Goal: Task Accomplishment & Management: Manage account settings

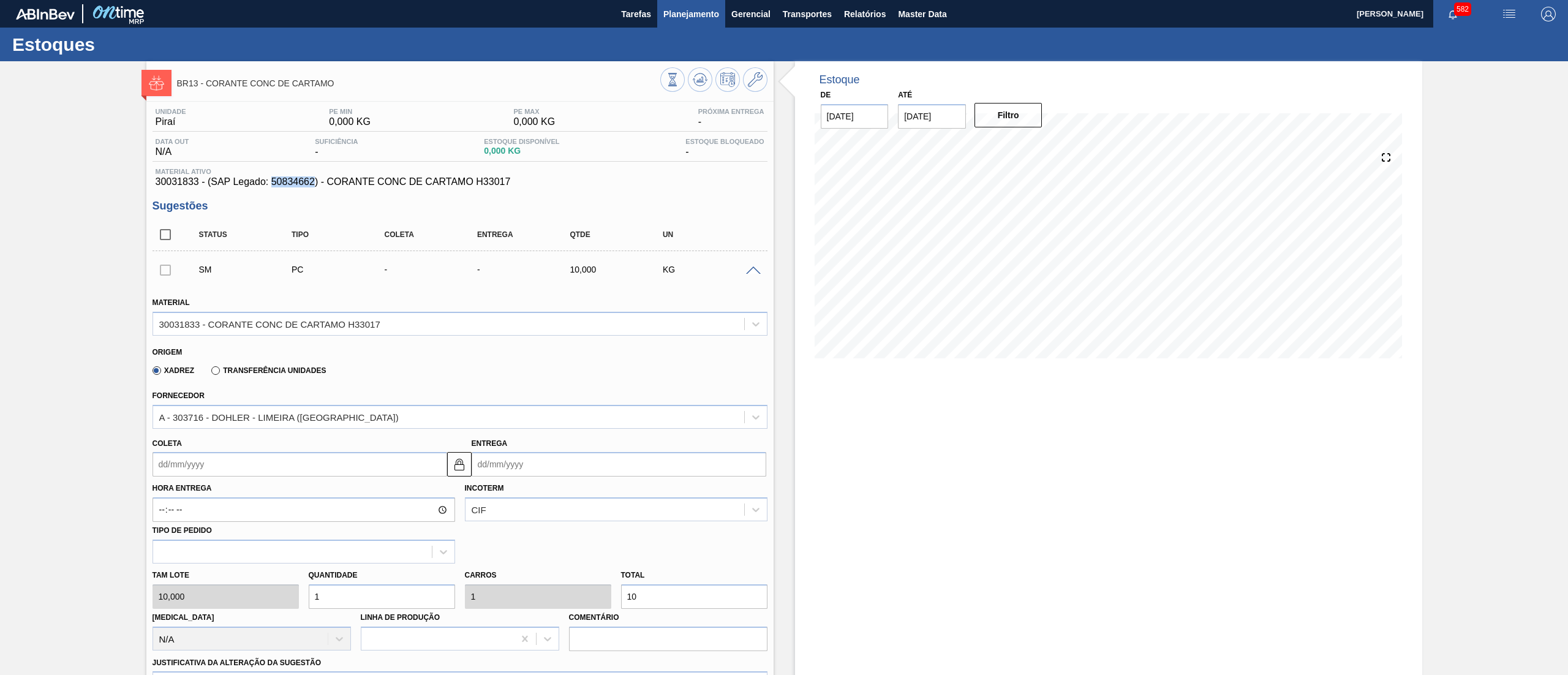
click at [687, 21] on span "Planejamento" at bounding box center [691, 14] width 56 height 15
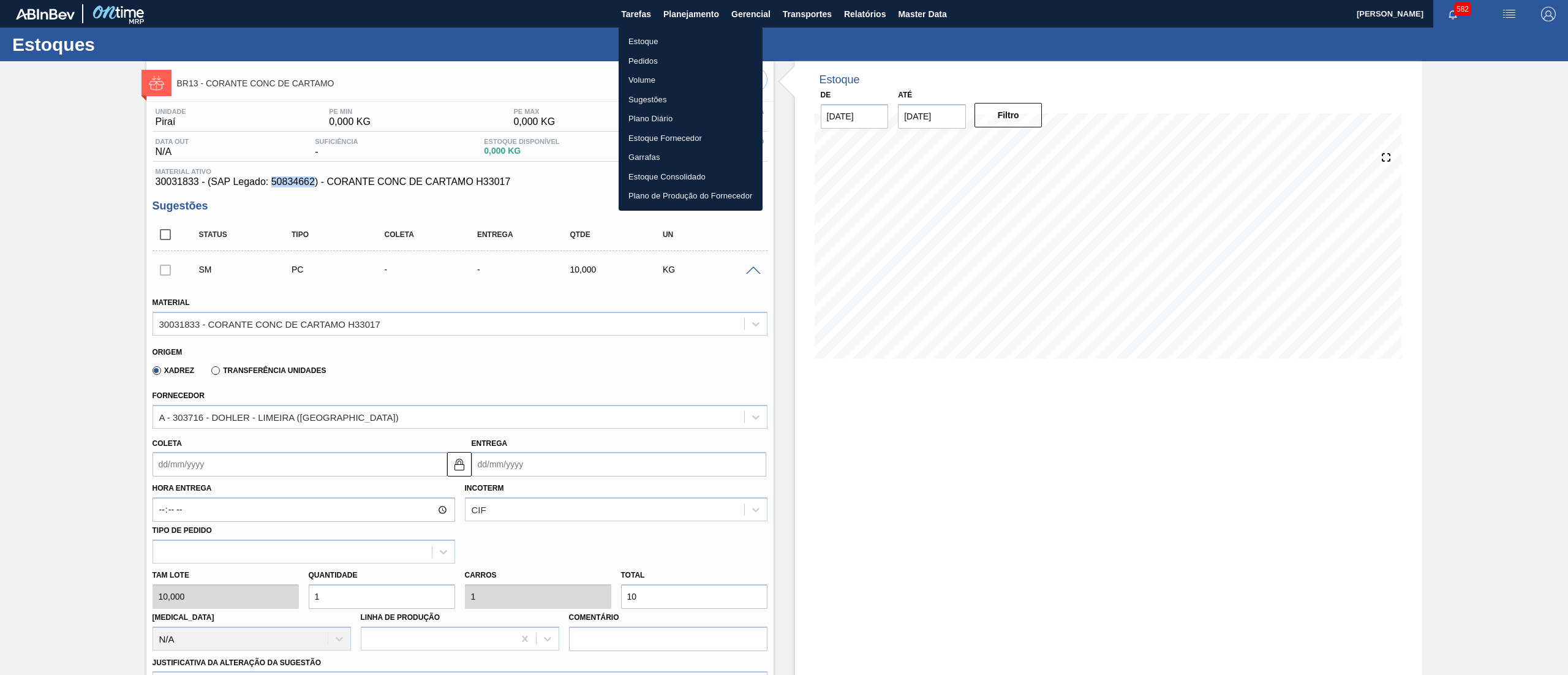
click at [687, 41] on li "Estoque" at bounding box center [690, 41] width 144 height 20
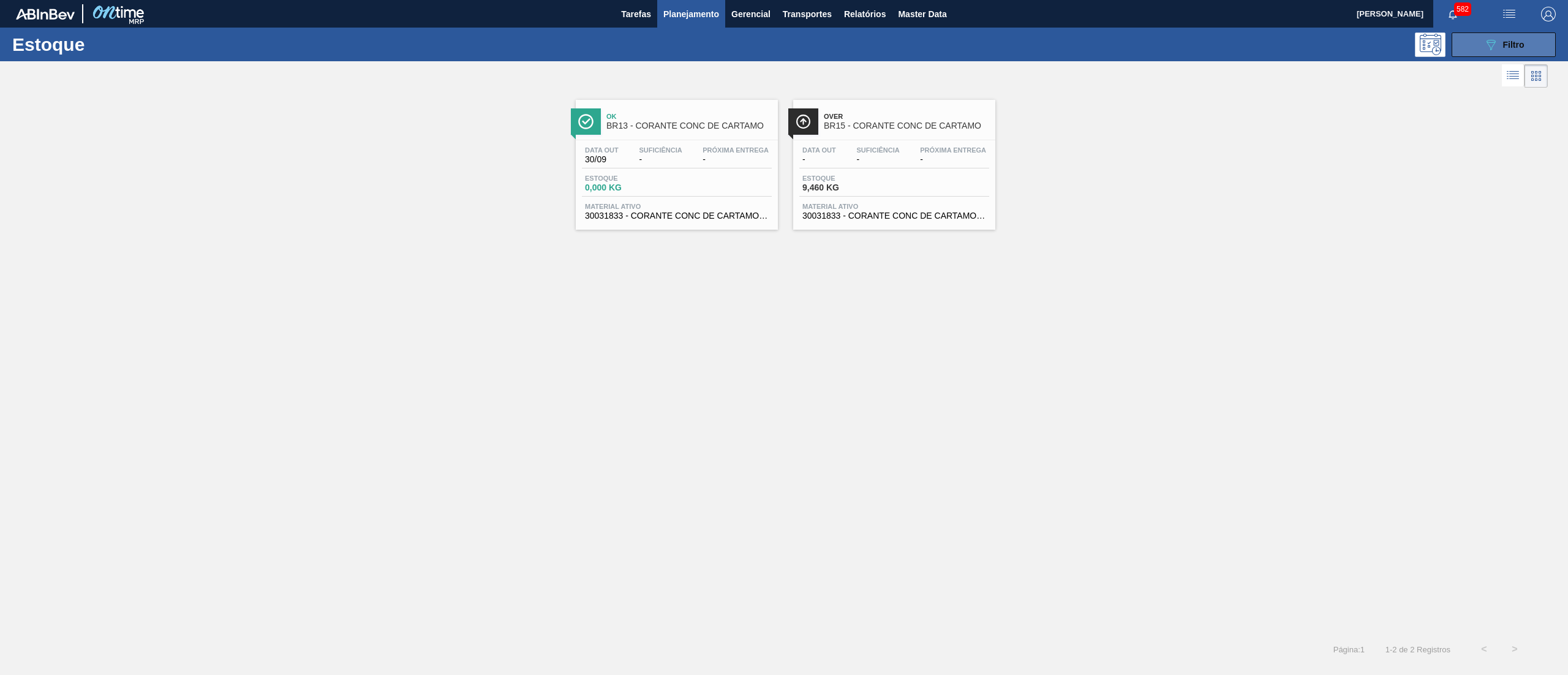
click at [1471, 40] on button "089F7B8B-B2A5-4AFE-B5C0-19BA573D28AC Filtro" at bounding box center [1503, 45] width 104 height 24
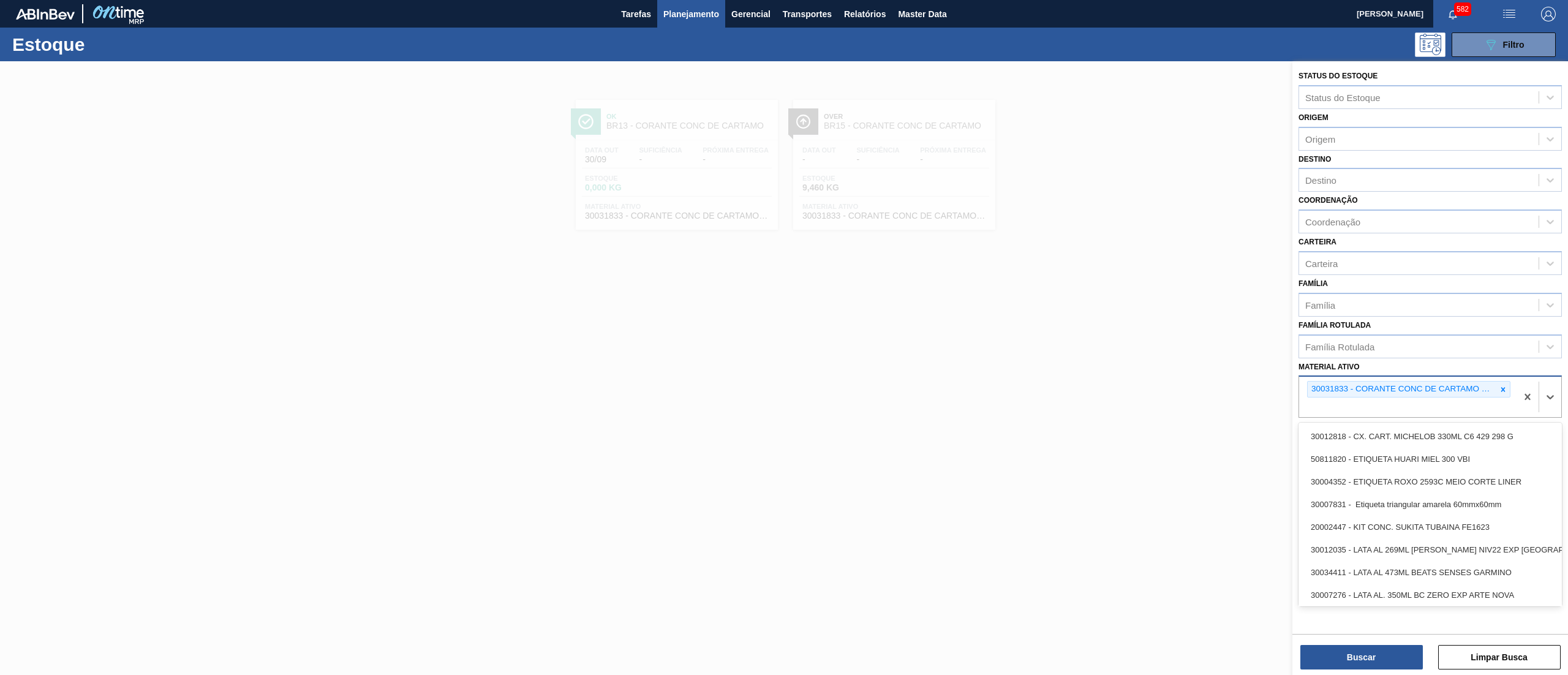
click at [1509, 391] on div "30031833 - CORANTE CONC DE CARTAMO H33017" at bounding box center [1408, 389] width 203 height 17
click at [1504, 388] on icon at bounding box center [1502, 389] width 8 height 8
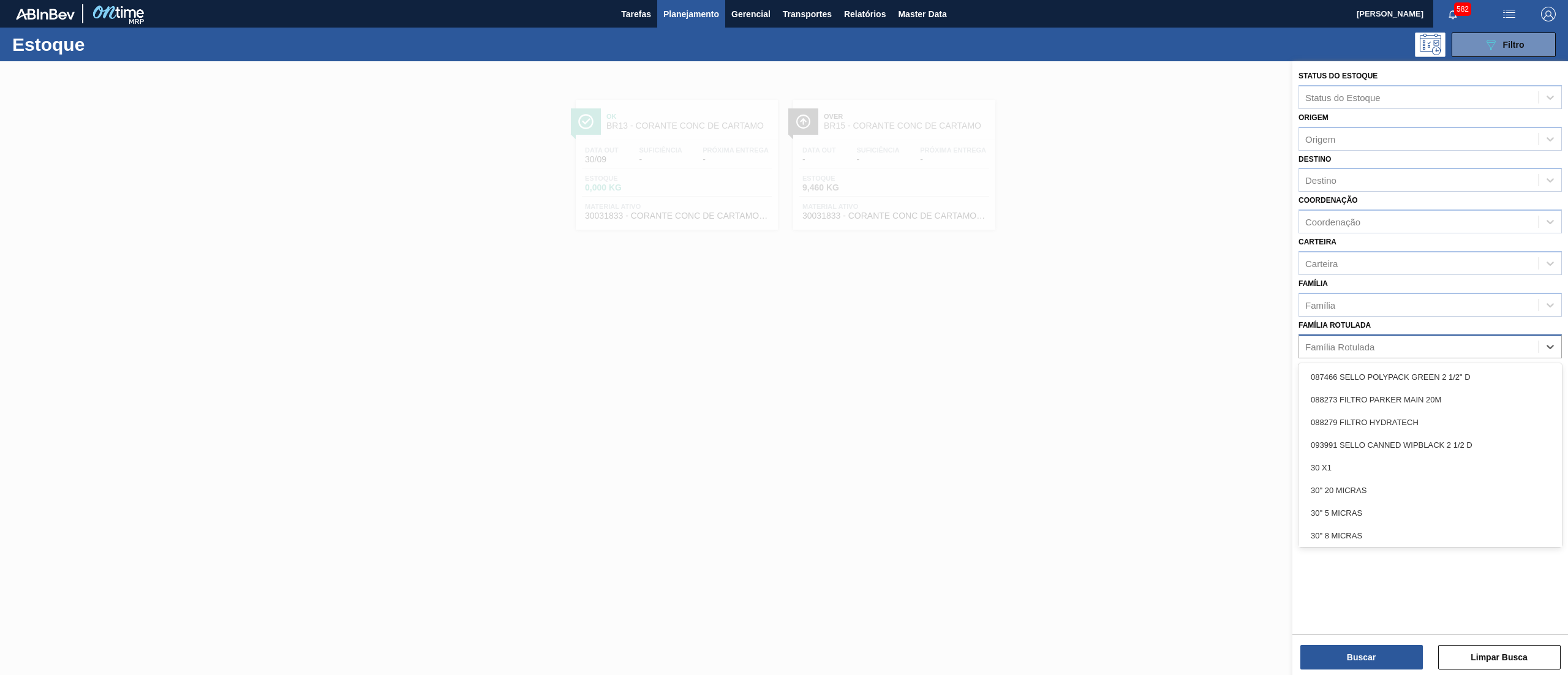
click at [1368, 352] on div "Família Rotulada" at bounding box center [1418, 346] width 239 height 18
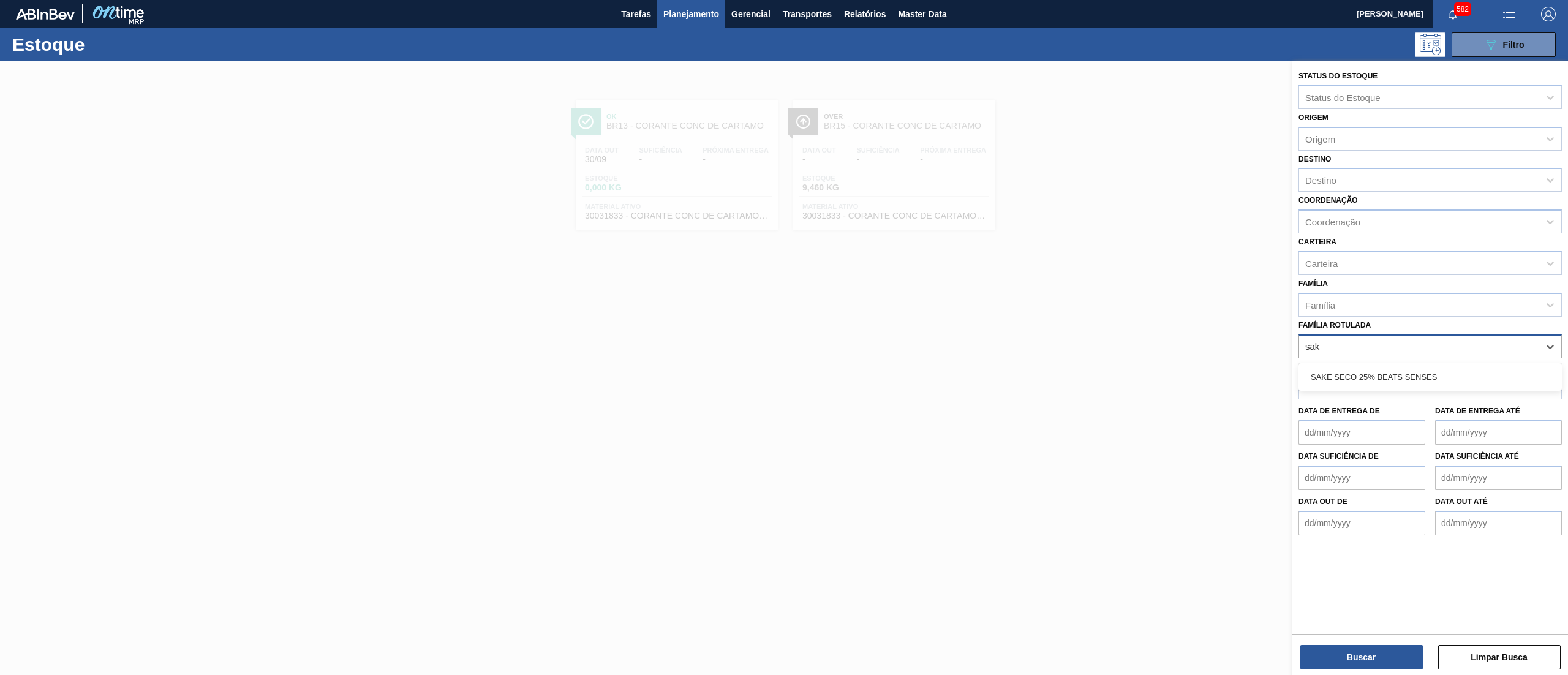
type Rotulada "sake"
click at [1360, 367] on div "SAKE SECO 25% BEATS SENSES" at bounding box center [1430, 377] width 263 height 23
click at [1362, 661] on button "Buscar" at bounding box center [1361, 657] width 122 height 24
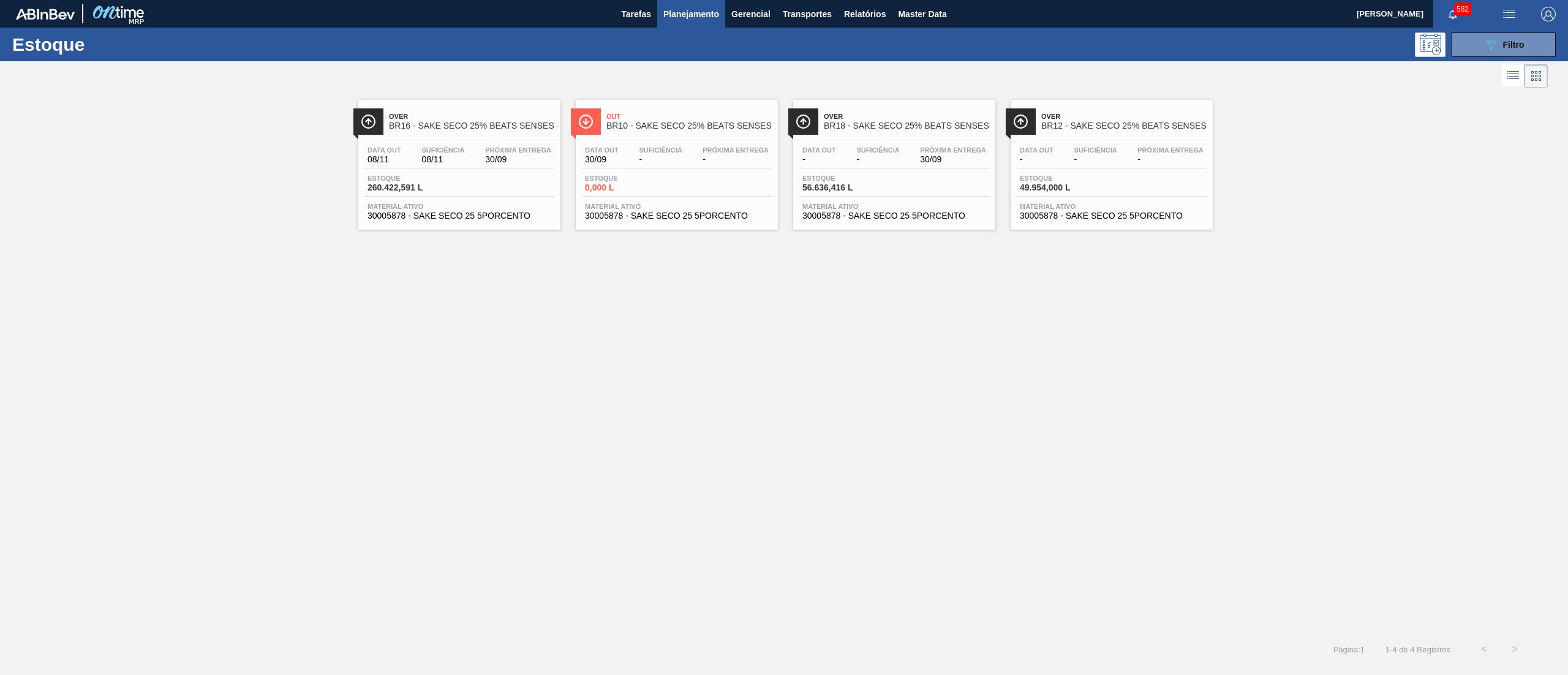
click at [476, 222] on div "Data out 08/11 Suficiência 08/11 Próxima Entrega 30/09 Estoque 260.422,591 L Ma…" at bounding box center [459, 181] width 202 height 83
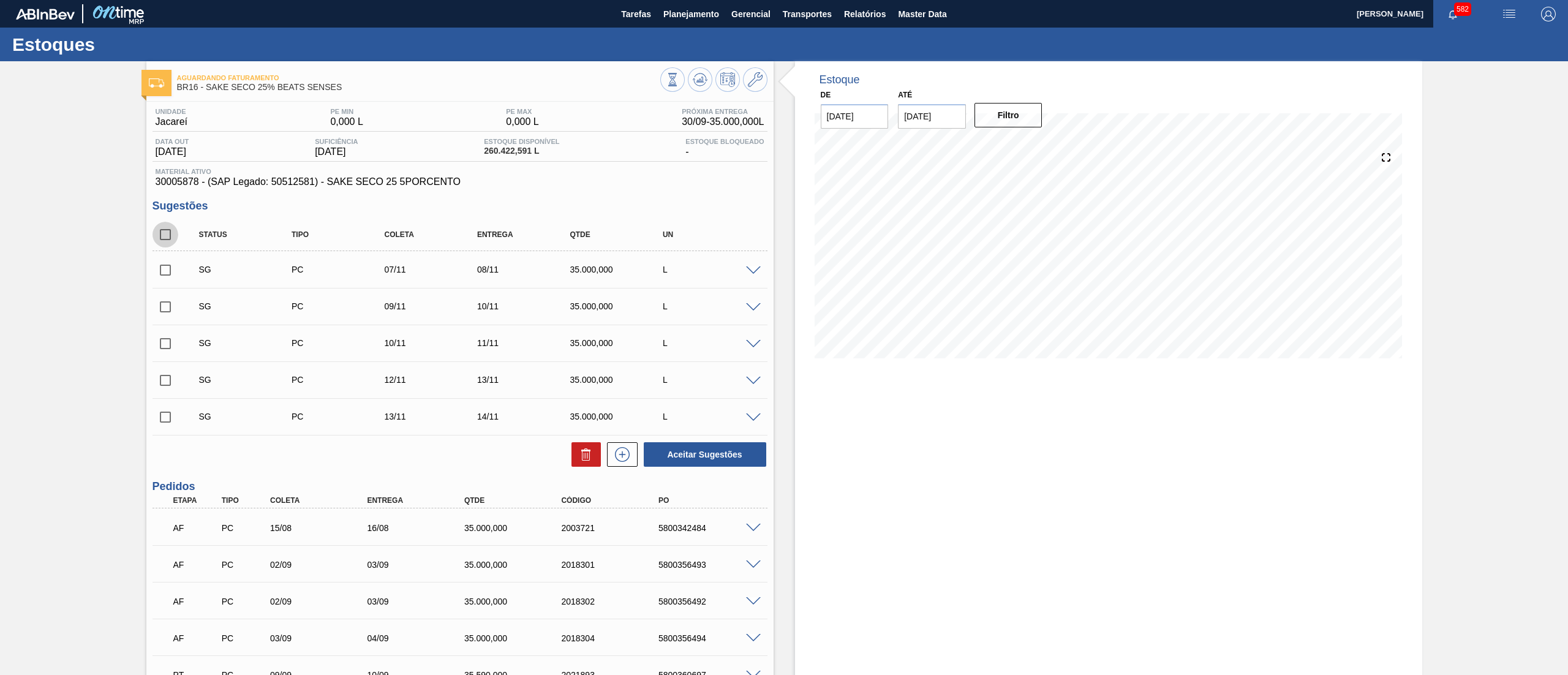
click at [160, 227] on input "checkbox" at bounding box center [165, 234] width 25 height 25
checkbox input "true"
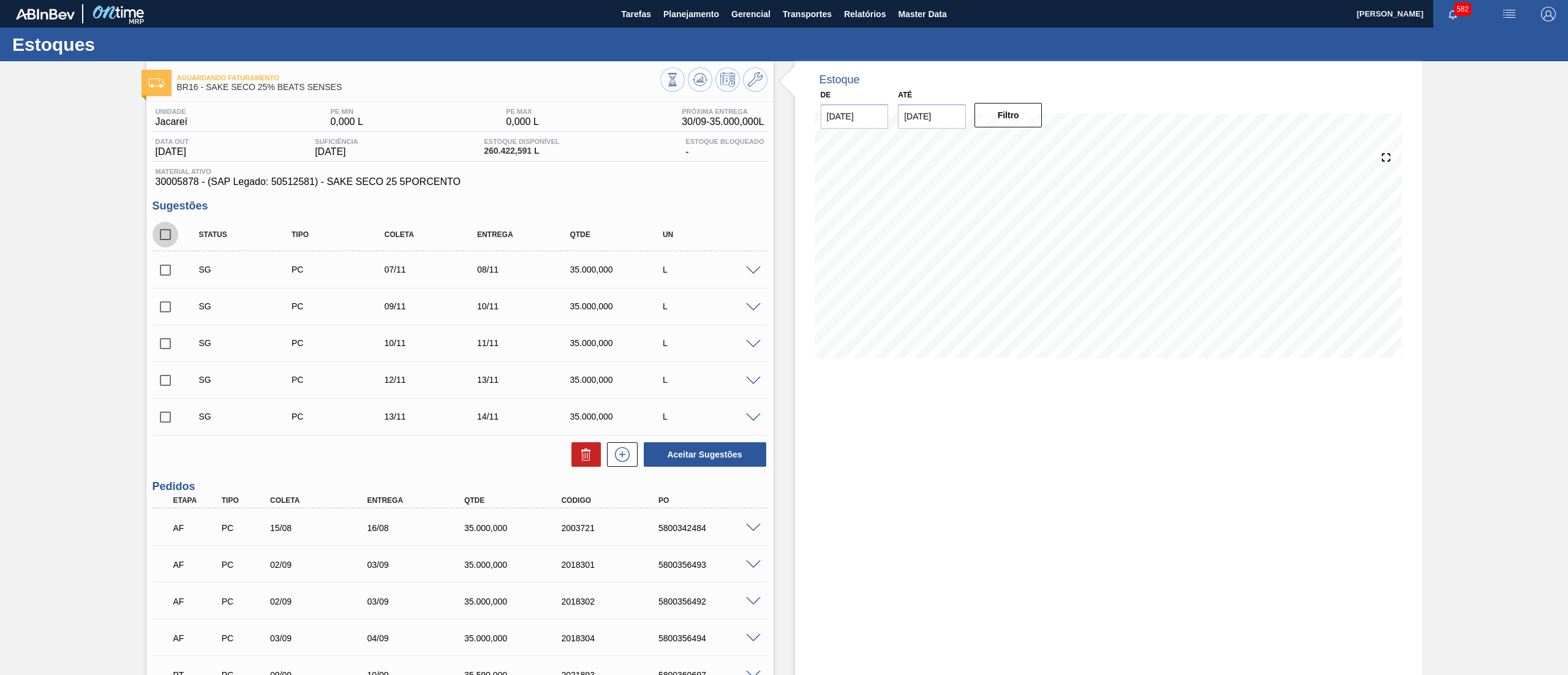
checkbox input "true"
click at [580, 453] on icon at bounding box center [586, 454] width 15 height 15
checkbox input "false"
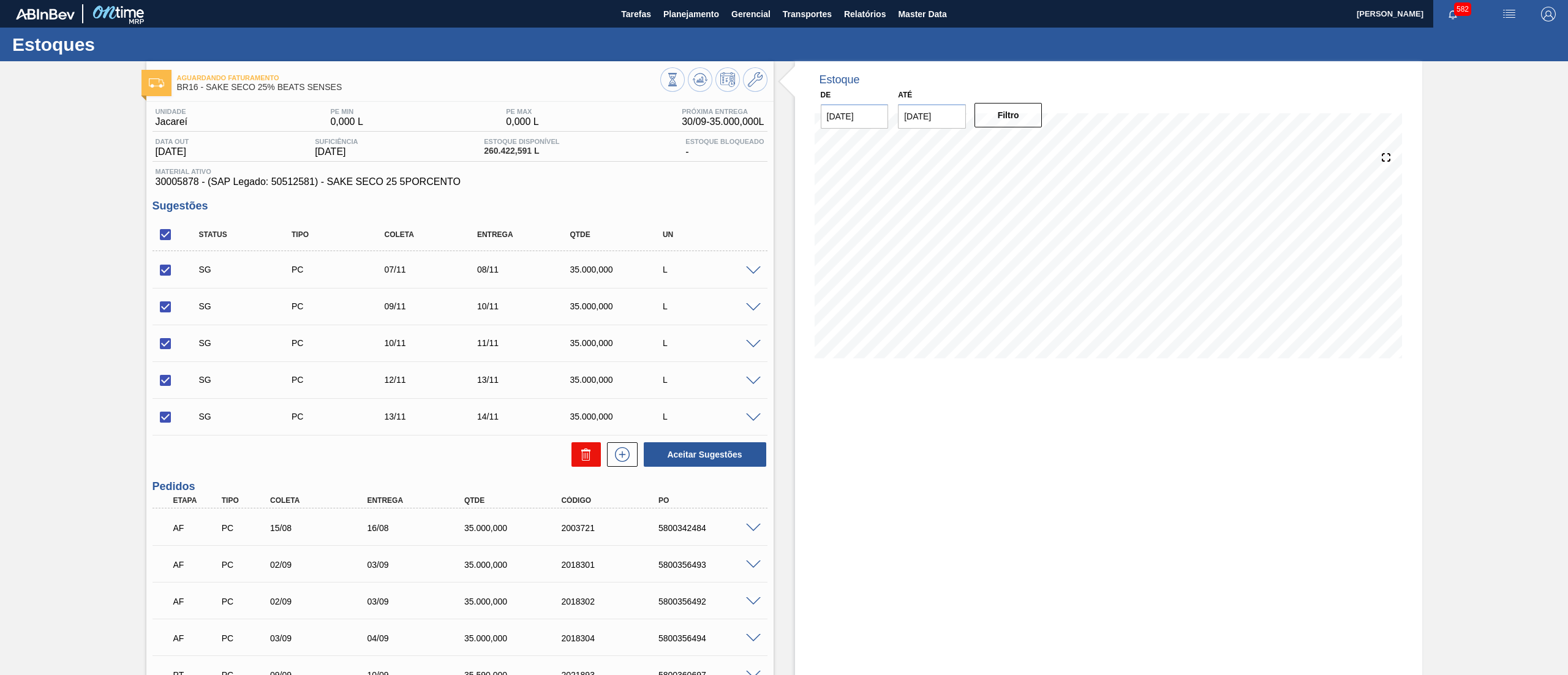
checkbox input "false"
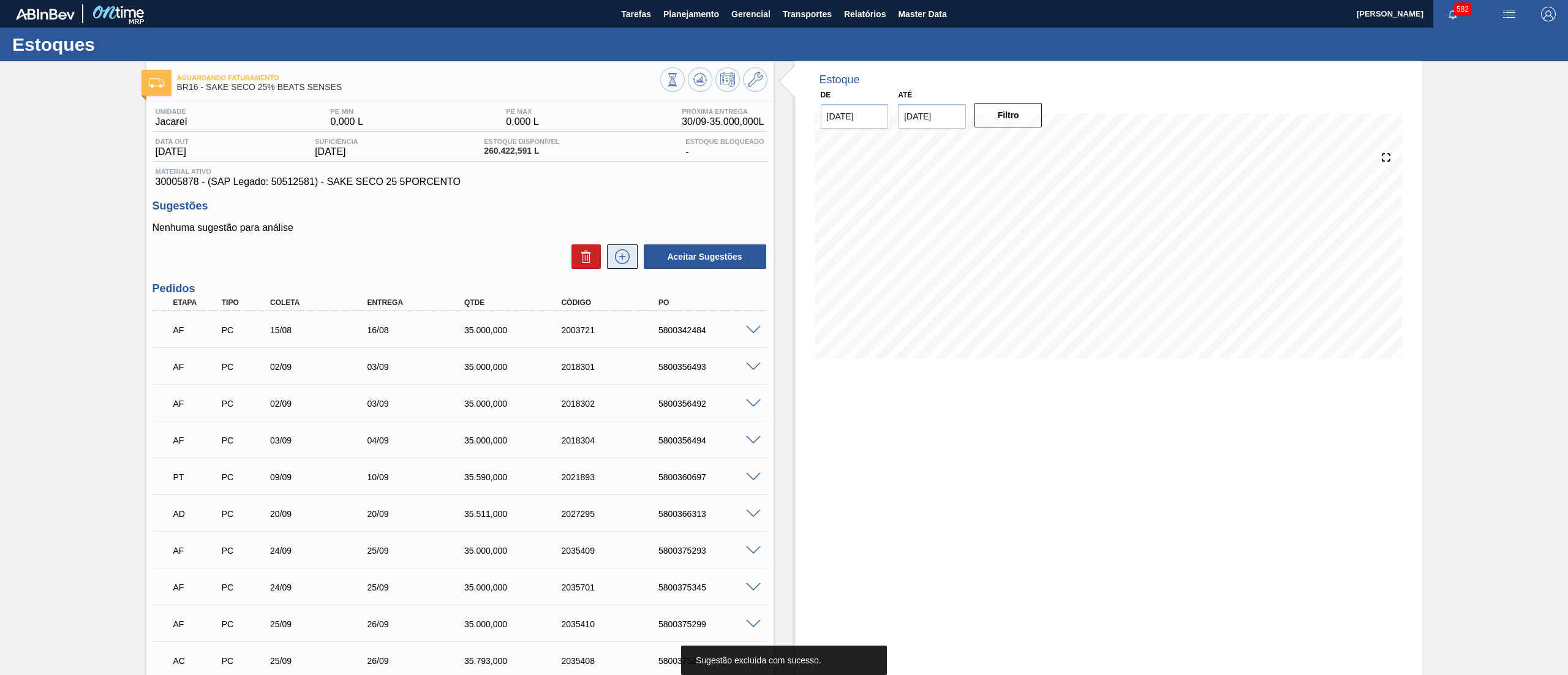
click at [625, 262] on icon at bounding box center [622, 256] width 20 height 15
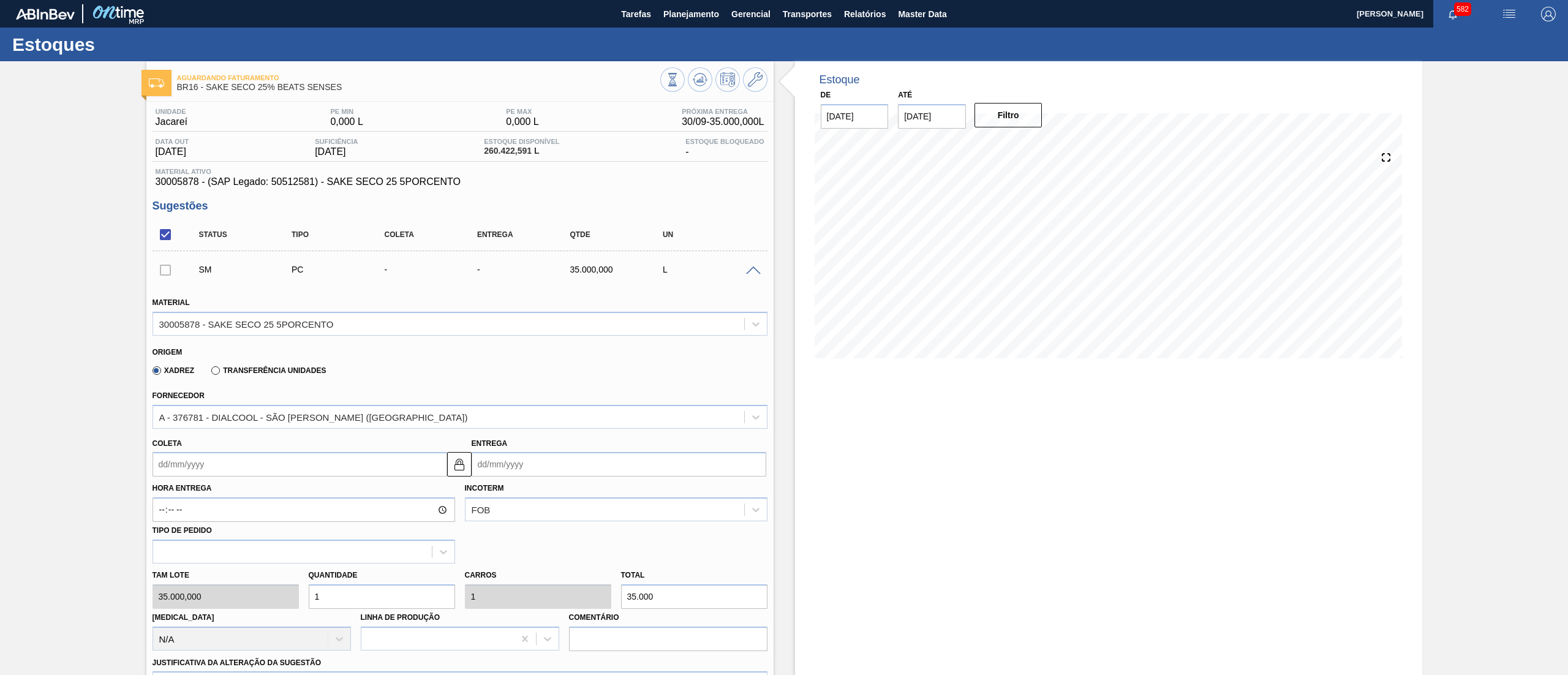
click at [201, 467] on input "Coleta" at bounding box center [299, 464] width 295 height 24
click at [263, 612] on div "3" at bounding box center [266, 613] width 17 height 17
type input "[DATE]"
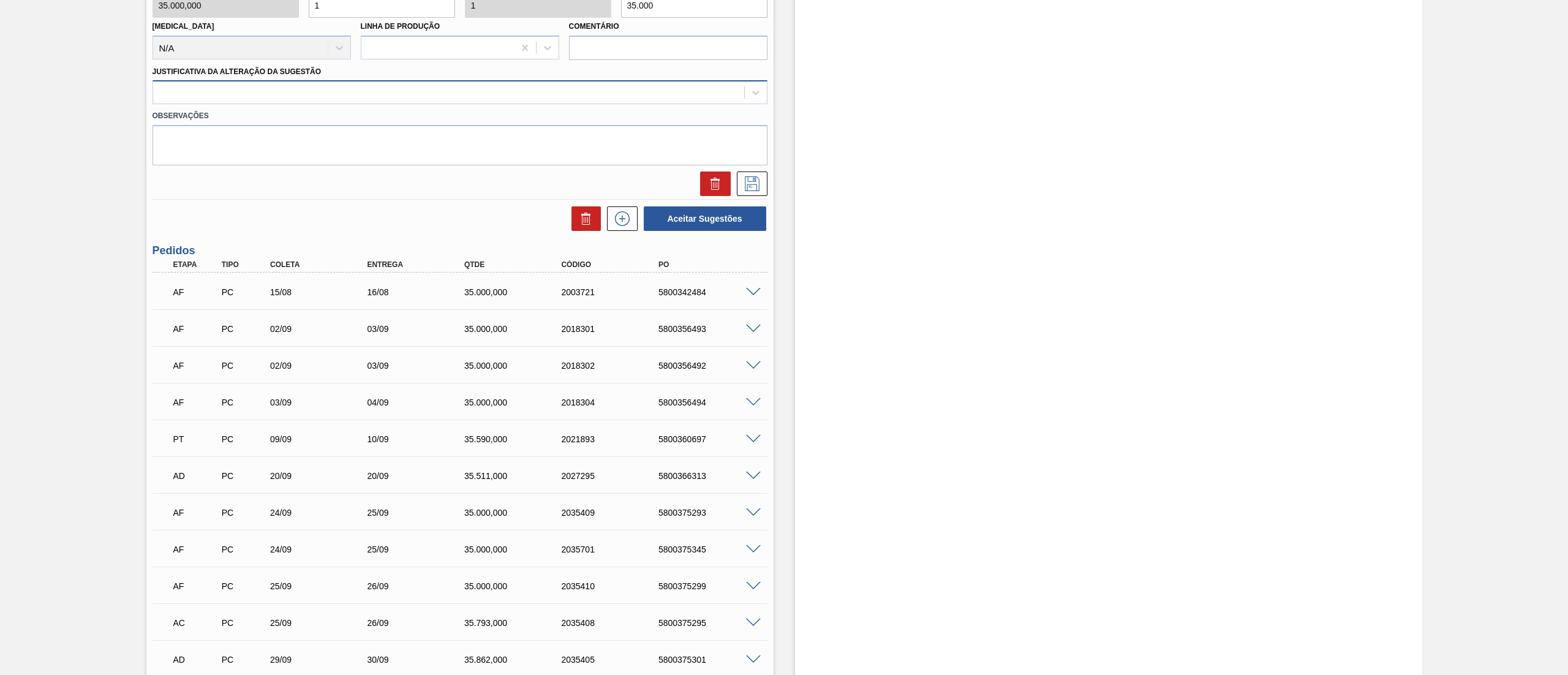
click at [182, 85] on div at bounding box center [448, 93] width 591 height 18
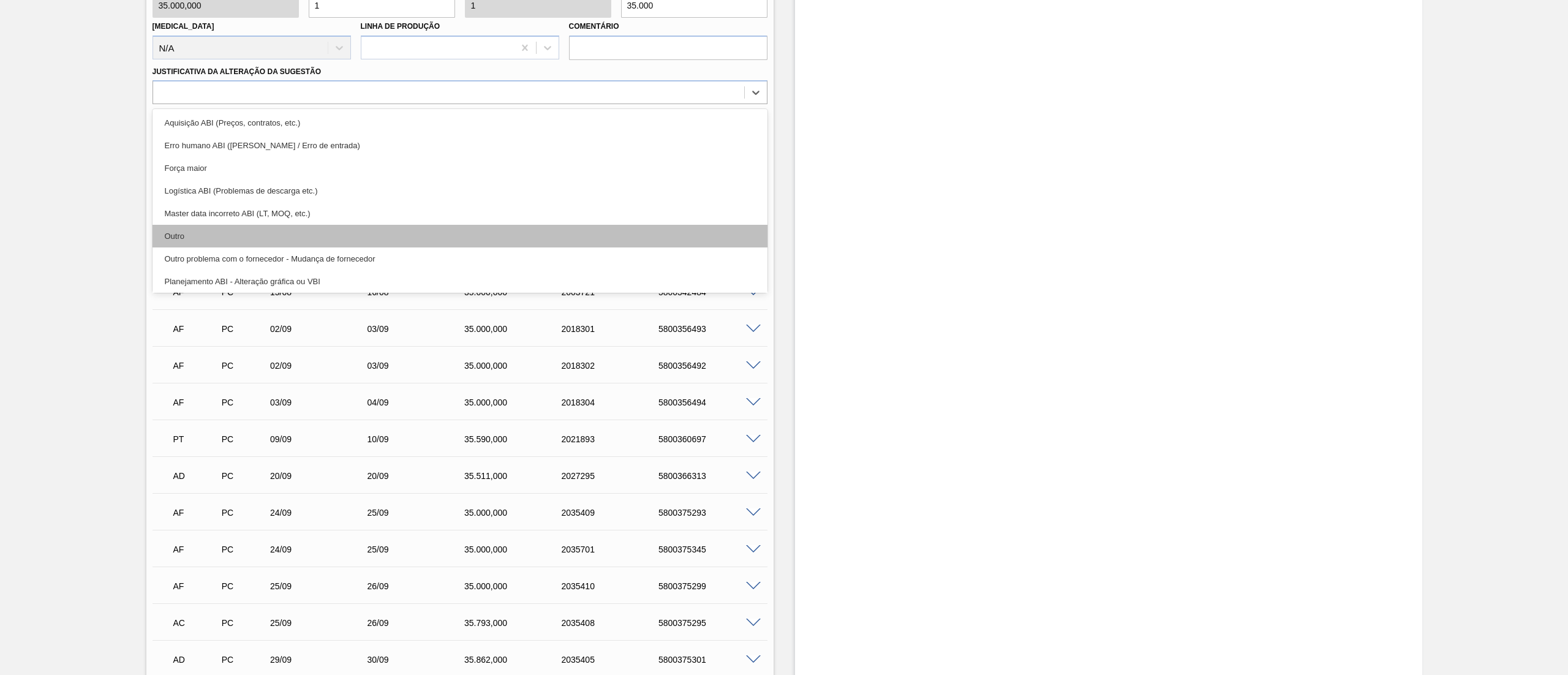
click at [201, 232] on div "Outro" at bounding box center [459, 236] width 615 height 23
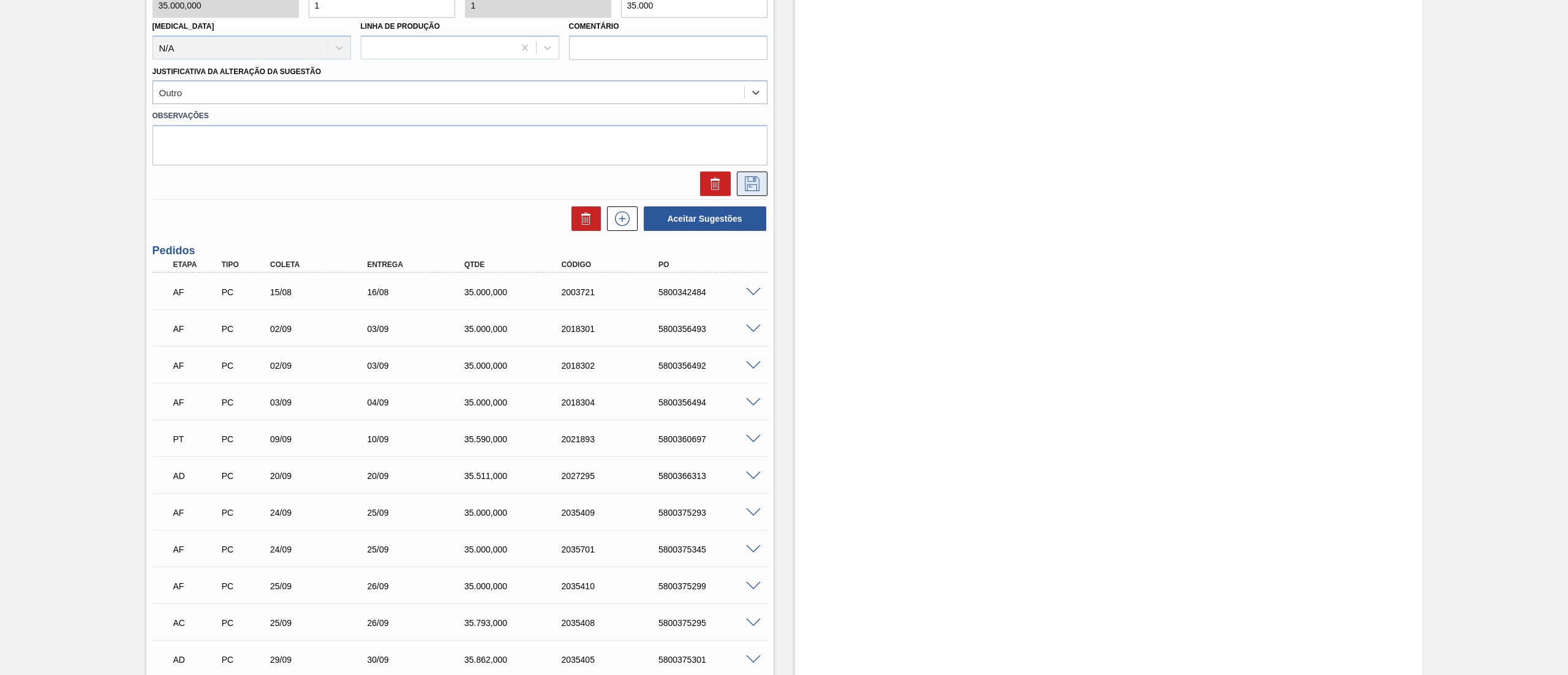
click at [751, 175] on button at bounding box center [752, 183] width 31 height 24
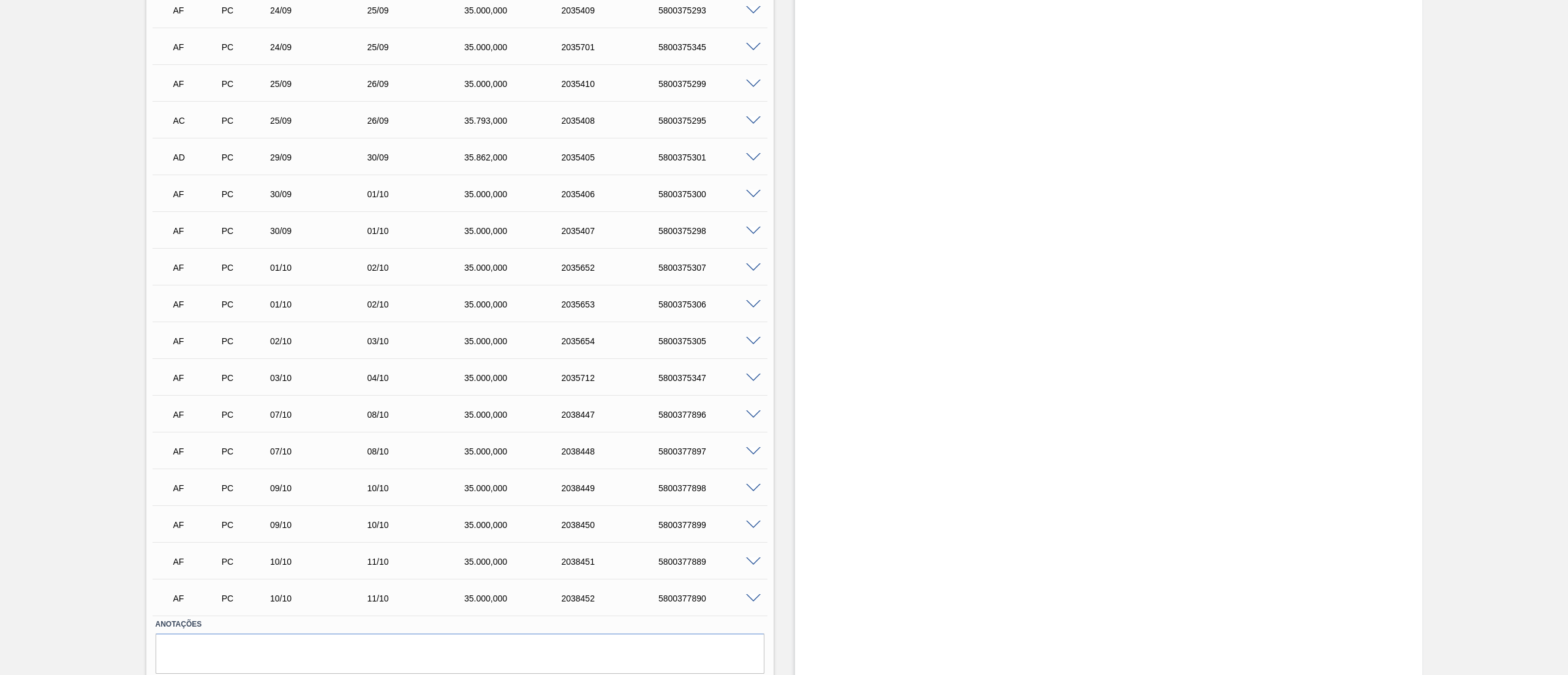
scroll to position [0, 0]
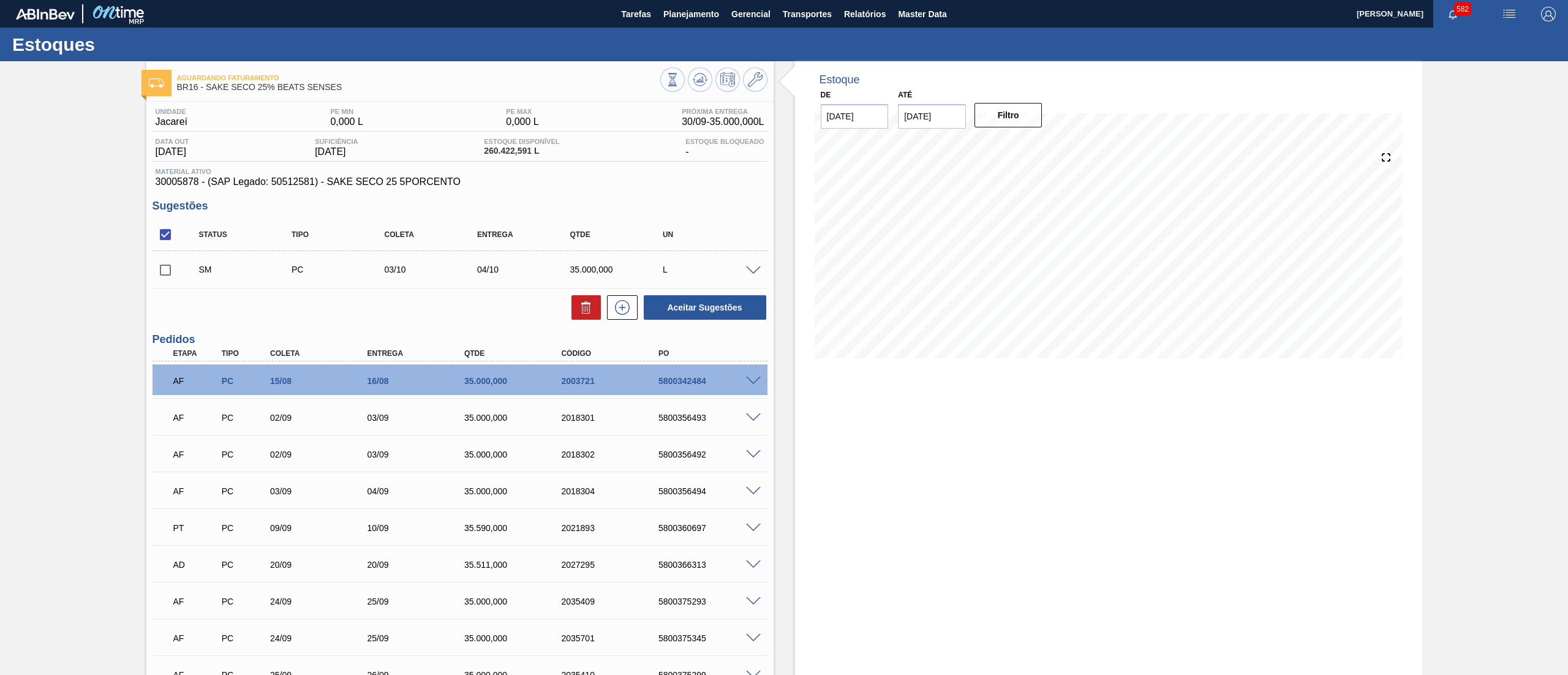
click at [172, 274] on input "checkbox" at bounding box center [165, 270] width 25 height 25
checkbox input "true"
click at [662, 309] on button "Aceitar Sugestões" at bounding box center [705, 307] width 122 height 24
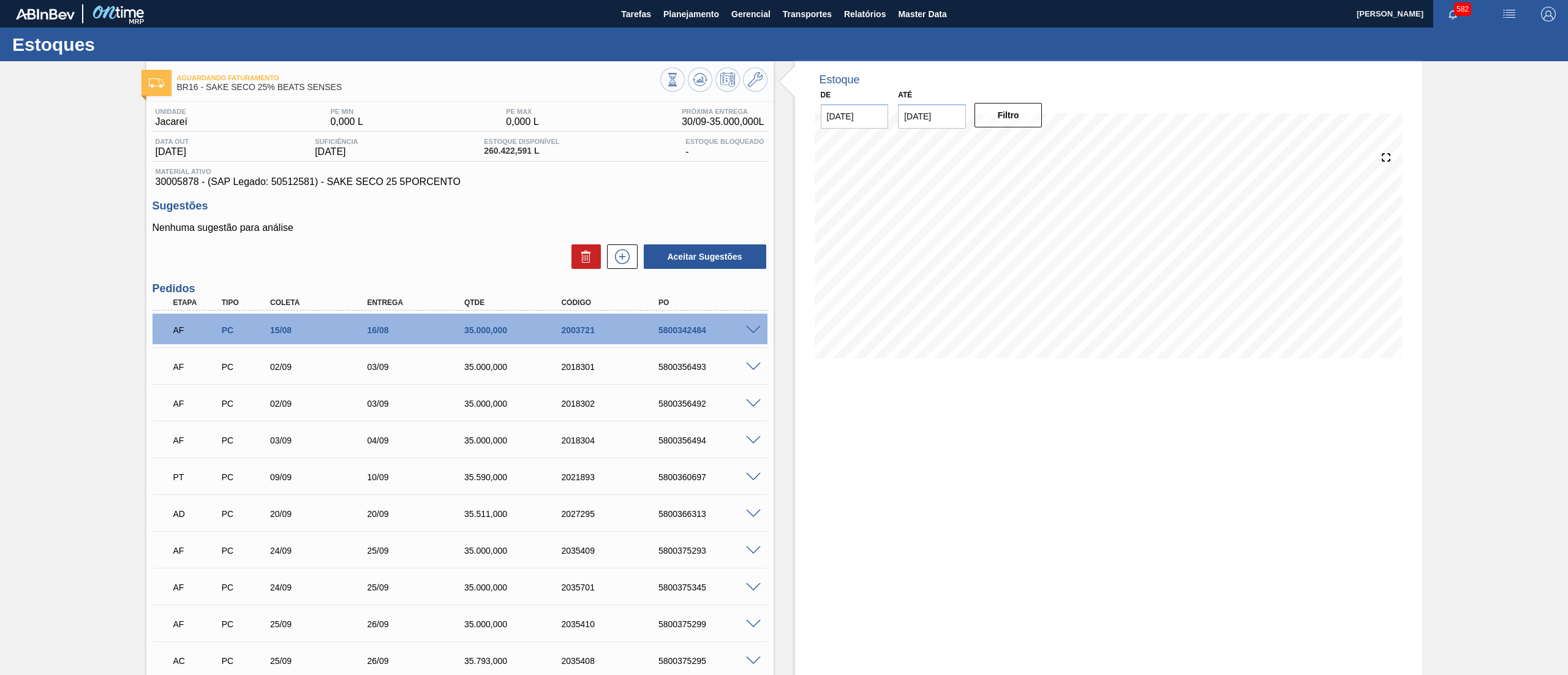
scroll to position [613, 0]
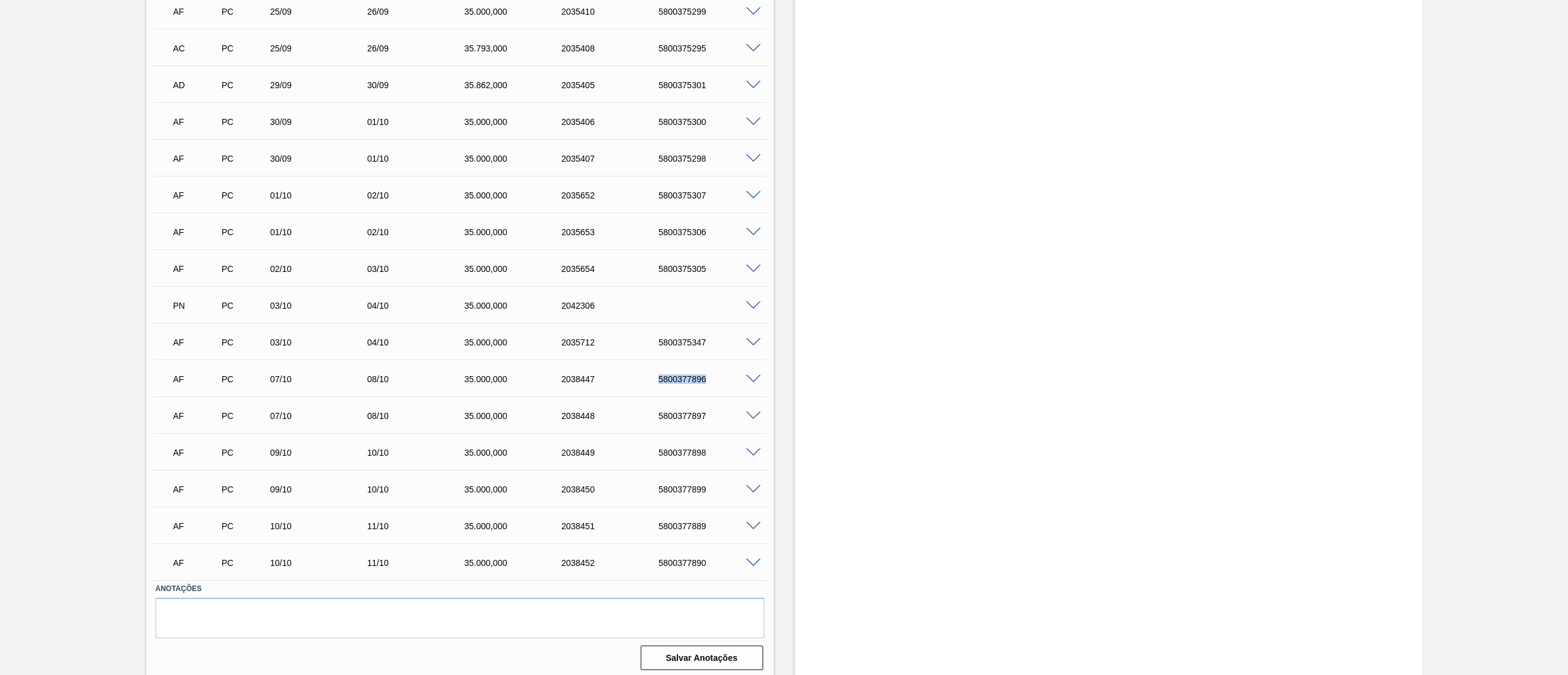
drag, startPoint x: 647, startPoint y: 381, endPoint x: 725, endPoint y: 382, distance: 78.0
click at [725, 382] on div "AF PC 07/10 08/10 35.000,000 2038447 5800377896" at bounding box center [457, 378] width 582 height 24
copy div "5800377896"
drag, startPoint x: 660, startPoint y: 413, endPoint x: 721, endPoint y: 421, distance: 61.5
click at [721, 421] on div "AF PC 07/10 08/10 35.000,000 2038448 5800377897" at bounding box center [457, 415] width 582 height 24
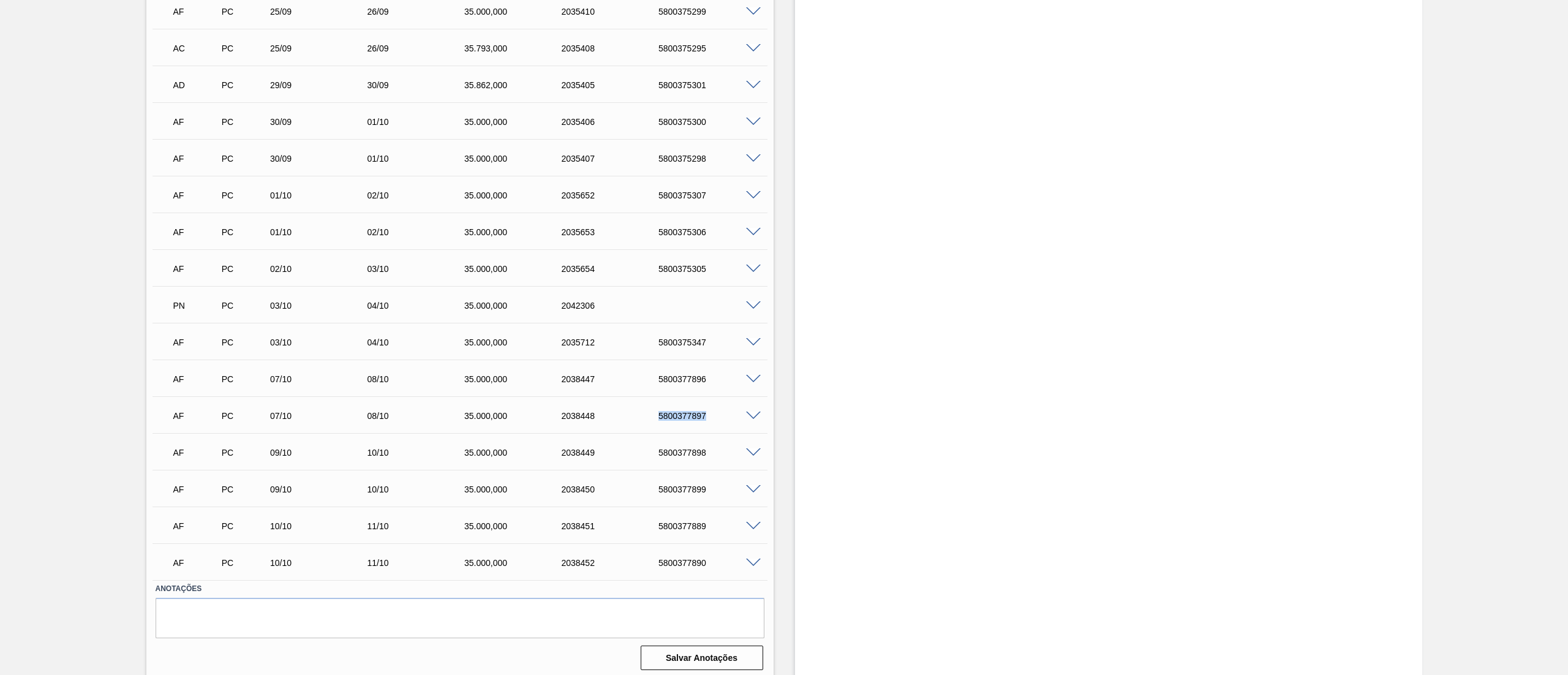
copy div "5800377897"
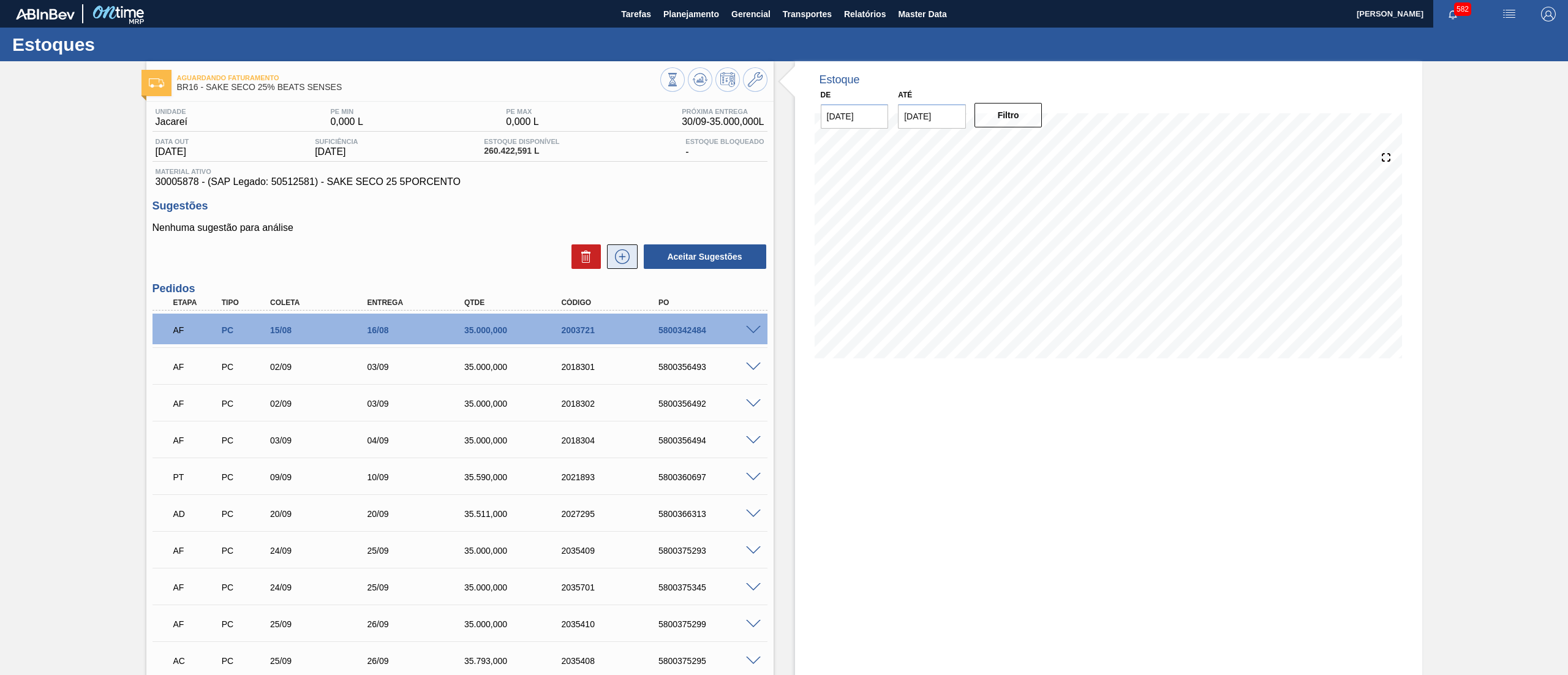
click at [617, 261] on icon at bounding box center [622, 256] width 20 height 15
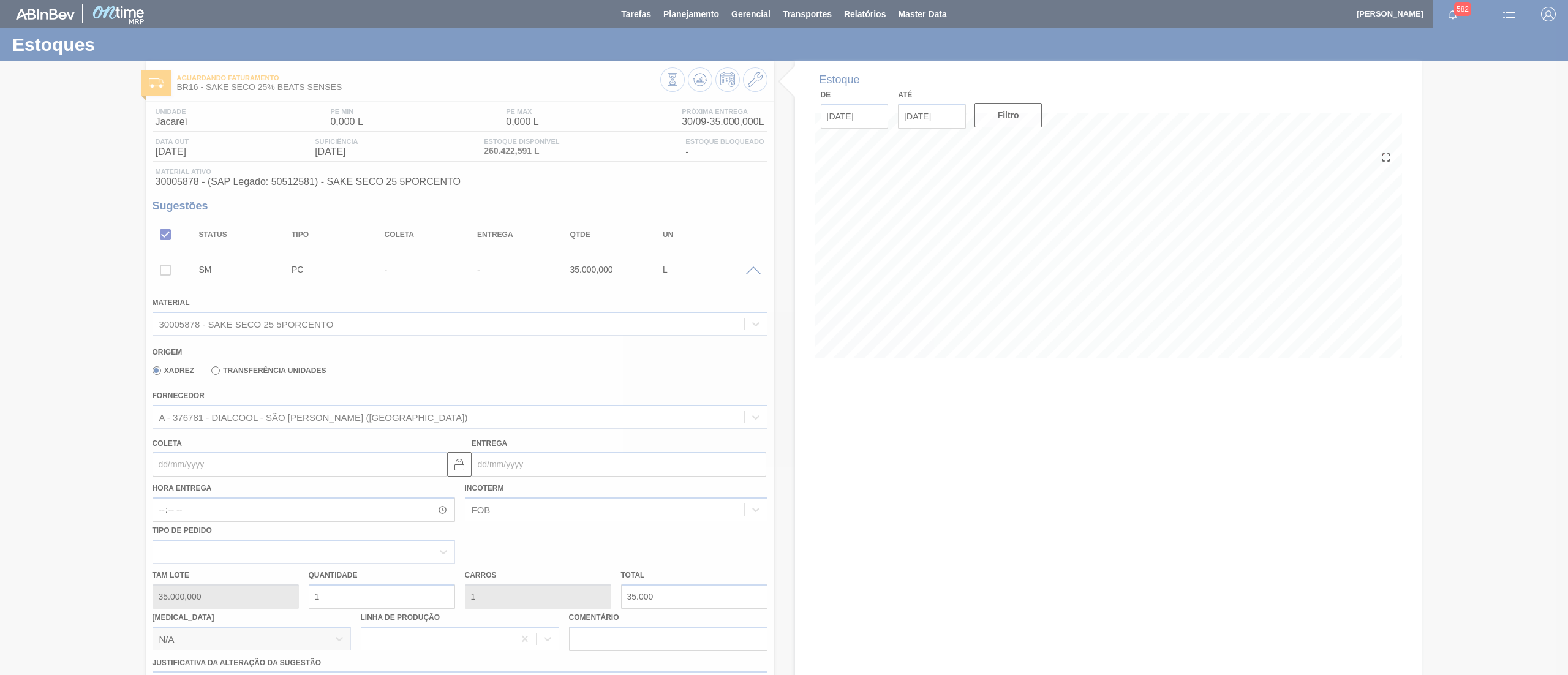
click at [233, 463] on div at bounding box center [784, 338] width 1568 height 675
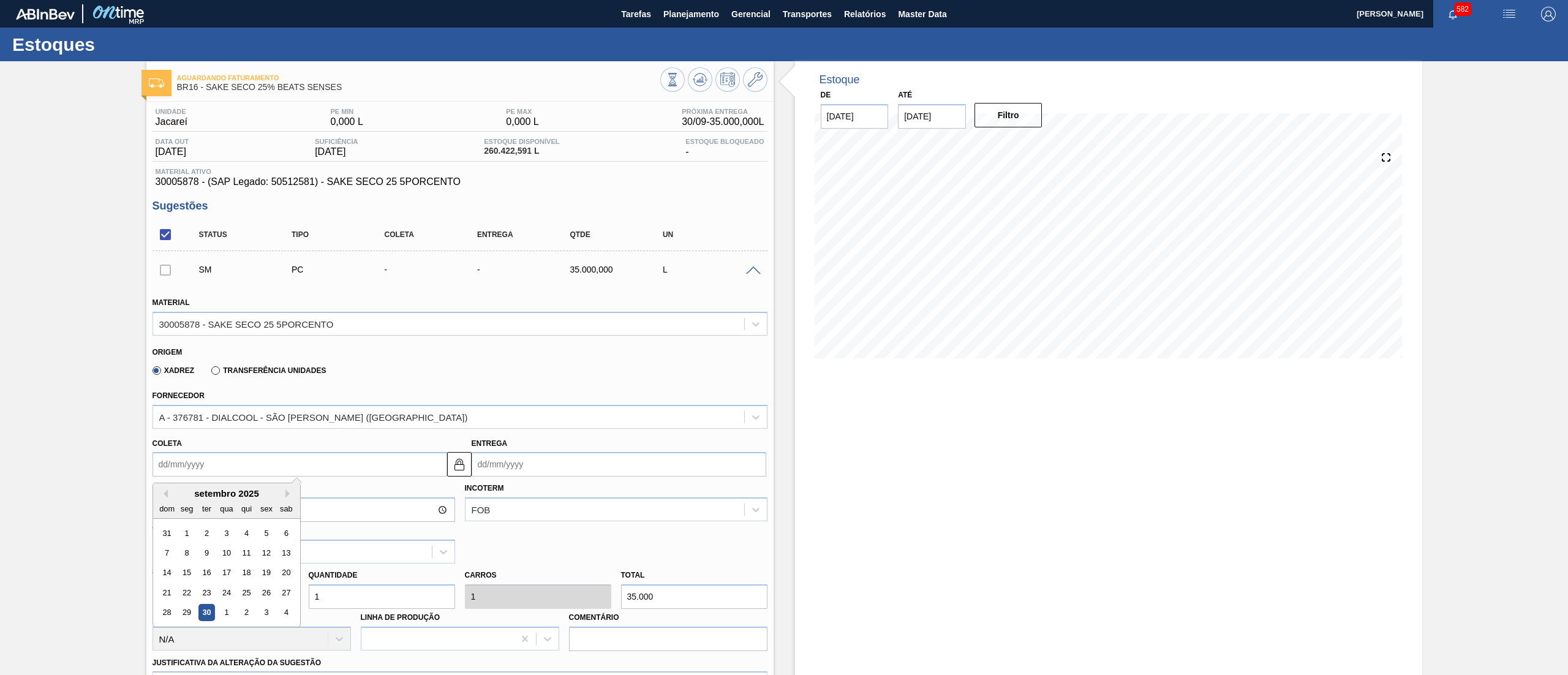
click at [248, 463] on input "Coleta" at bounding box center [299, 464] width 295 height 24
click at [289, 494] on button "Next Month" at bounding box center [289, 493] width 8 height 8
click at [231, 555] on div "8" at bounding box center [226, 553] width 17 height 17
type input "[DATE]"
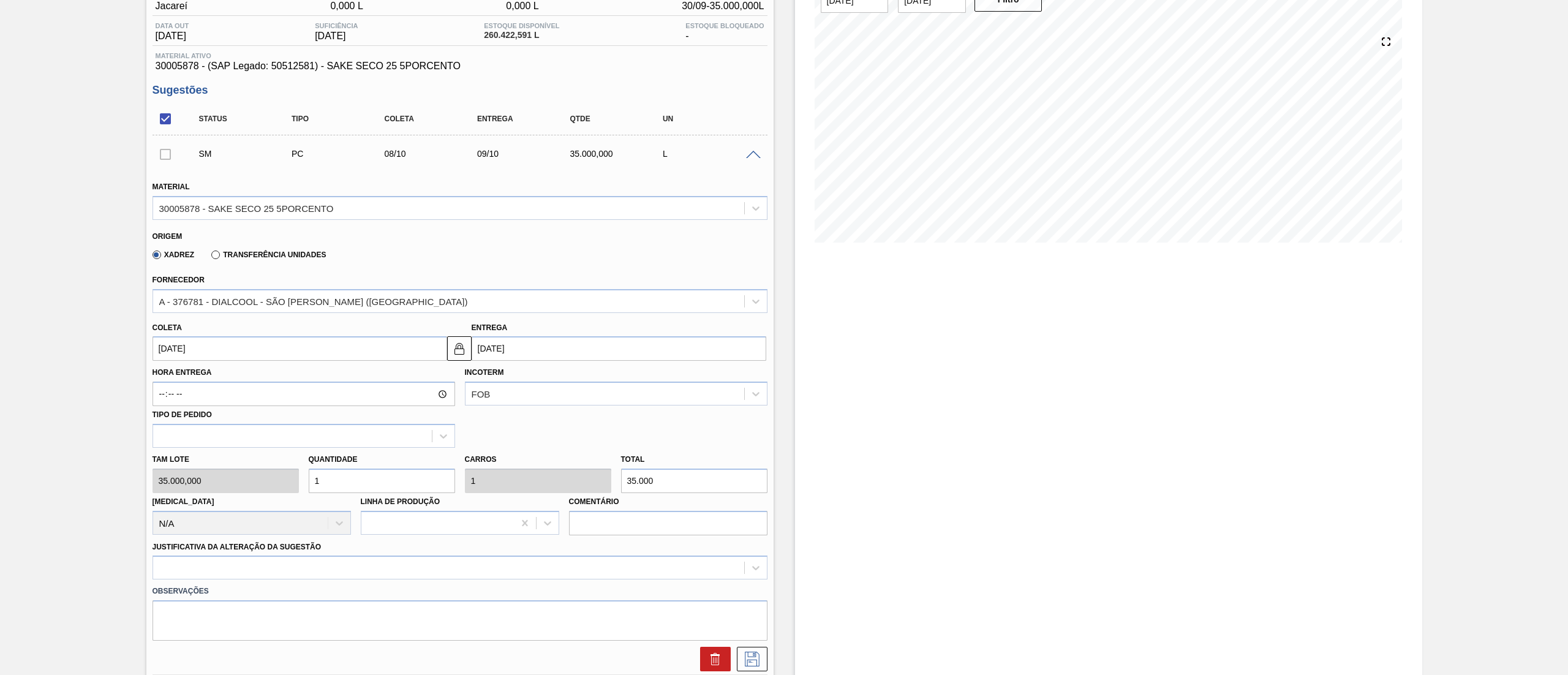
scroll to position [145, 0]
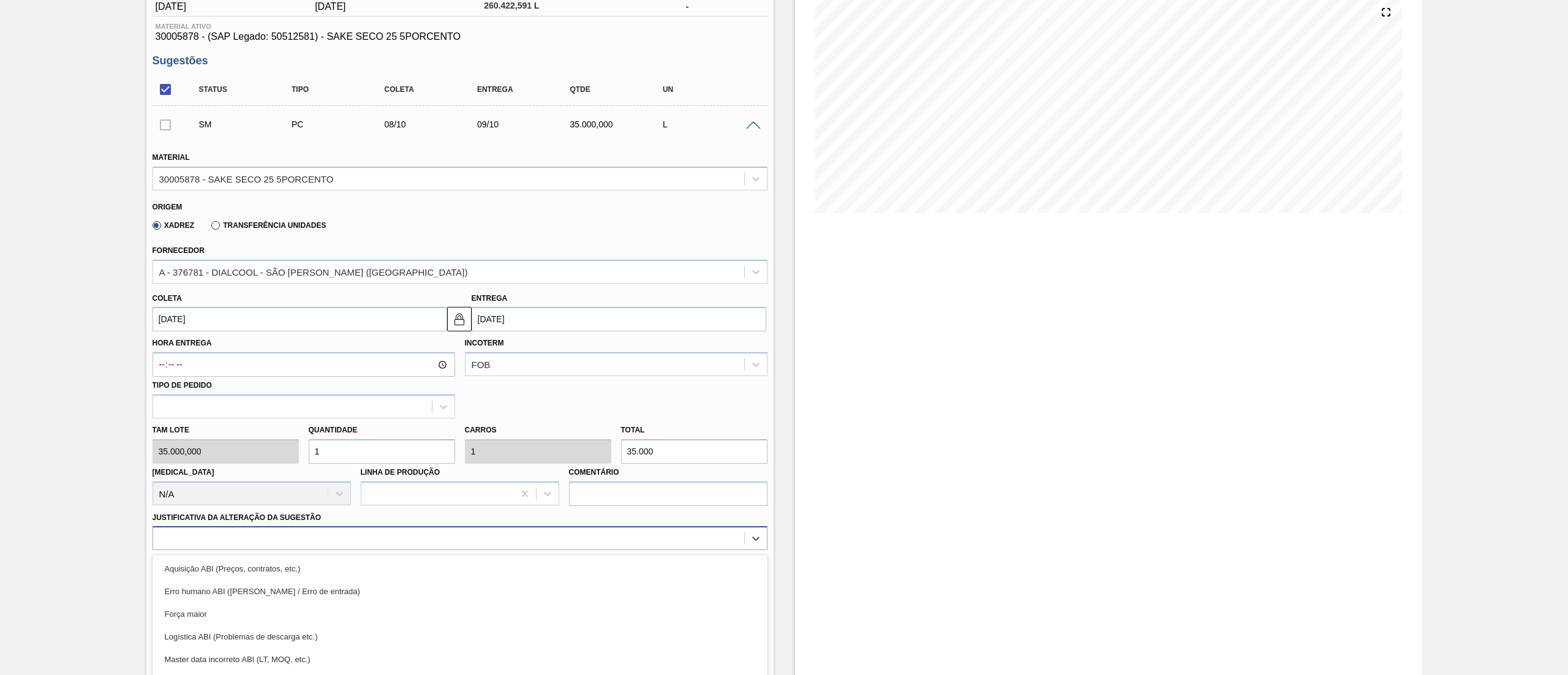
click at [327, 534] on div "option Força maior focused, 3 of 18. 18 results available. Use Up and Down to c…" at bounding box center [459, 538] width 615 height 24
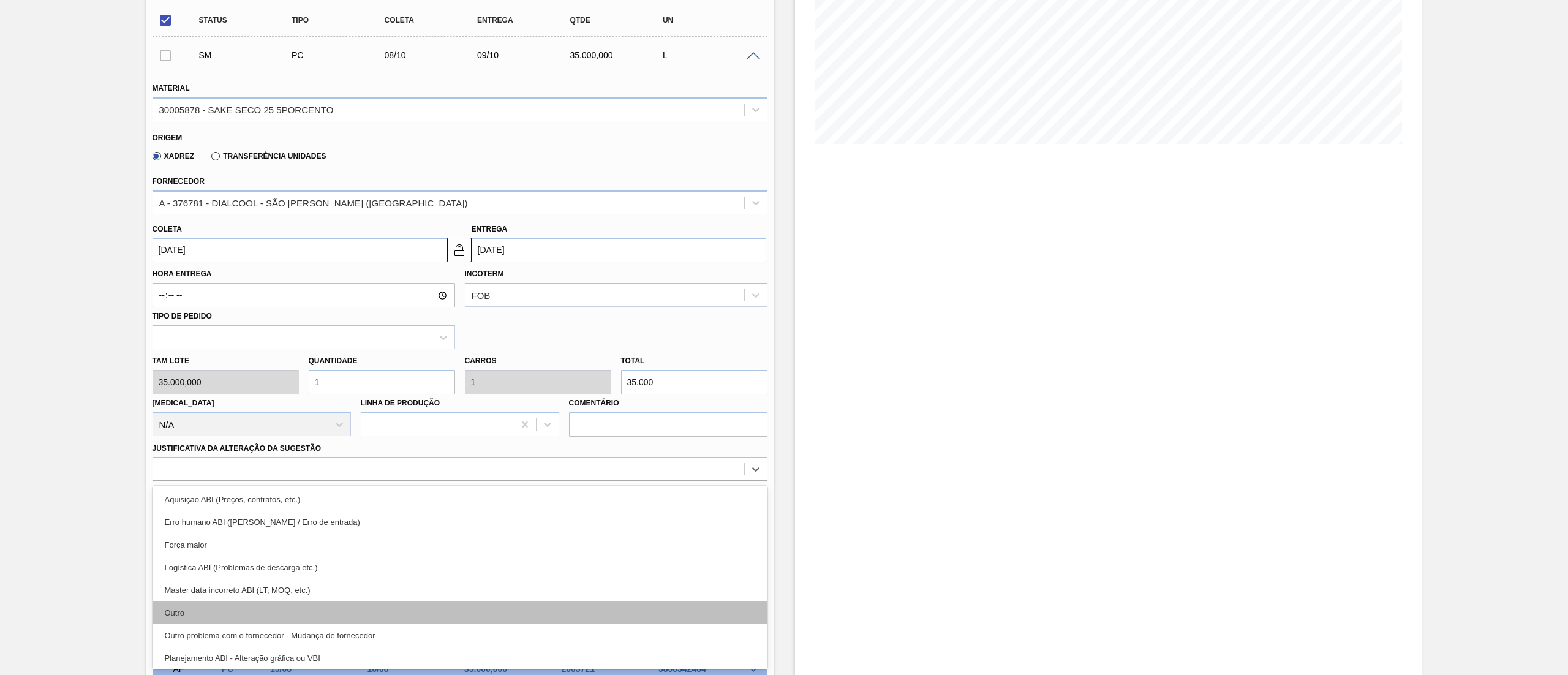
click at [229, 620] on div "Outro" at bounding box center [459, 613] width 615 height 23
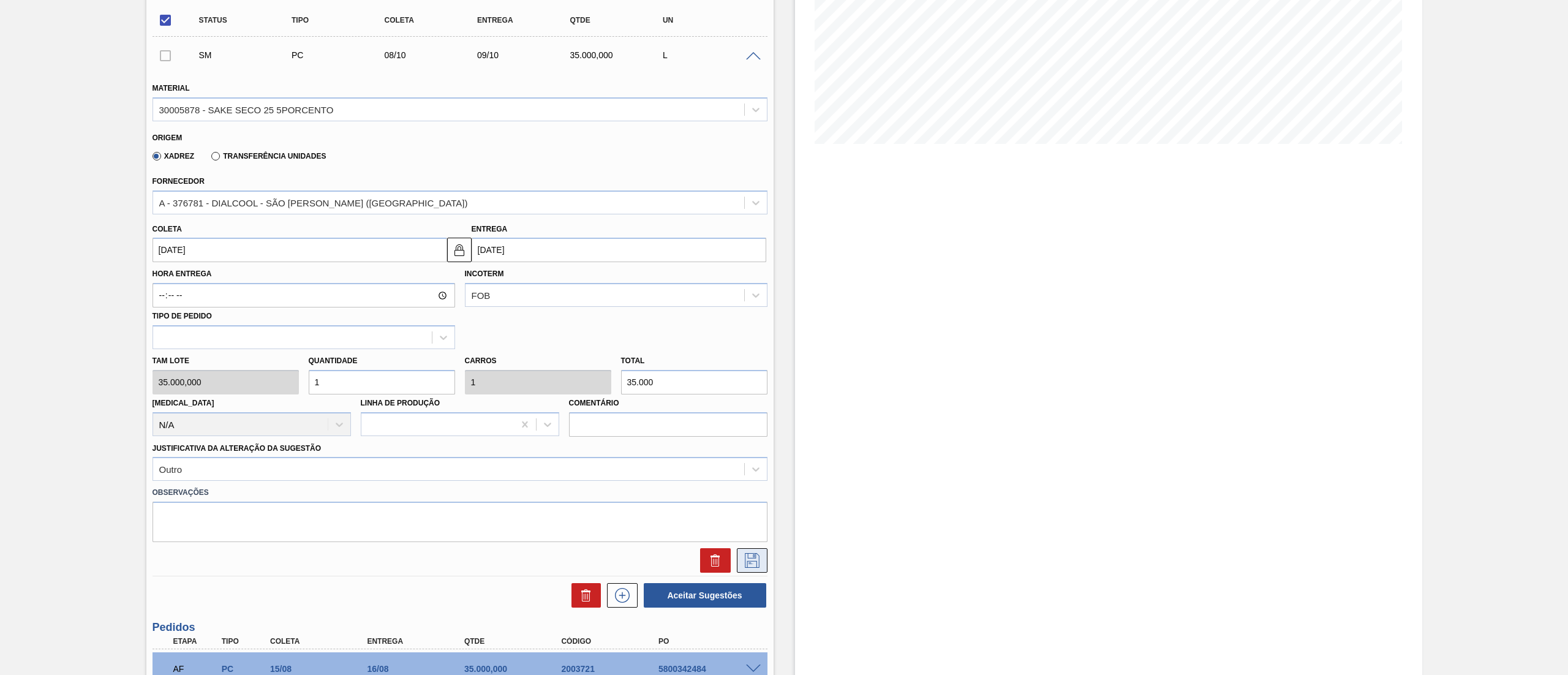
click at [745, 558] on icon at bounding box center [752, 560] width 20 height 15
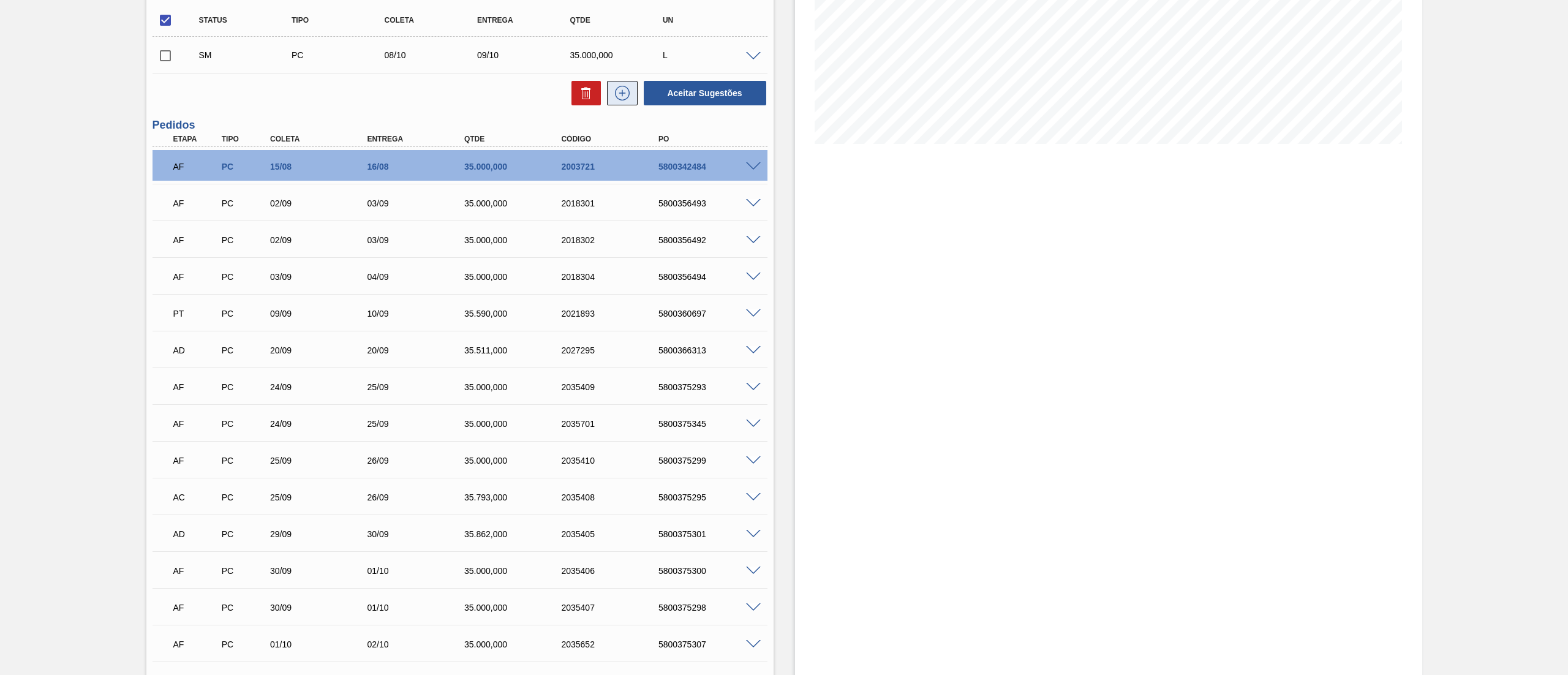
click at [628, 89] on icon at bounding box center [622, 93] width 20 height 15
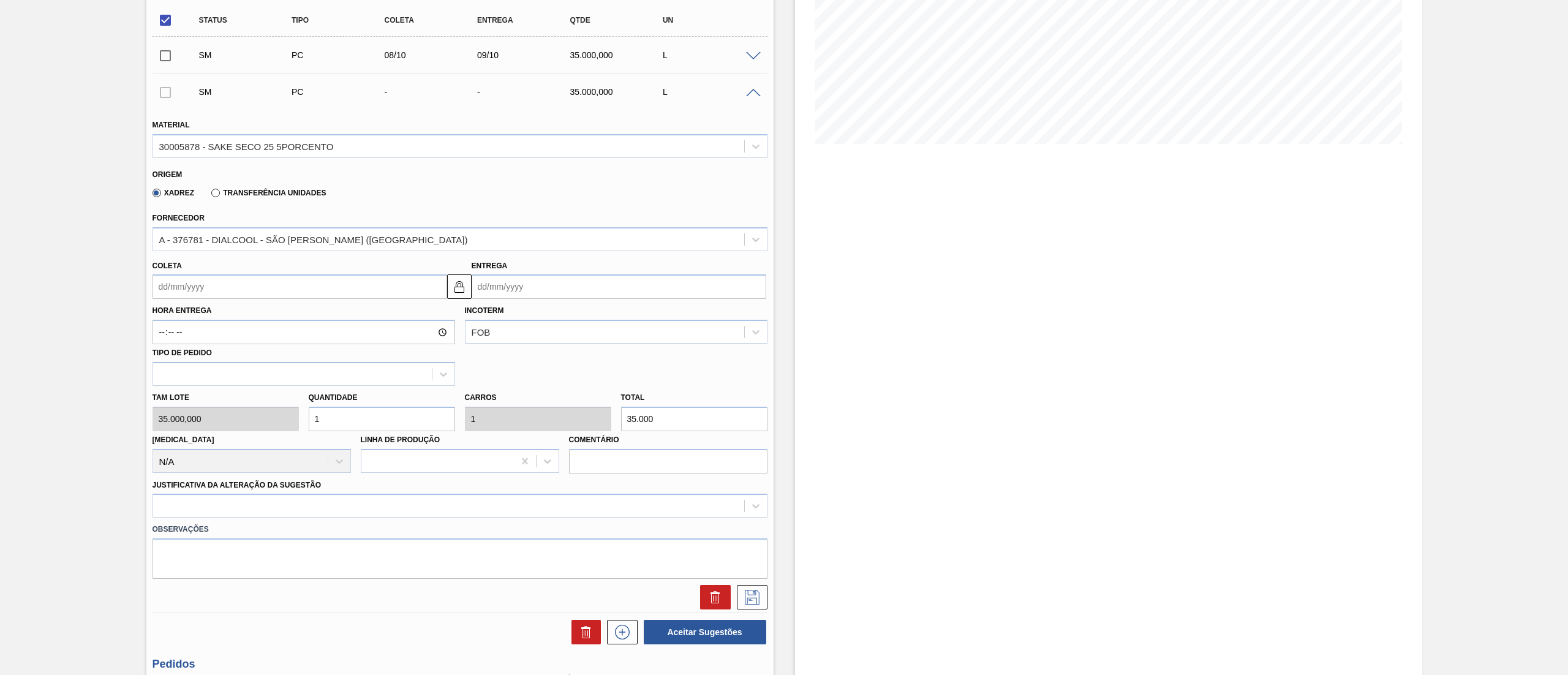
click at [216, 295] on input "Coleta" at bounding box center [299, 287] width 295 height 24
click at [285, 318] on button "Next Month" at bounding box center [289, 315] width 8 height 8
click at [221, 381] on div "8" at bounding box center [226, 375] width 17 height 17
type input "[DATE]"
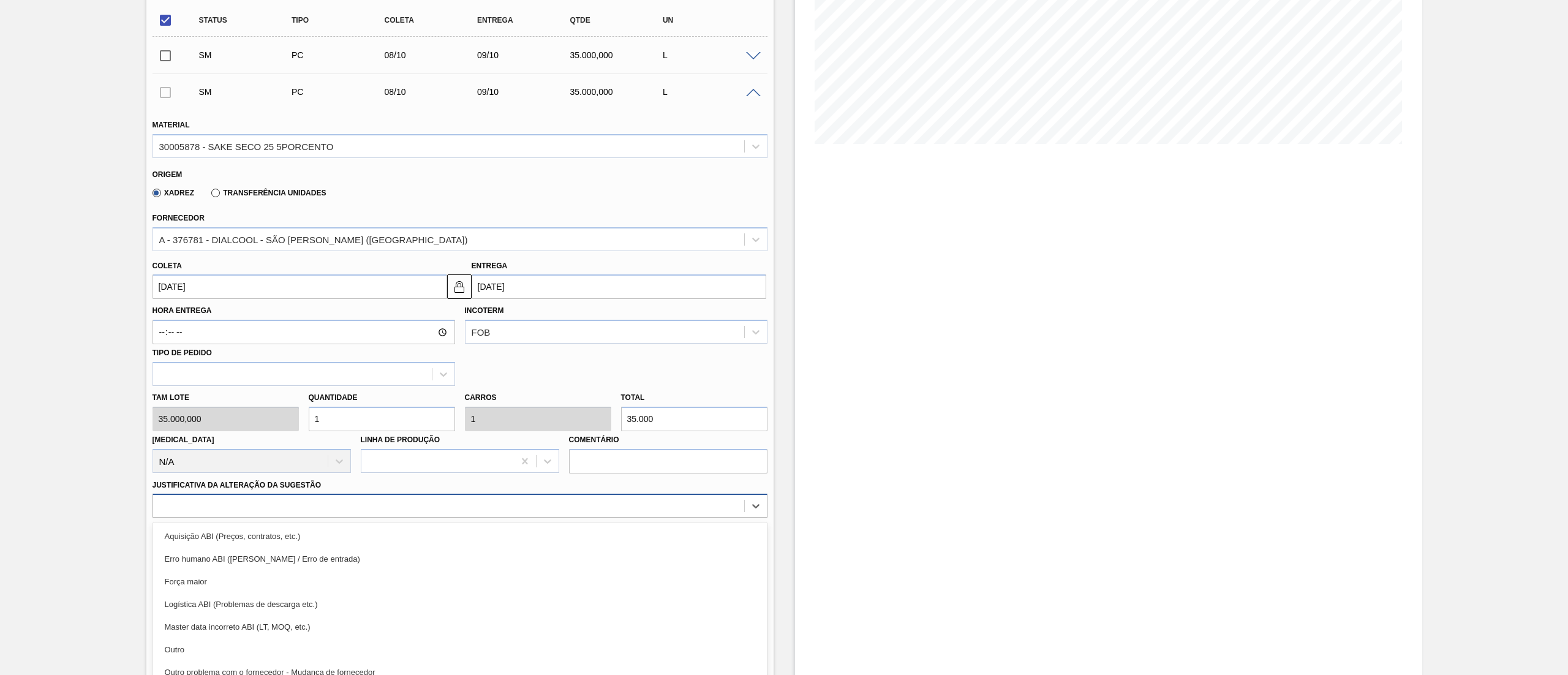
click at [260, 506] on div "option Aquisição ABI (Preços, contratos, etc.) focused, 1 of 18. 18 results ava…" at bounding box center [459, 506] width 615 height 24
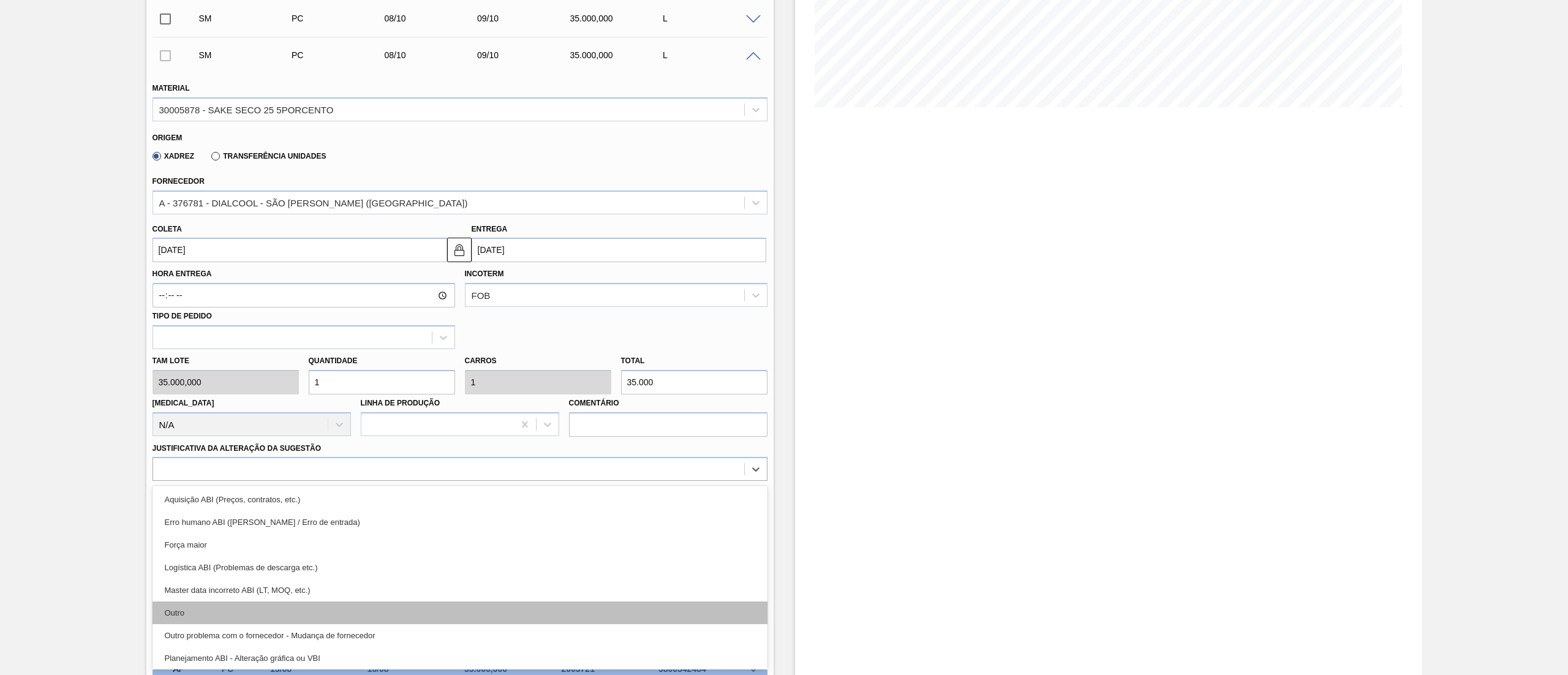
click at [211, 609] on div "Outro" at bounding box center [459, 613] width 615 height 23
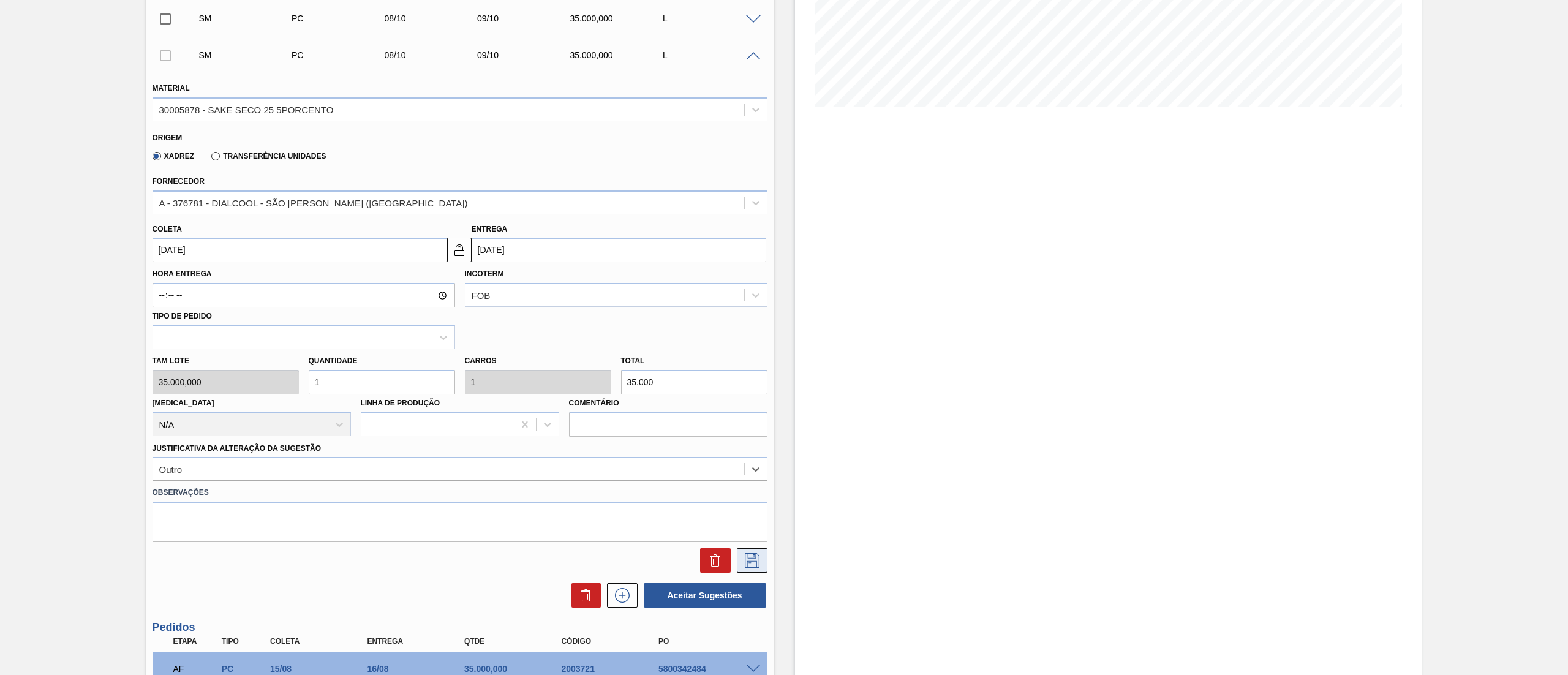
click at [739, 560] on button at bounding box center [752, 560] width 31 height 24
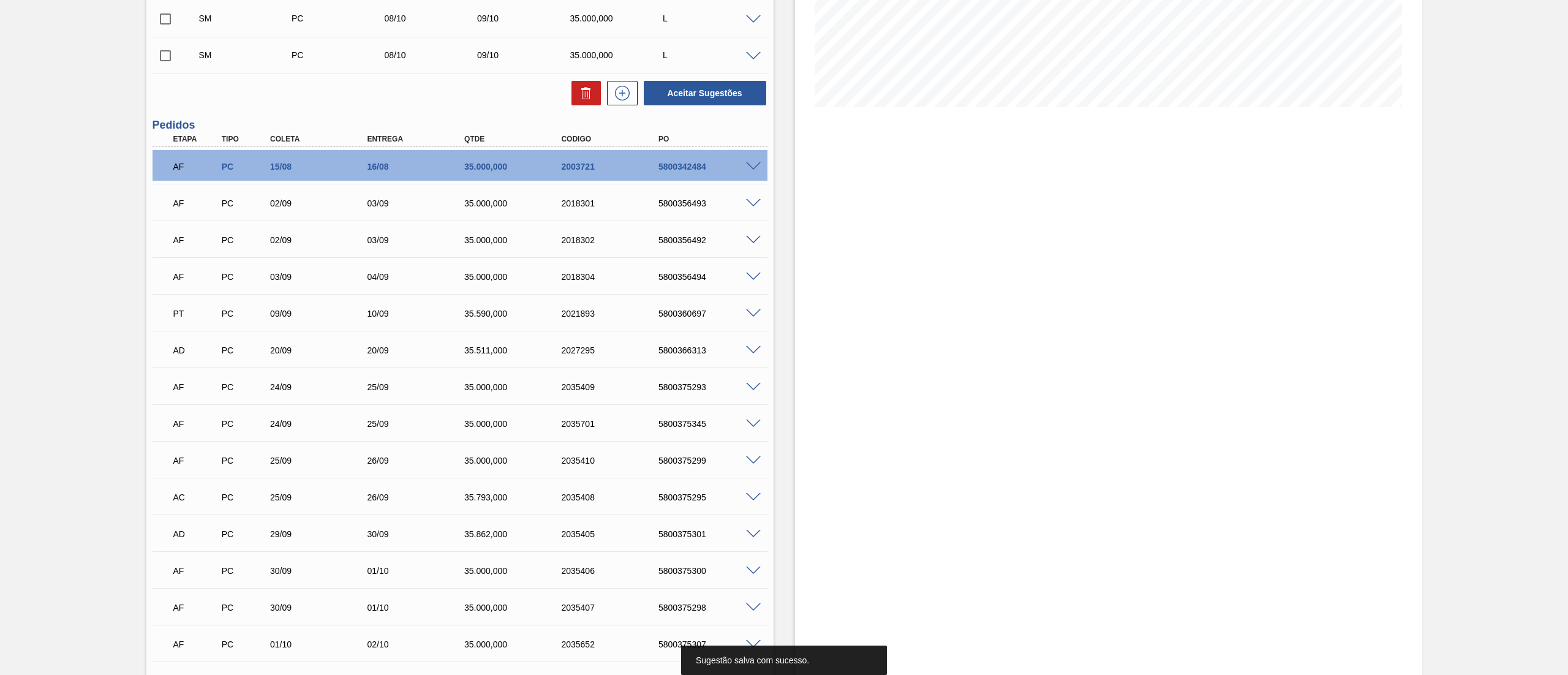
click at [177, 20] on input "checkbox" at bounding box center [165, 19] width 25 height 25
checkbox input "true"
click at [165, 59] on input "checkbox" at bounding box center [165, 55] width 25 height 25
checkbox input "true"
click at [669, 95] on button "Aceitar Sugestões" at bounding box center [705, 93] width 122 height 24
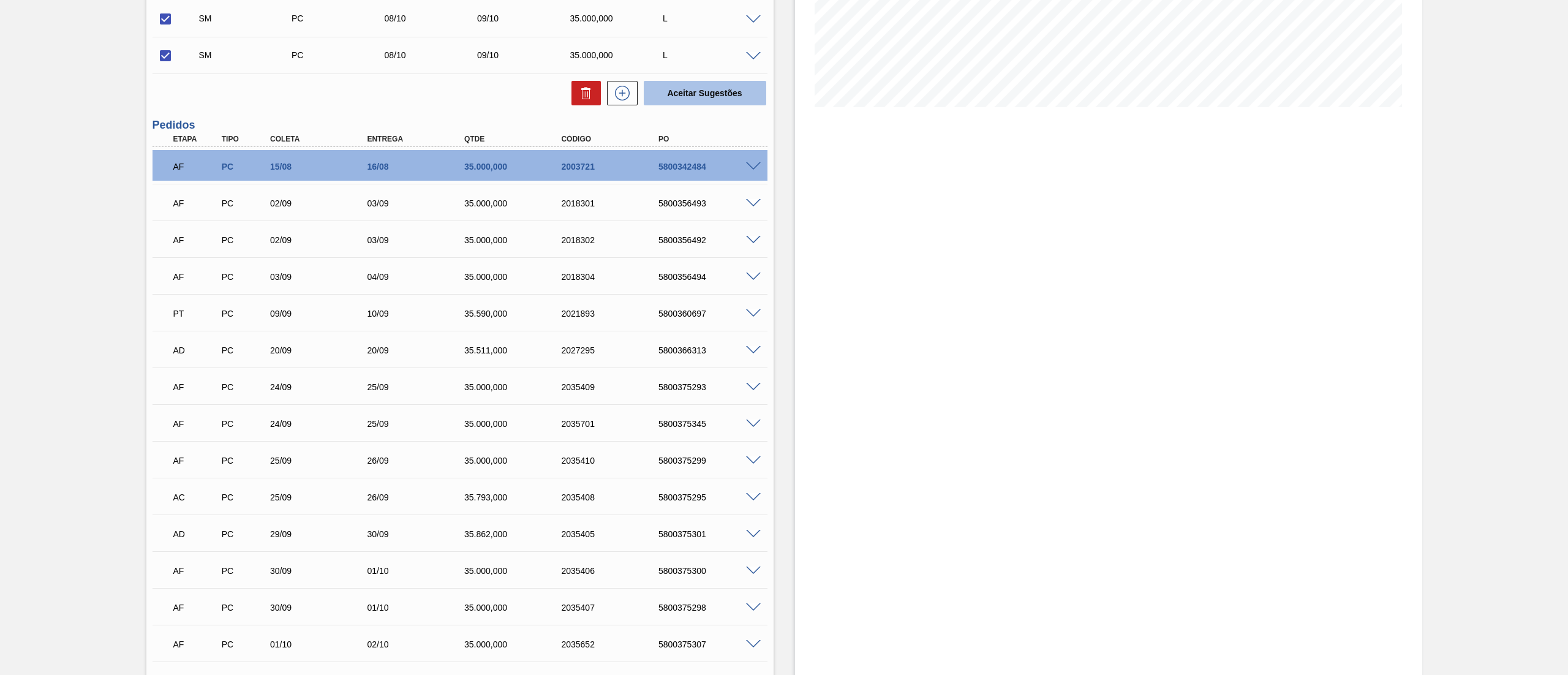
checkbox input "false"
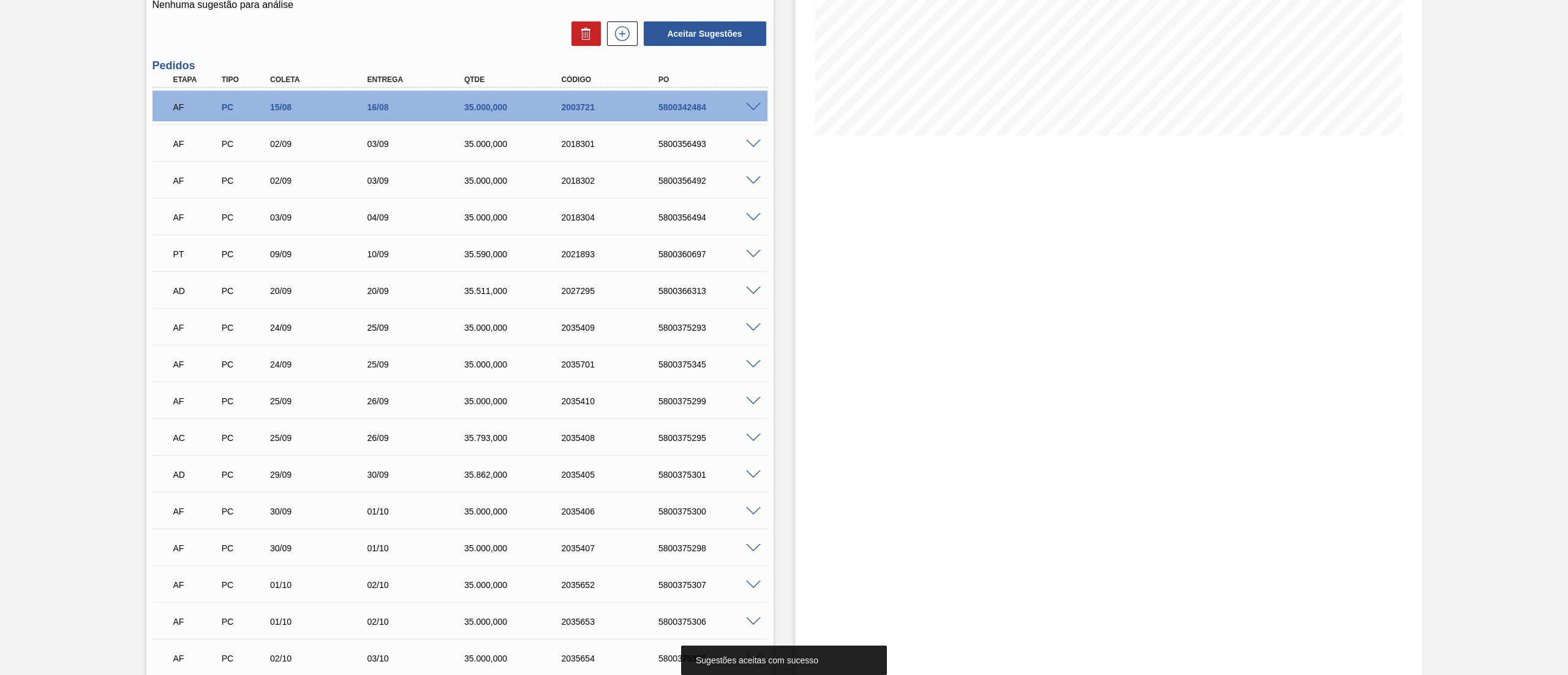
scroll to position [692, 0]
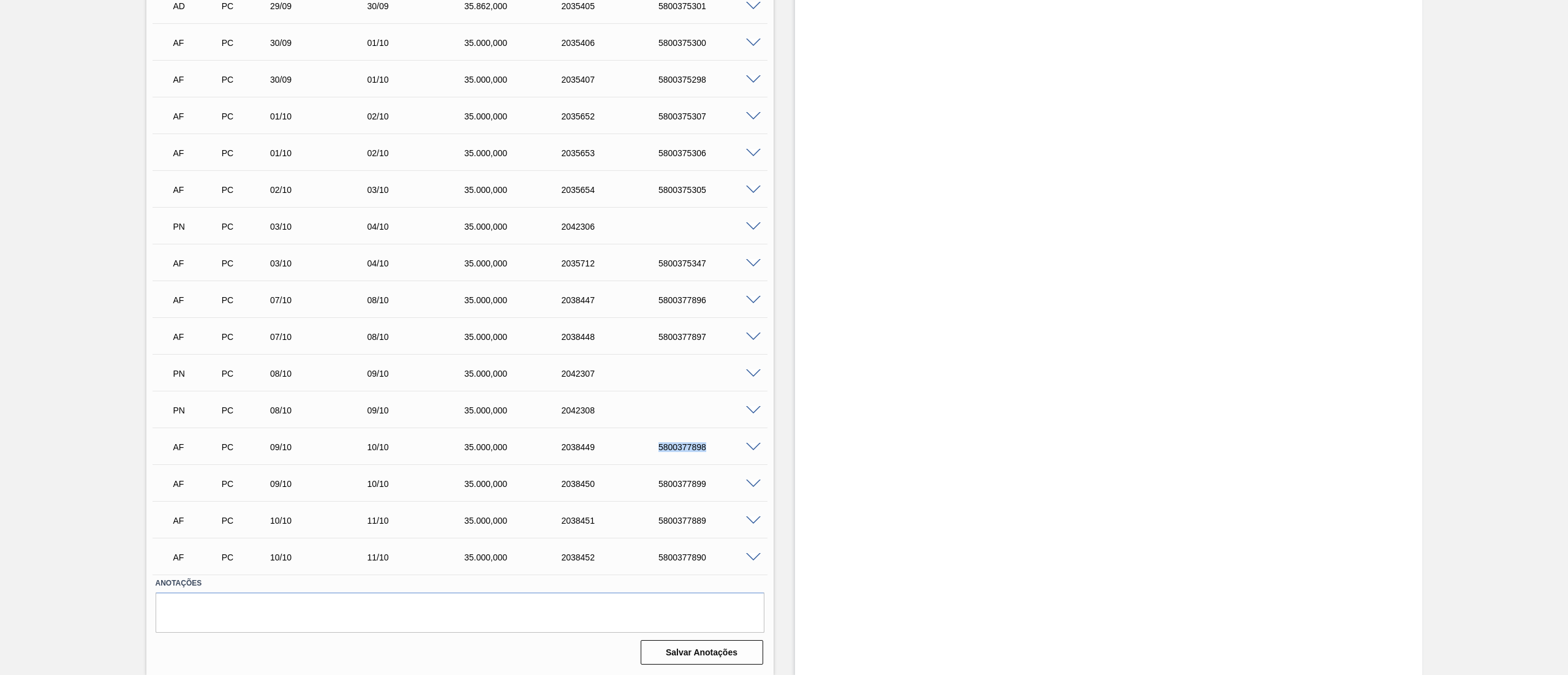
drag, startPoint x: 643, startPoint y: 453, endPoint x: 723, endPoint y: 448, distance: 80.2
click at [723, 448] on div "AF PC 09/10 10/10 35.000,000 2038449 5800377898" at bounding box center [457, 446] width 582 height 24
copy div "5800377898"
drag, startPoint x: 645, startPoint y: 476, endPoint x: 713, endPoint y: 485, distance: 68.6
click at [713, 485] on div "AF PC 09/10 10/10 35.000,000 2038450 5800377899" at bounding box center [457, 482] width 582 height 24
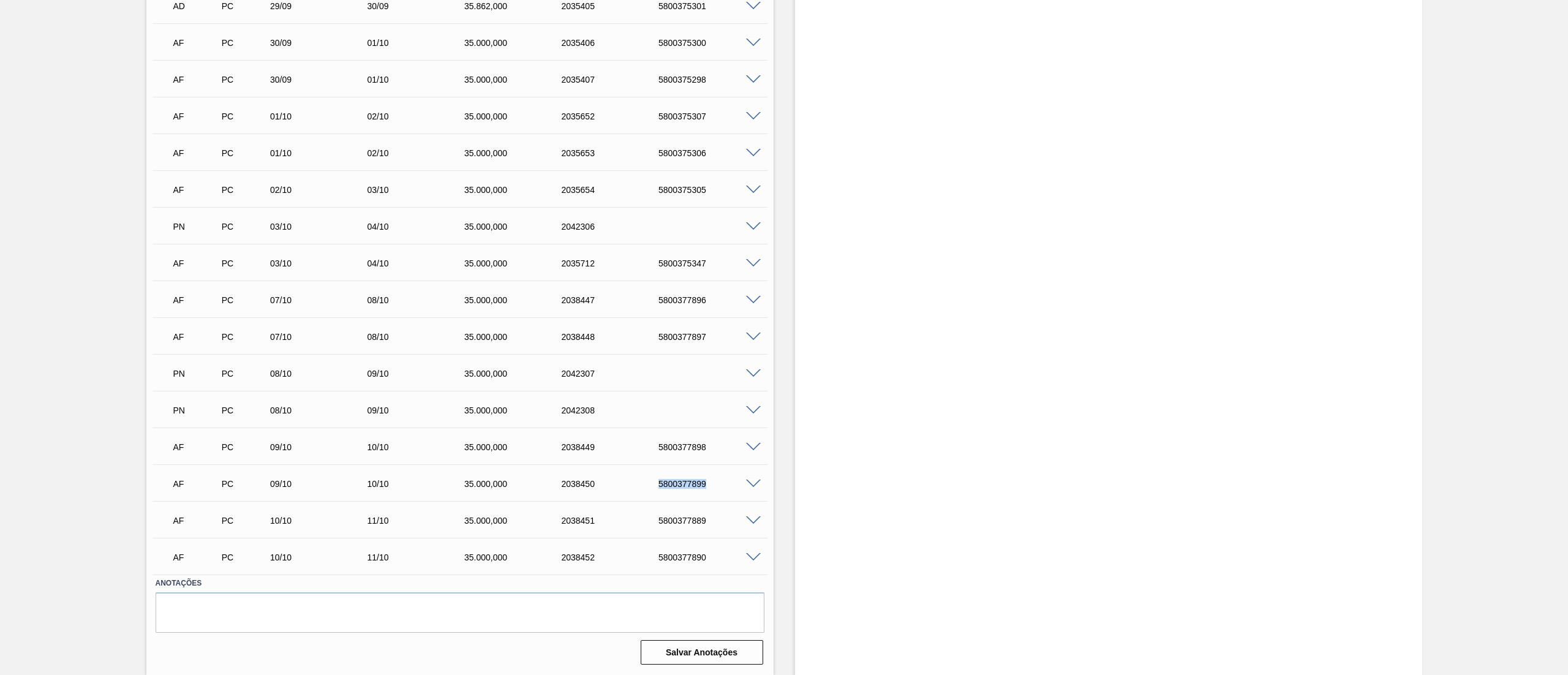
copy div "5800377899"
drag, startPoint x: 649, startPoint y: 511, endPoint x: 722, endPoint y: 513, distance: 73.0
click at [722, 513] on div "AF PC 10/10 11/10 35.000,000 2038451 5800377889" at bounding box center [457, 519] width 582 height 24
copy div "5800377889"
drag, startPoint x: 652, startPoint y: 555, endPoint x: 718, endPoint y: 560, distance: 66.2
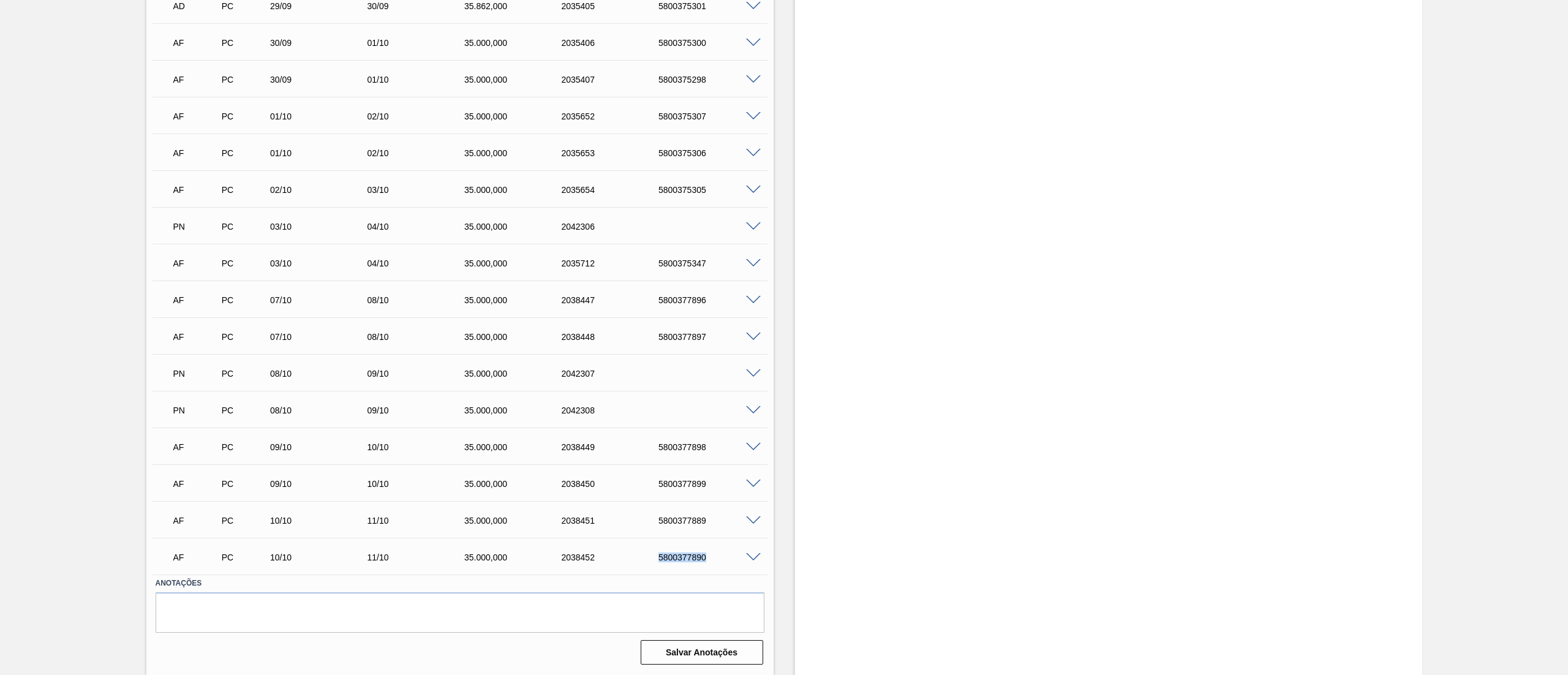
click at [718, 560] on div "5800377890" at bounding box center [699, 557] width 97 height 10
copy div "5800377890"
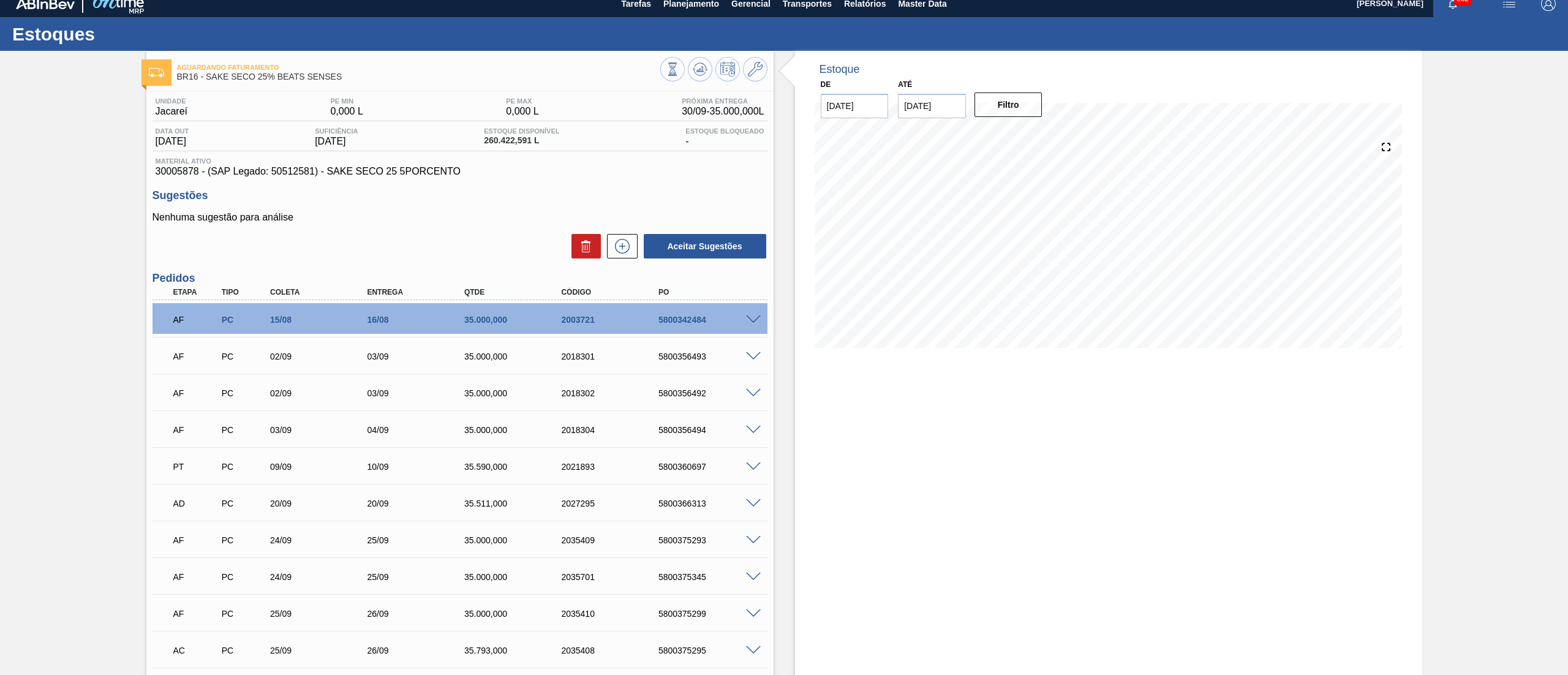
scroll to position [0, 0]
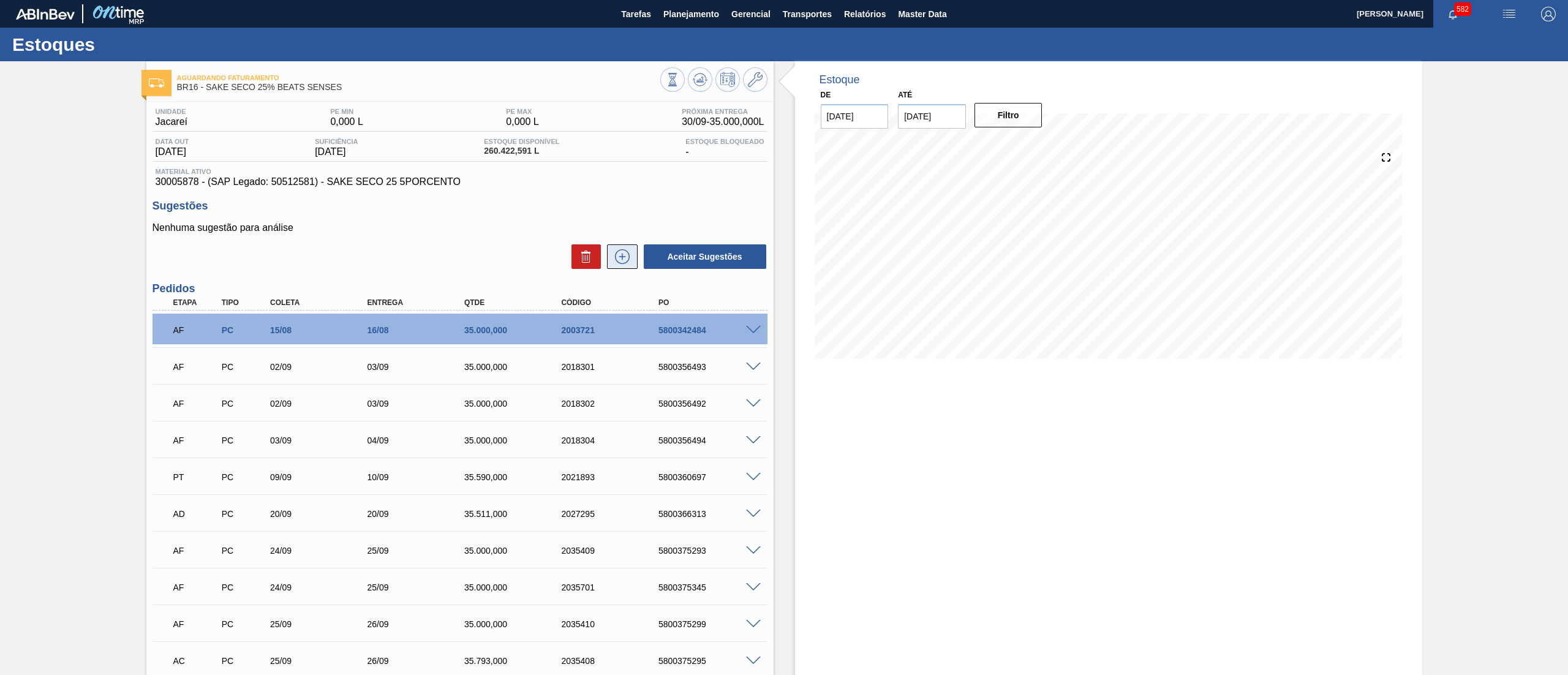
click at [632, 262] on button at bounding box center [622, 257] width 31 height 24
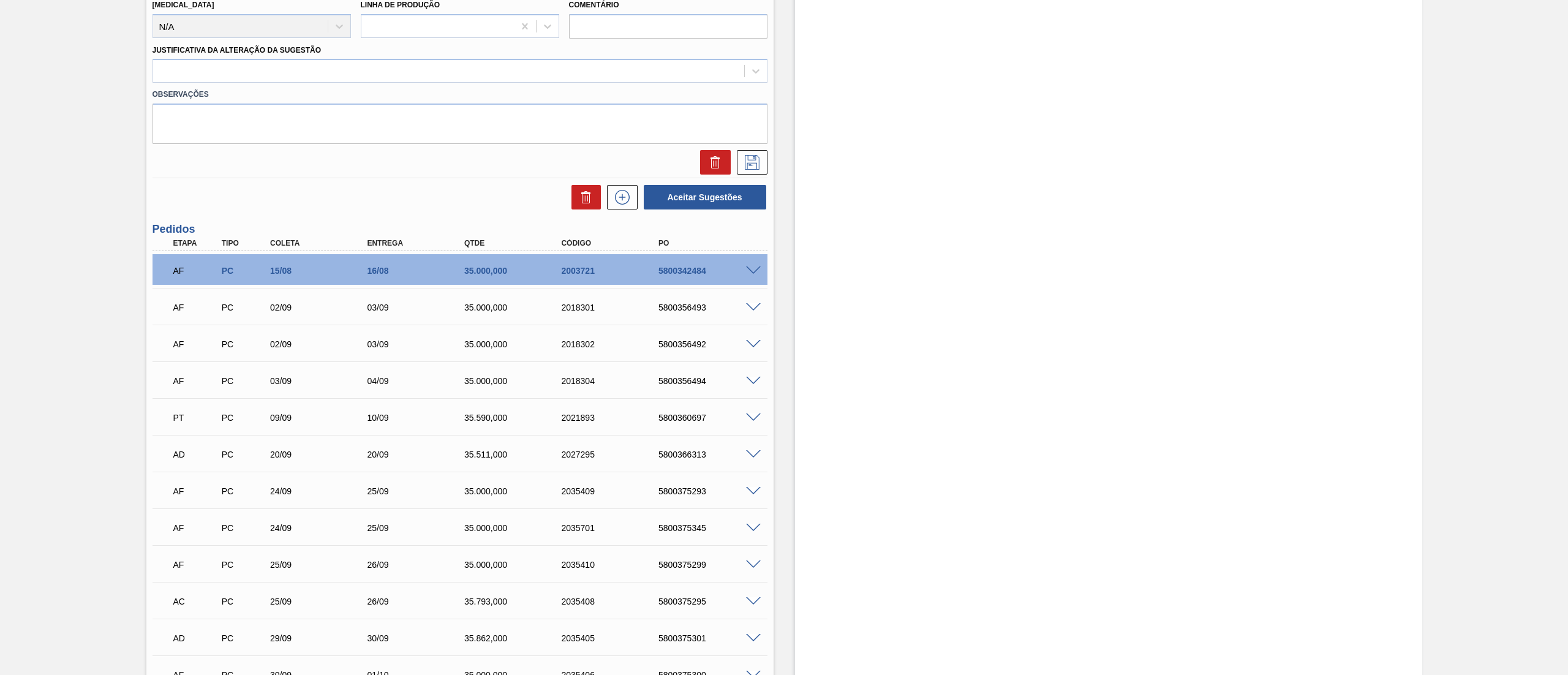
scroll to position [21, 0]
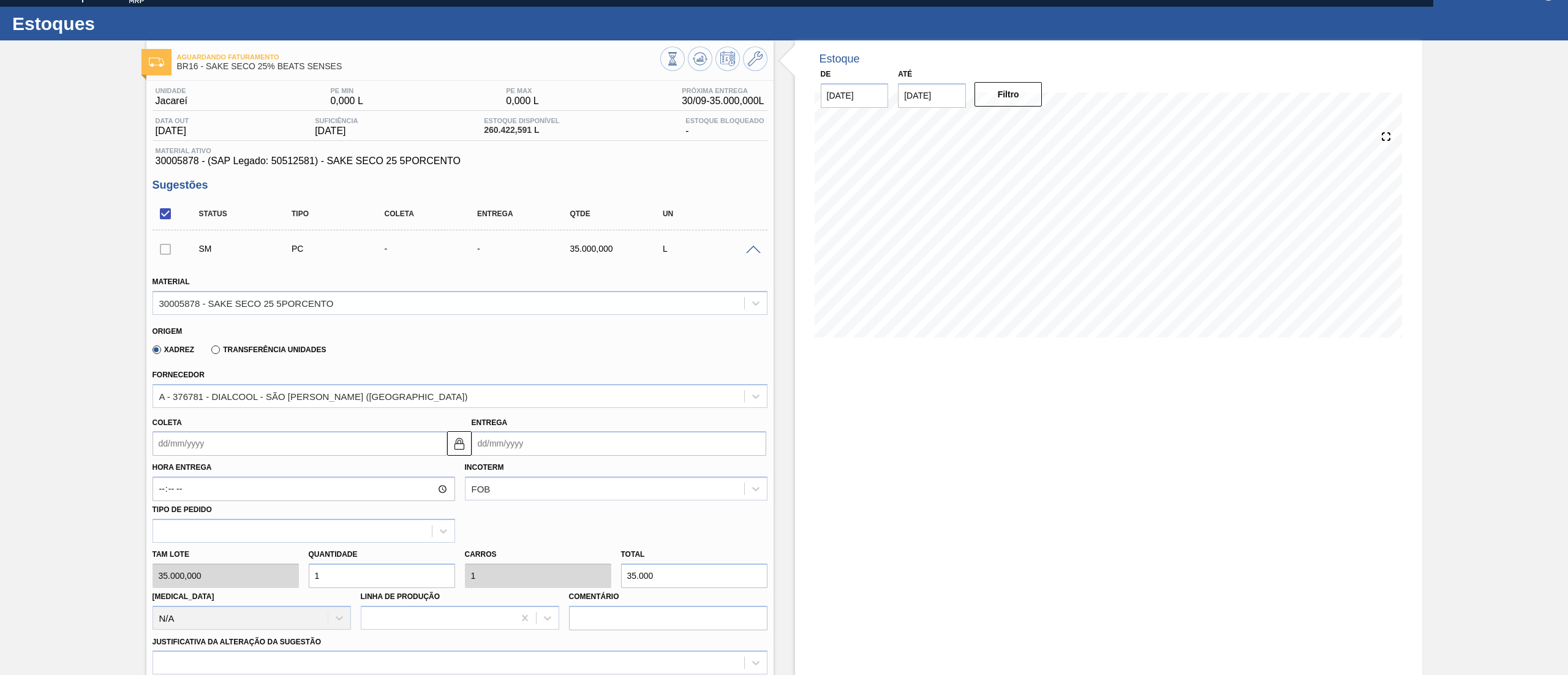
click at [317, 445] on input "Coleta" at bounding box center [299, 443] width 295 height 24
click at [287, 472] on button "Next Month" at bounding box center [289, 472] width 8 height 8
click at [187, 550] on div "13" at bounding box center [187, 552] width 17 height 17
type input "[DATE]"
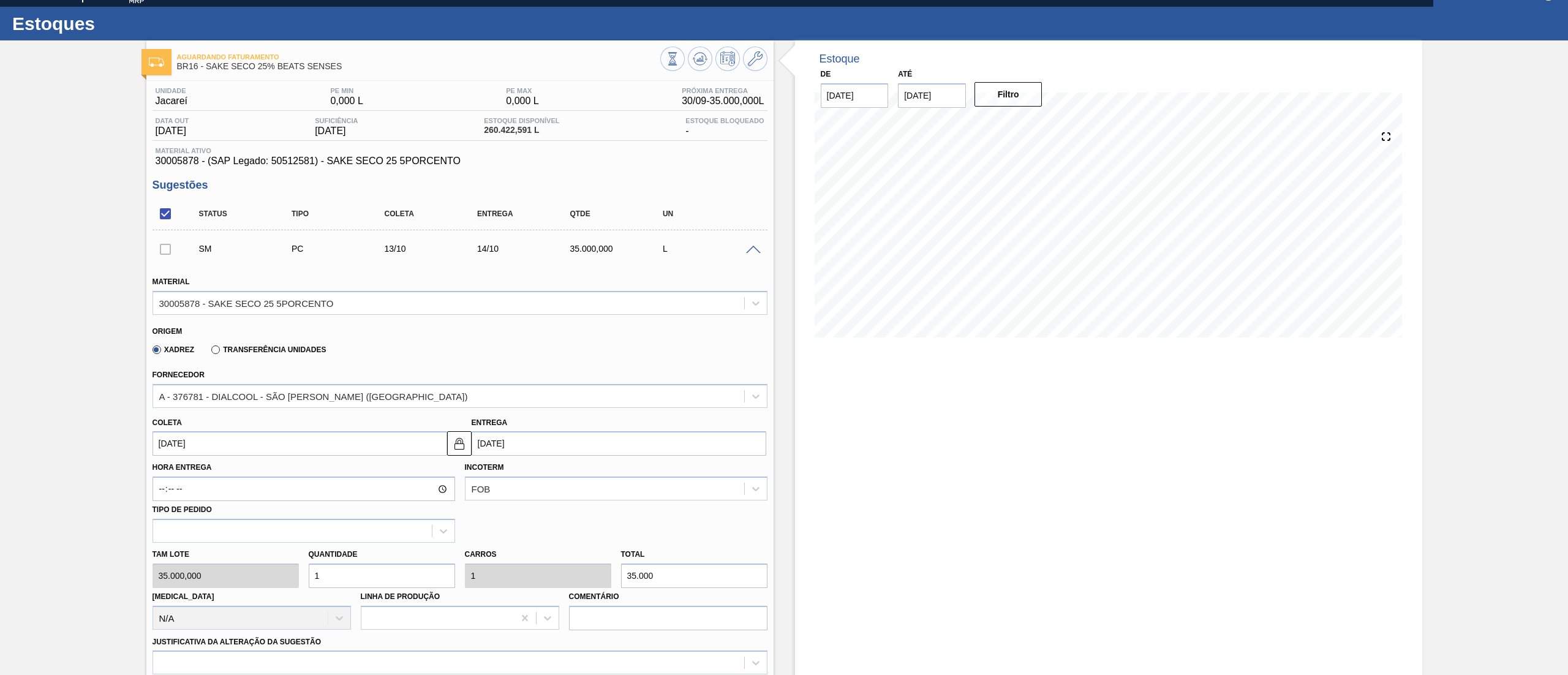
scroll to position [613, 0]
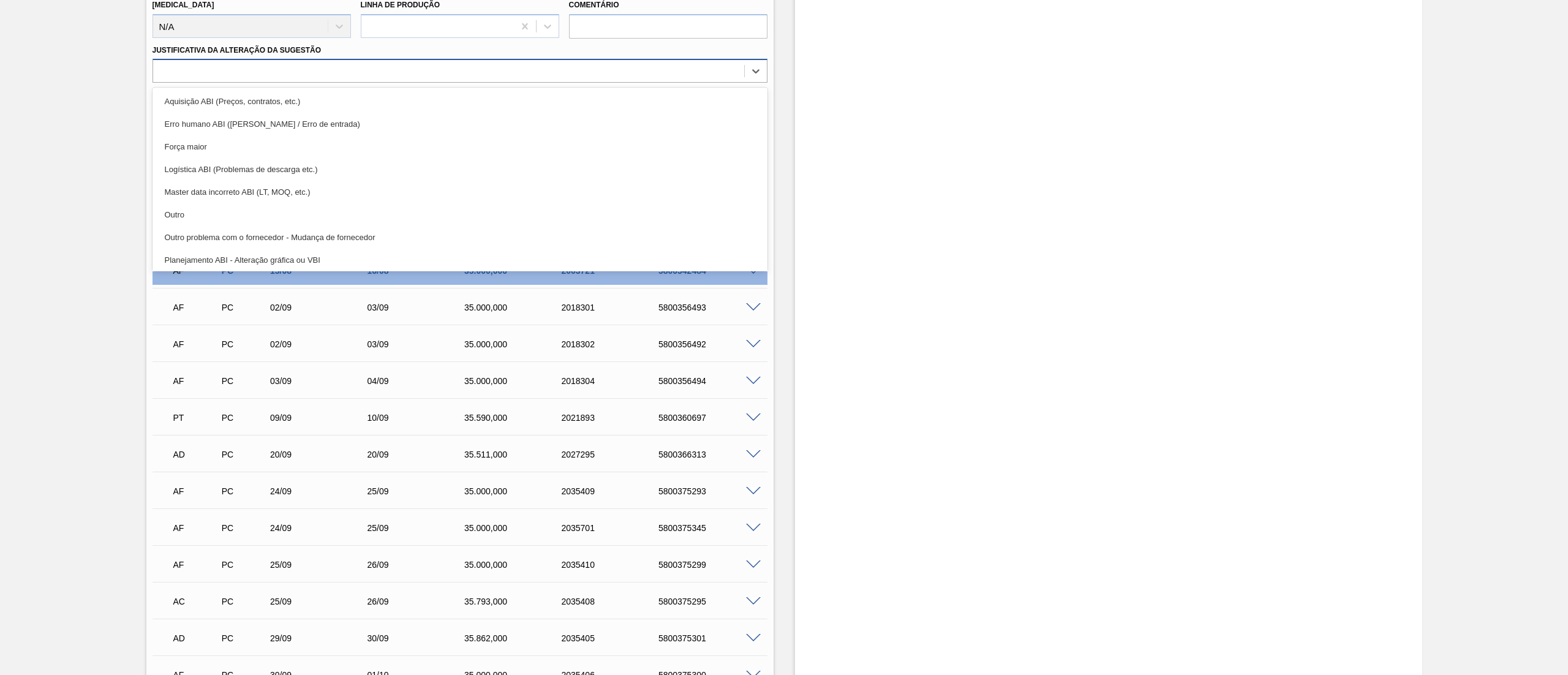
click at [196, 73] on div at bounding box center [448, 71] width 591 height 18
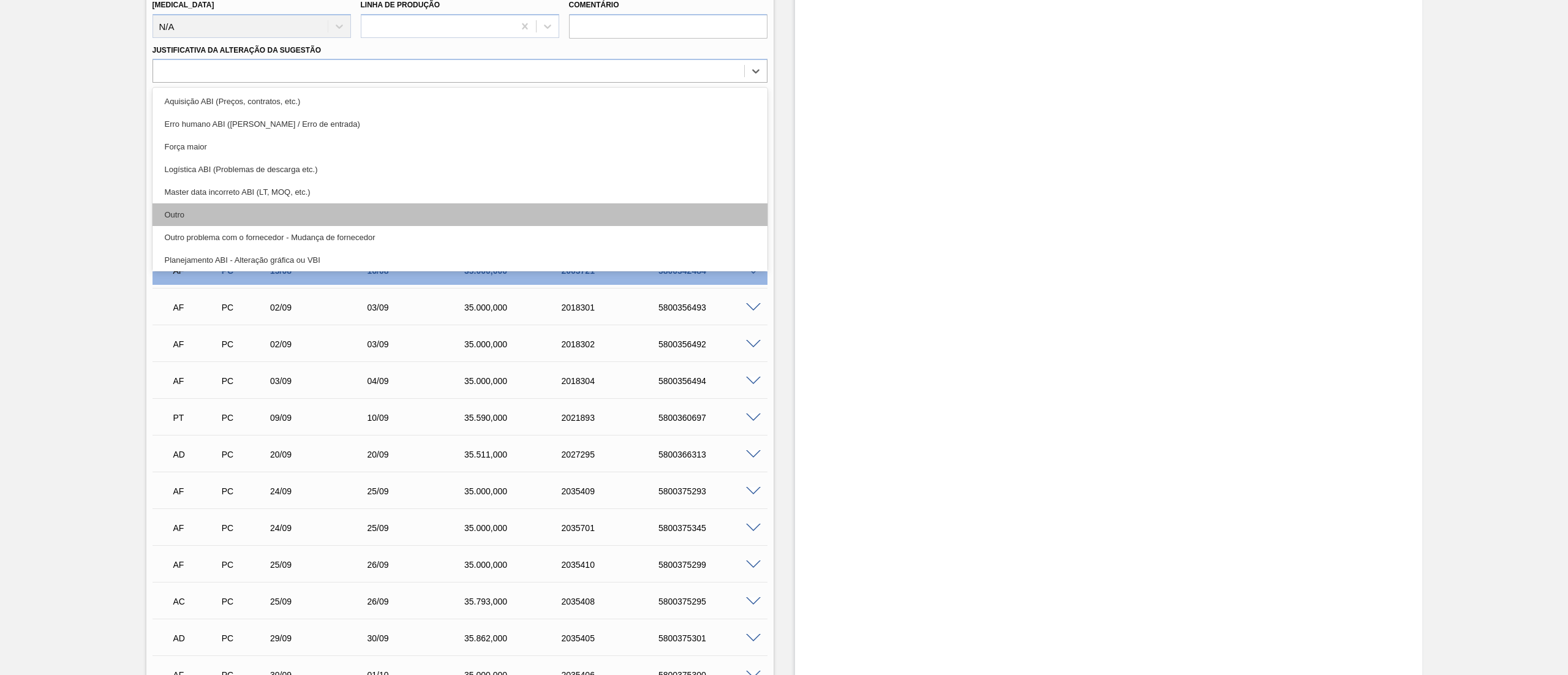
click at [207, 217] on div "Outro" at bounding box center [459, 215] width 615 height 23
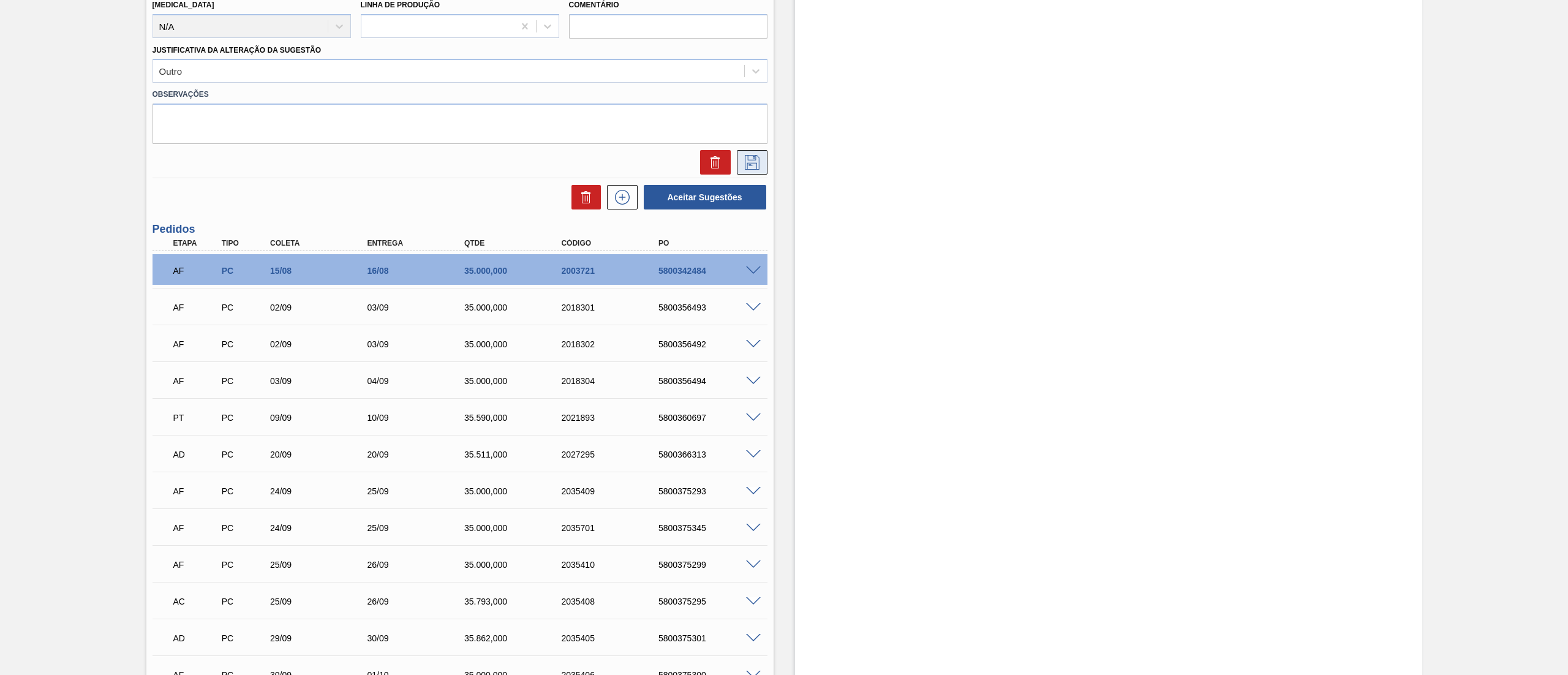
click at [742, 169] on icon at bounding box center [752, 162] width 20 height 15
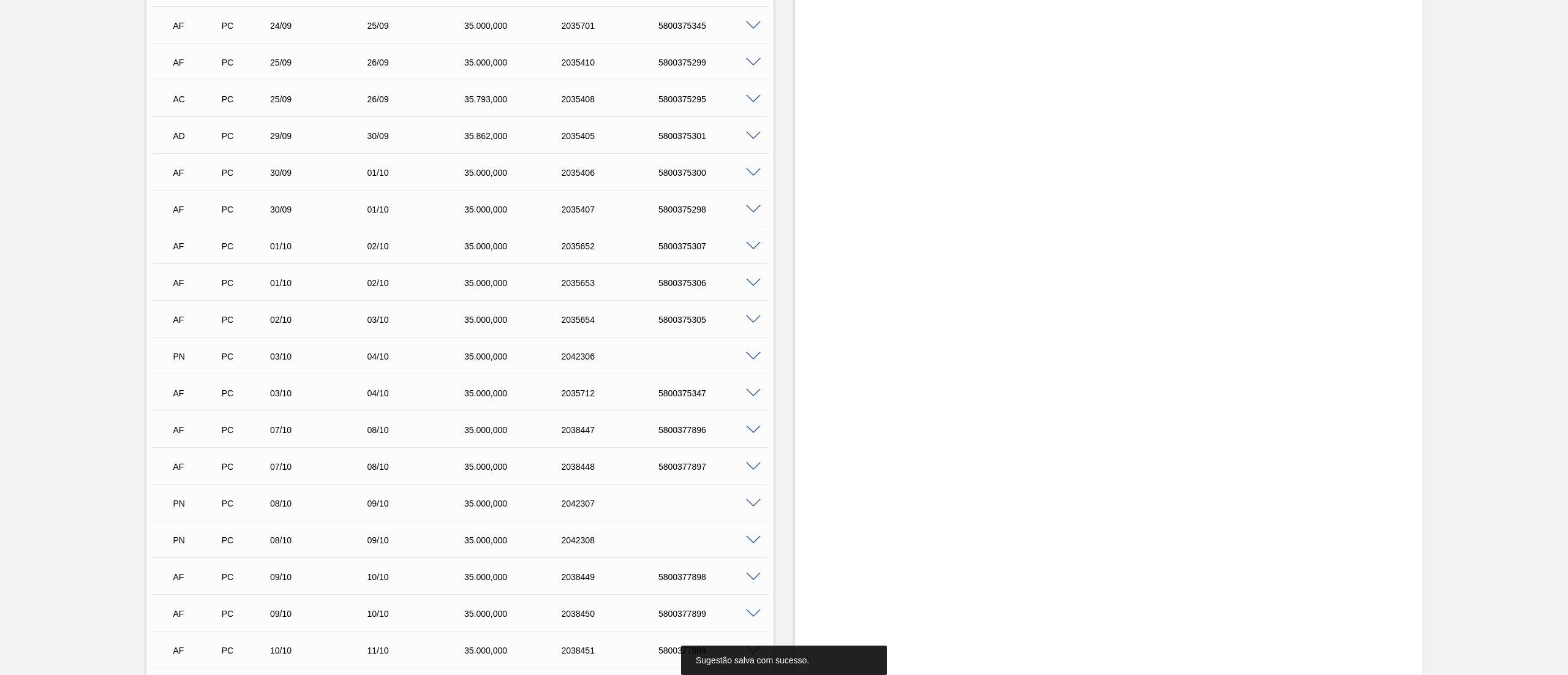
drag, startPoint x: 1562, startPoint y: 340, endPoint x: 1565, endPoint y: 289, distance: 51.1
click at [1566, 291] on main "Tarefas Planejamento Gerencial Transportes Relatórios Master Data [PERSON_NAME]…" at bounding box center [784, 338] width 1568 height 675
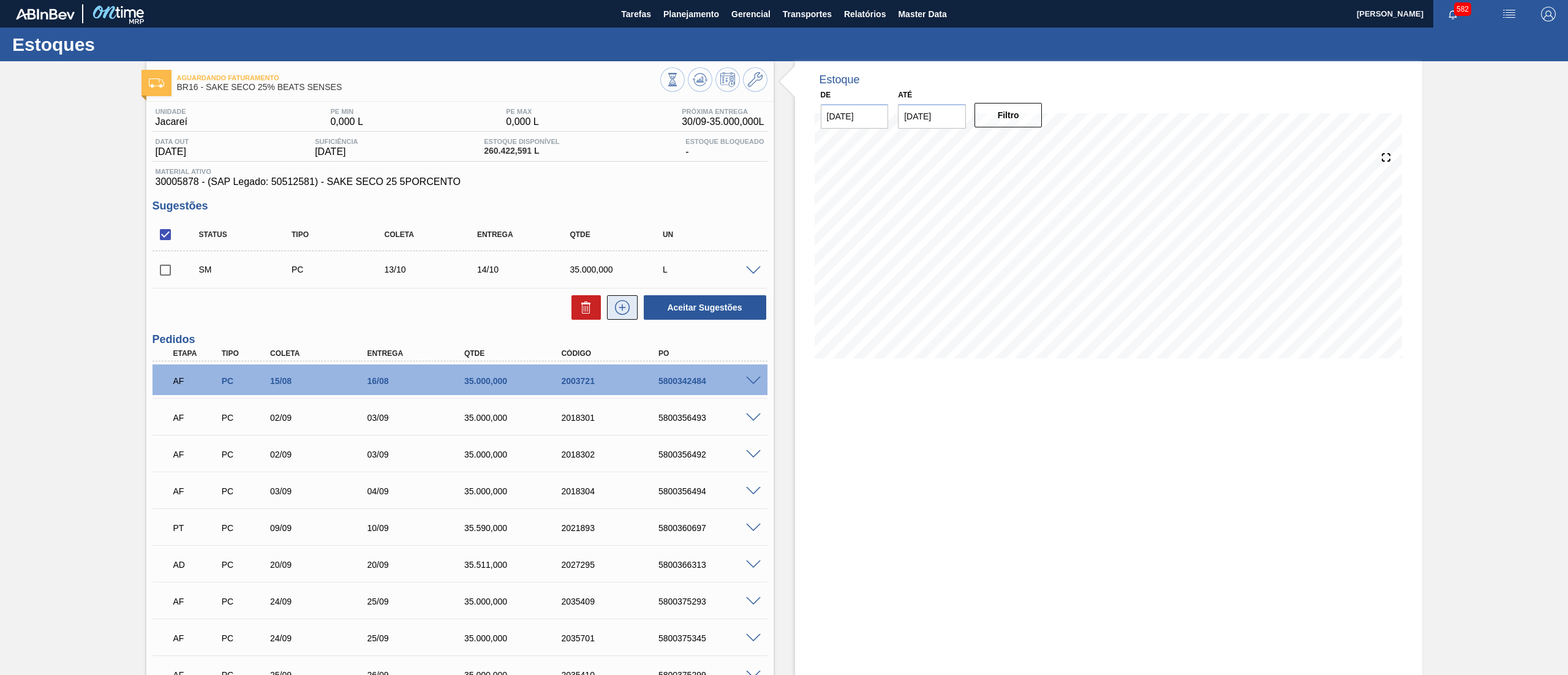
click at [625, 308] on icon at bounding box center [622, 307] width 20 height 15
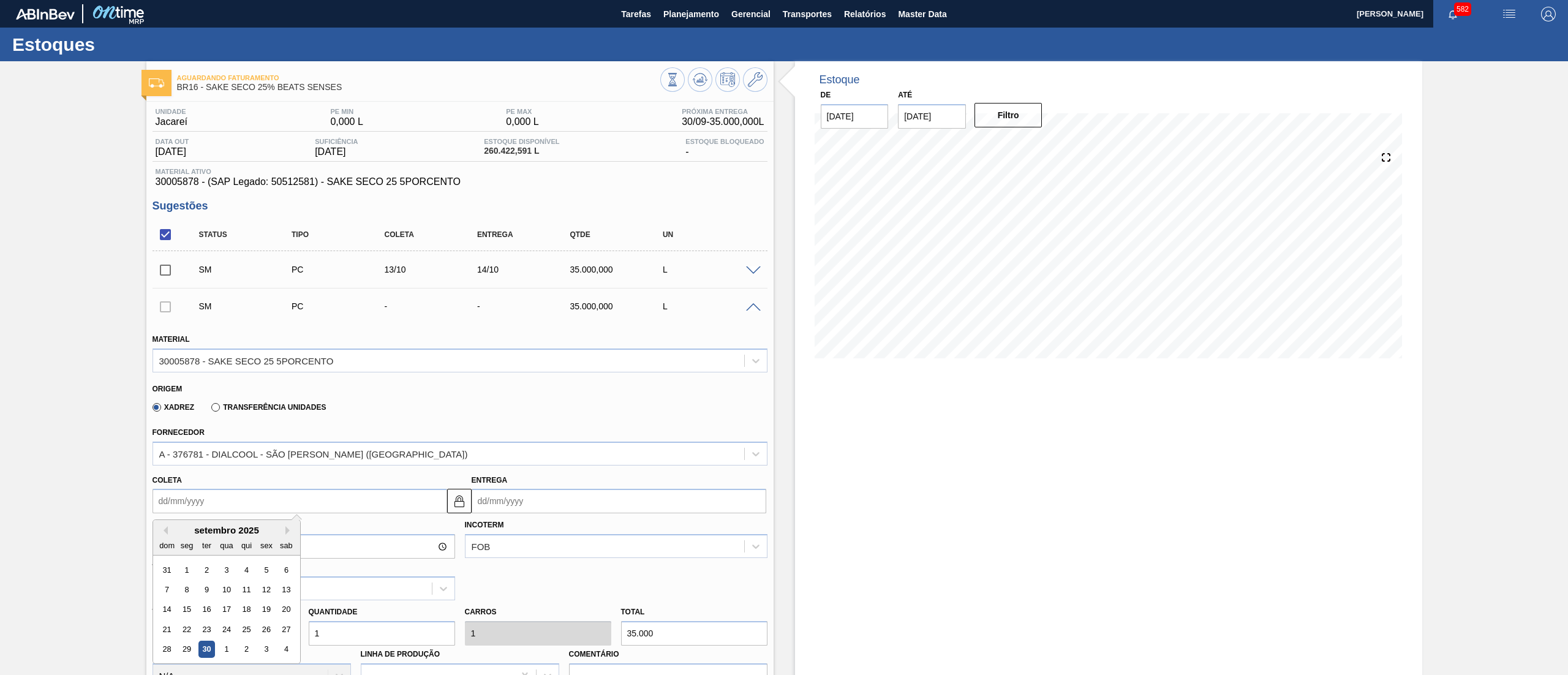
click at [211, 504] on input "Coleta" at bounding box center [299, 501] width 295 height 24
click at [290, 526] on div "setembro 2025" at bounding box center [226, 530] width 147 height 10
click at [284, 531] on div "setembro 2025" at bounding box center [226, 530] width 147 height 10
click at [288, 529] on button "Next Month" at bounding box center [289, 530] width 8 height 8
click at [187, 605] on div "13" at bounding box center [187, 609] width 17 height 17
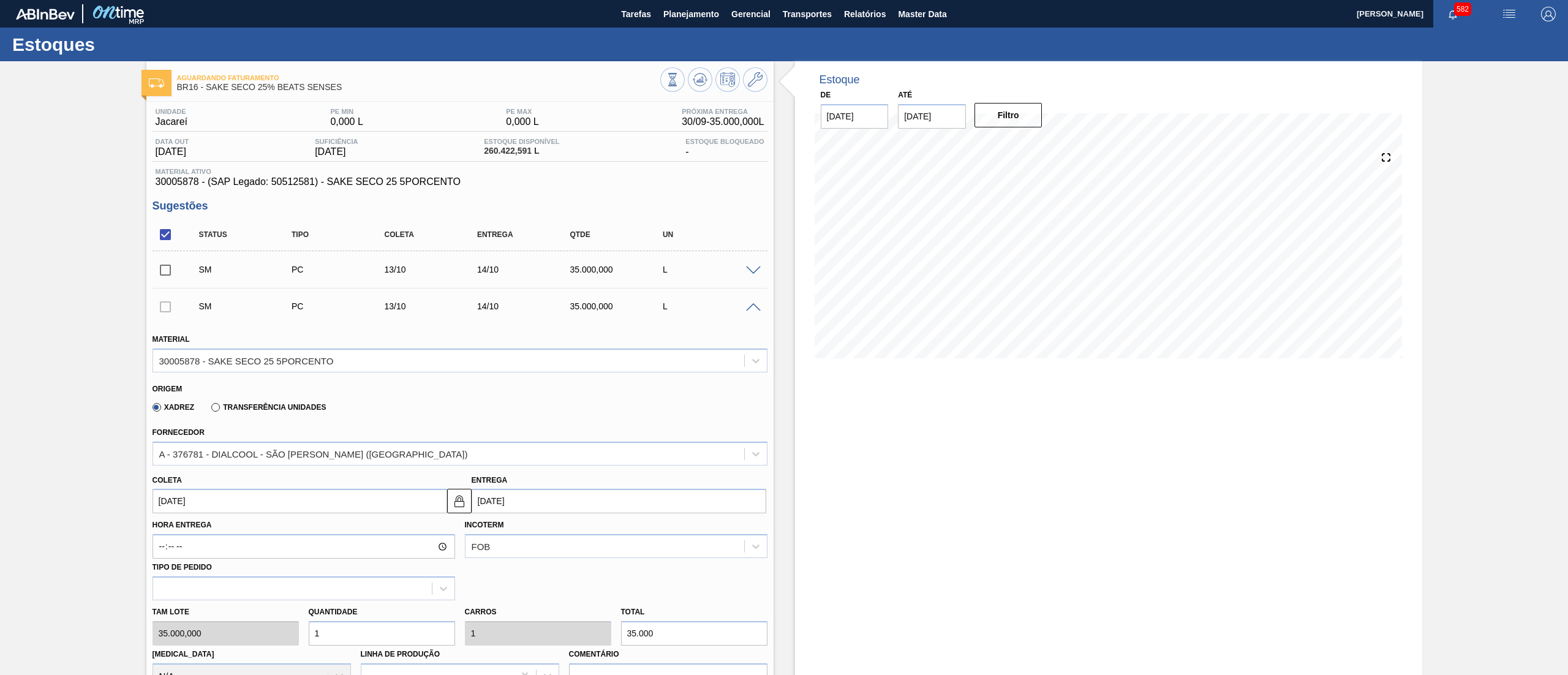
type input "[DATE]"
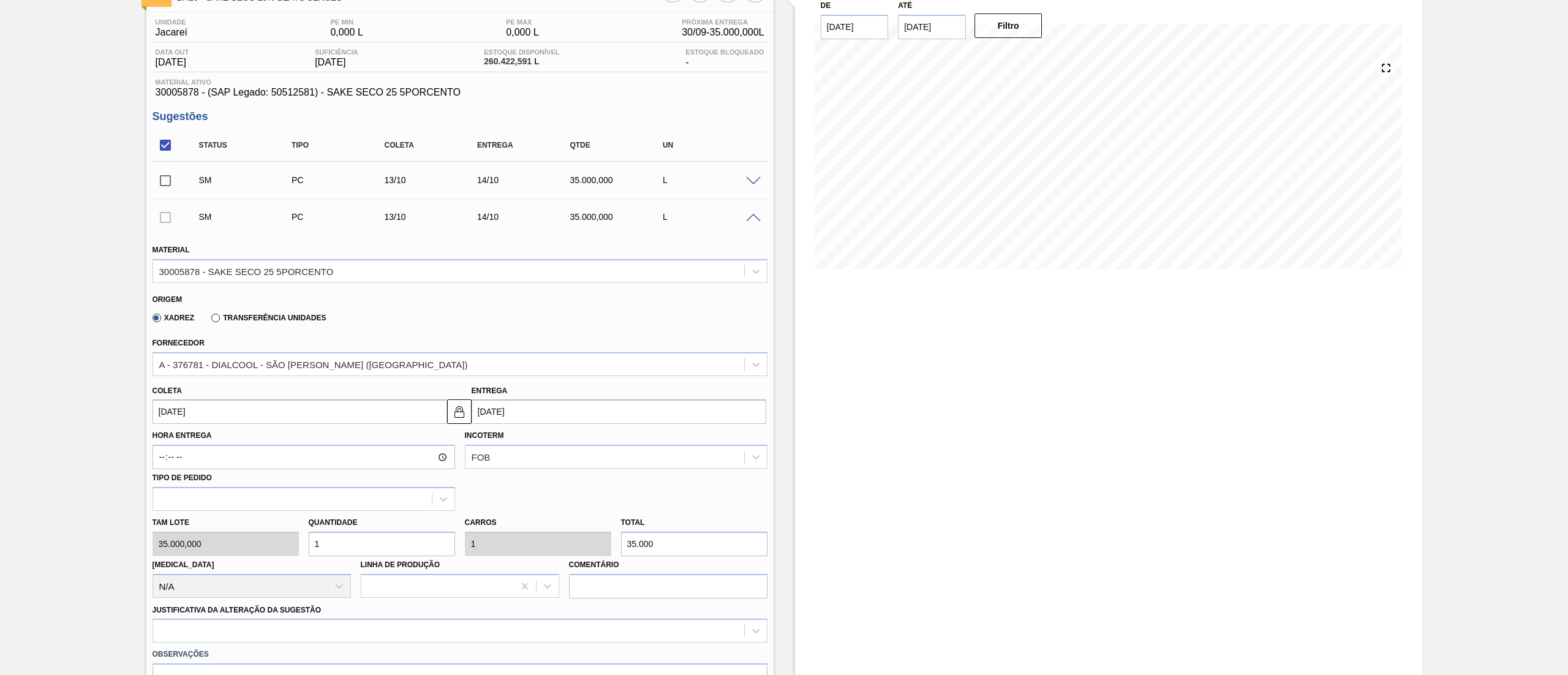
scroll to position [155, 0]
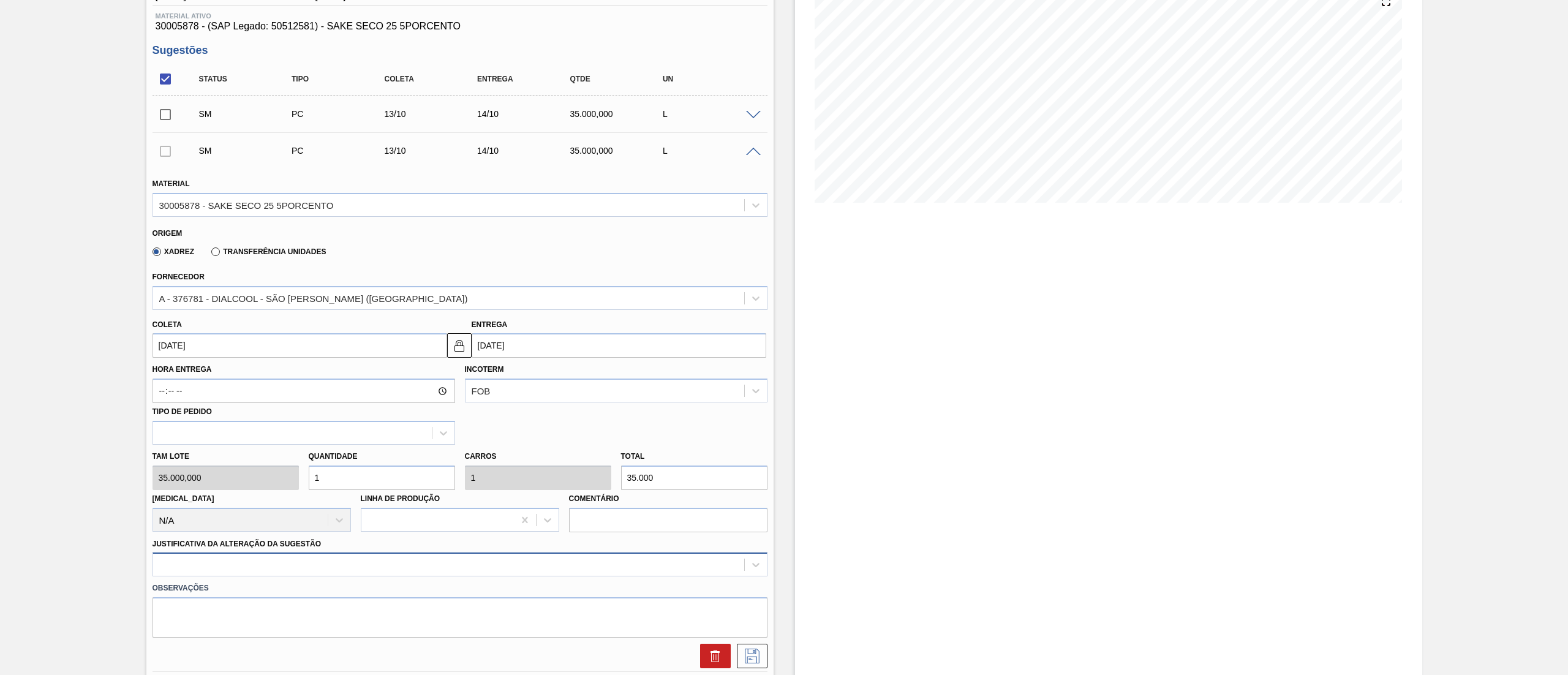
click at [190, 558] on div at bounding box center [459, 564] width 615 height 24
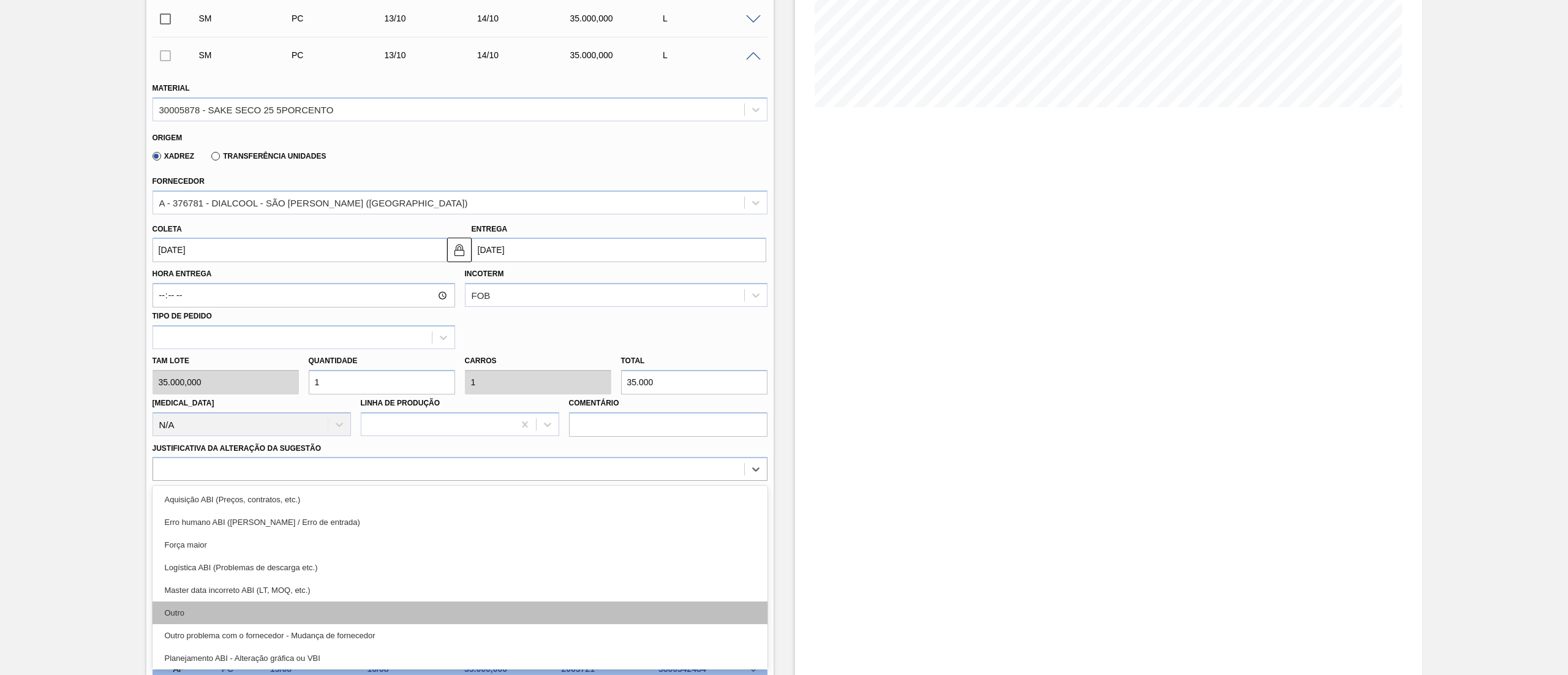
click at [199, 609] on div "Outro" at bounding box center [459, 613] width 615 height 23
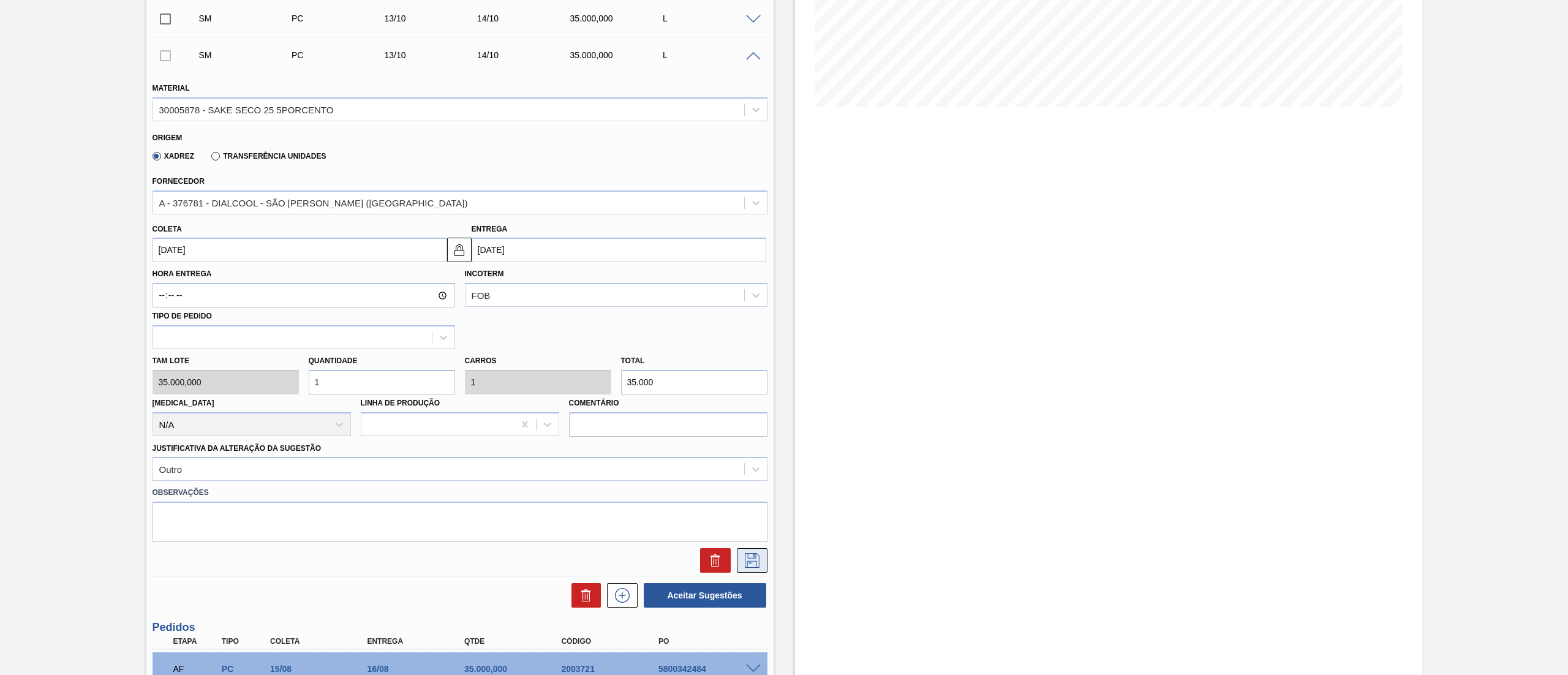
click at [748, 555] on icon at bounding box center [752, 560] width 20 height 15
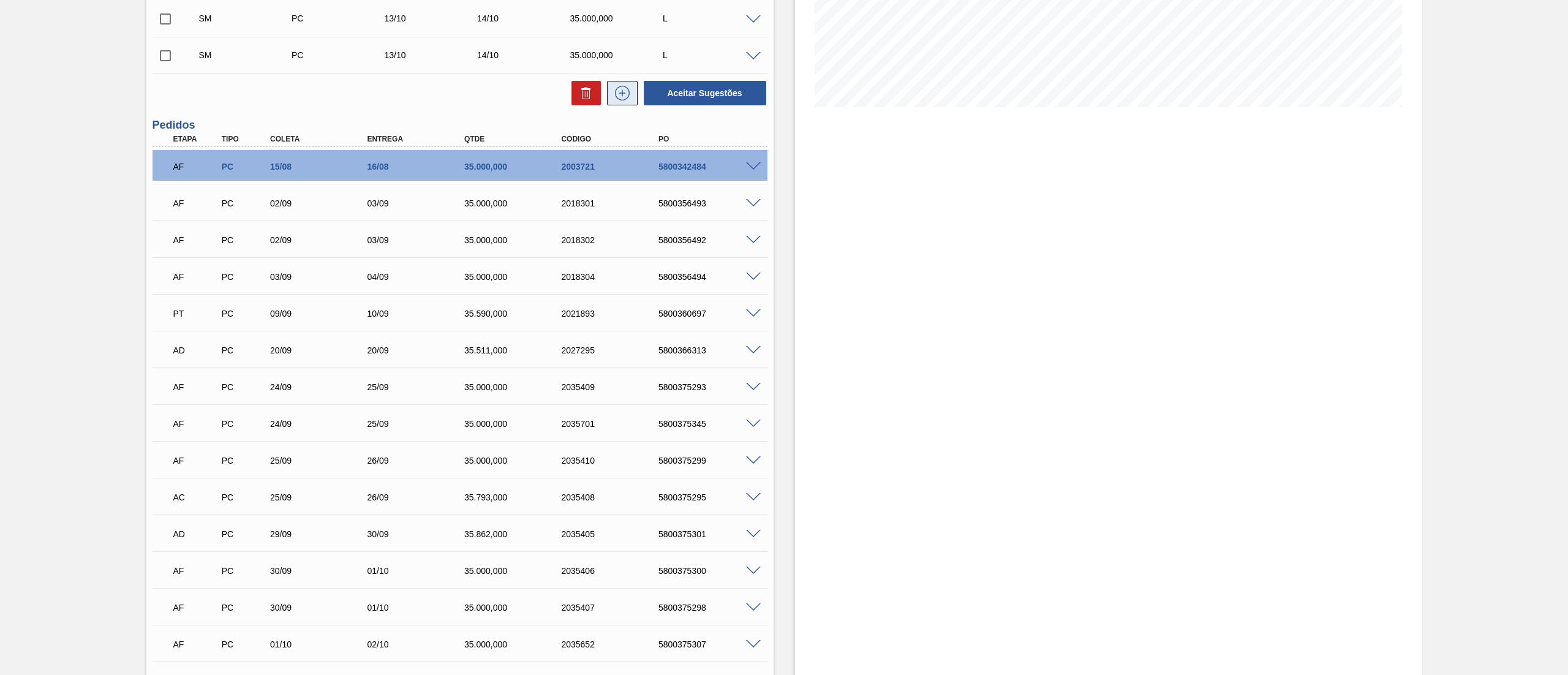
click at [630, 100] on icon at bounding box center [622, 93] width 20 height 15
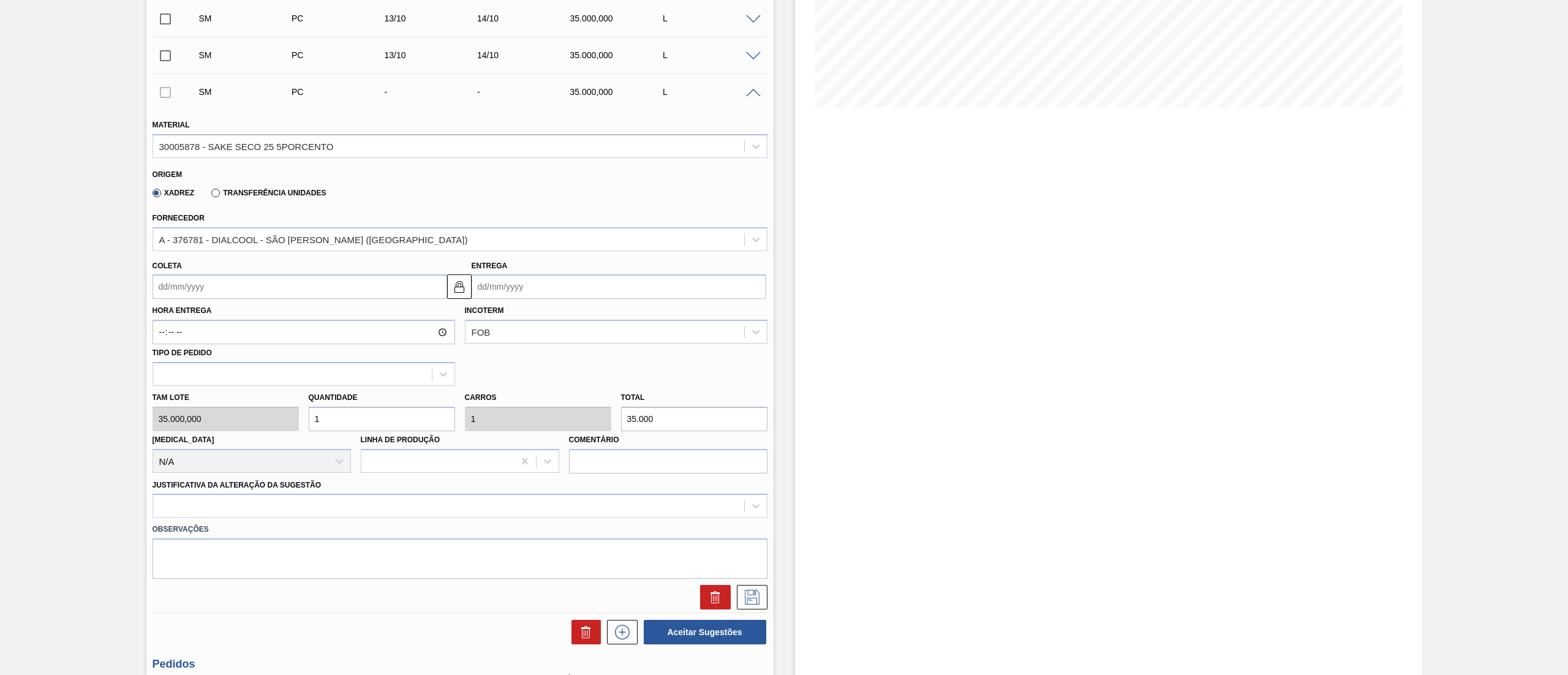
click at [211, 288] on input "Coleta" at bounding box center [299, 287] width 295 height 24
click at [290, 308] on div "setembro 2025 dom seg ter qua qui sex sab" at bounding box center [226, 323] width 147 height 36
click at [290, 315] on button "Next Month" at bounding box center [289, 315] width 8 height 8
click at [186, 397] on div "13" at bounding box center [187, 395] width 17 height 17
type input "[DATE]"
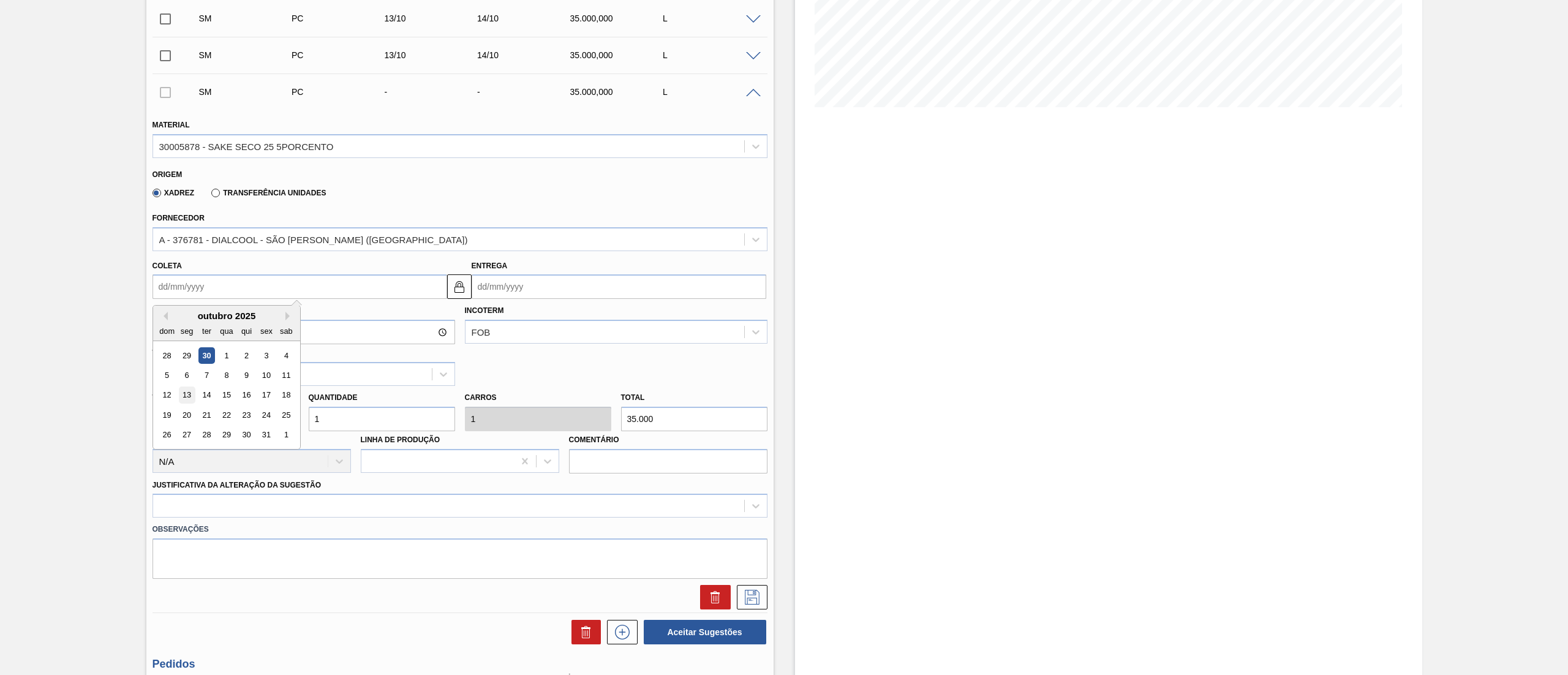
type input "[DATE]"
click at [245, 511] on div at bounding box center [459, 506] width 615 height 24
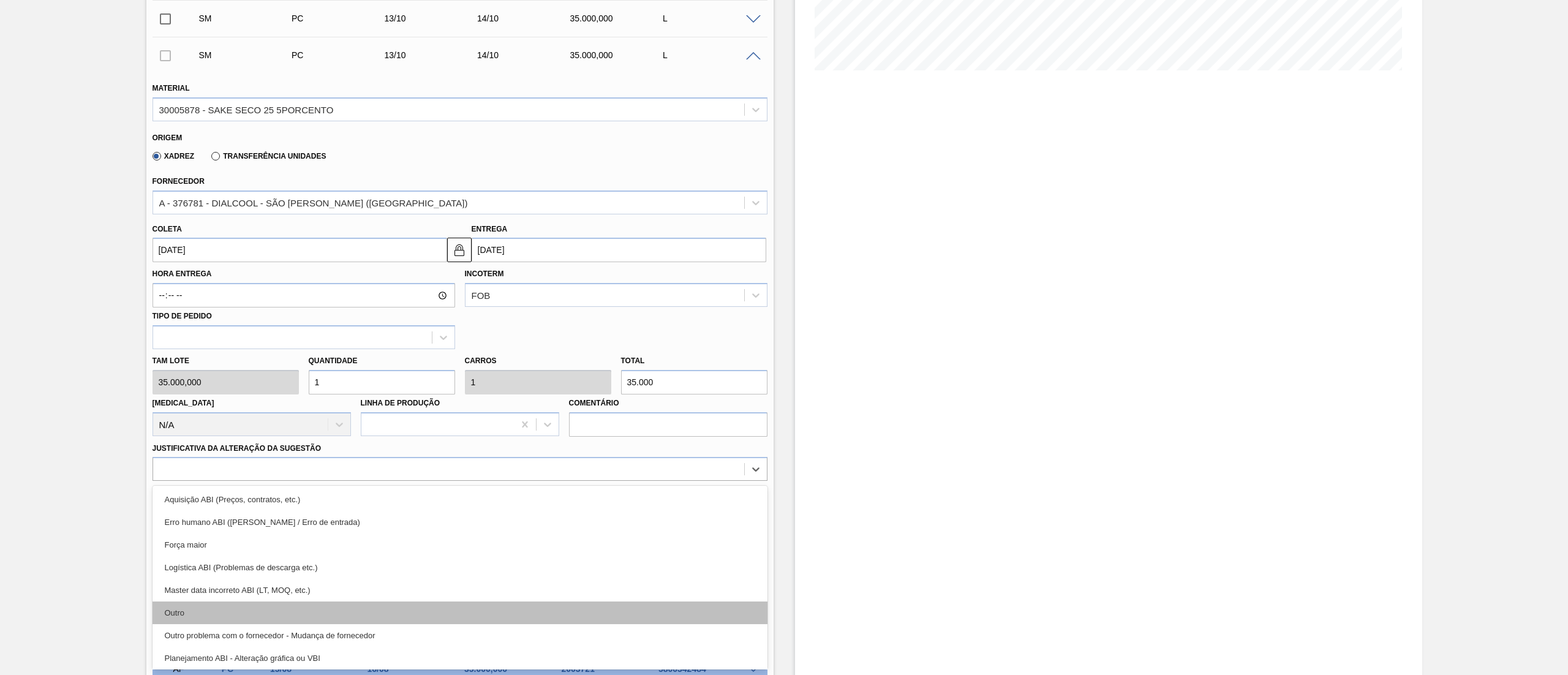
click at [211, 608] on div "Outro" at bounding box center [459, 613] width 615 height 23
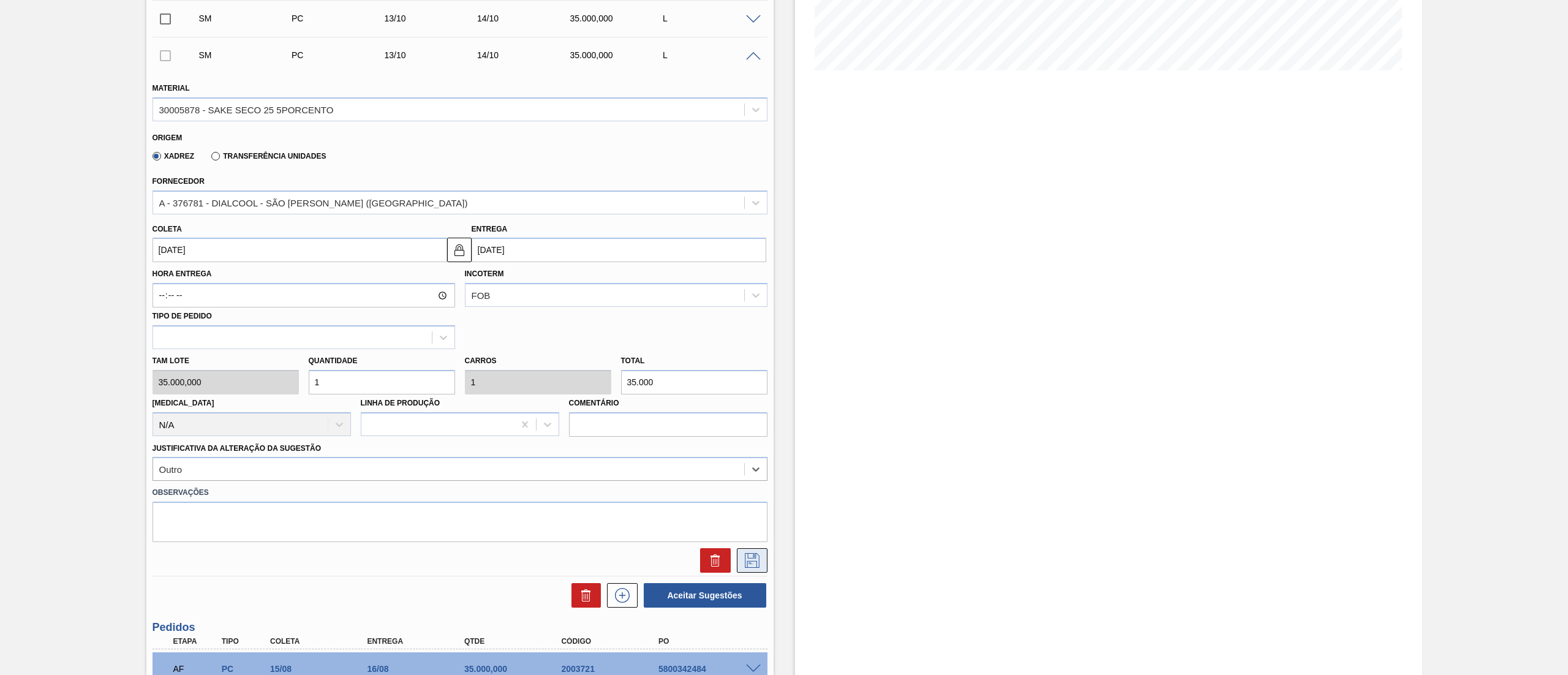
click at [751, 570] on button at bounding box center [752, 560] width 31 height 24
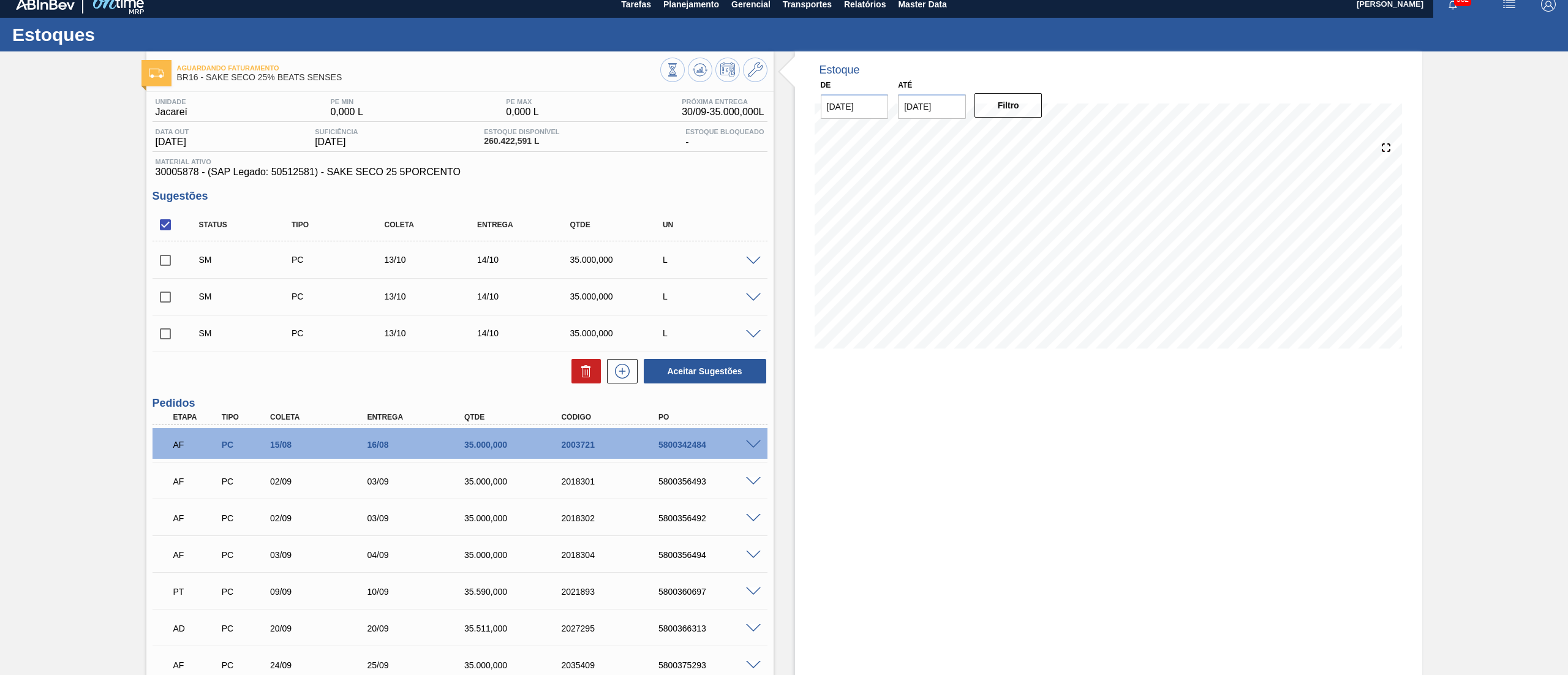
scroll to position [0, 0]
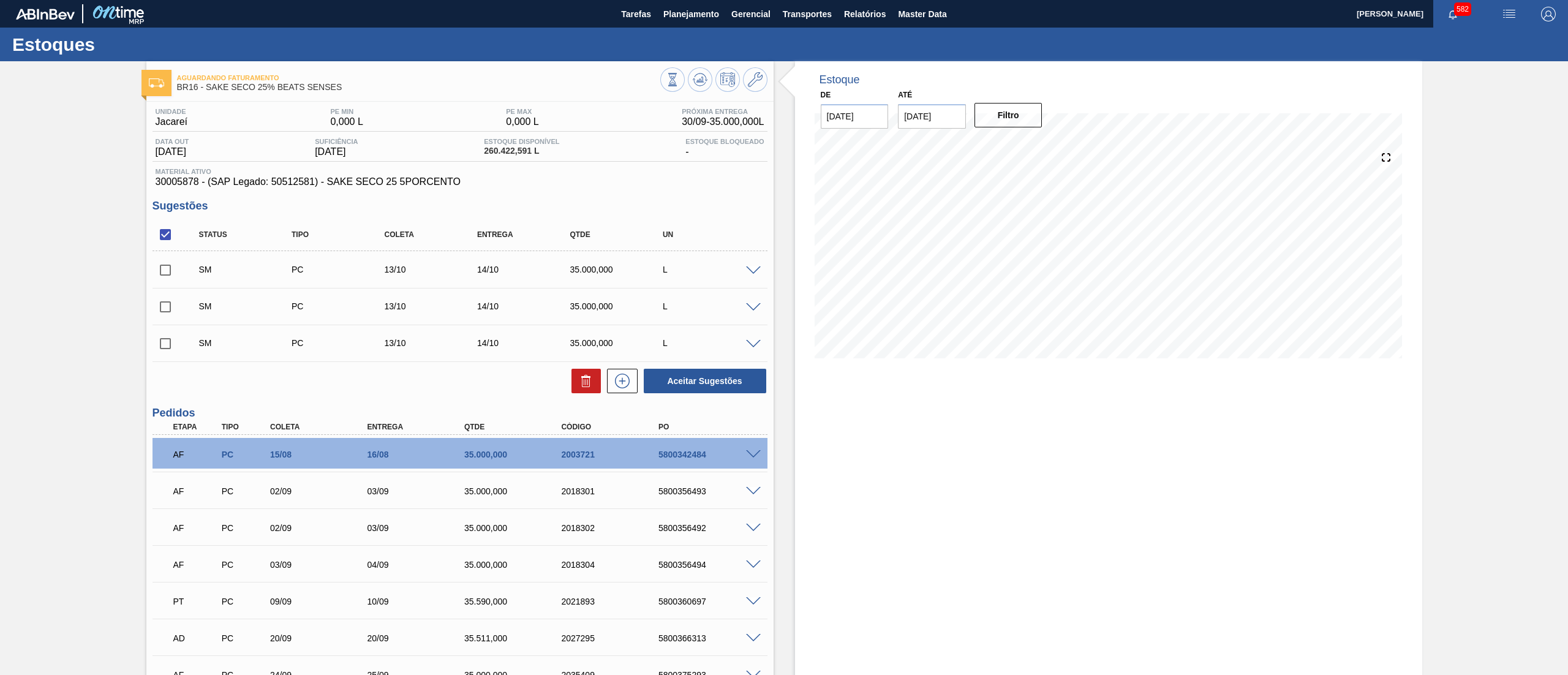
click at [167, 239] on input "checkbox" at bounding box center [165, 234] width 25 height 25
click at [166, 236] on input "checkbox" at bounding box center [165, 234] width 25 height 25
checkbox input "true"
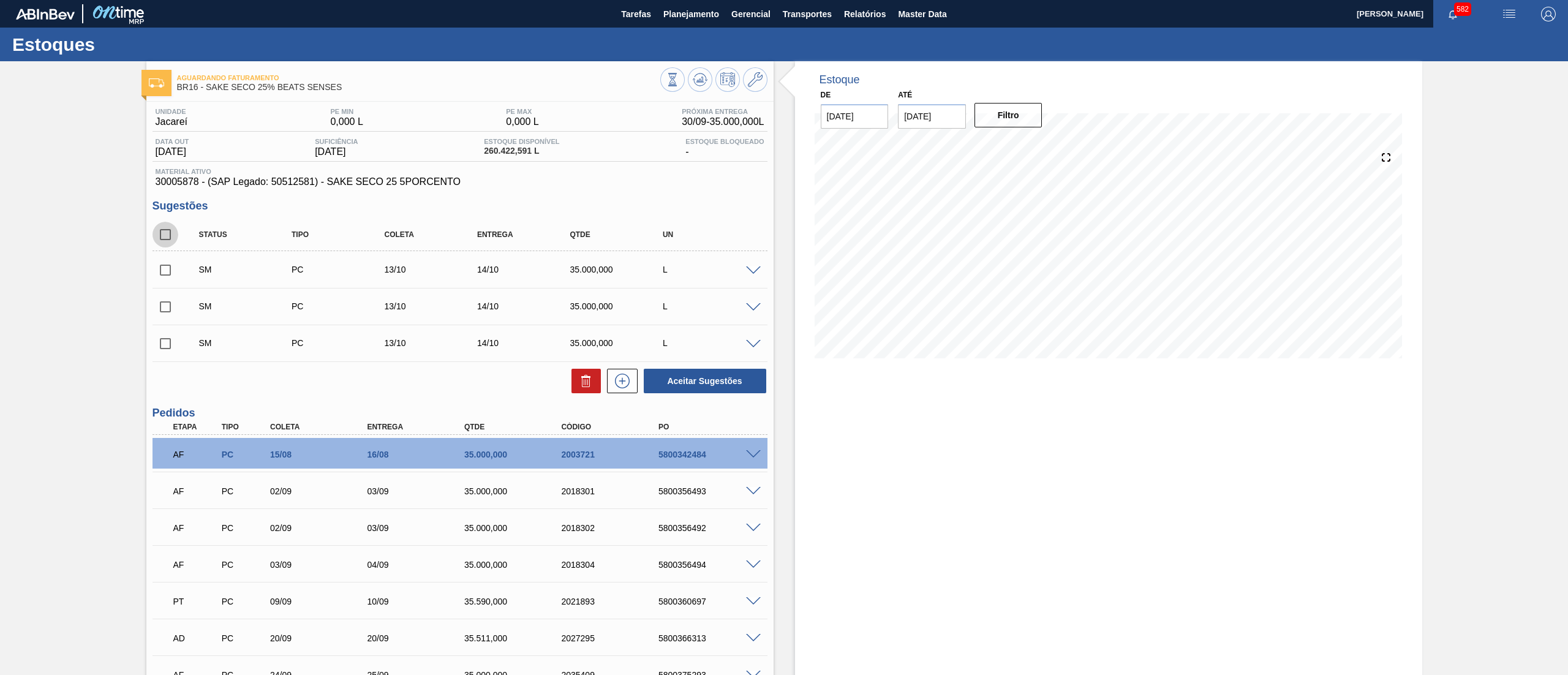
checkbox input "true"
click at [674, 382] on button "Aceitar Sugestões" at bounding box center [705, 381] width 122 height 24
checkbox input "false"
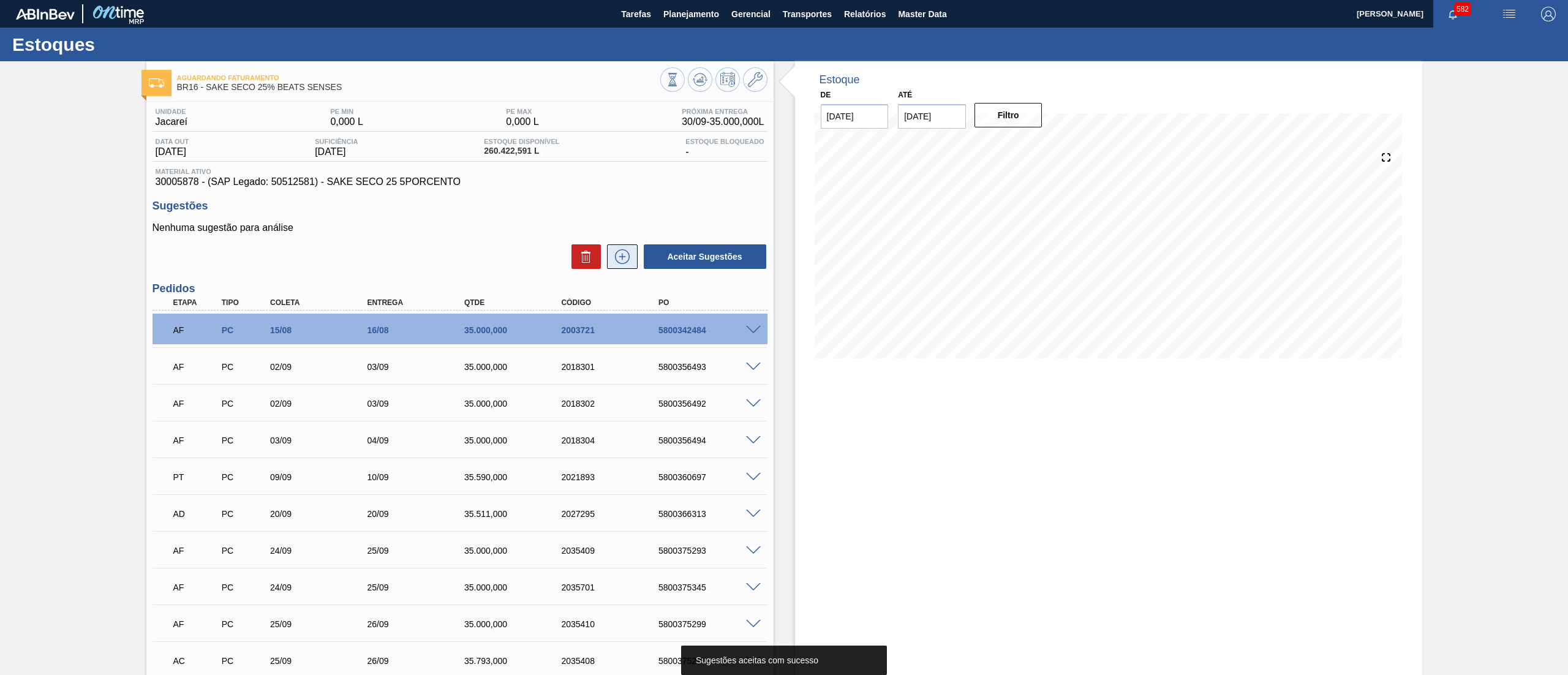
click at [621, 262] on icon at bounding box center [622, 256] width 20 height 15
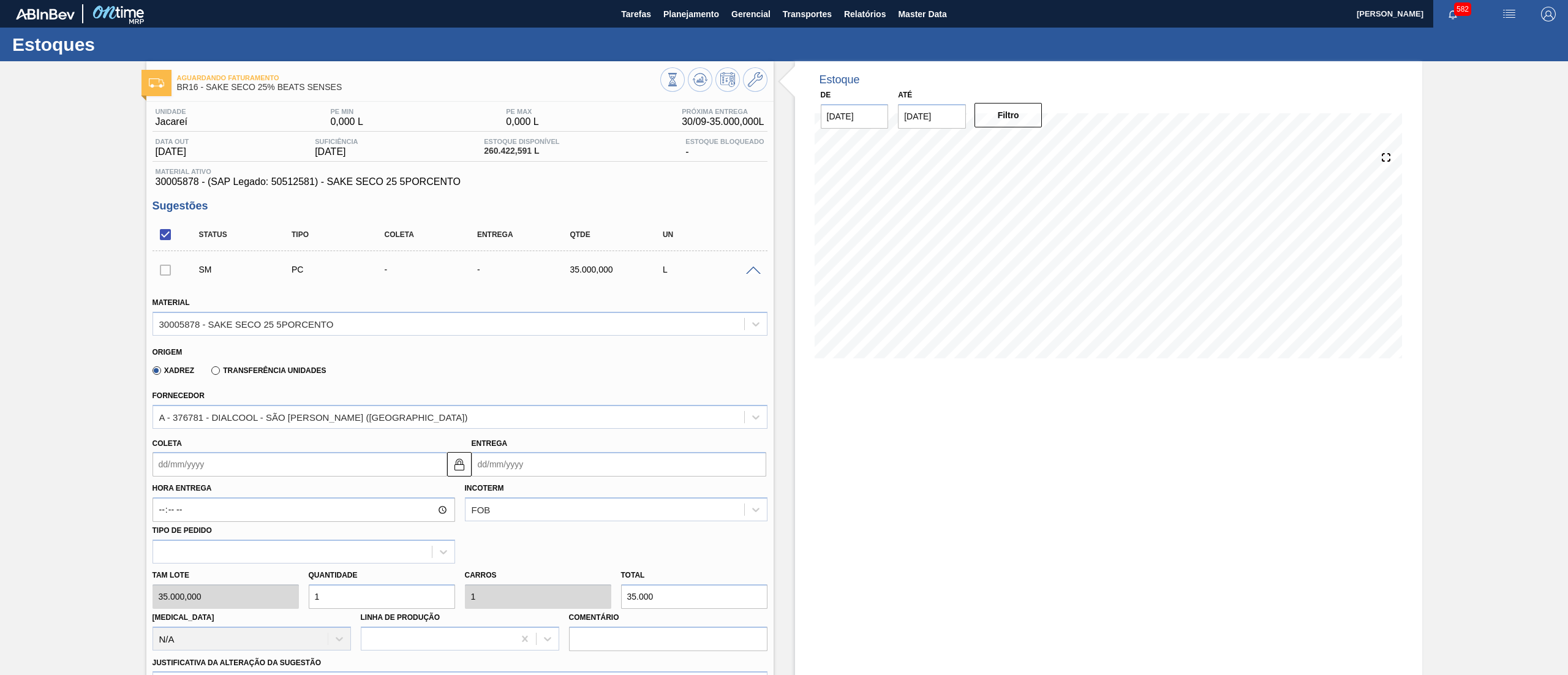
click at [218, 475] on input "Coleta" at bounding box center [299, 464] width 295 height 24
click at [287, 494] on button "Next Month" at bounding box center [289, 493] width 8 height 8
click at [208, 572] on div "14" at bounding box center [206, 573] width 17 height 17
type input "[DATE]"
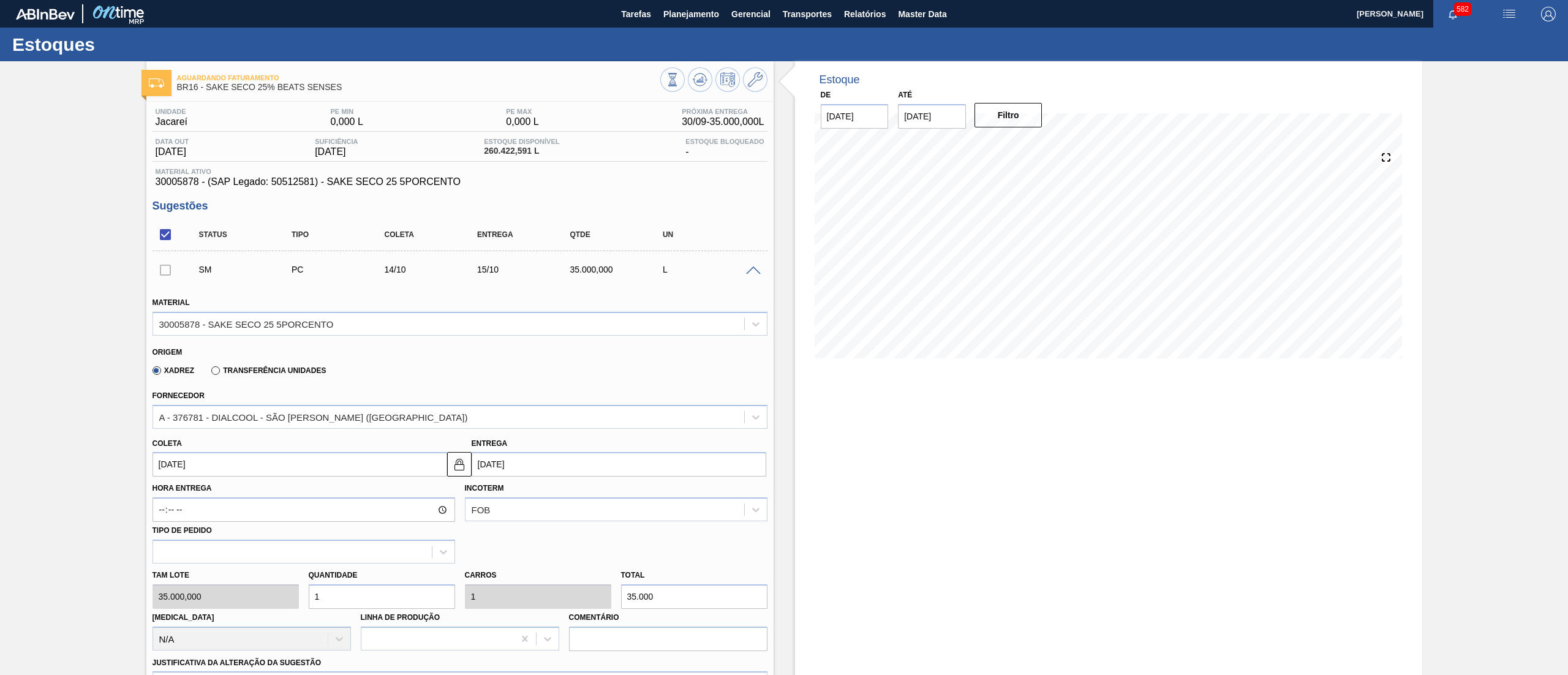
scroll to position [591, 0]
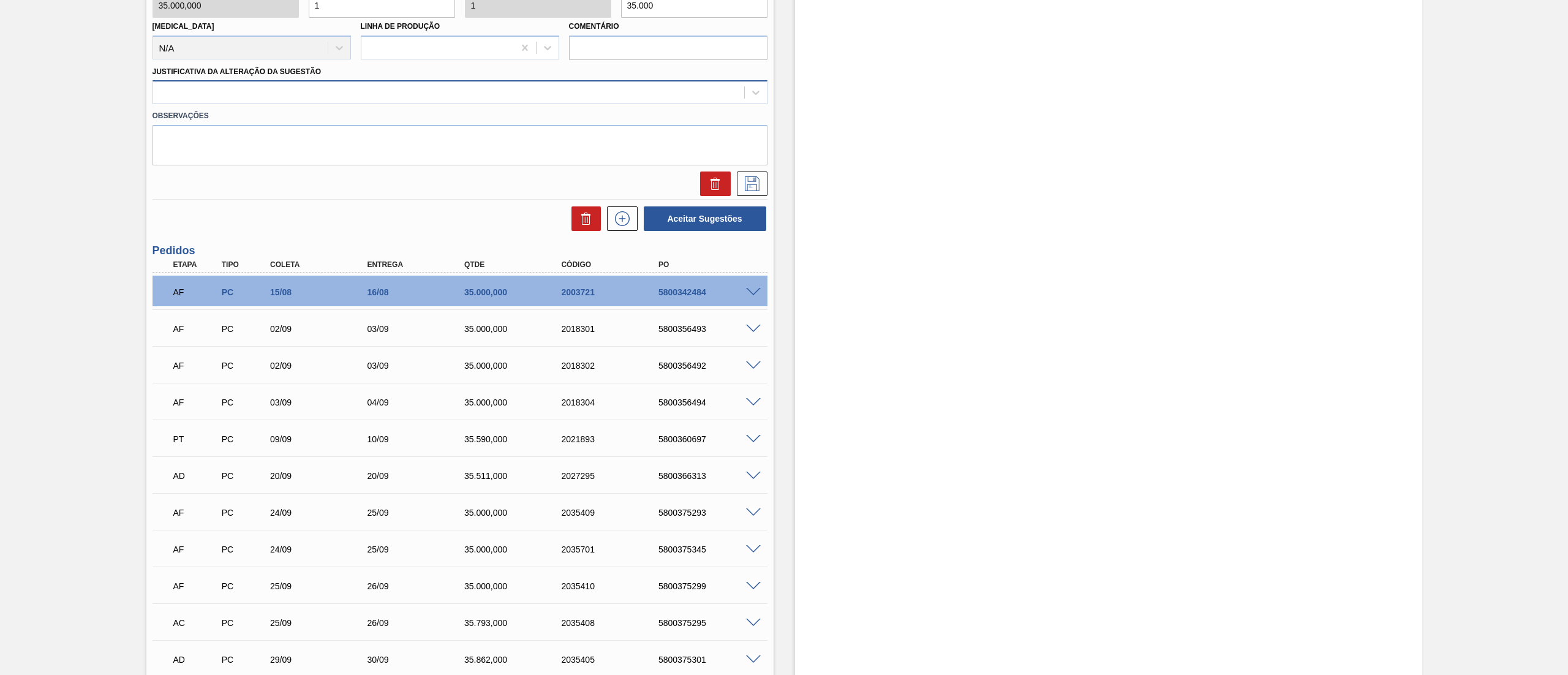
click at [256, 80] on div at bounding box center [459, 92] width 615 height 24
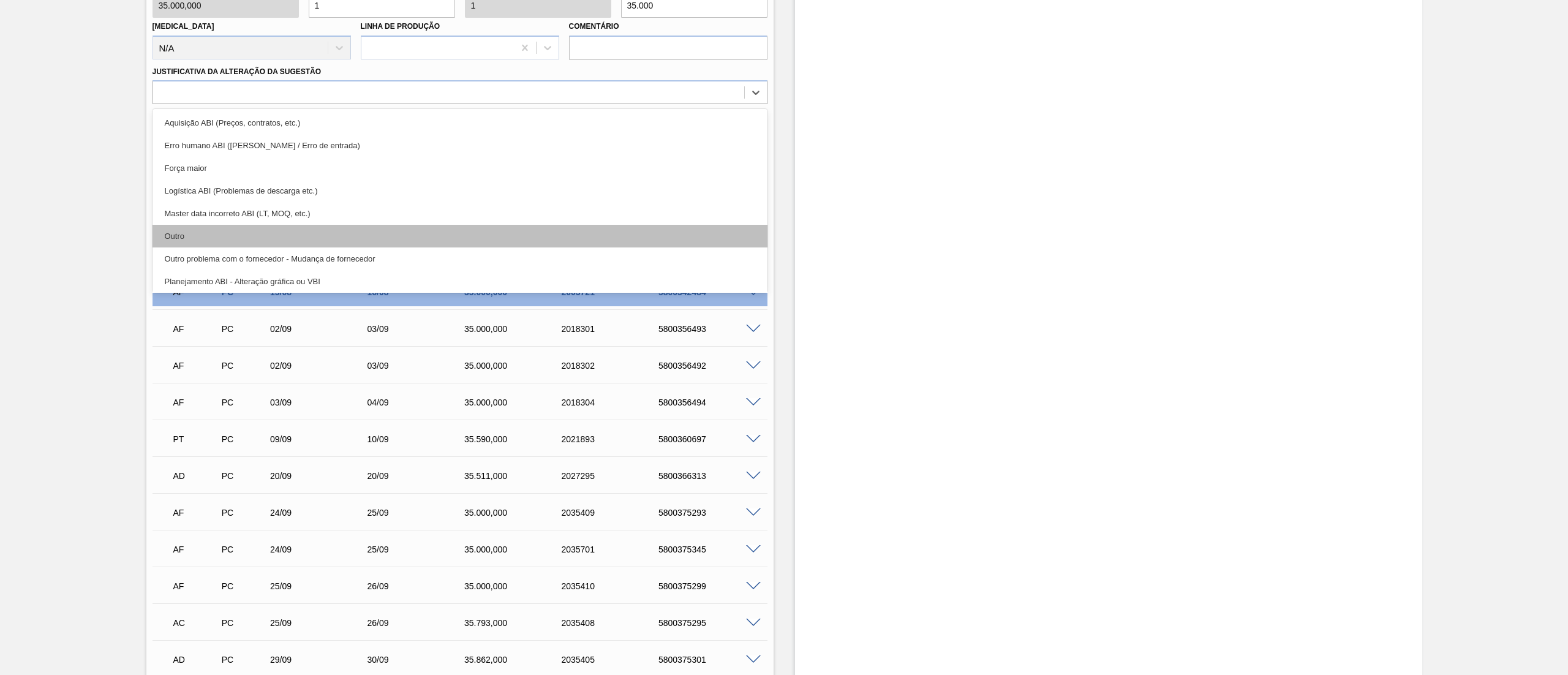
click at [234, 238] on div "Outro" at bounding box center [459, 236] width 615 height 23
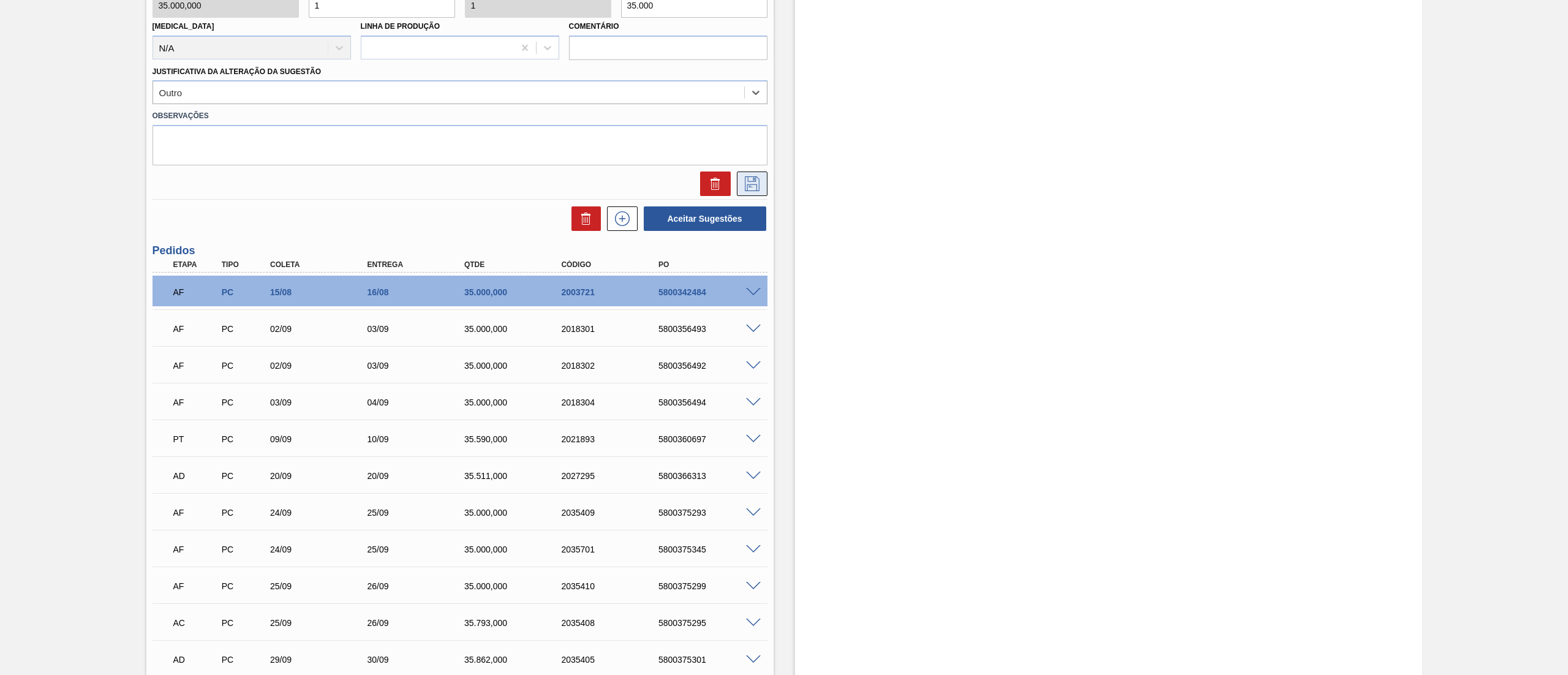
click at [751, 188] on icon at bounding box center [752, 183] width 20 height 15
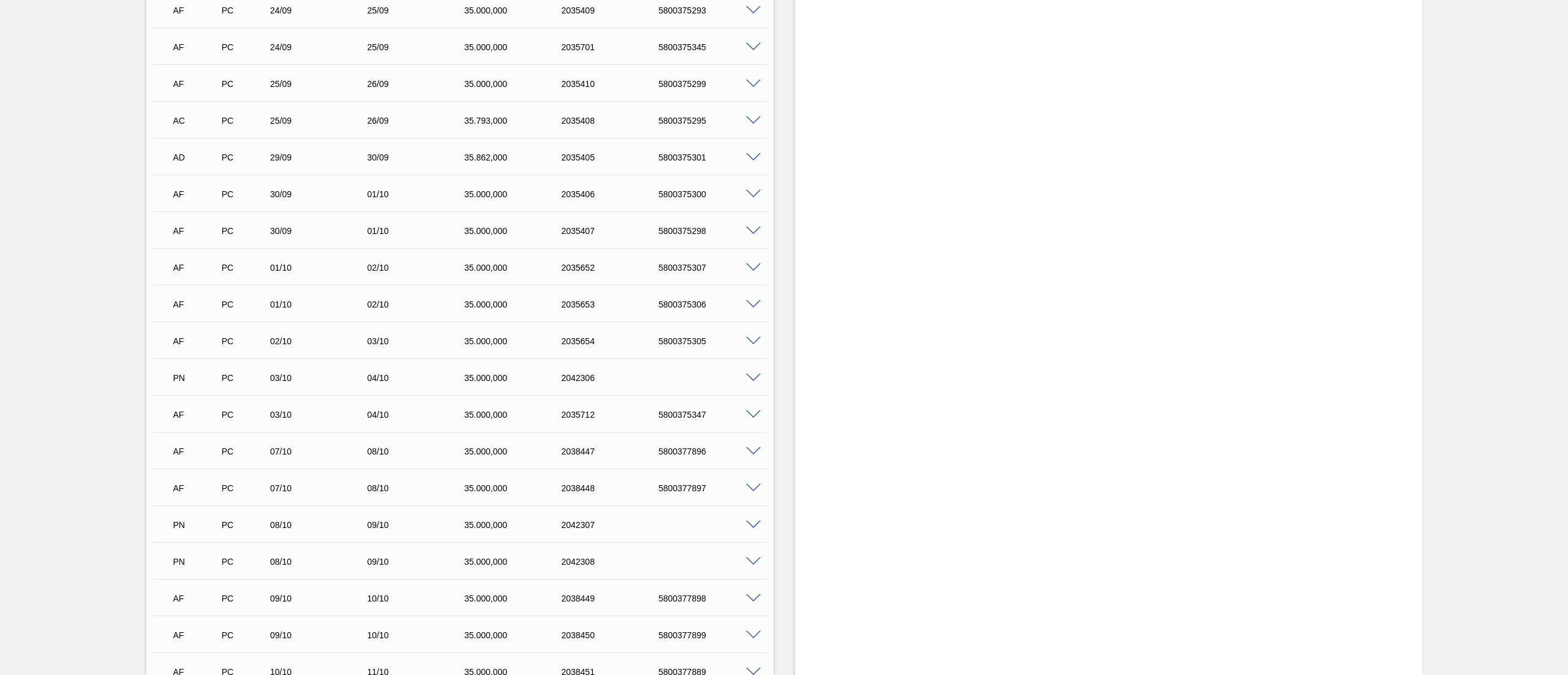
scroll to position [0, 0]
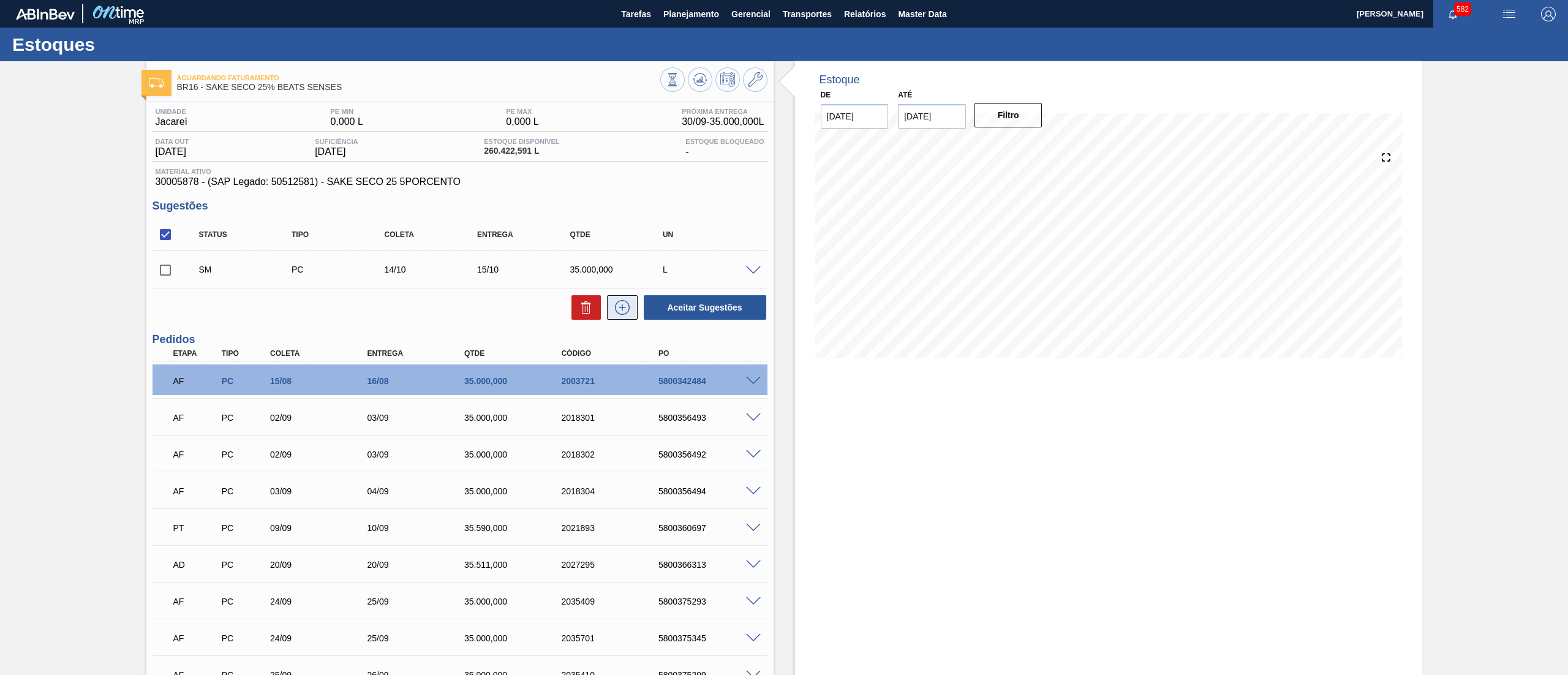
click at [627, 313] on icon at bounding box center [622, 307] width 20 height 15
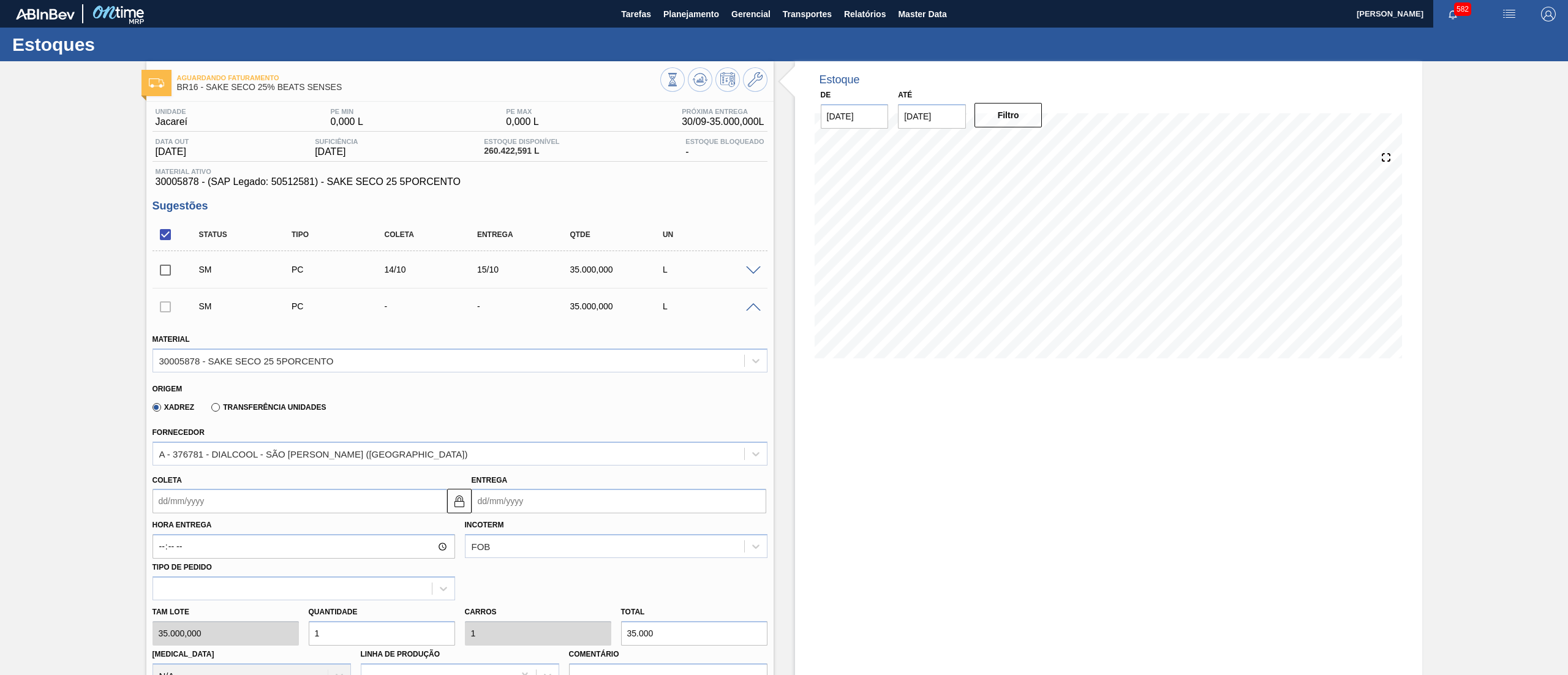
click at [221, 506] on input "Coleta" at bounding box center [299, 501] width 295 height 24
click at [290, 529] on button "Next Month" at bounding box center [289, 530] width 8 height 8
click at [202, 607] on div "14" at bounding box center [206, 609] width 17 height 17
type input "[DATE]"
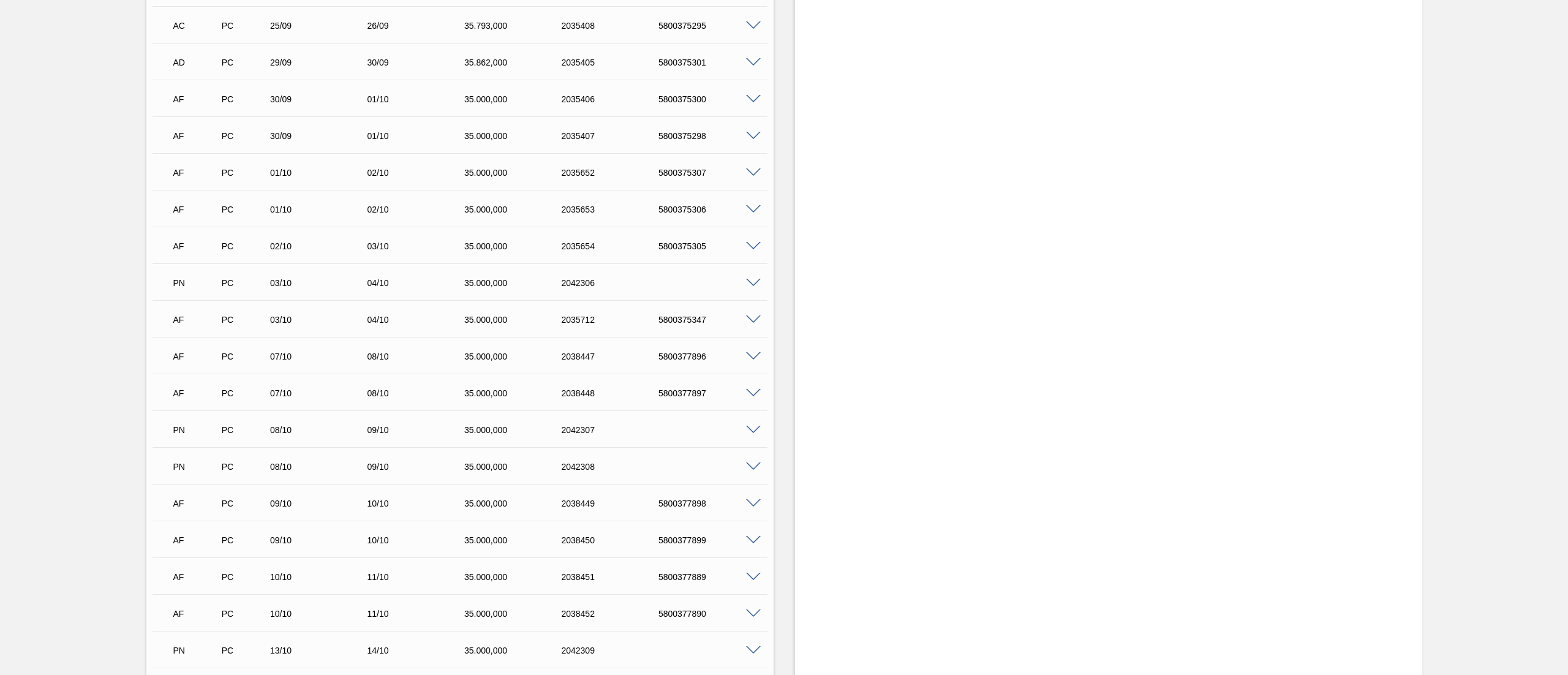
scroll to position [613, 0]
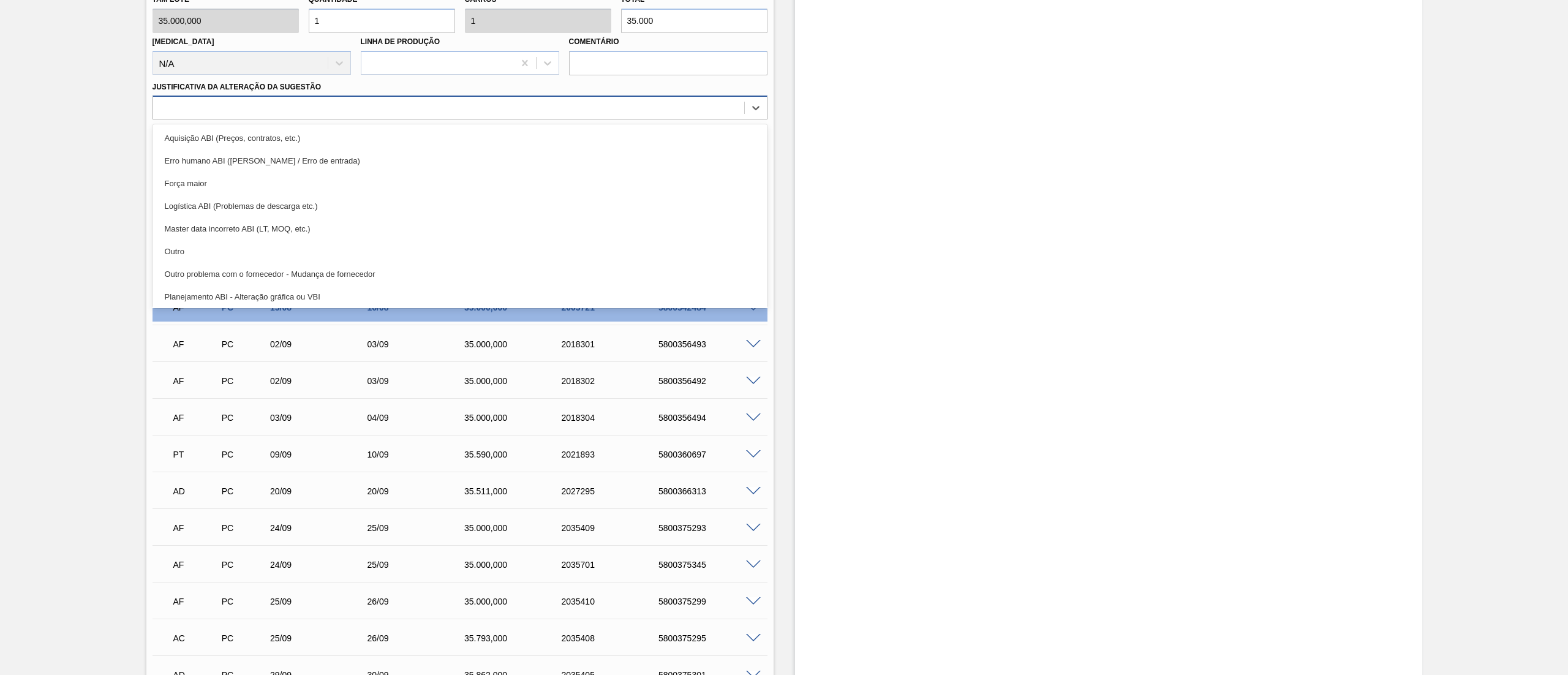
click at [199, 100] on div at bounding box center [448, 108] width 591 height 18
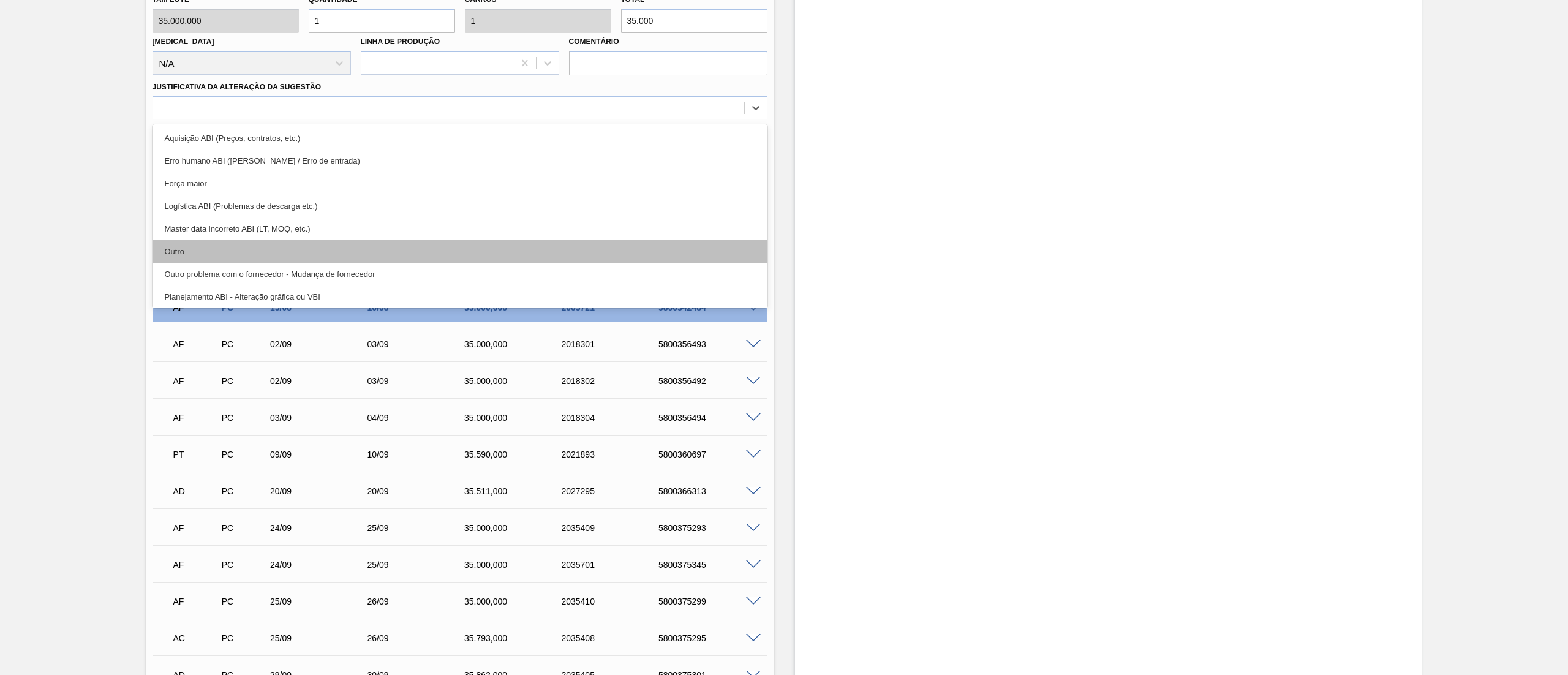
click at [225, 259] on div "Outro" at bounding box center [459, 252] width 615 height 23
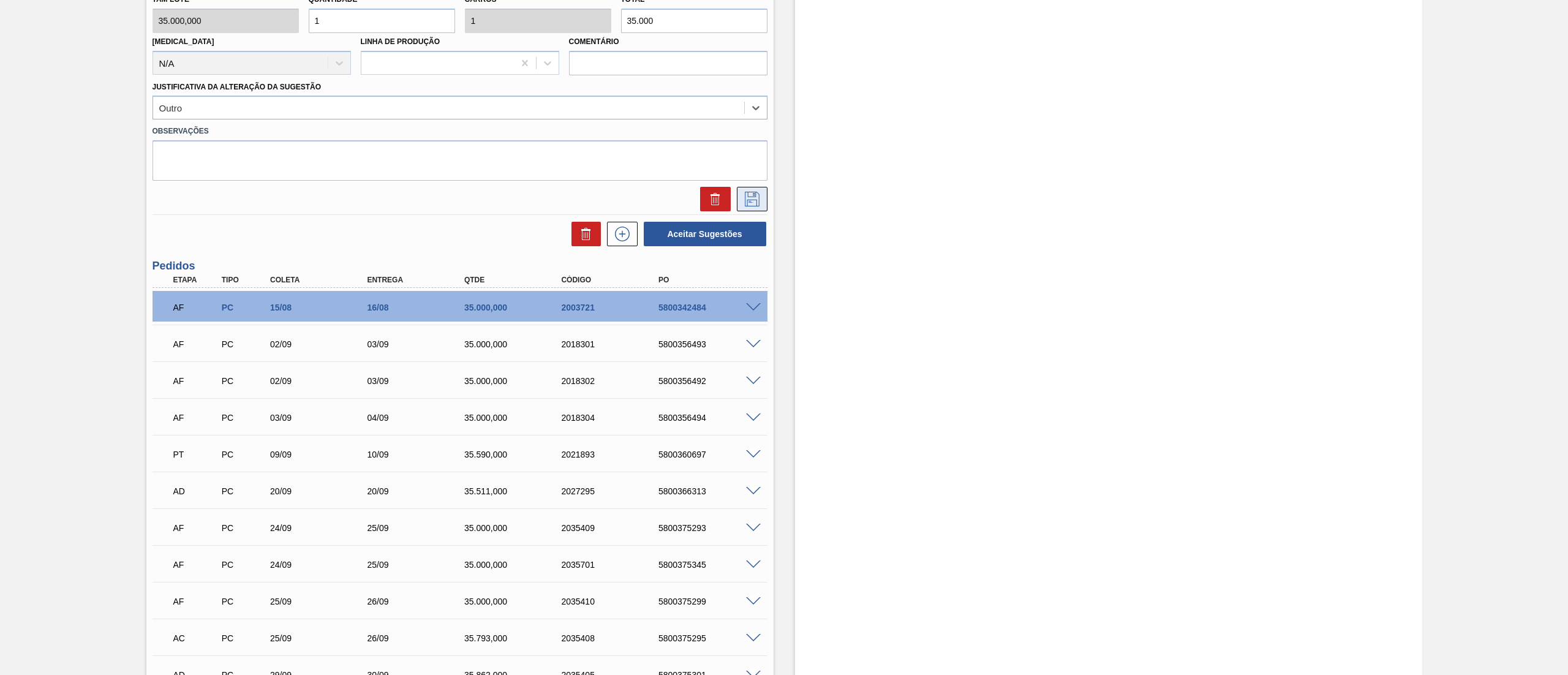
click at [746, 192] on icon at bounding box center [752, 199] width 20 height 15
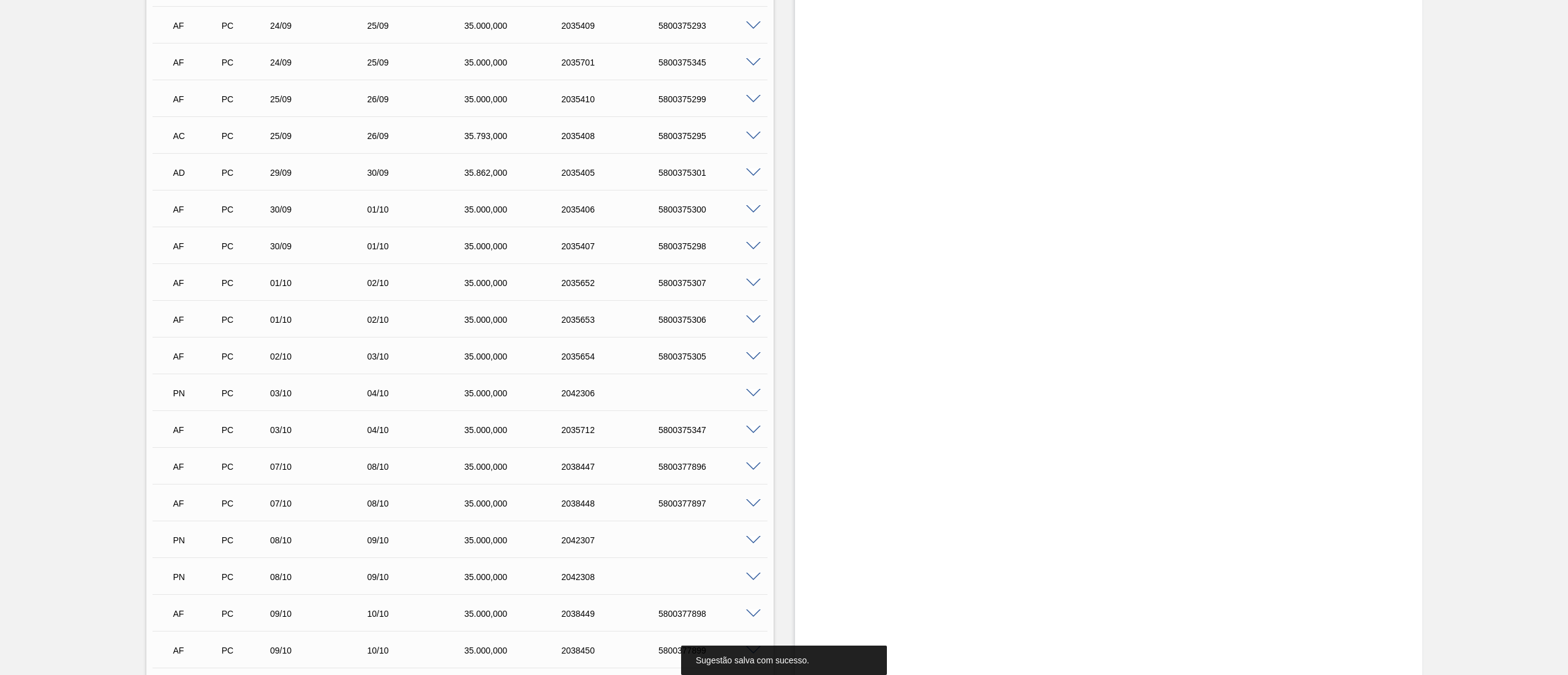
scroll to position [0, 0]
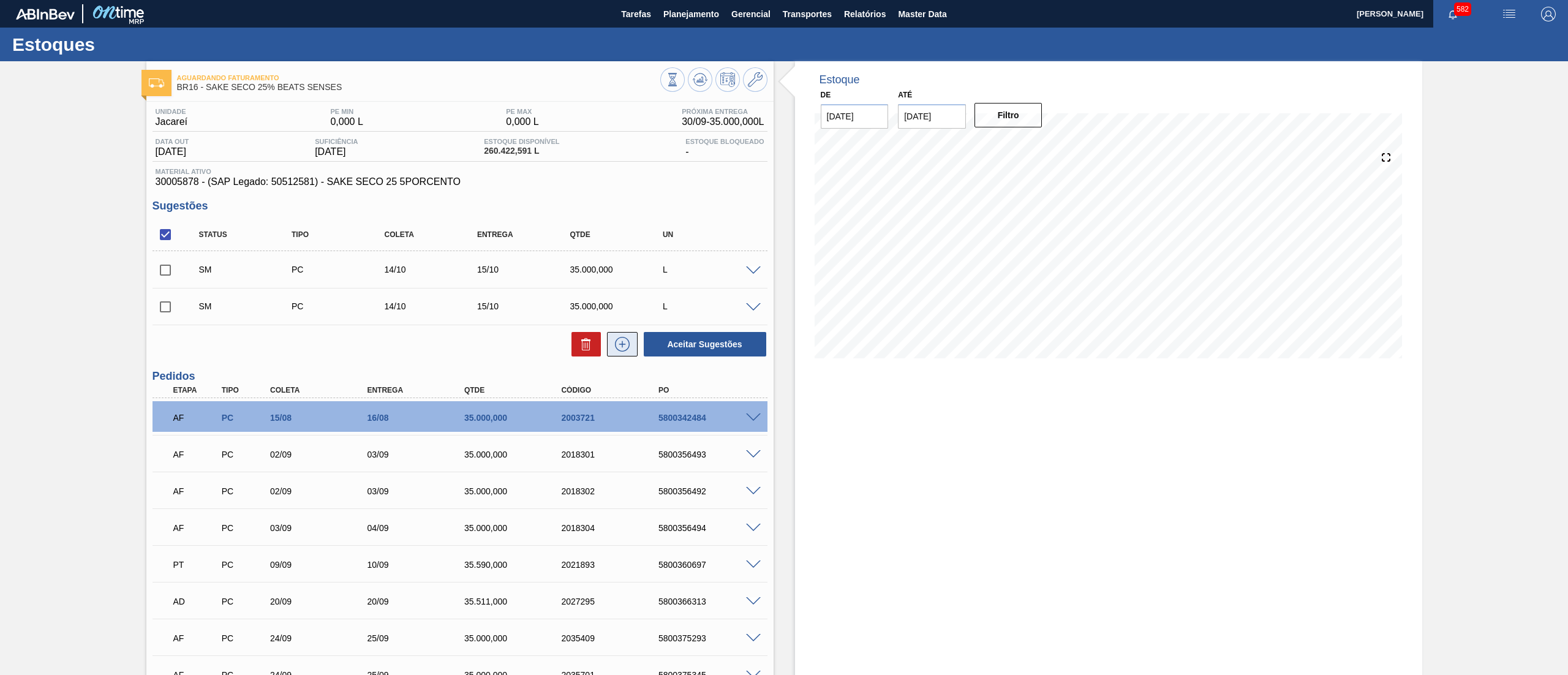
click at [627, 346] on icon at bounding box center [622, 344] width 20 height 15
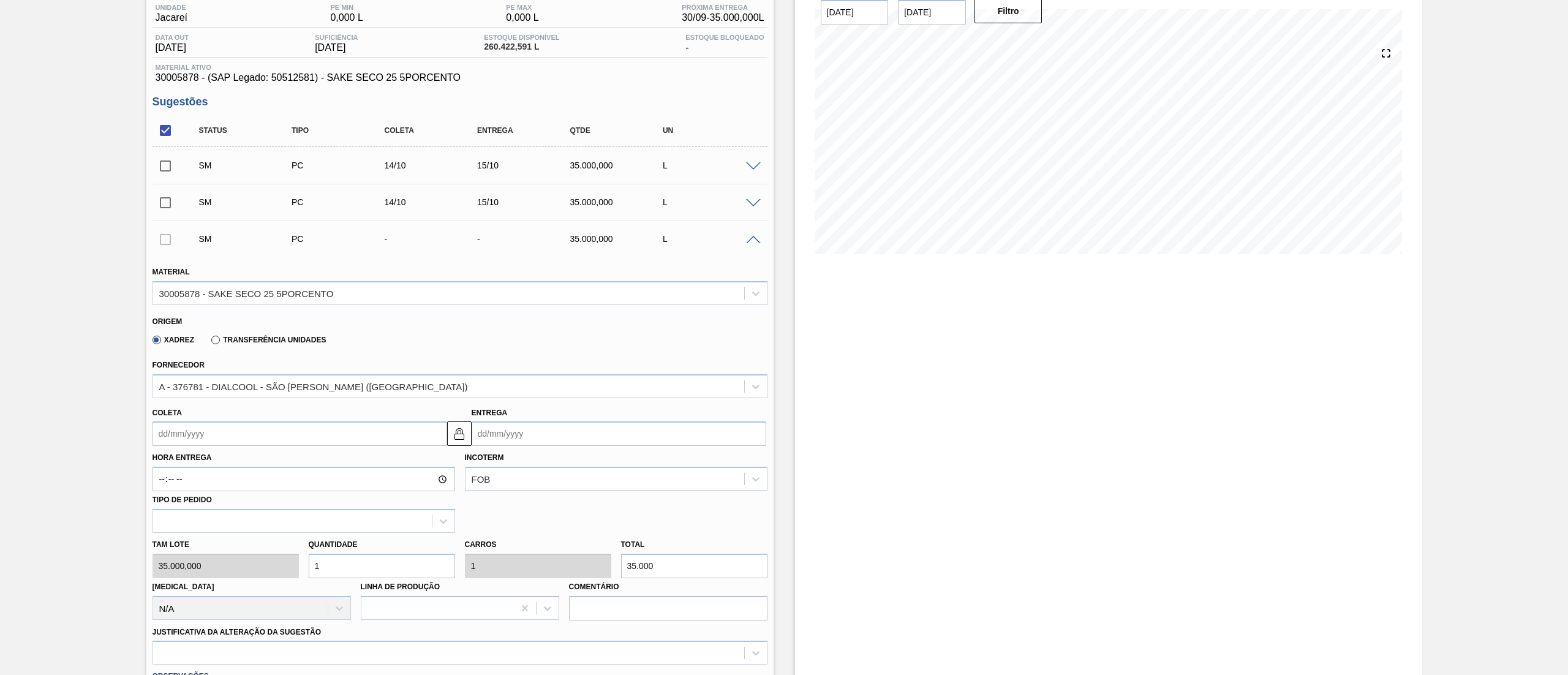
scroll to position [109, 0]
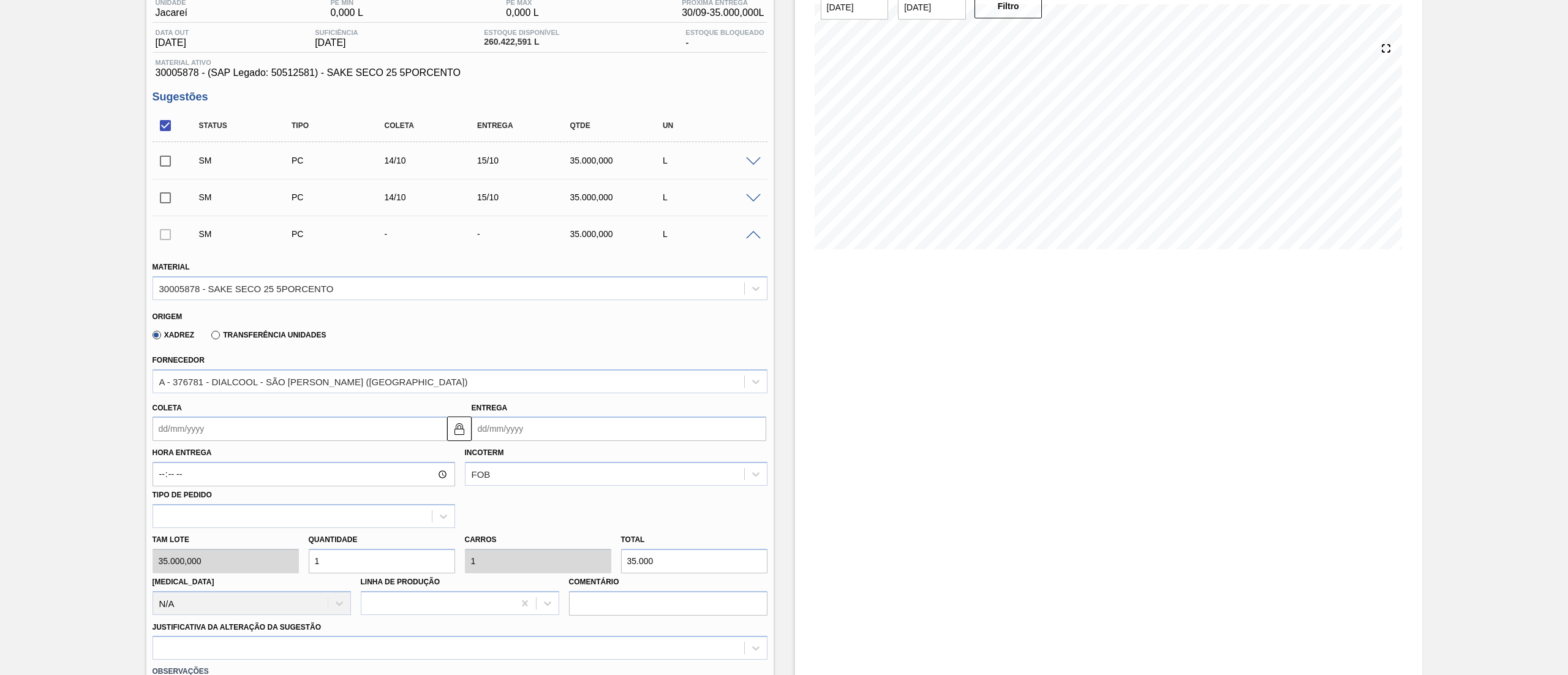
click at [197, 427] on input "Coleta" at bounding box center [299, 429] width 295 height 24
click at [288, 459] on button "Next Month" at bounding box center [289, 458] width 8 height 8
click at [206, 535] on div "14" at bounding box center [206, 537] width 17 height 17
type input "[DATE]"
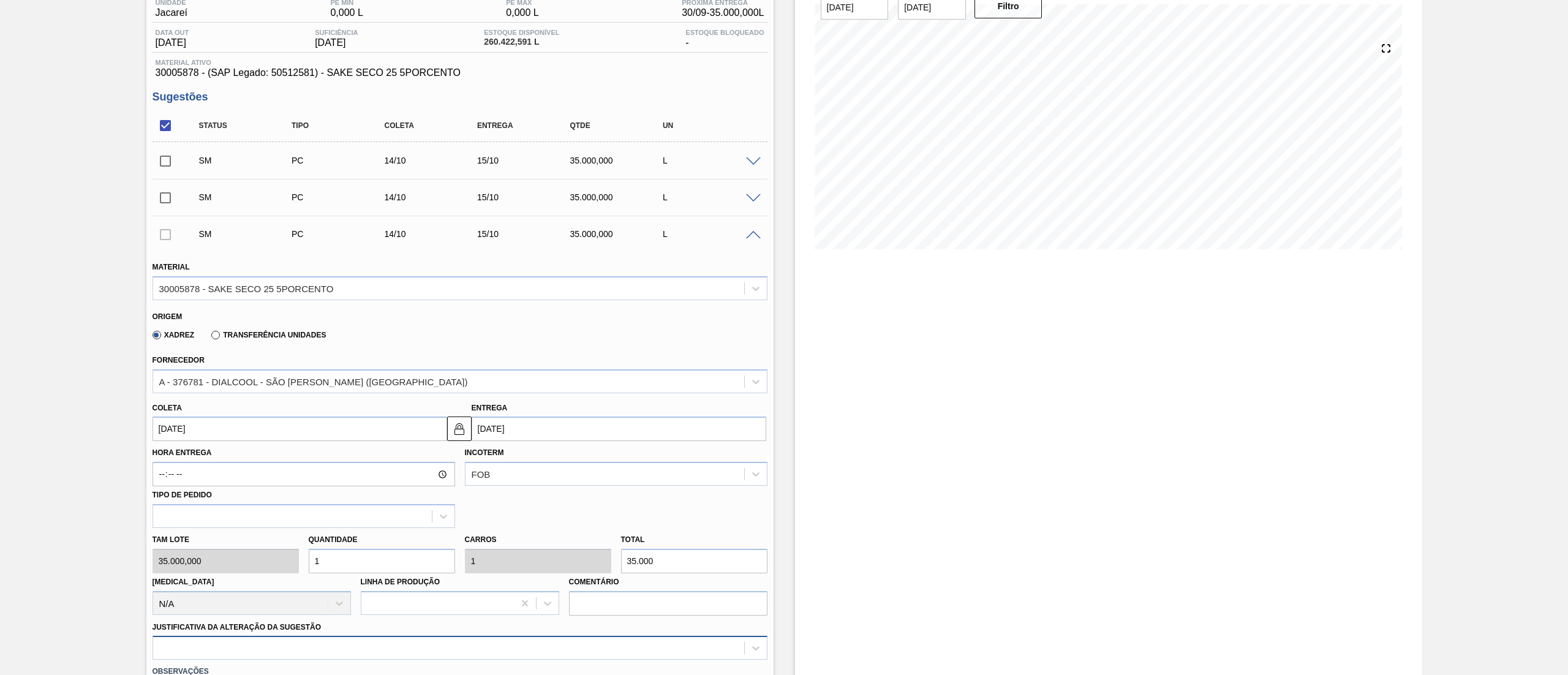
scroll to position [288, 0]
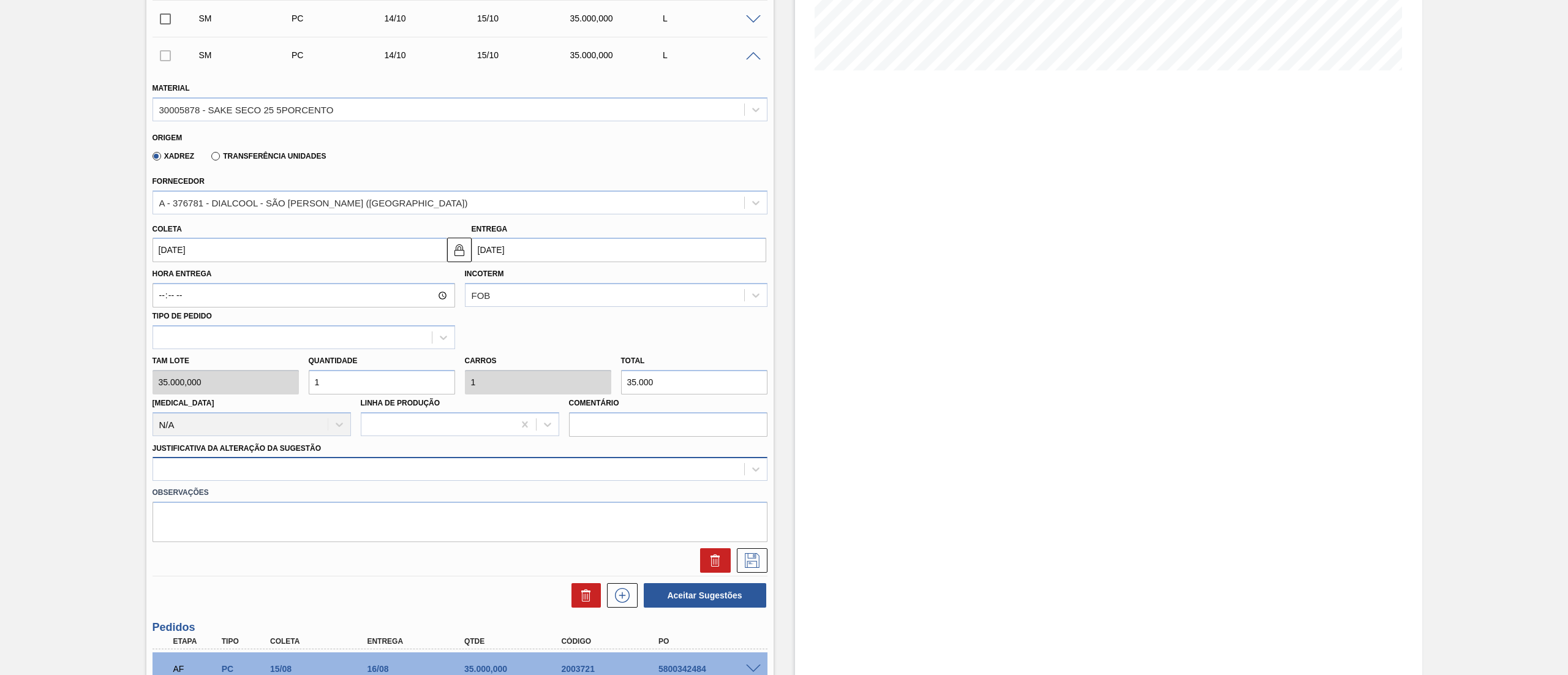
click at [256, 481] on div at bounding box center [459, 469] width 615 height 24
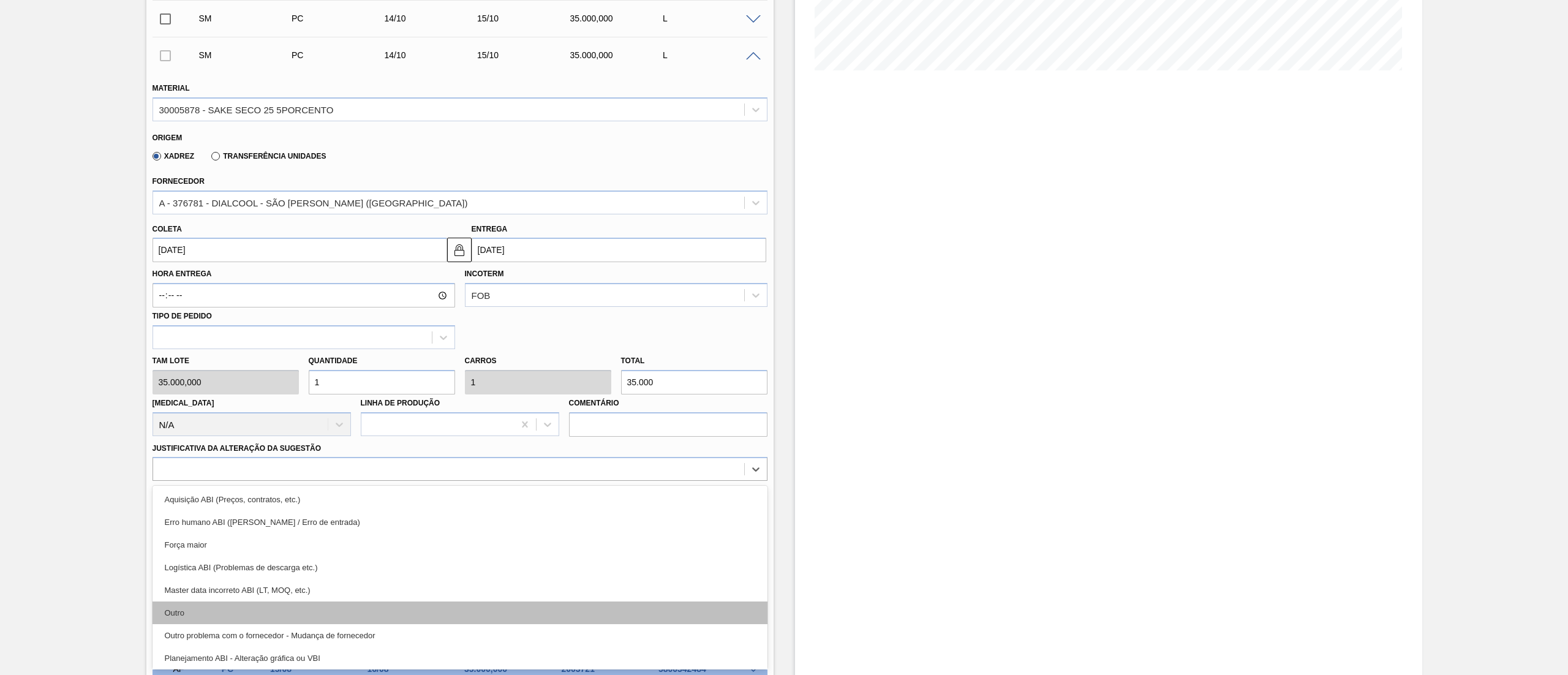
click at [224, 605] on div "Outro" at bounding box center [459, 613] width 615 height 23
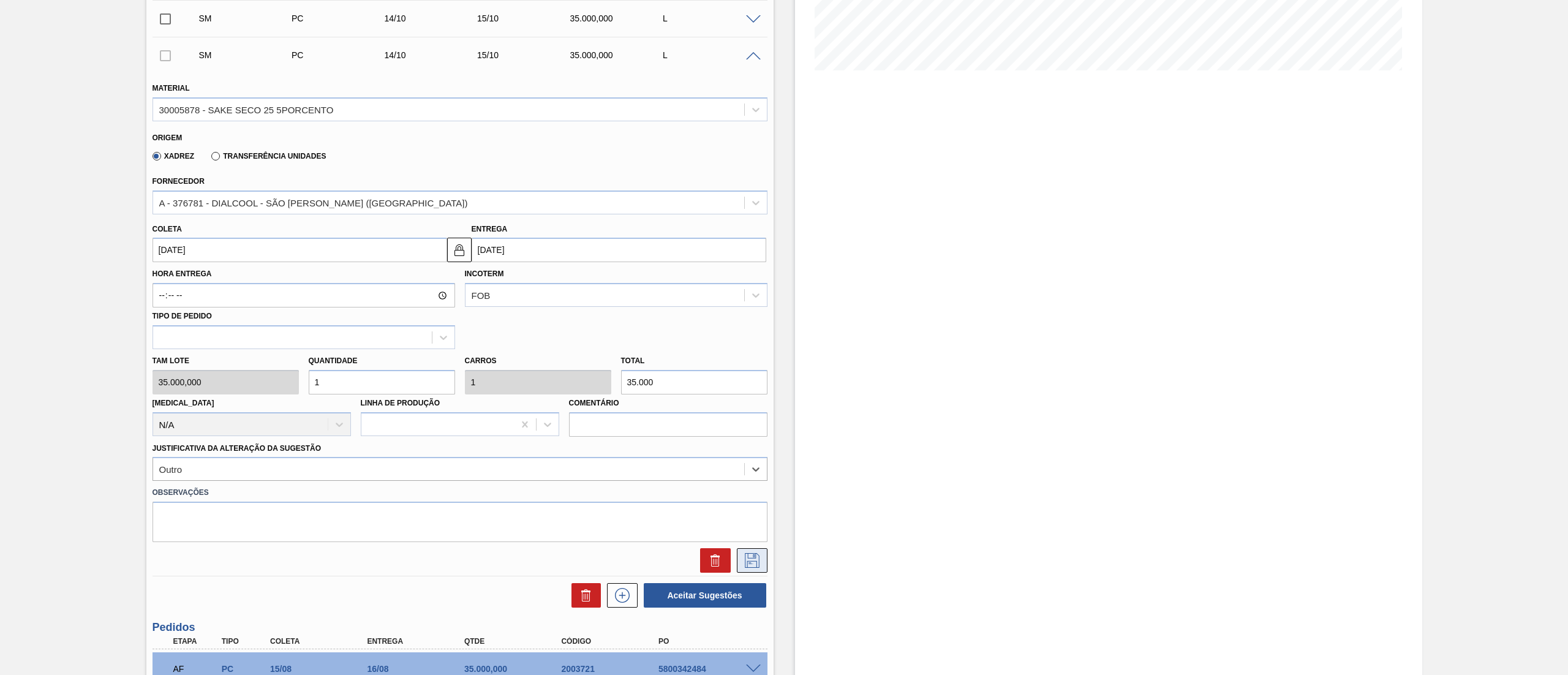
click at [742, 553] on icon at bounding box center [752, 560] width 20 height 15
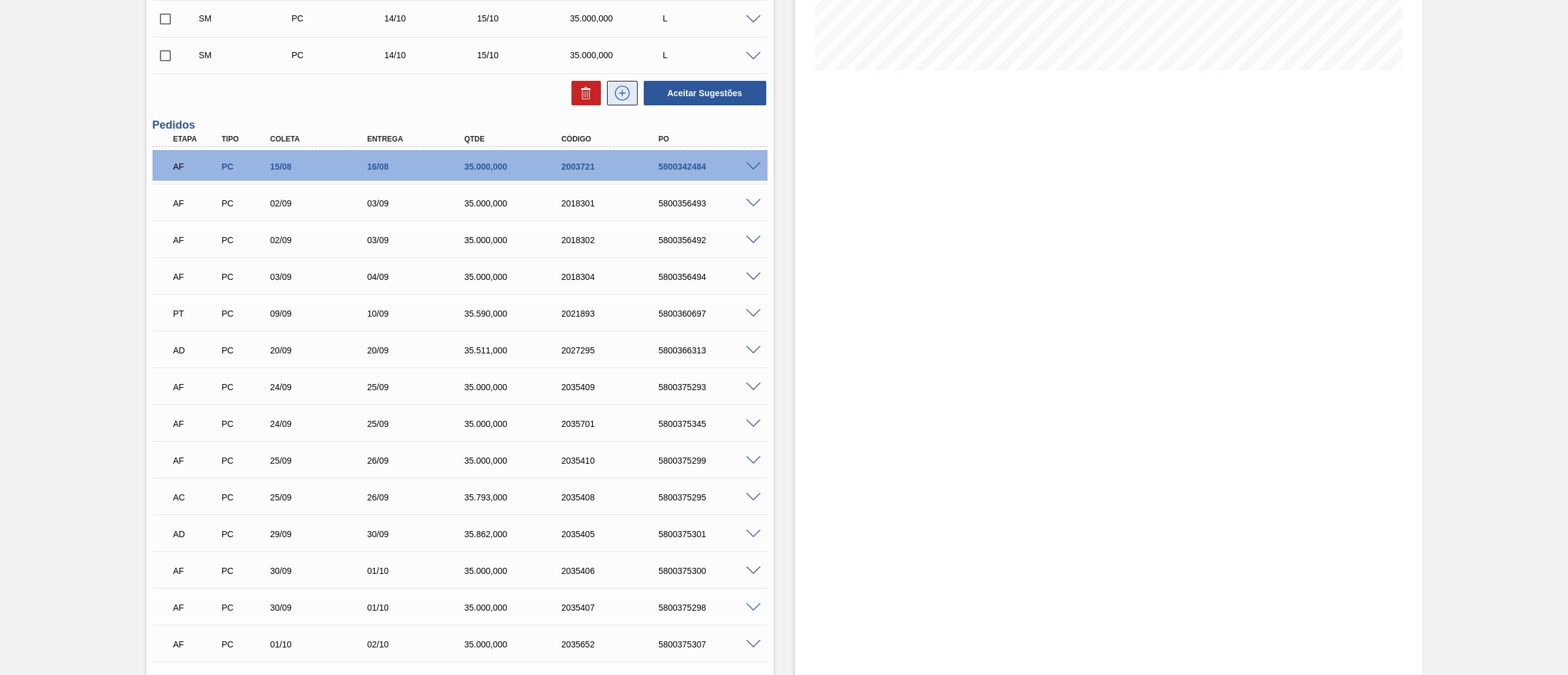
click at [620, 97] on icon at bounding box center [622, 93] width 20 height 15
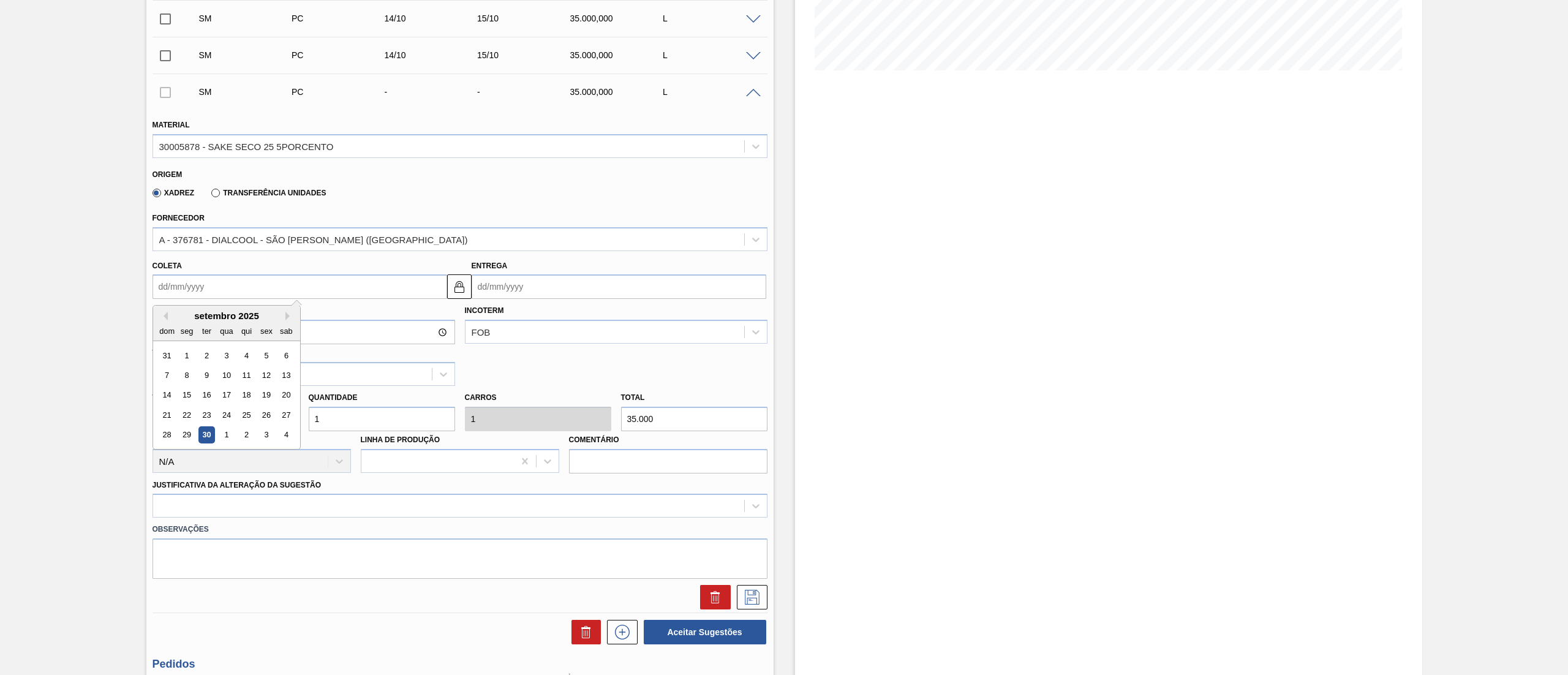
click at [263, 284] on input "Coleta" at bounding box center [299, 287] width 295 height 24
click at [288, 315] on button "Next Month" at bounding box center [289, 315] width 8 height 8
click at [210, 401] on div "14" at bounding box center [206, 395] width 17 height 17
type input "[DATE]"
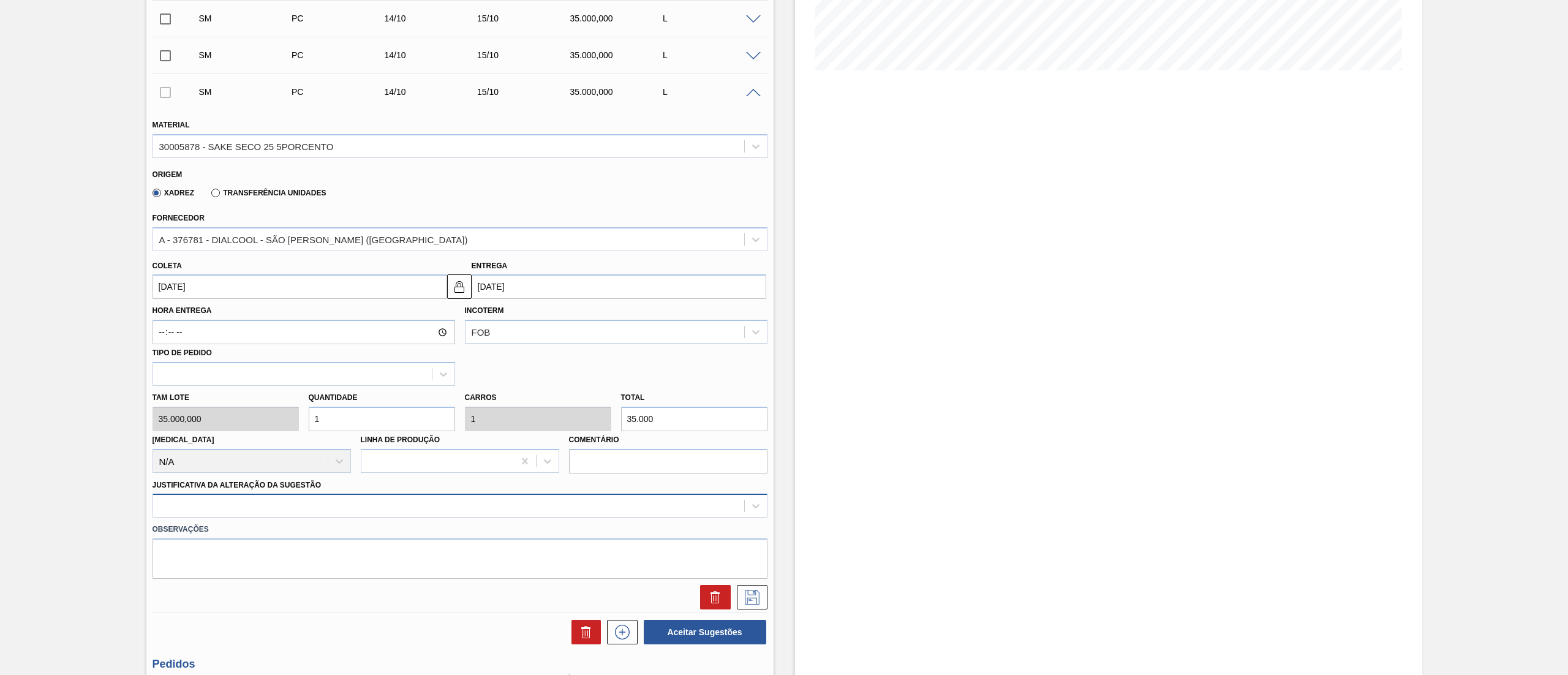
scroll to position [325, 0]
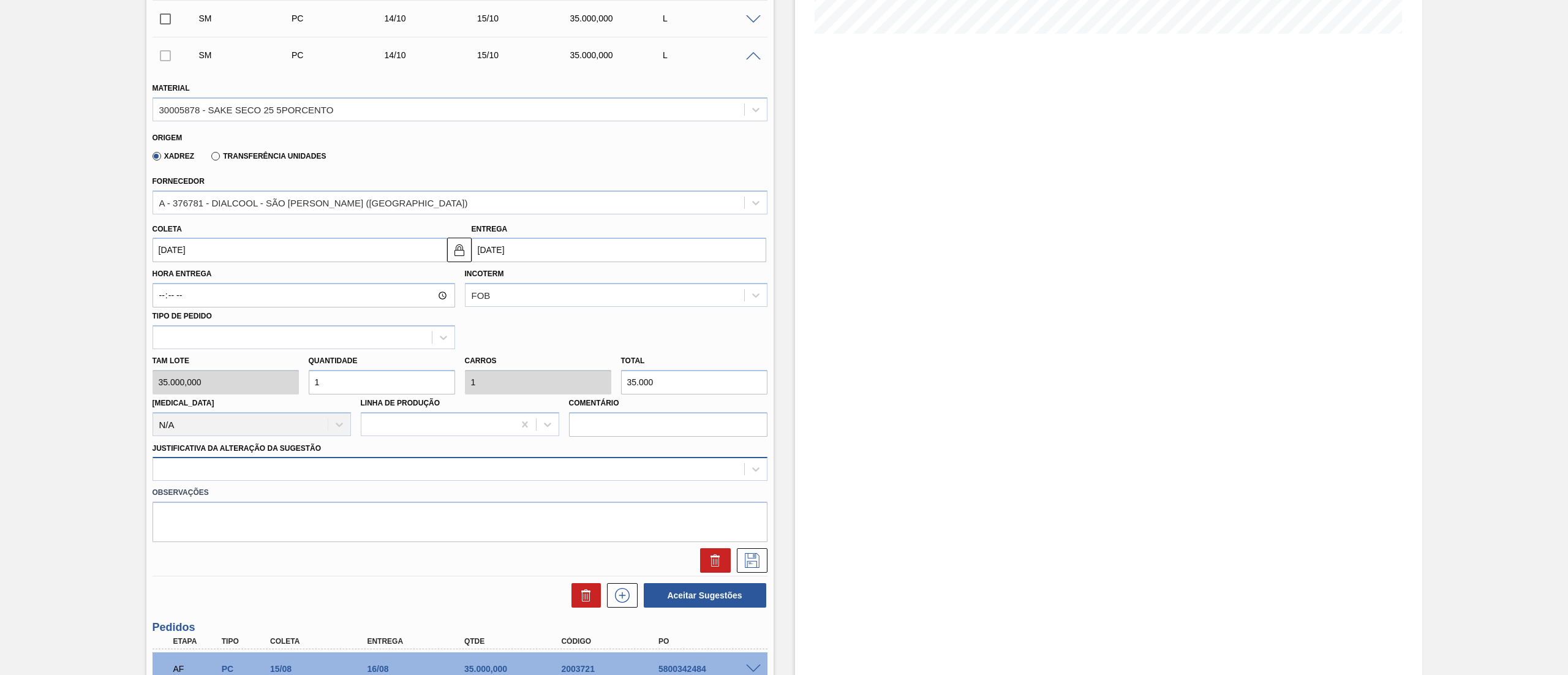
click at [253, 481] on div at bounding box center [459, 469] width 615 height 24
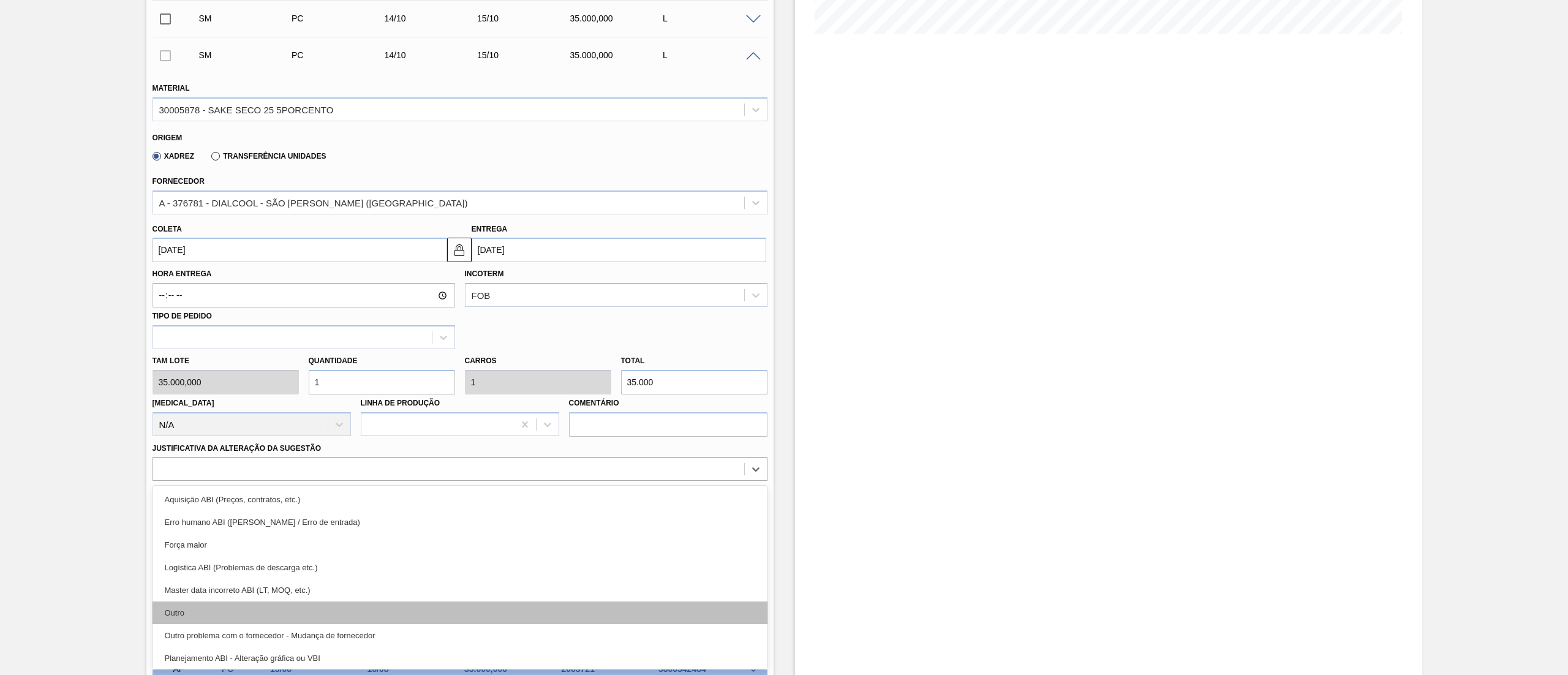
click at [206, 614] on div "Outro" at bounding box center [459, 613] width 615 height 23
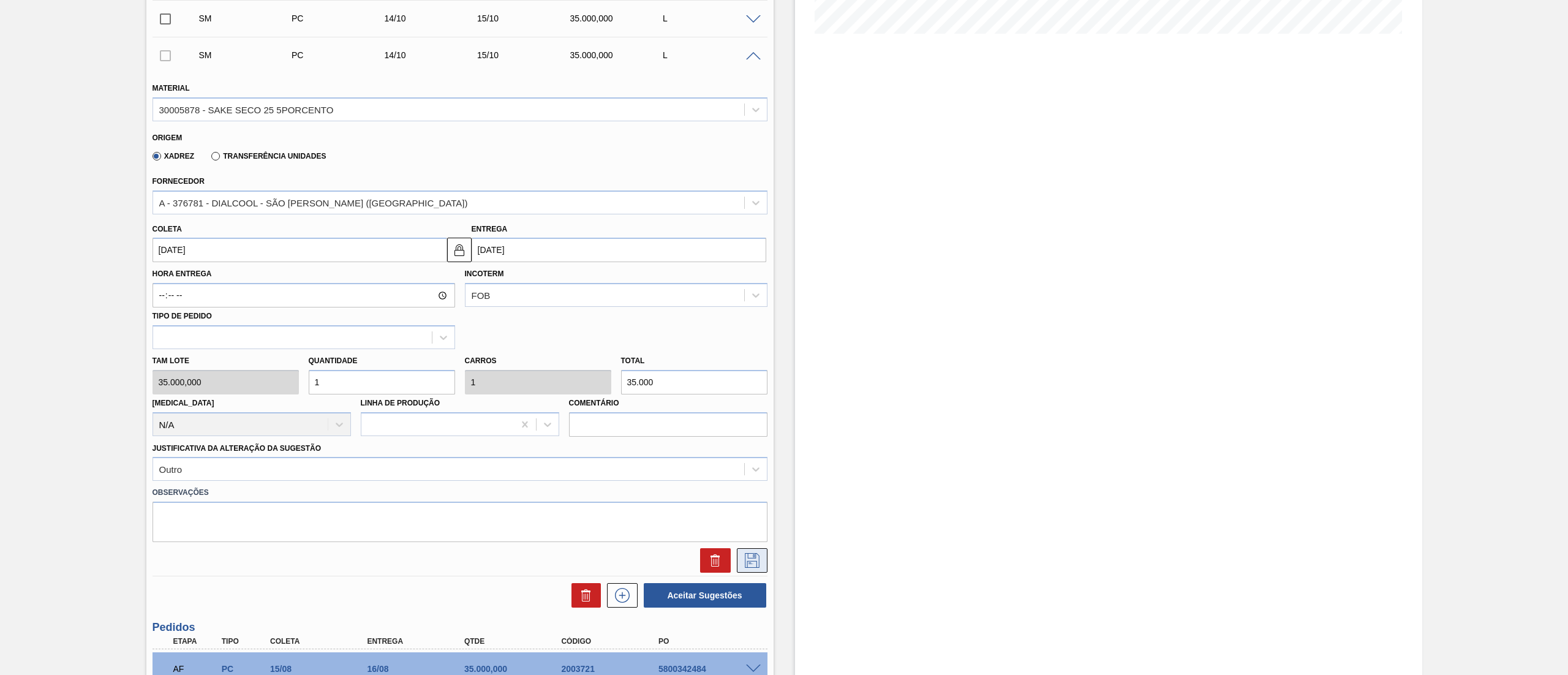
click at [747, 561] on icon at bounding box center [752, 560] width 15 height 15
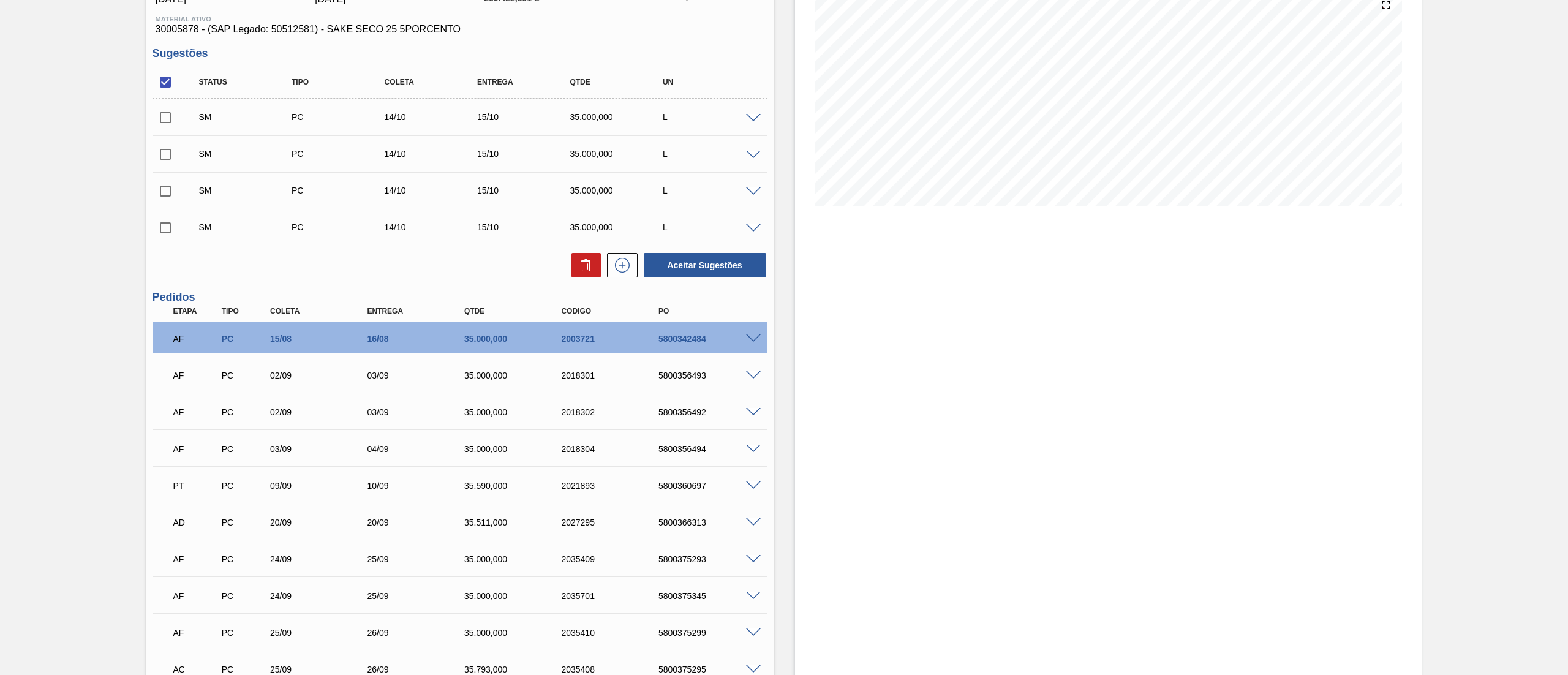
scroll to position [132, 0]
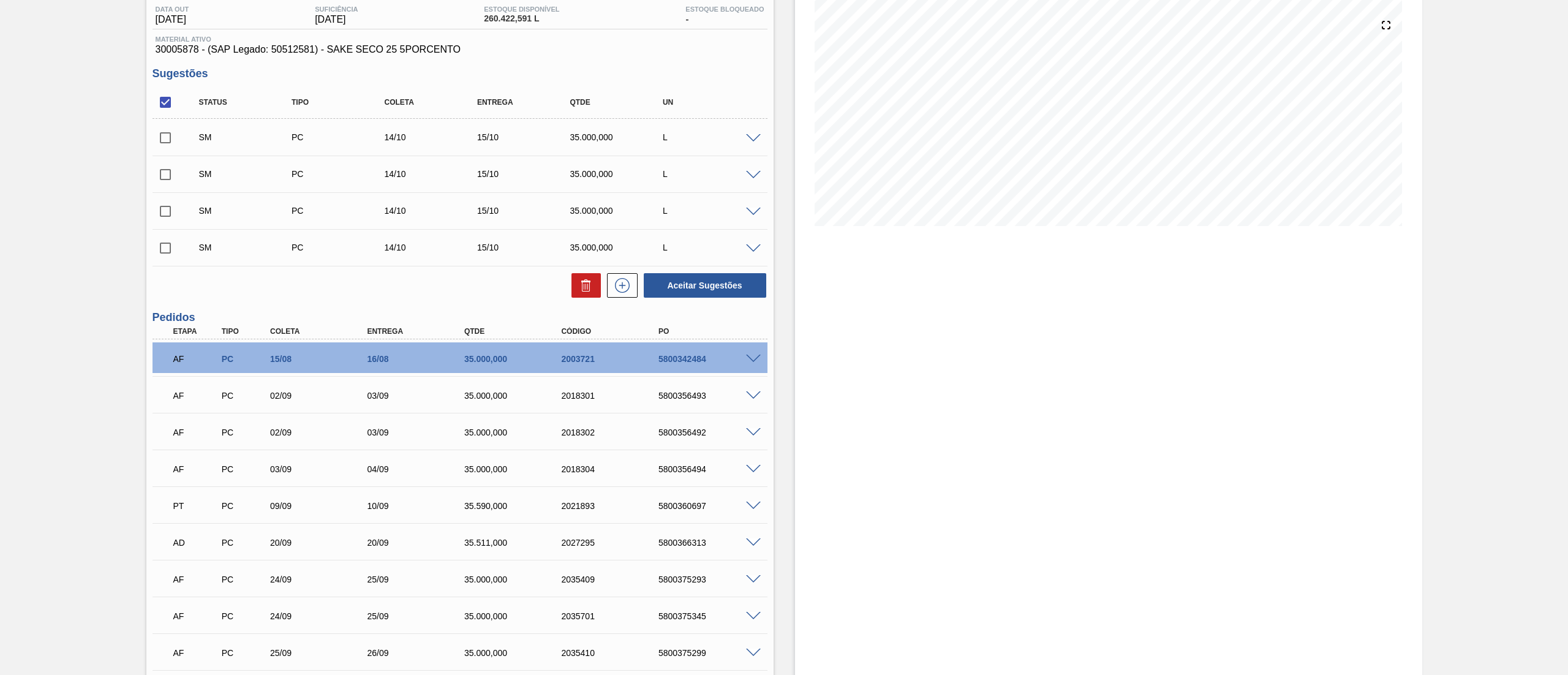
click at [164, 104] on input "checkbox" at bounding box center [165, 102] width 25 height 25
checkbox input "true"
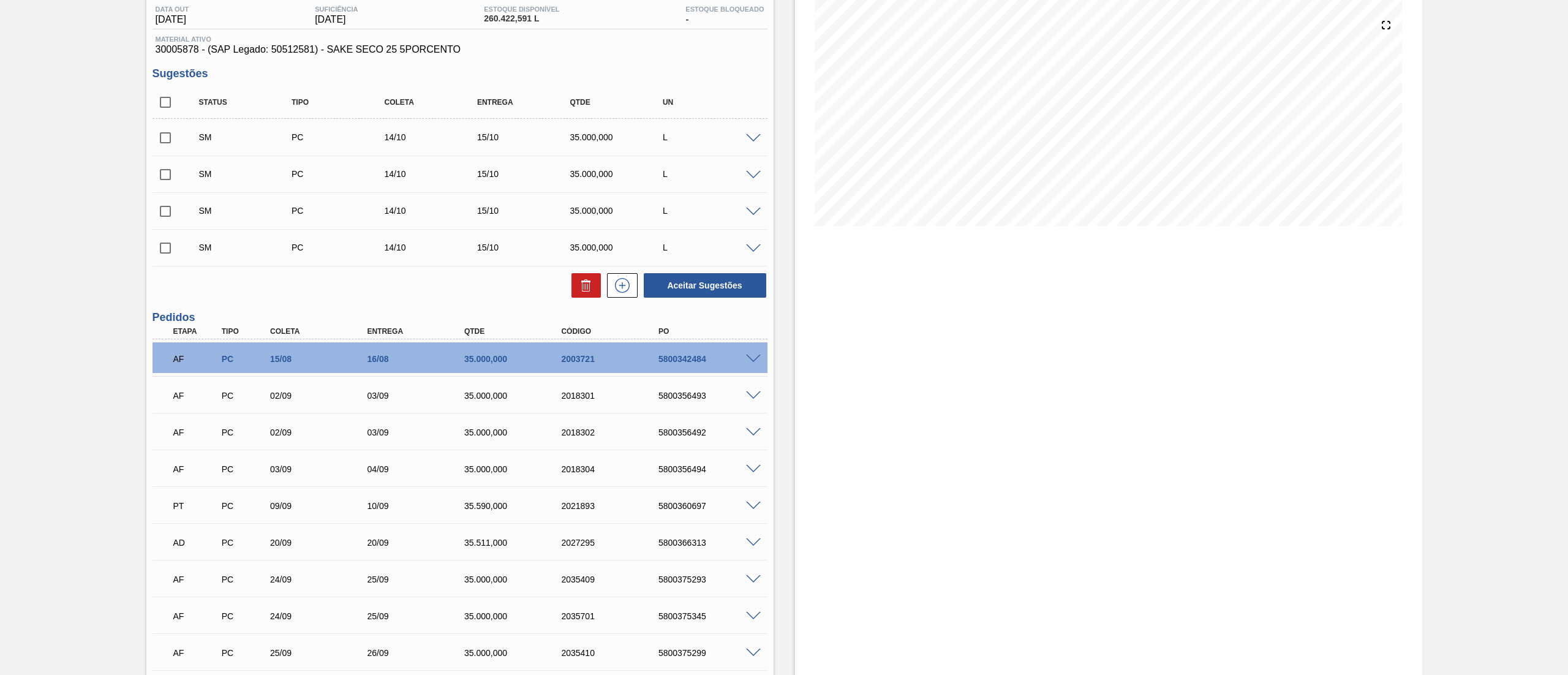
checkbox input "true"
click at [674, 291] on button "Aceitar Sugestões" at bounding box center [705, 285] width 122 height 24
checkbox input "false"
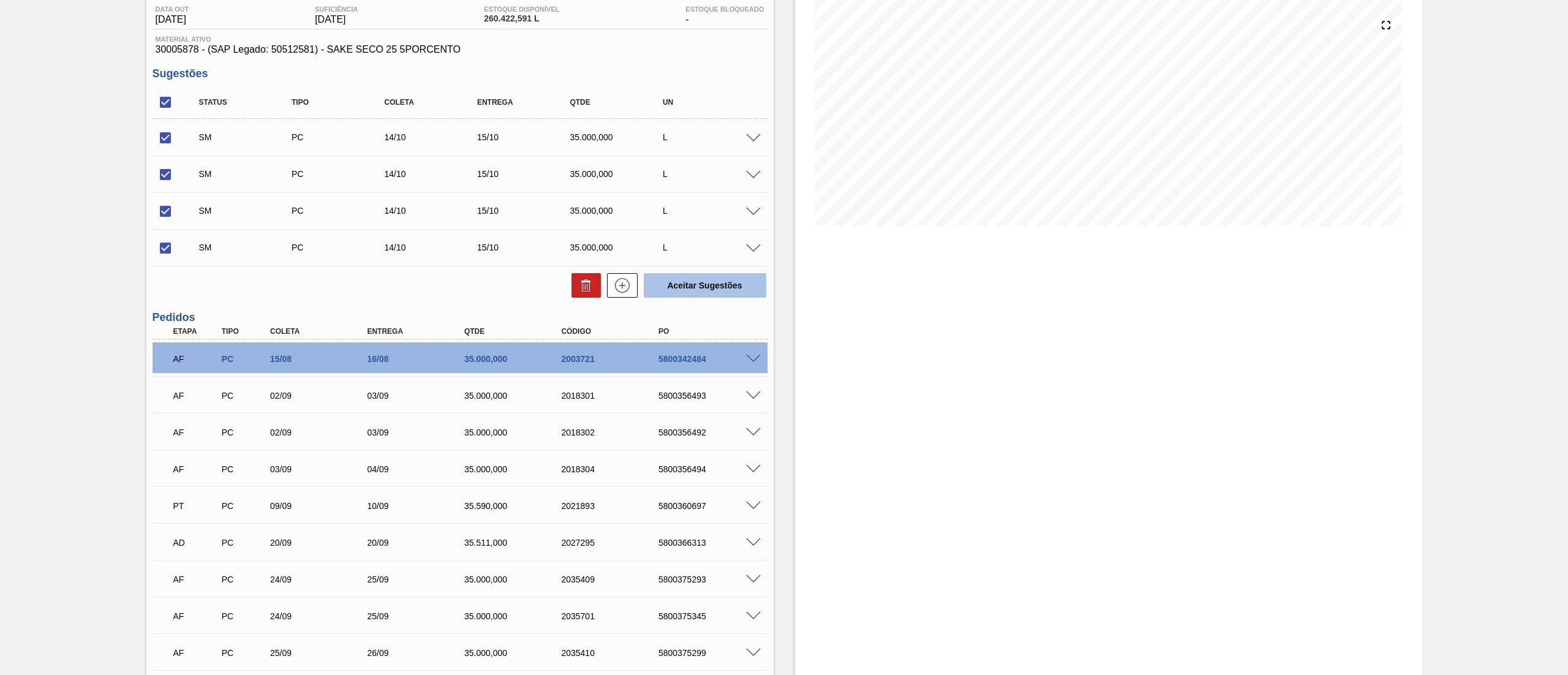
checkbox input "false"
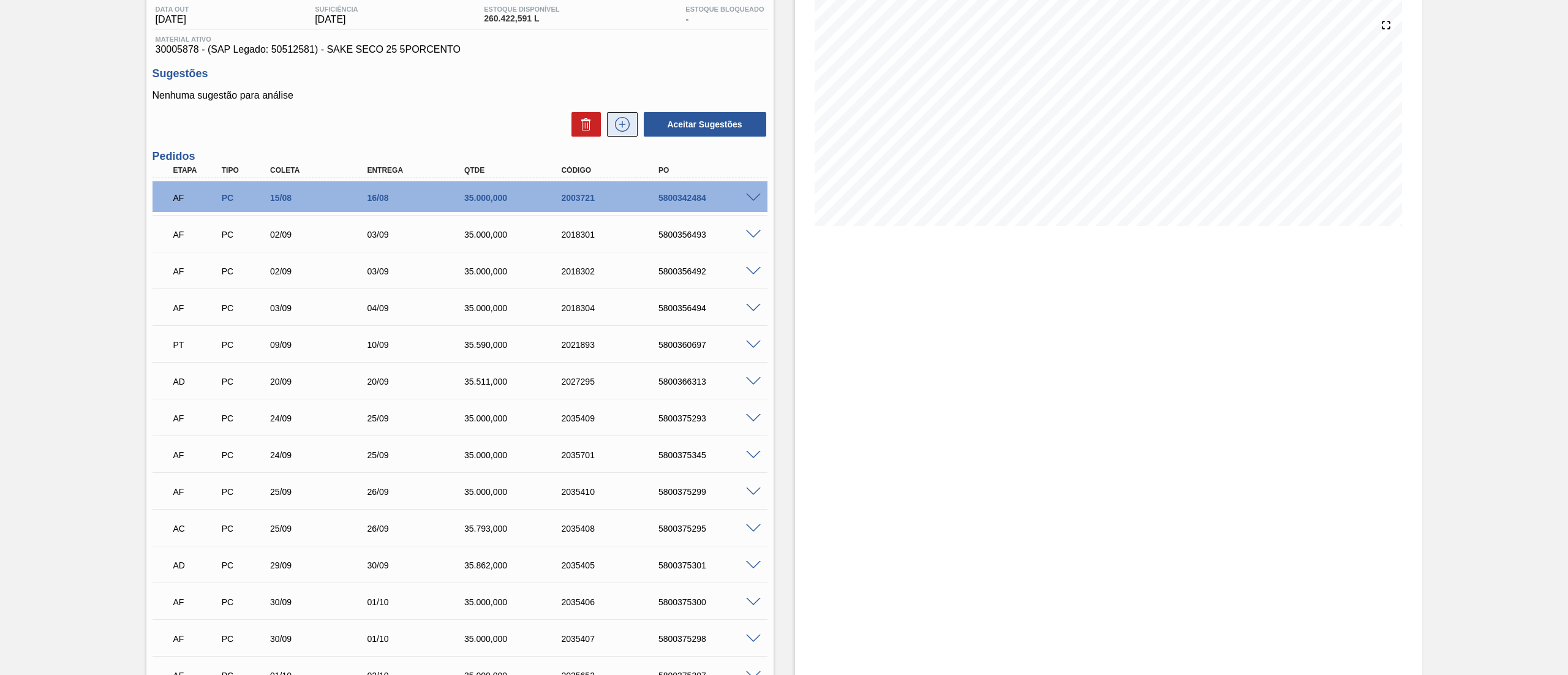
click at [617, 130] on icon at bounding box center [622, 124] width 20 height 15
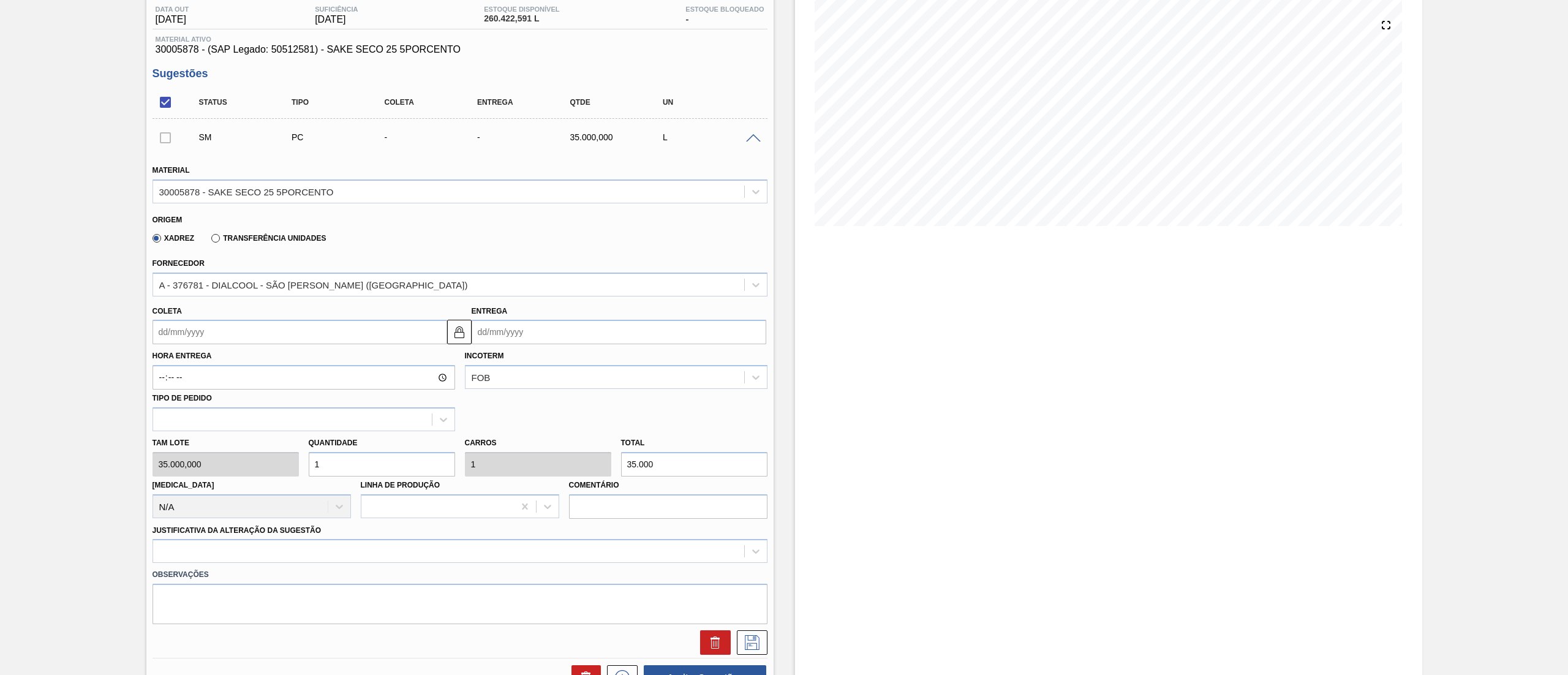
click at [238, 334] on input "Coleta" at bounding box center [299, 332] width 295 height 24
click at [289, 362] on button "Next Month" at bounding box center [289, 361] width 8 height 8
click at [224, 437] on div "15" at bounding box center [226, 441] width 17 height 17
type input "[DATE]"
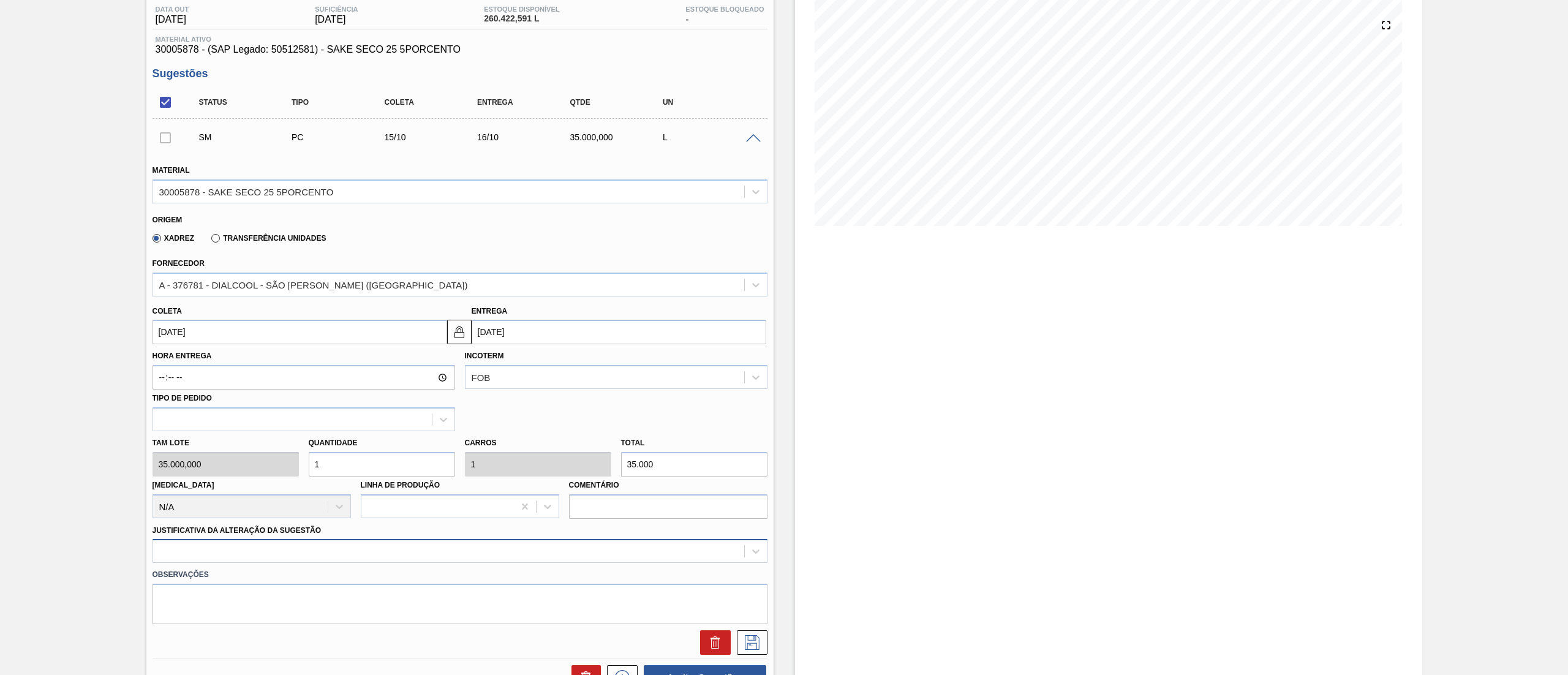
click at [231, 558] on div at bounding box center [459, 551] width 615 height 24
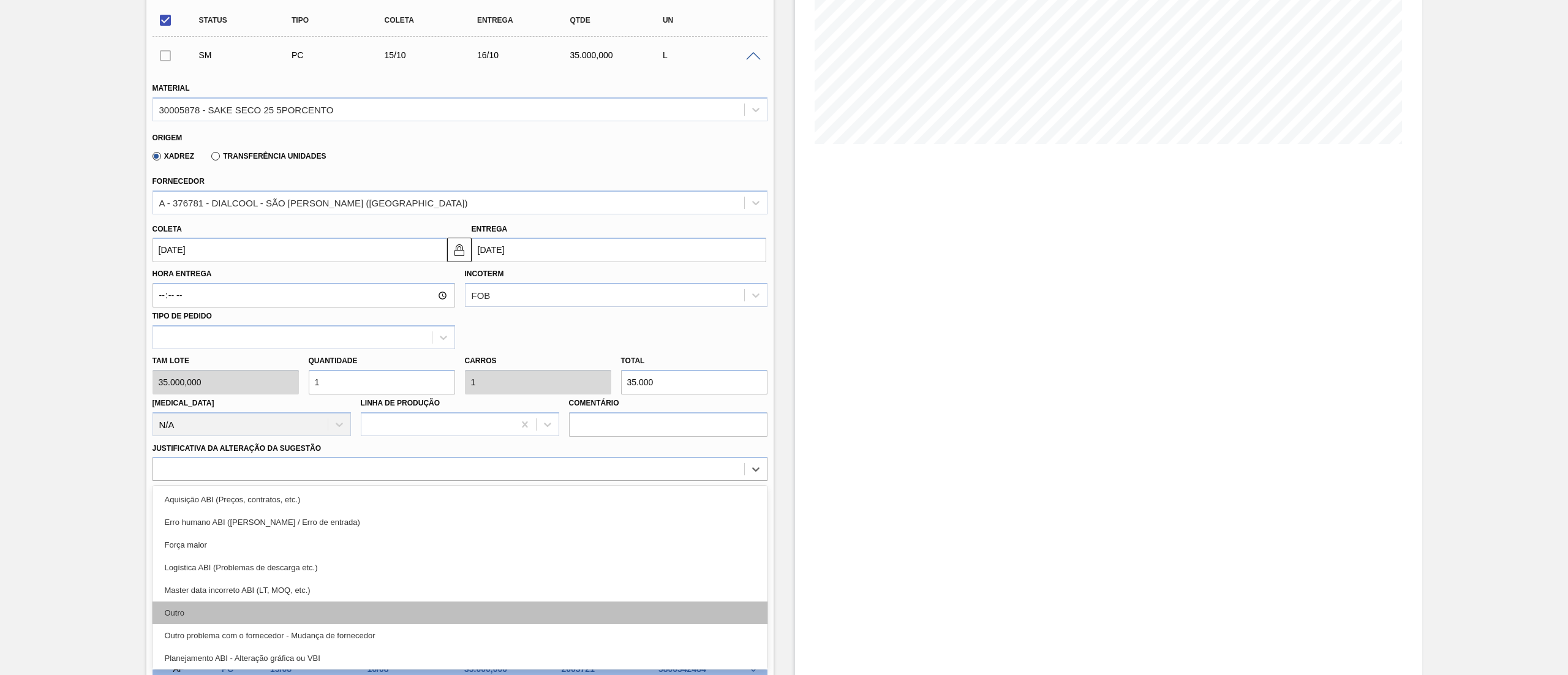
click at [236, 612] on div "Outro" at bounding box center [459, 613] width 615 height 23
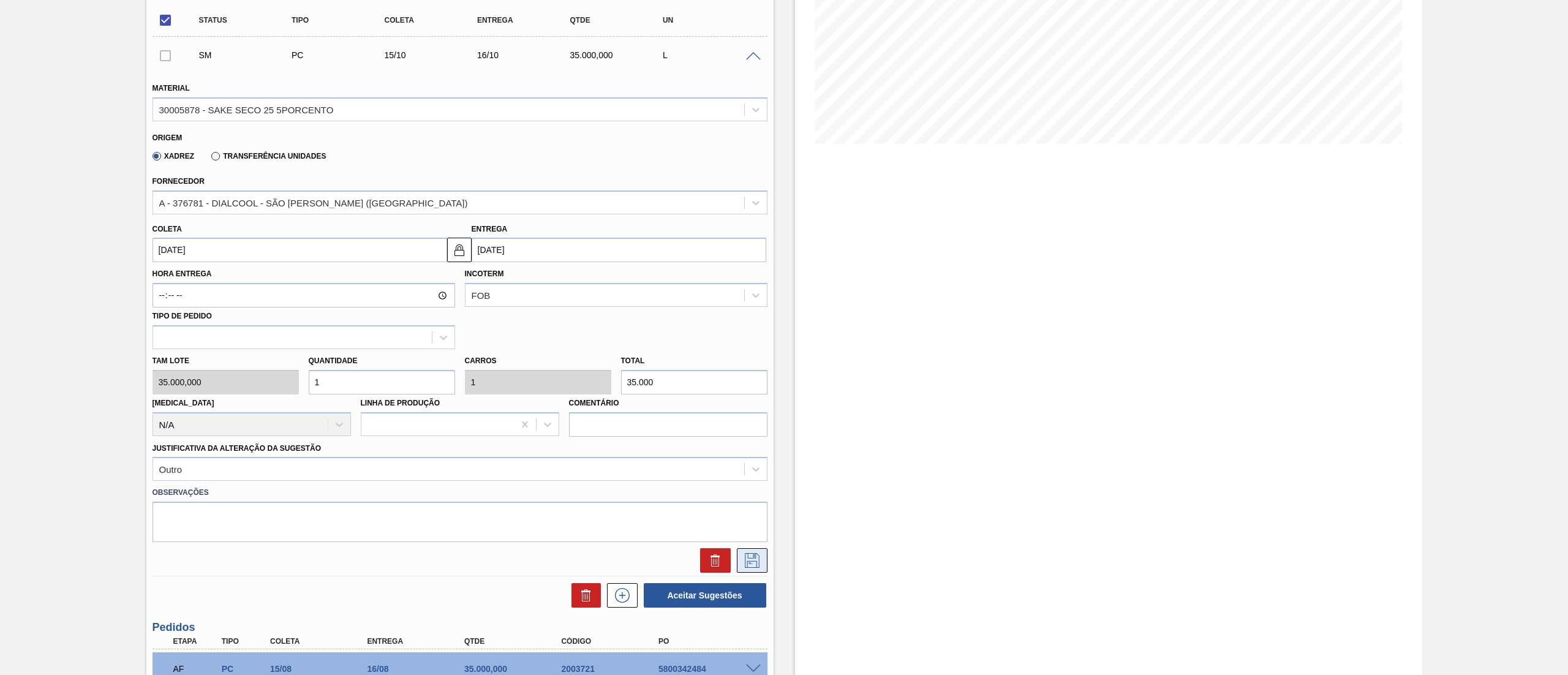
click at [742, 553] on icon at bounding box center [752, 560] width 20 height 15
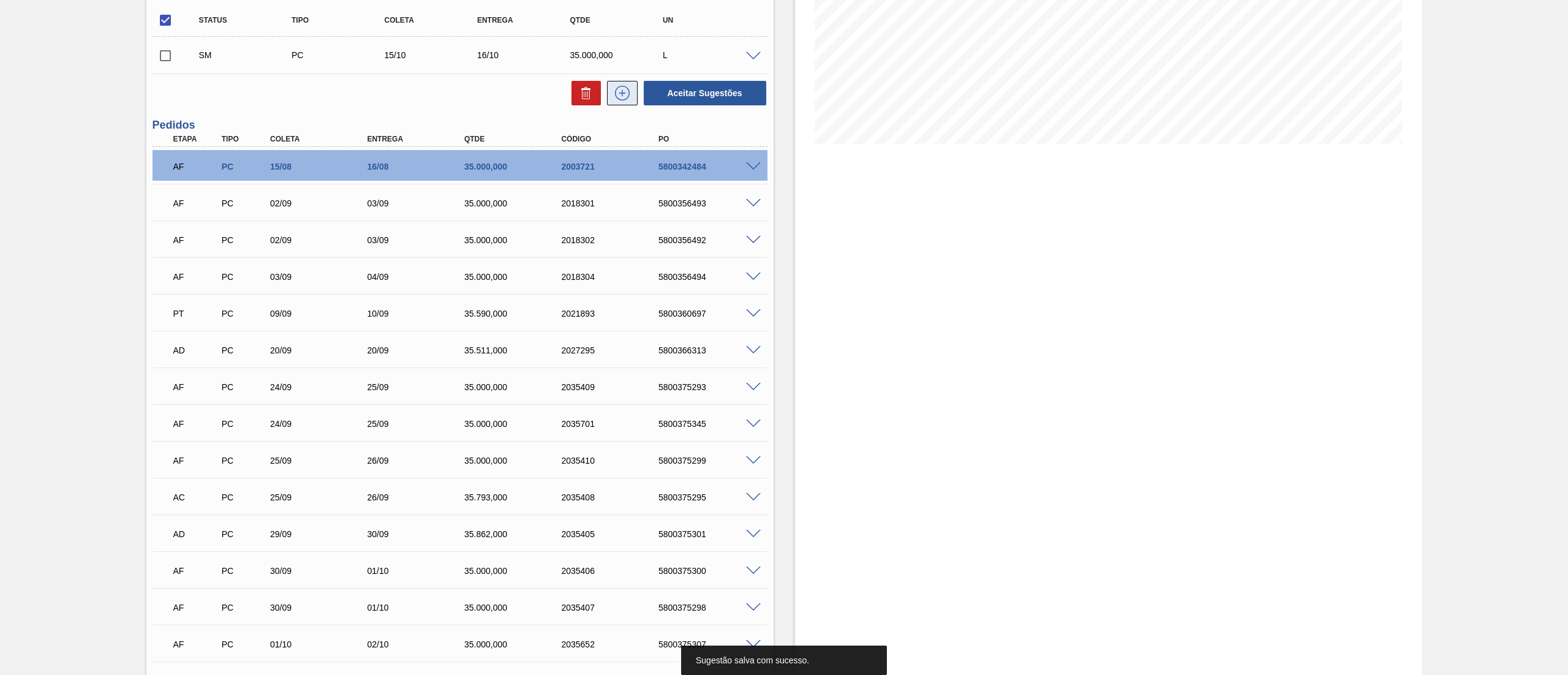
click at [629, 100] on icon at bounding box center [622, 93] width 20 height 15
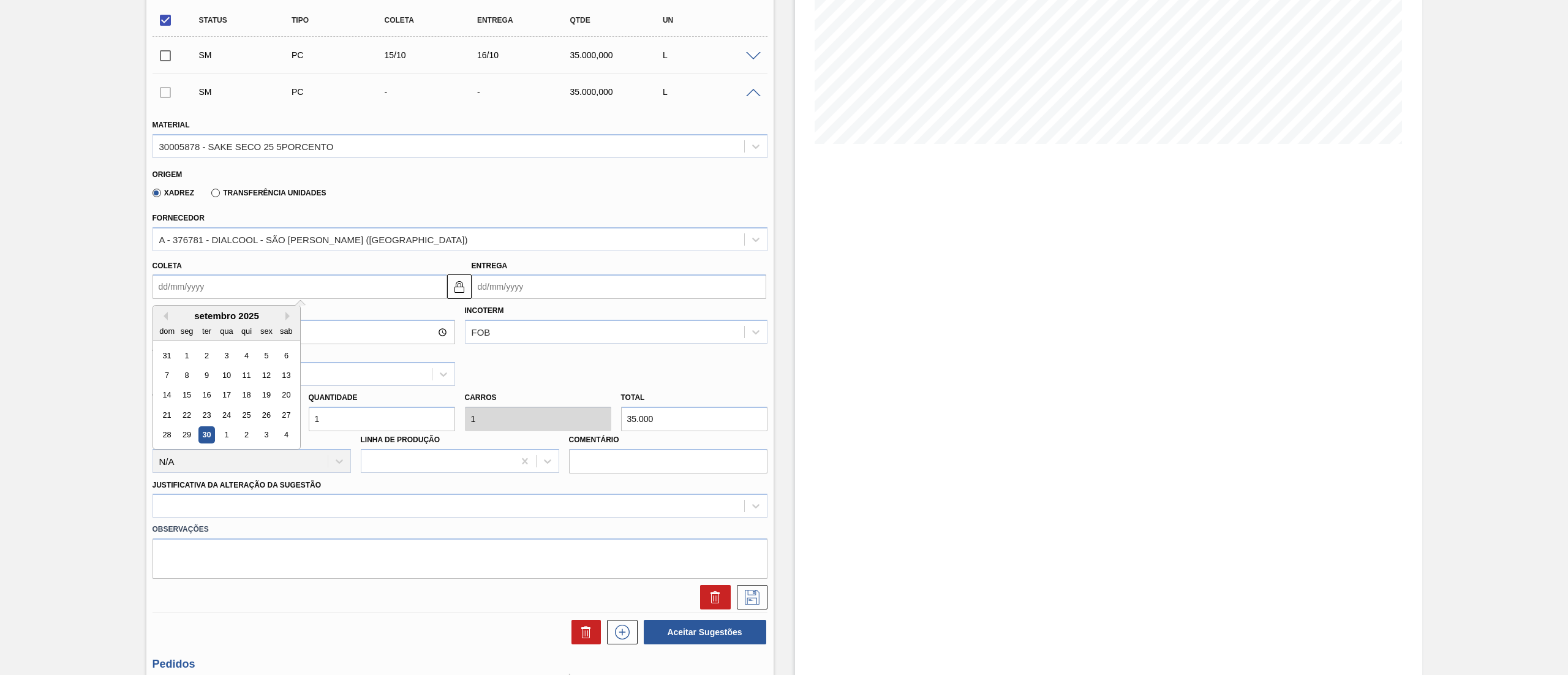
click at [278, 283] on input "Coleta" at bounding box center [299, 287] width 295 height 24
click at [287, 315] on button "Next Month" at bounding box center [289, 315] width 8 height 8
click at [231, 396] on div "15" at bounding box center [226, 395] width 17 height 17
type input "[DATE]"
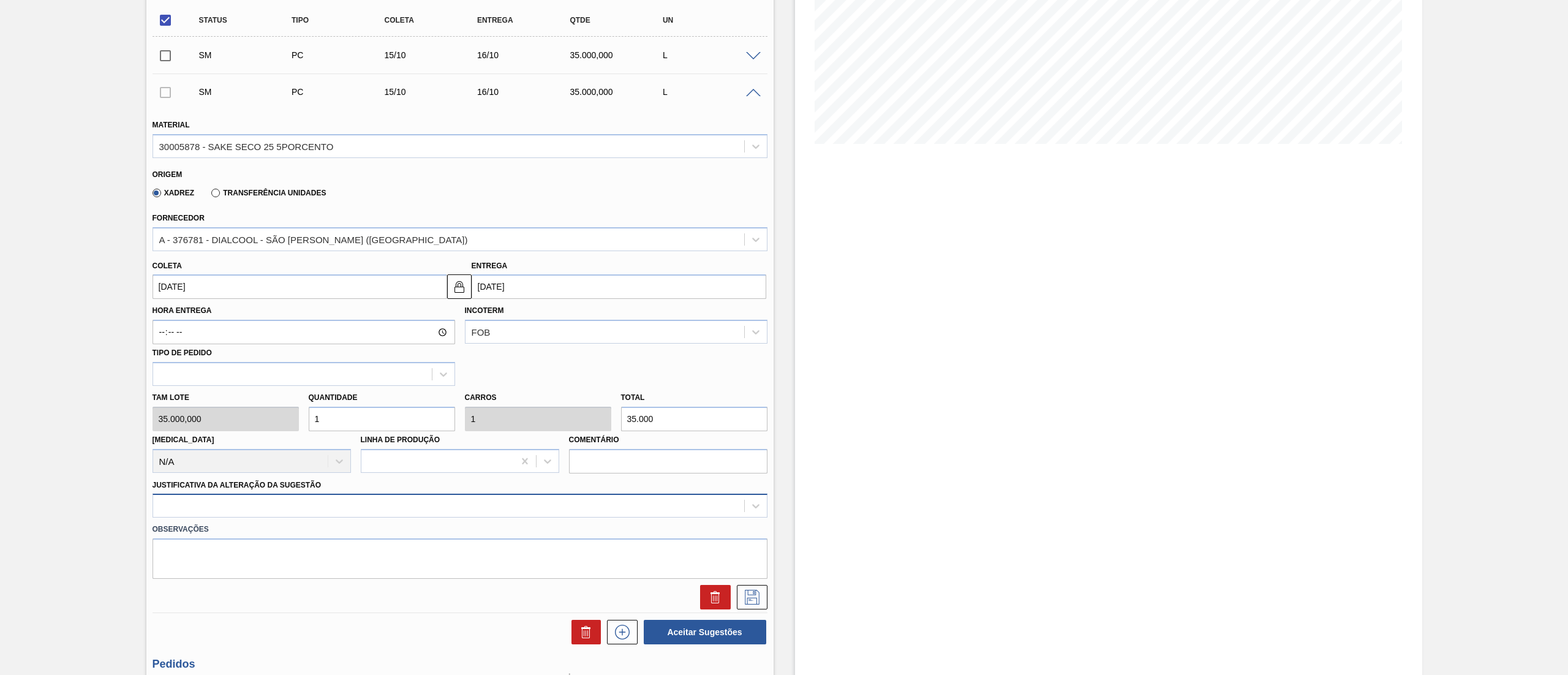
scroll to position [251, 0]
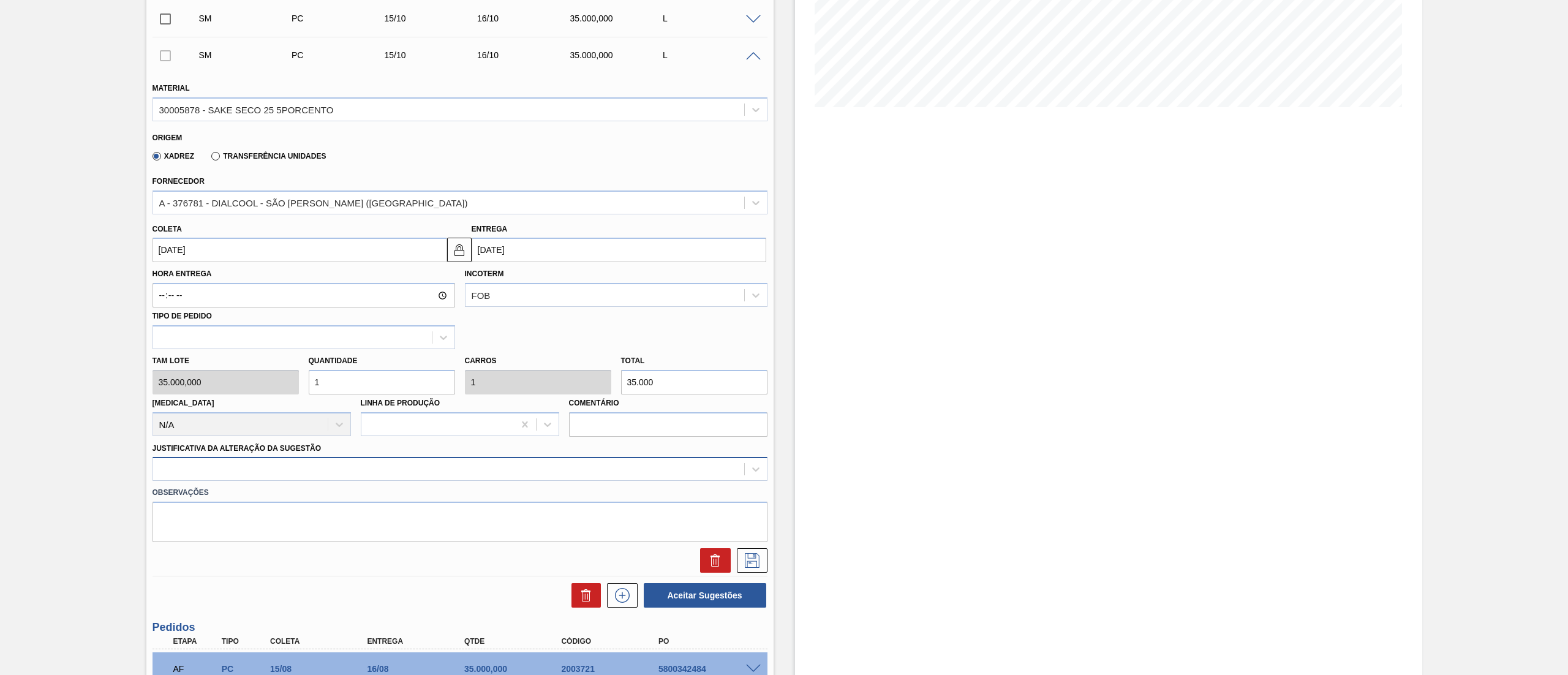
click at [226, 481] on div at bounding box center [459, 469] width 615 height 24
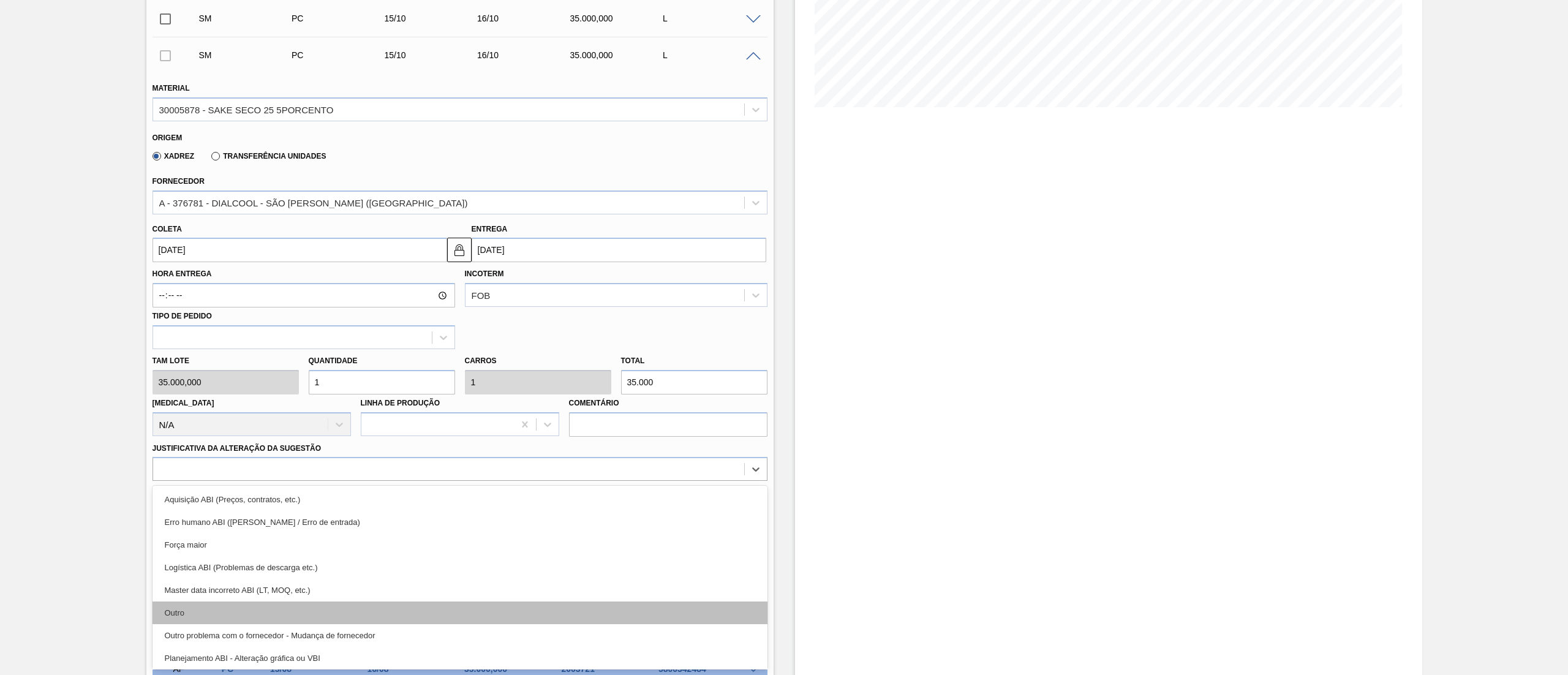
click at [212, 606] on div "Outro" at bounding box center [459, 613] width 615 height 23
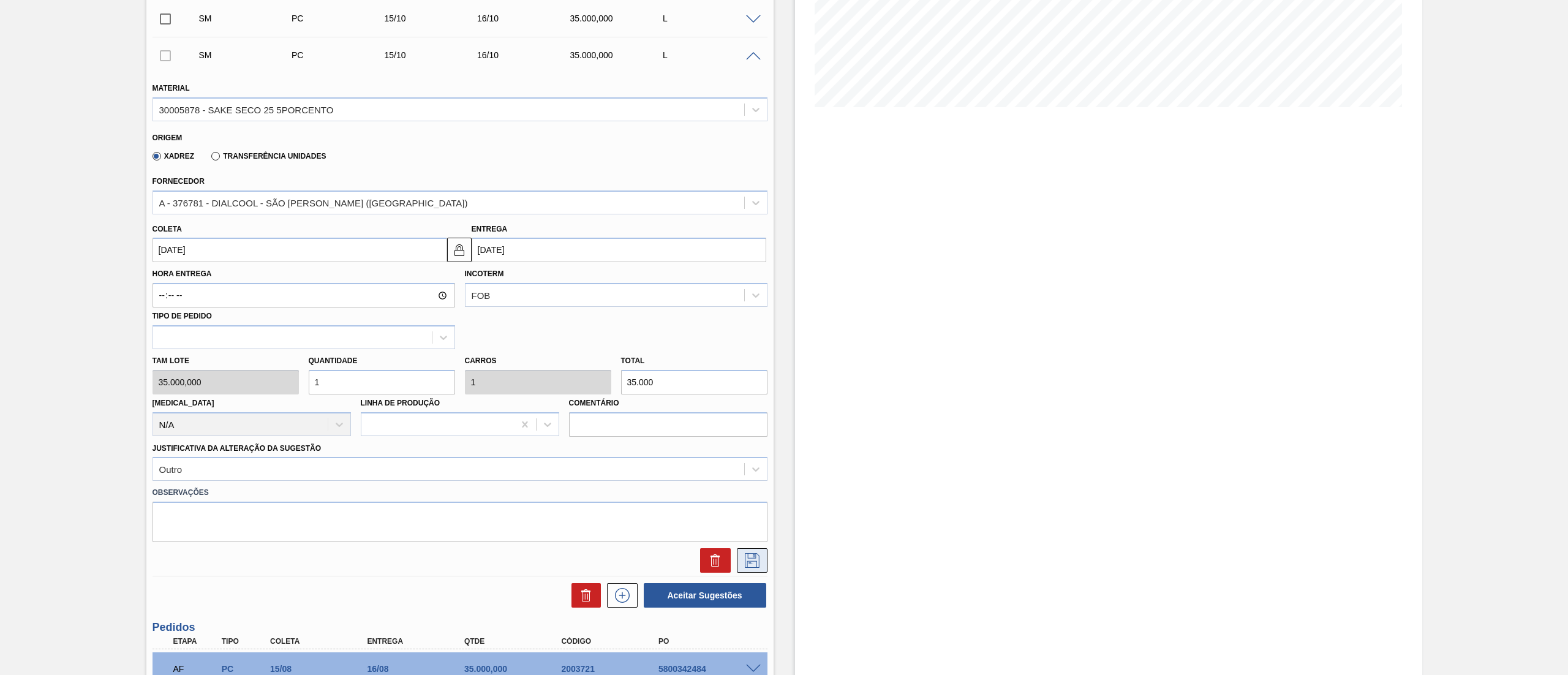
click at [753, 553] on icon at bounding box center [752, 560] width 15 height 15
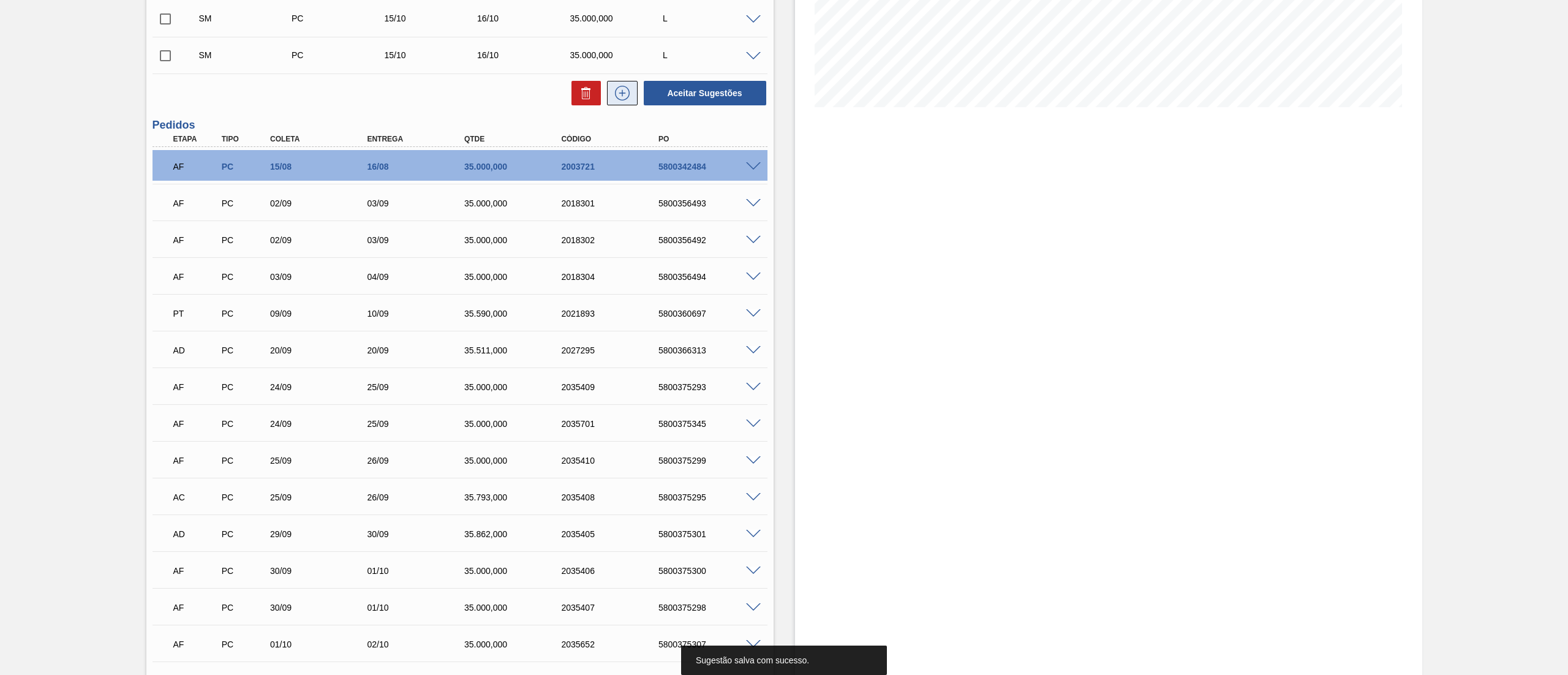
click at [615, 97] on icon at bounding box center [622, 93] width 15 height 15
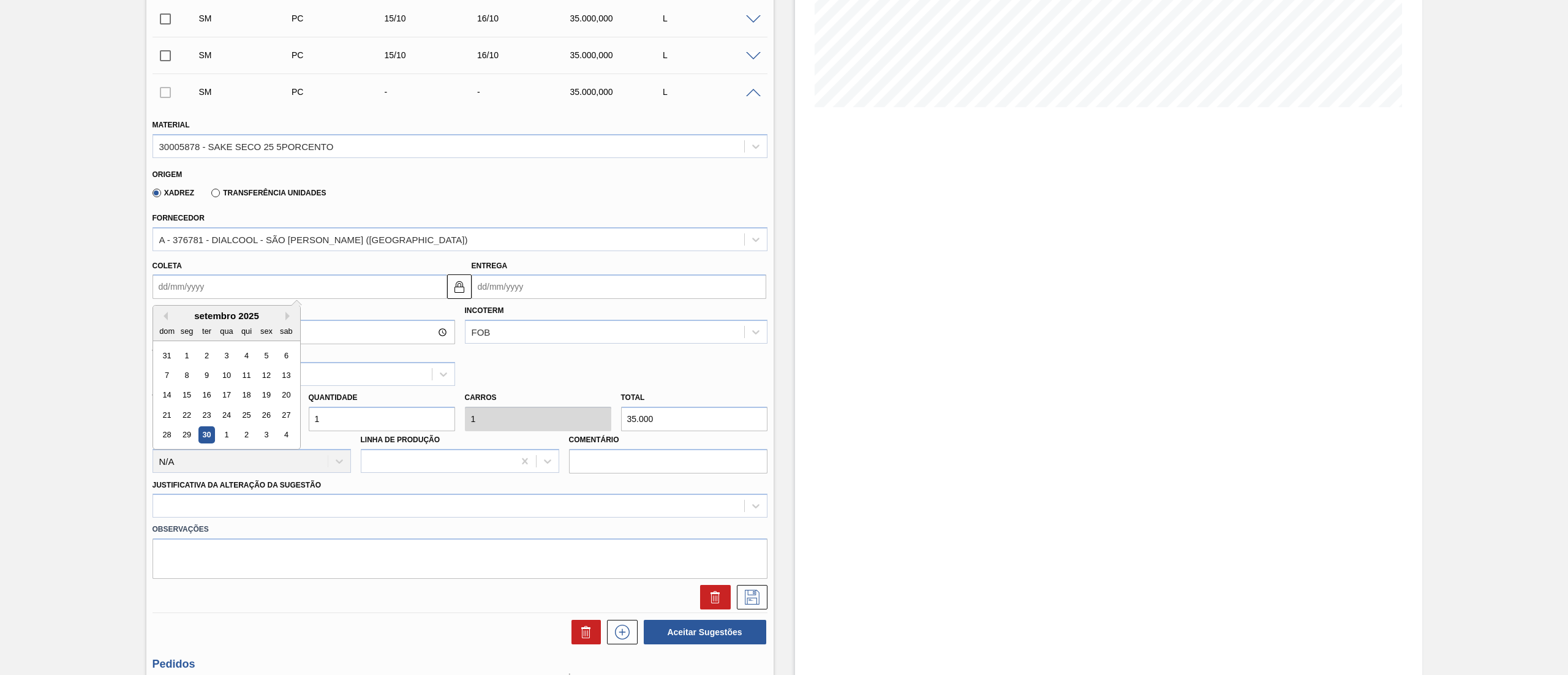
click at [260, 281] on input "Coleta" at bounding box center [299, 287] width 295 height 24
click at [290, 317] on button "Next Month" at bounding box center [289, 315] width 8 height 8
click at [227, 397] on div "15" at bounding box center [226, 395] width 17 height 17
type input "[DATE]"
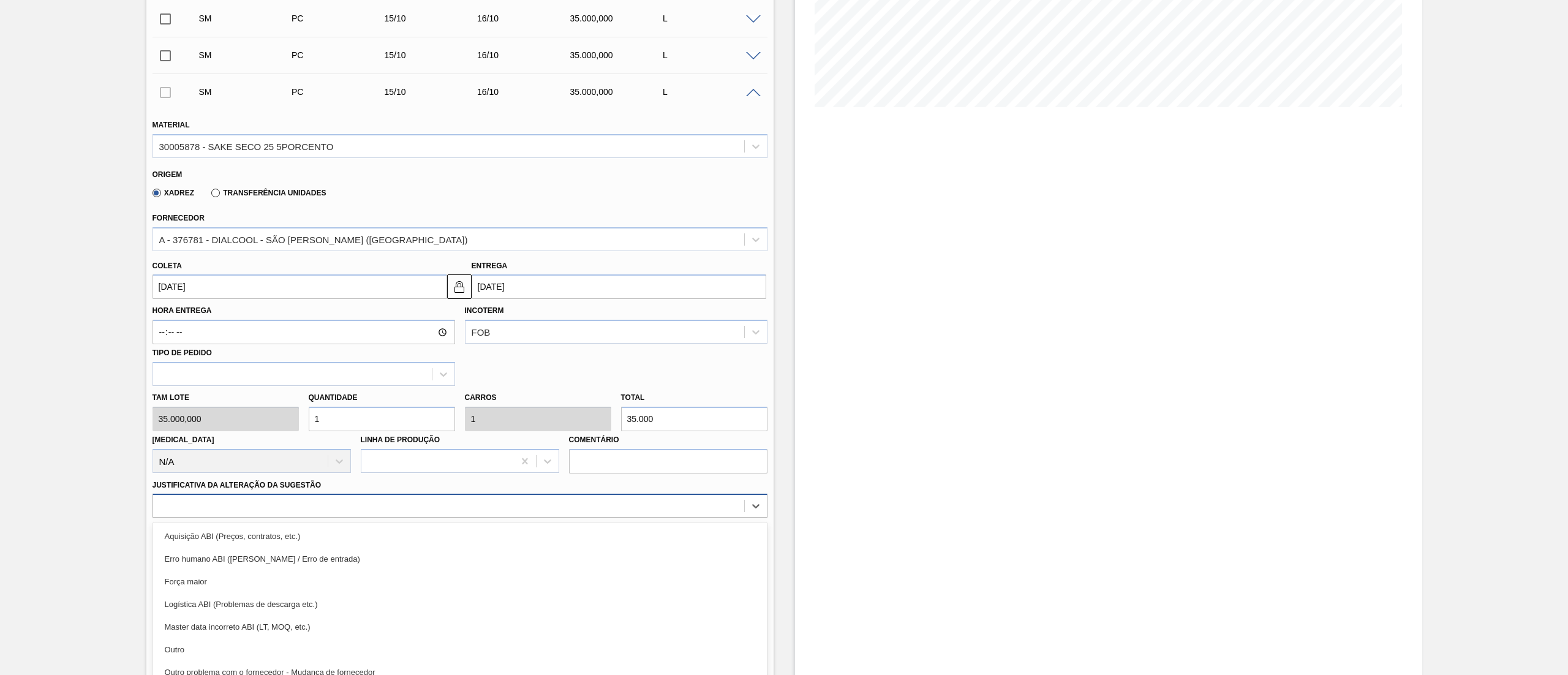
scroll to position [288, 0]
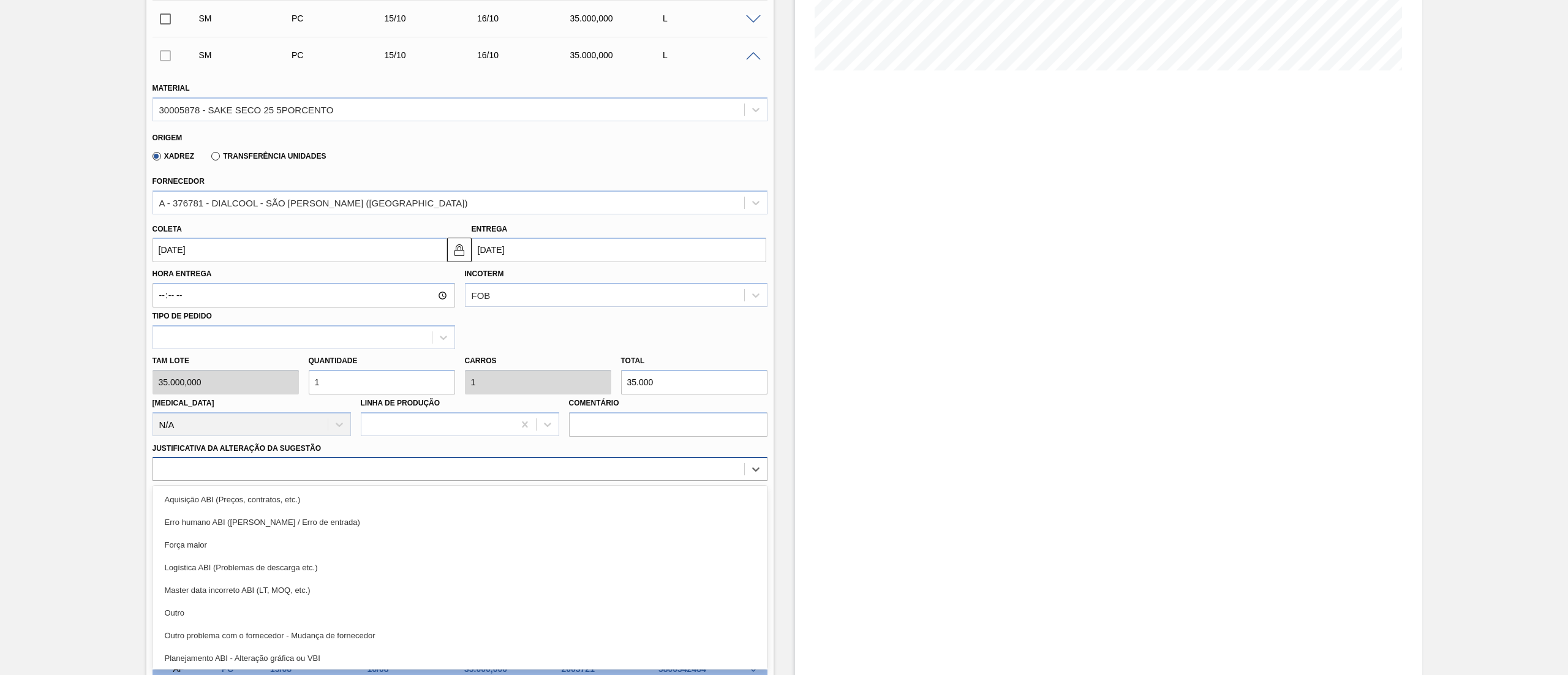
click at [267, 481] on div "option Aquisição ABI (Preços, contratos, etc.) focused, 1 of 18. 18 results ava…" at bounding box center [459, 469] width 615 height 24
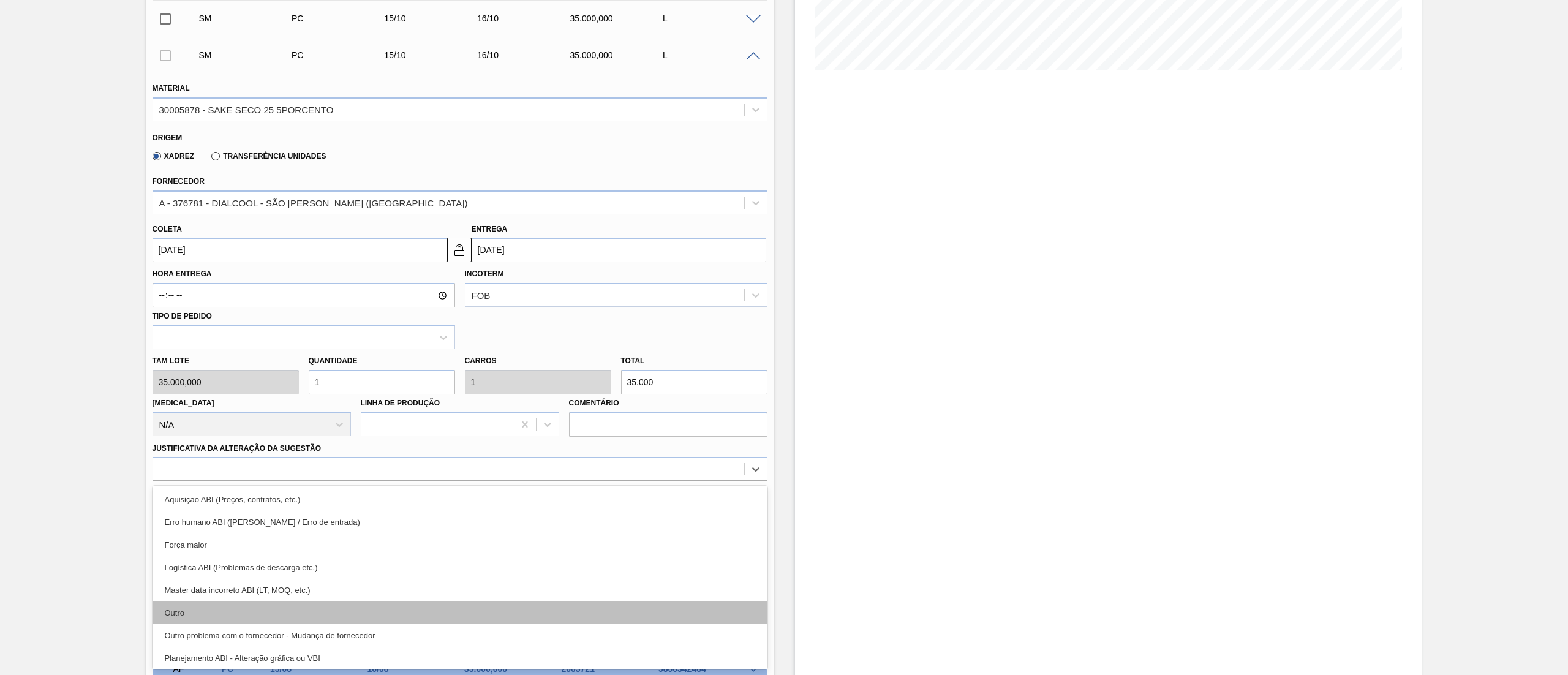
click at [233, 606] on div "Outro" at bounding box center [459, 613] width 615 height 23
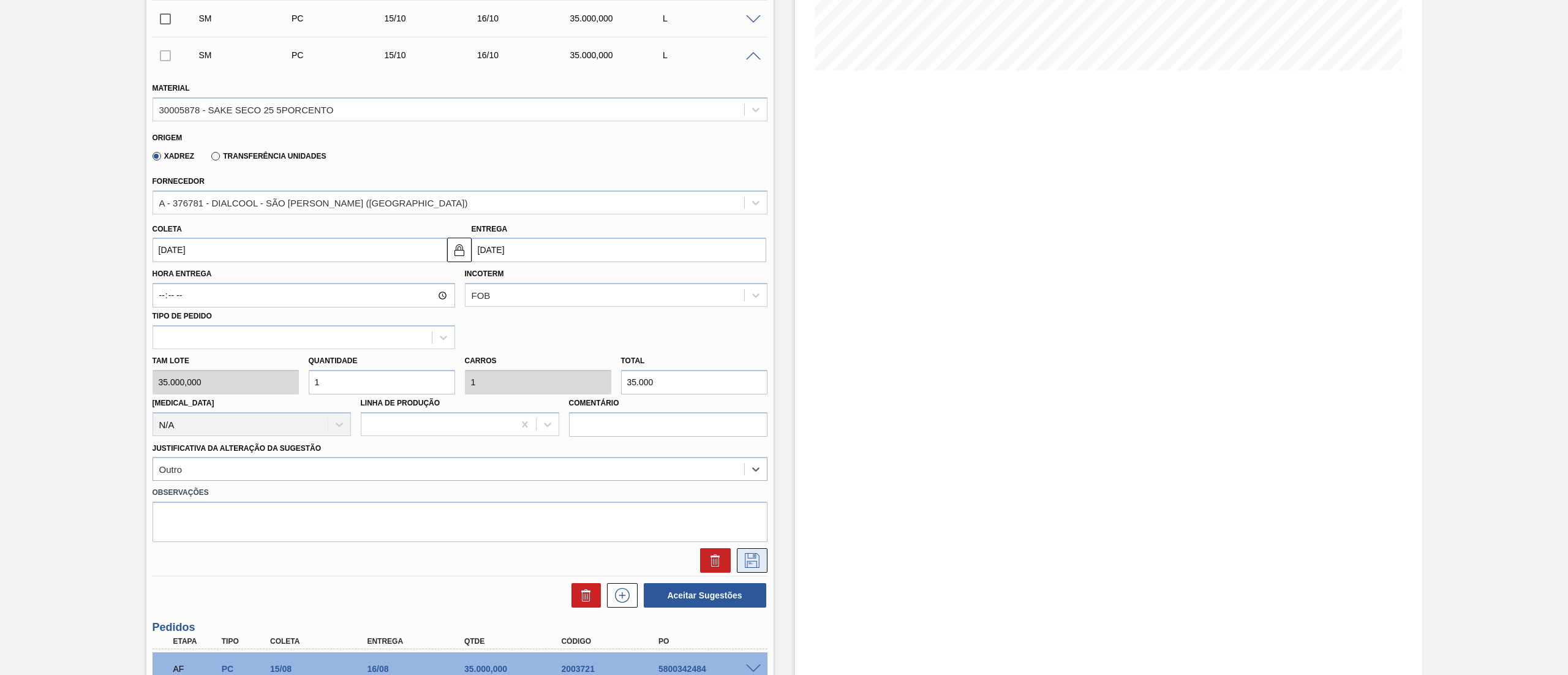
click at [753, 561] on icon at bounding box center [752, 560] width 15 height 15
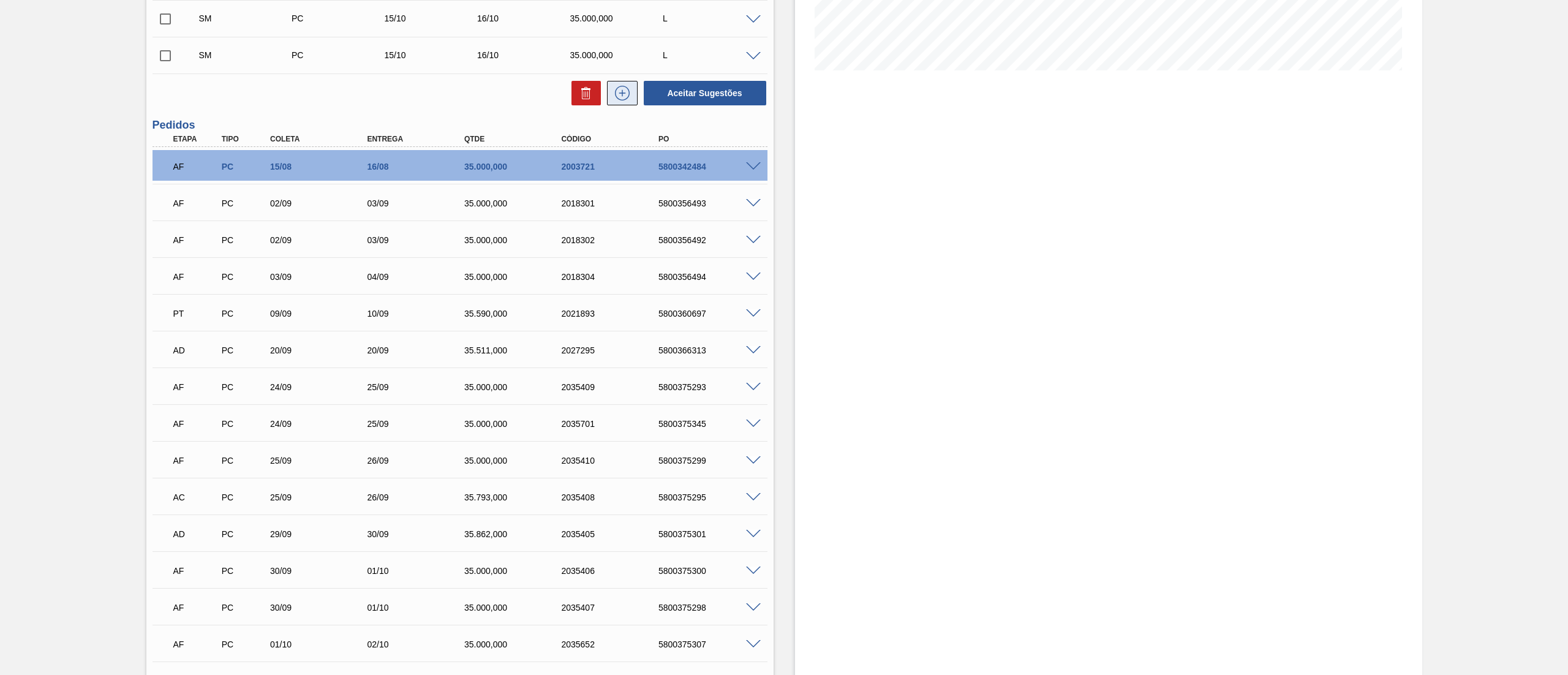
click at [627, 99] on icon at bounding box center [622, 93] width 20 height 15
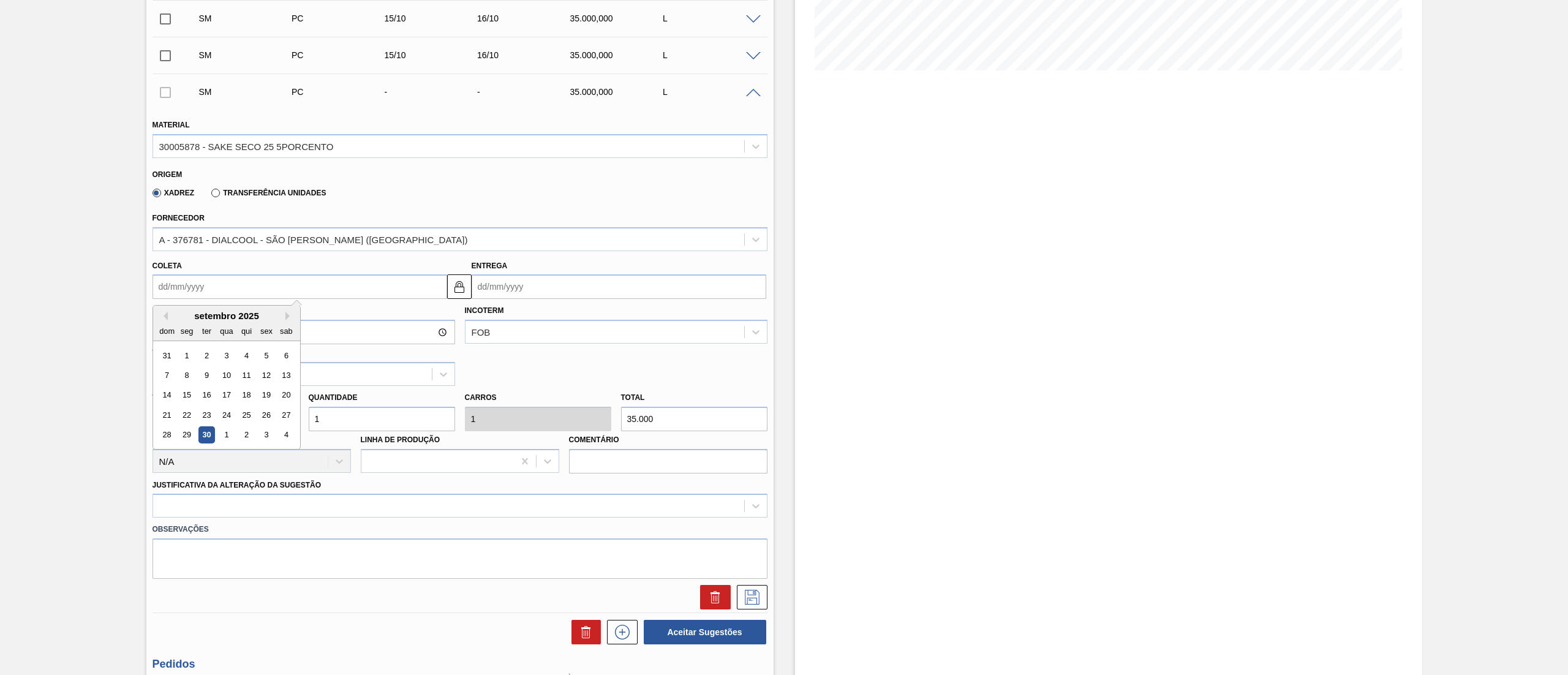
click at [260, 280] on input "Coleta" at bounding box center [299, 287] width 295 height 24
click at [290, 315] on button "Next Month" at bounding box center [289, 315] width 8 height 8
click at [231, 396] on div "15" at bounding box center [226, 395] width 17 height 17
type input "[DATE]"
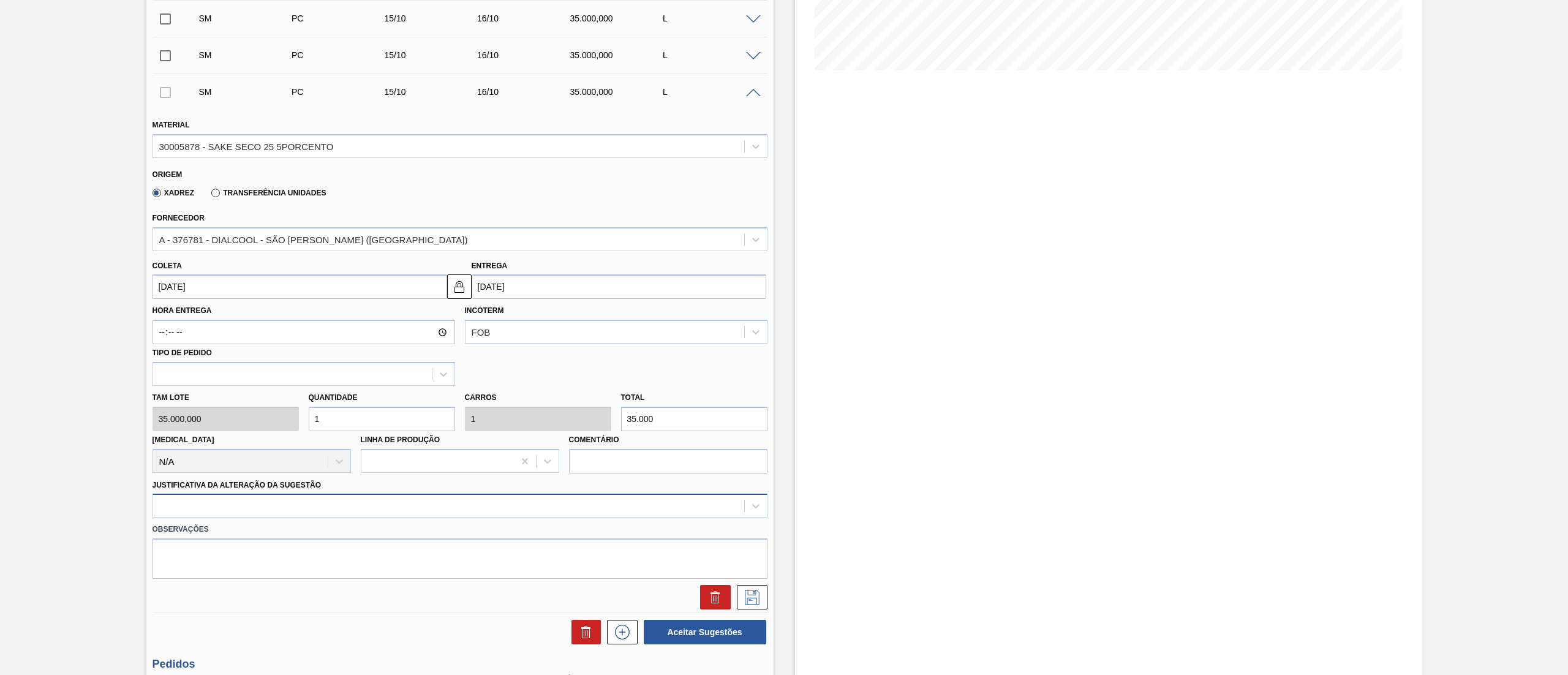
scroll to position [325, 0]
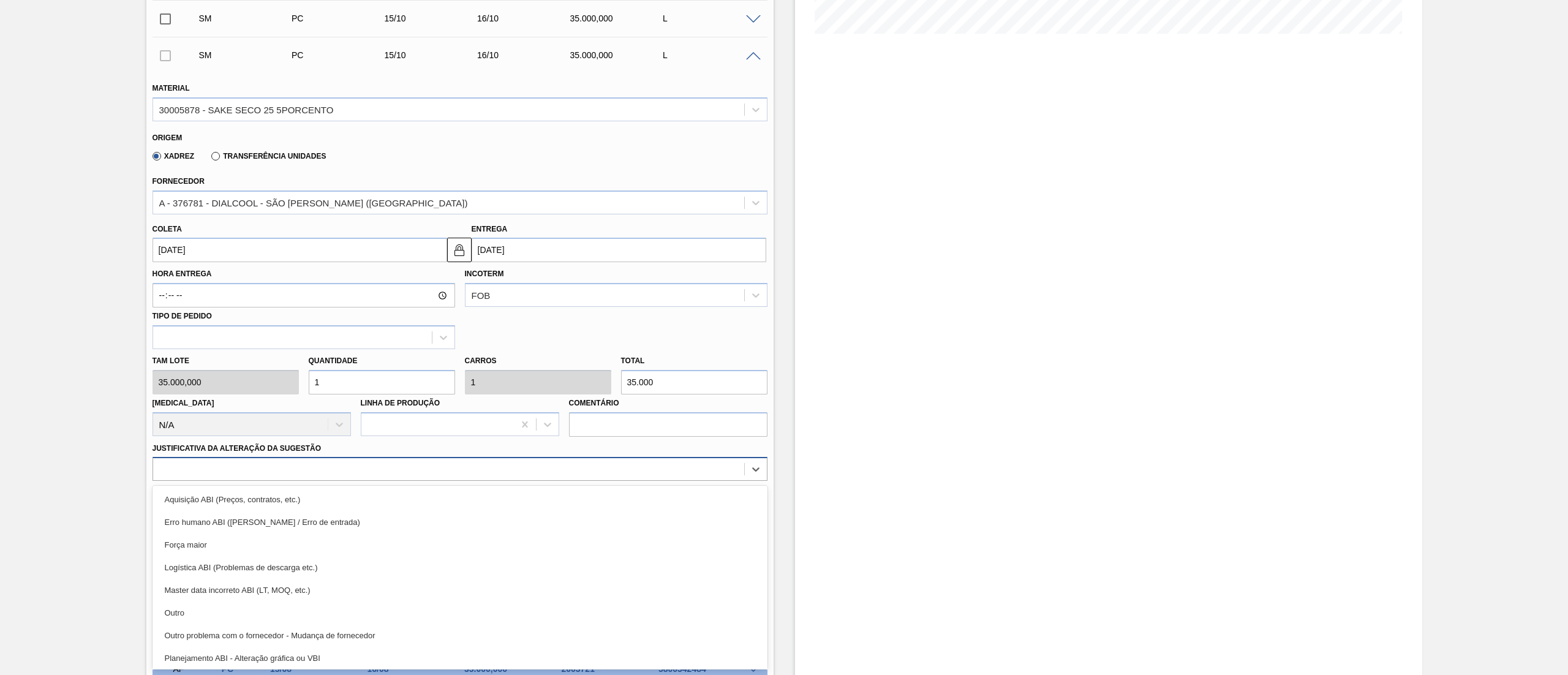
click at [279, 481] on div "option Aquisição ABI (Preços, contratos, etc.) focused, 1 of 18. 18 results ava…" at bounding box center [459, 469] width 615 height 24
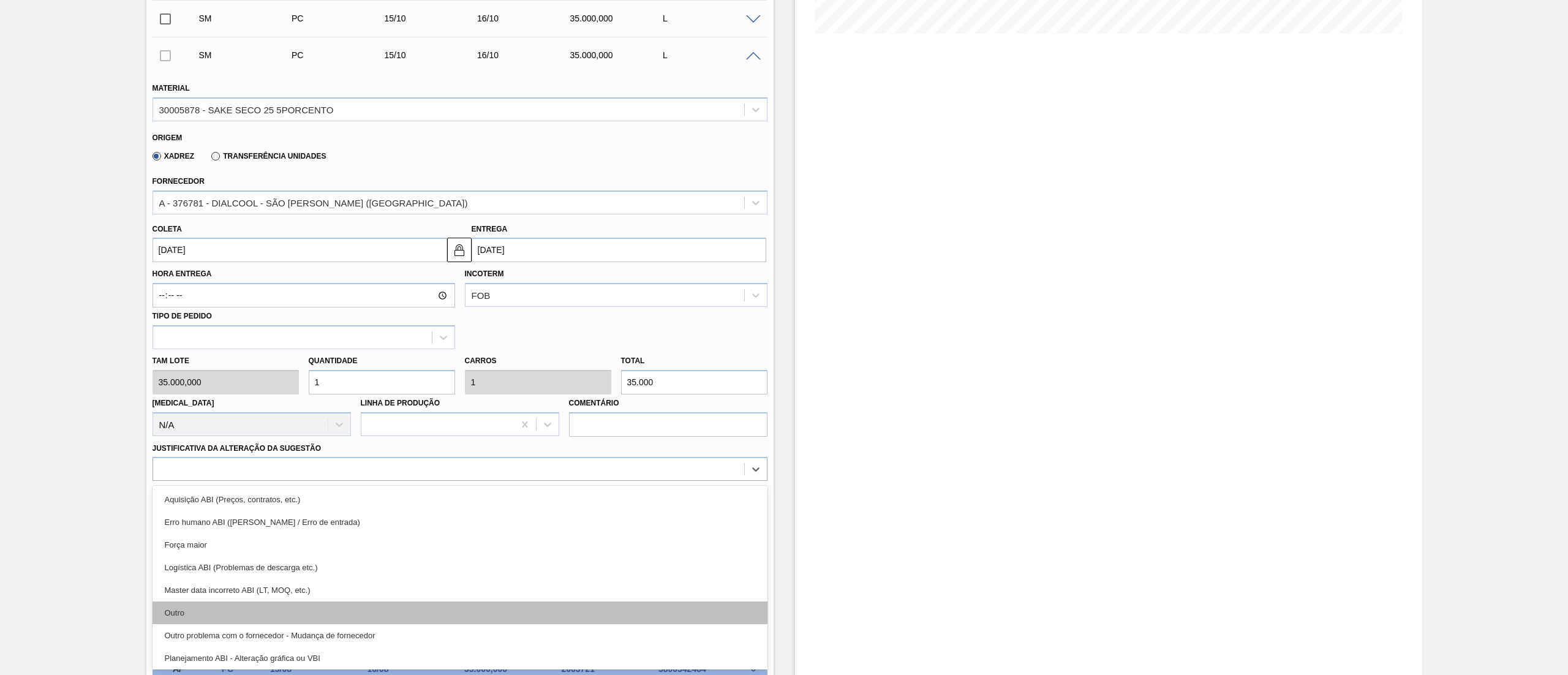
click at [261, 602] on div "Outro" at bounding box center [459, 613] width 615 height 23
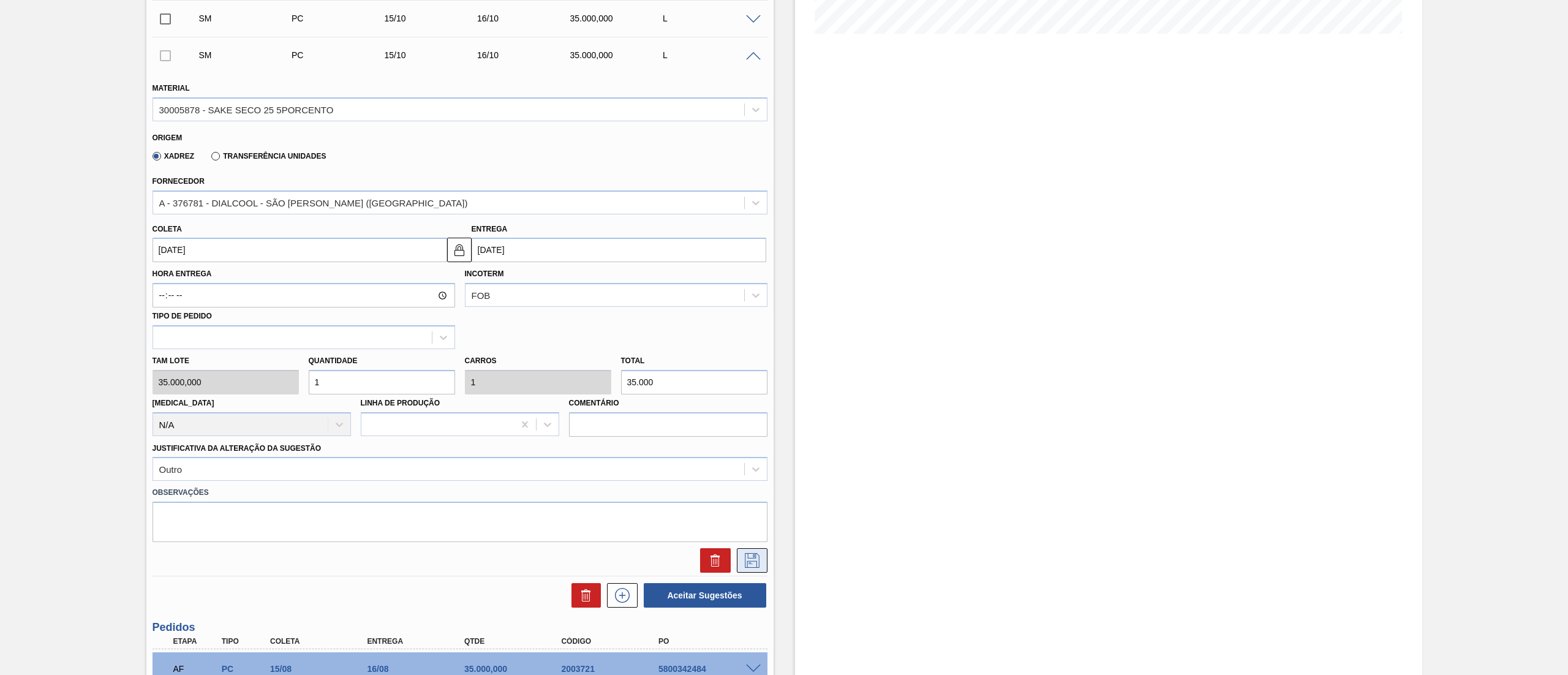
click at [743, 571] on button at bounding box center [752, 560] width 31 height 24
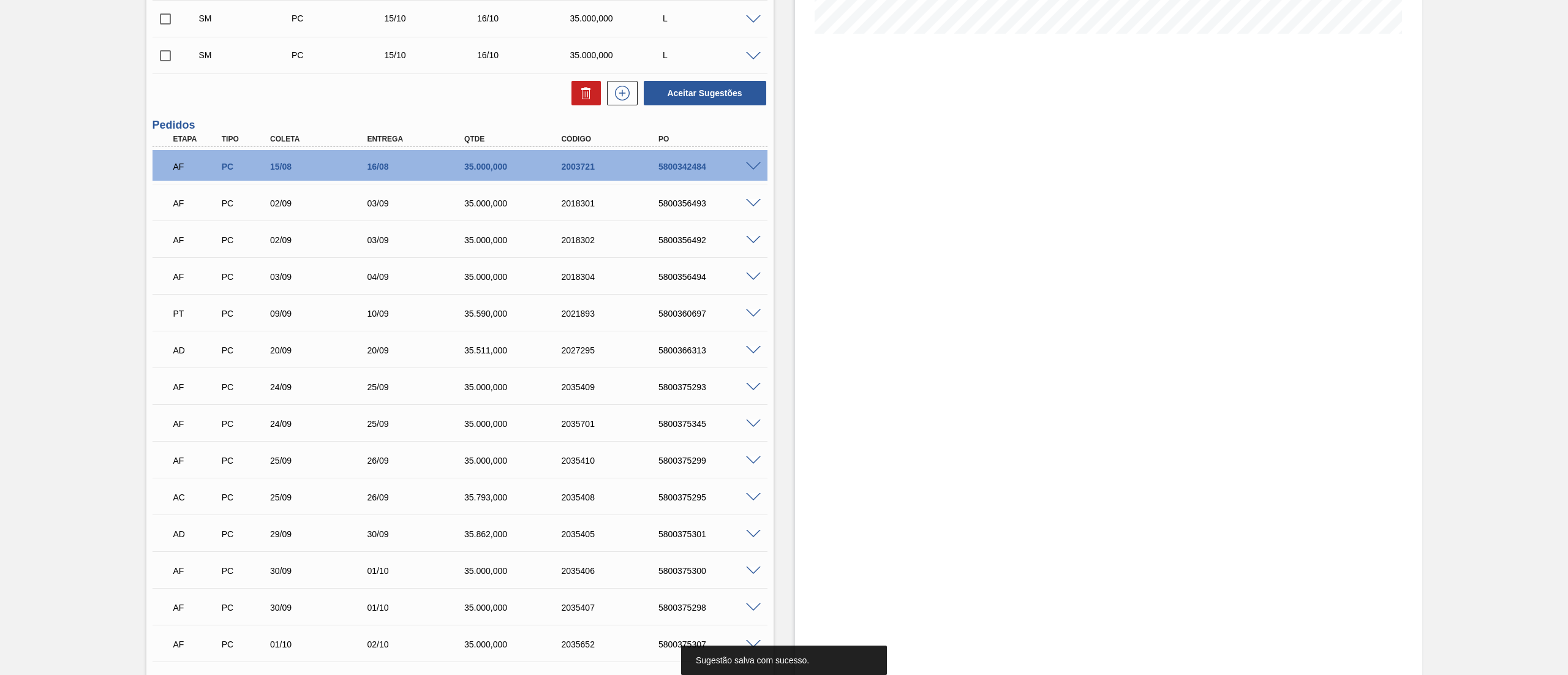
scroll to position [0, 0]
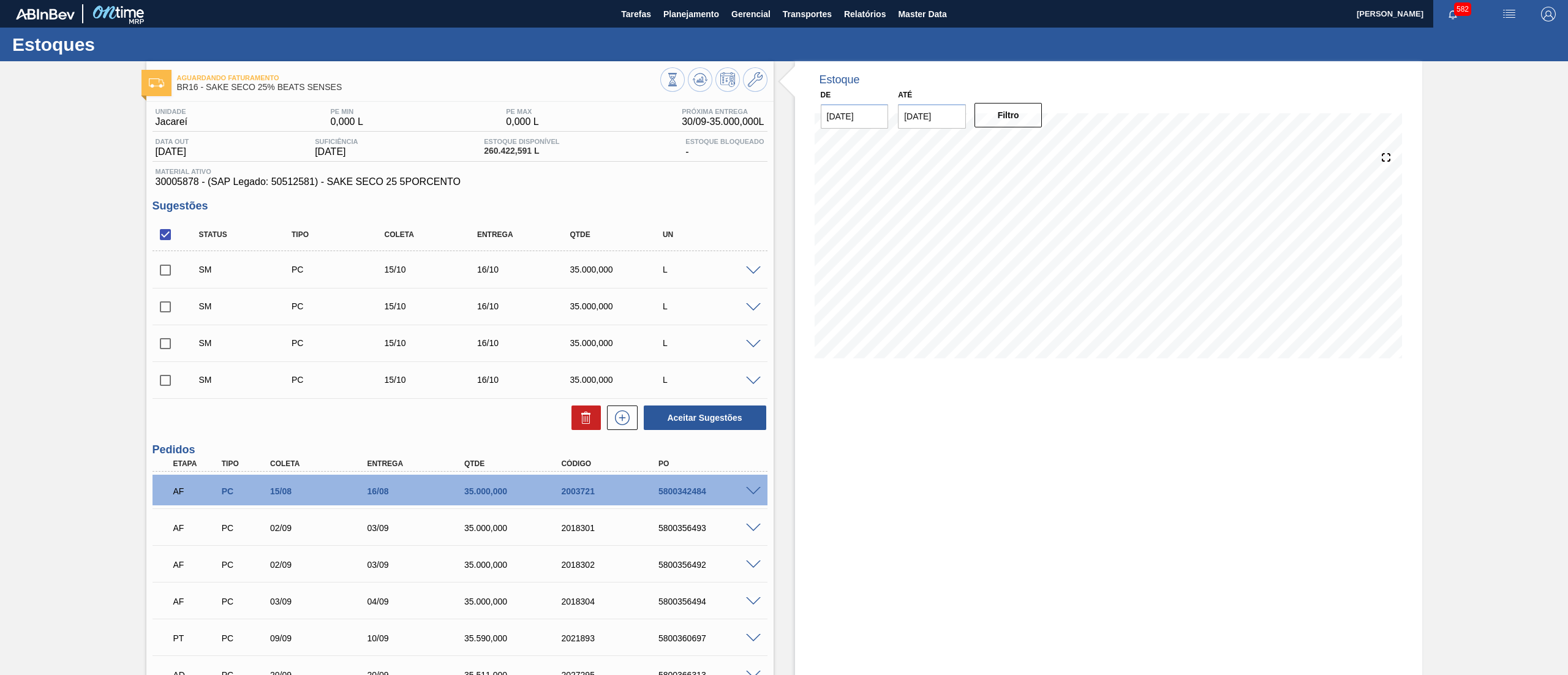
click at [167, 238] on input "checkbox" at bounding box center [165, 234] width 25 height 25
checkbox input "true"
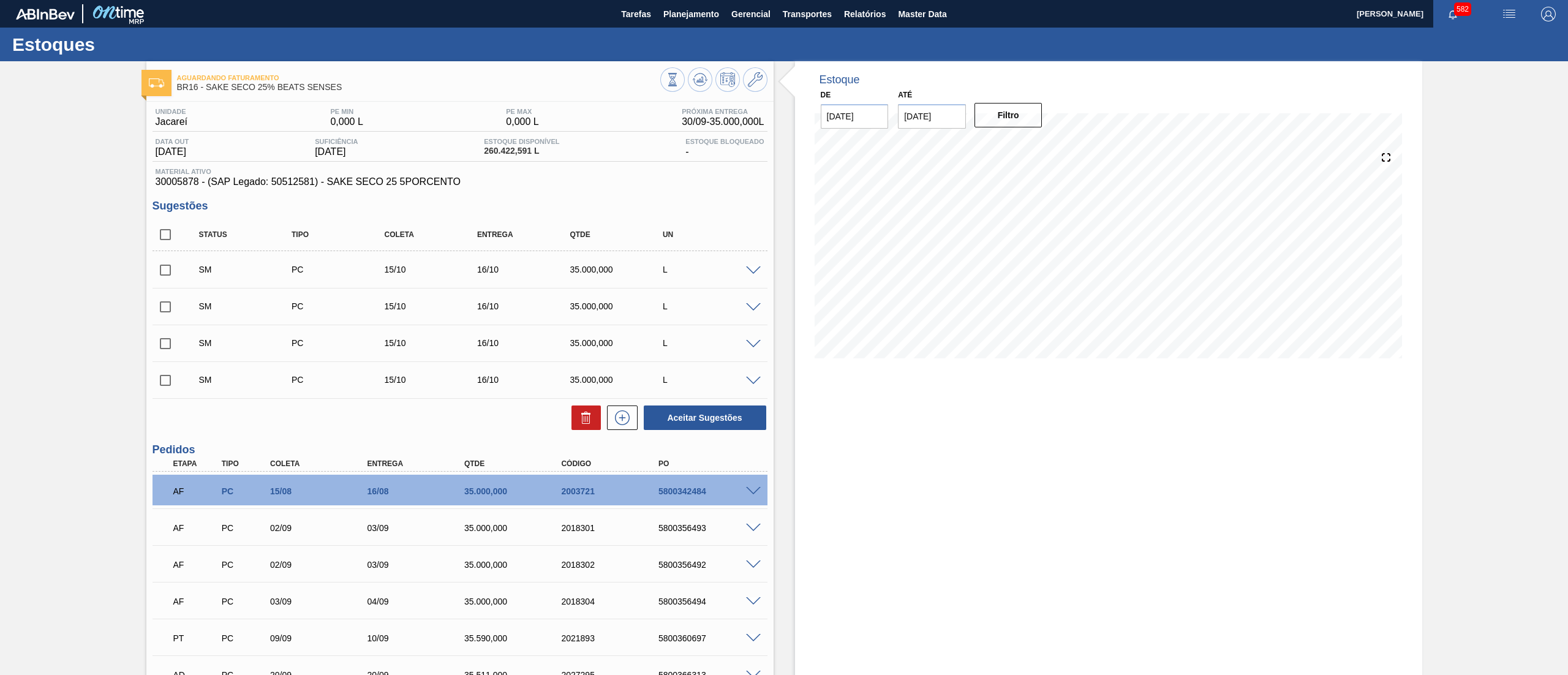
checkbox input "true"
click at [693, 413] on button "Aceitar Sugestões" at bounding box center [705, 418] width 122 height 24
checkbox input "false"
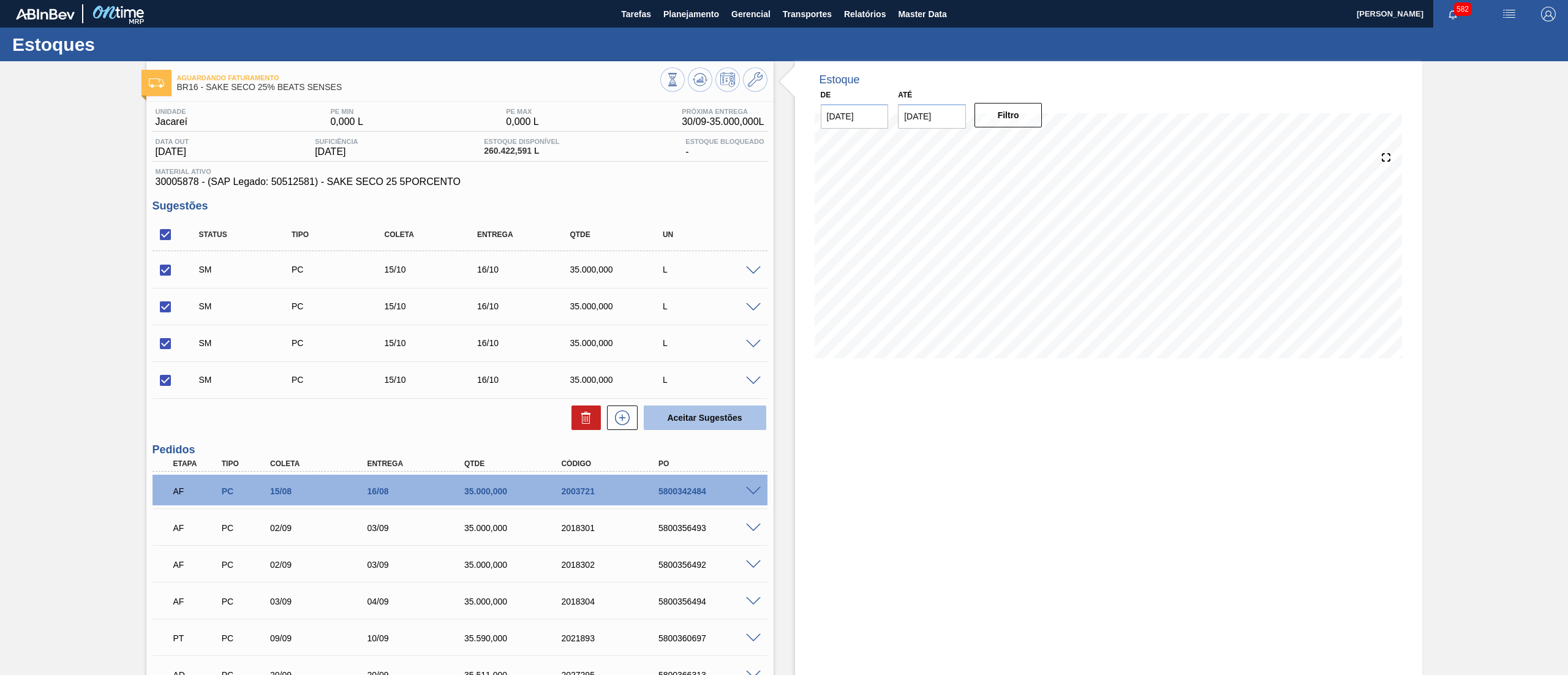
checkbox input "false"
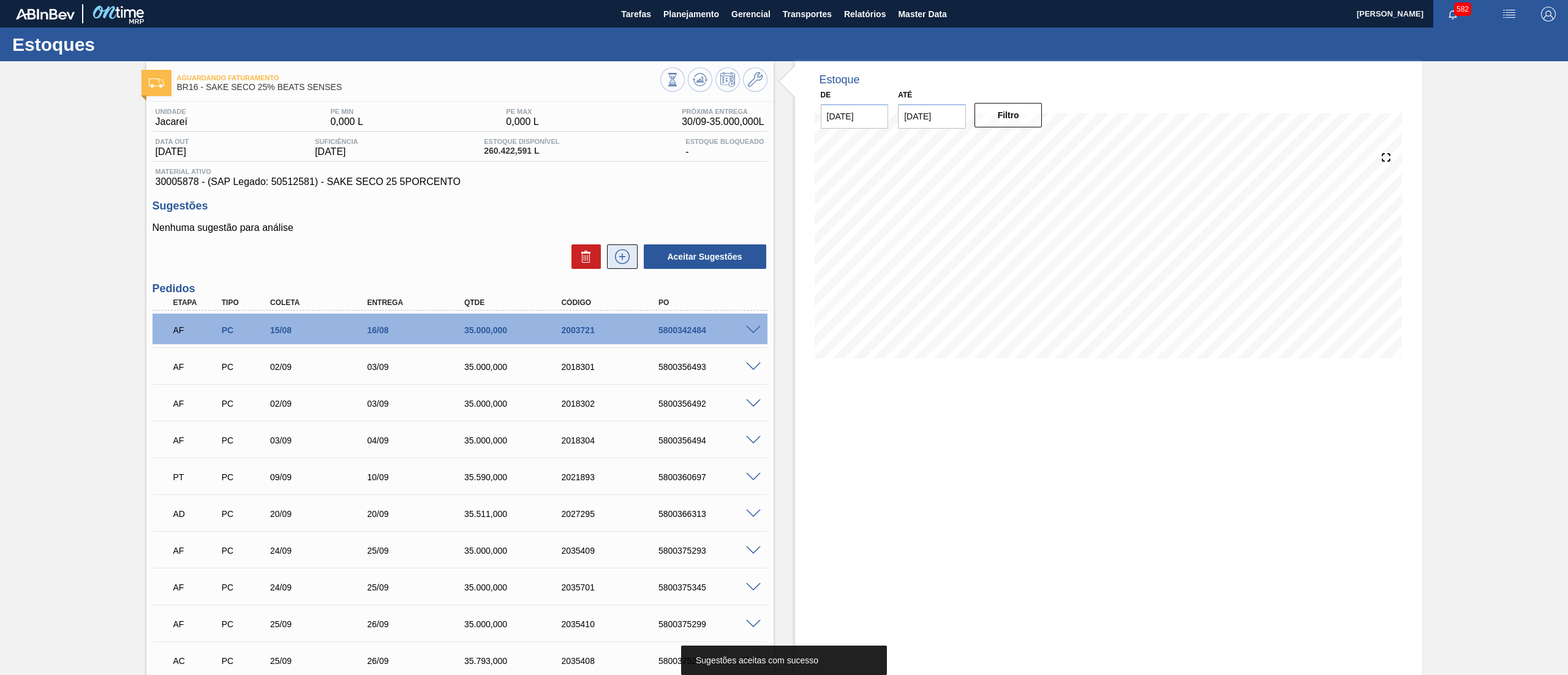
click at [620, 257] on icon at bounding box center [622, 256] width 7 height 1
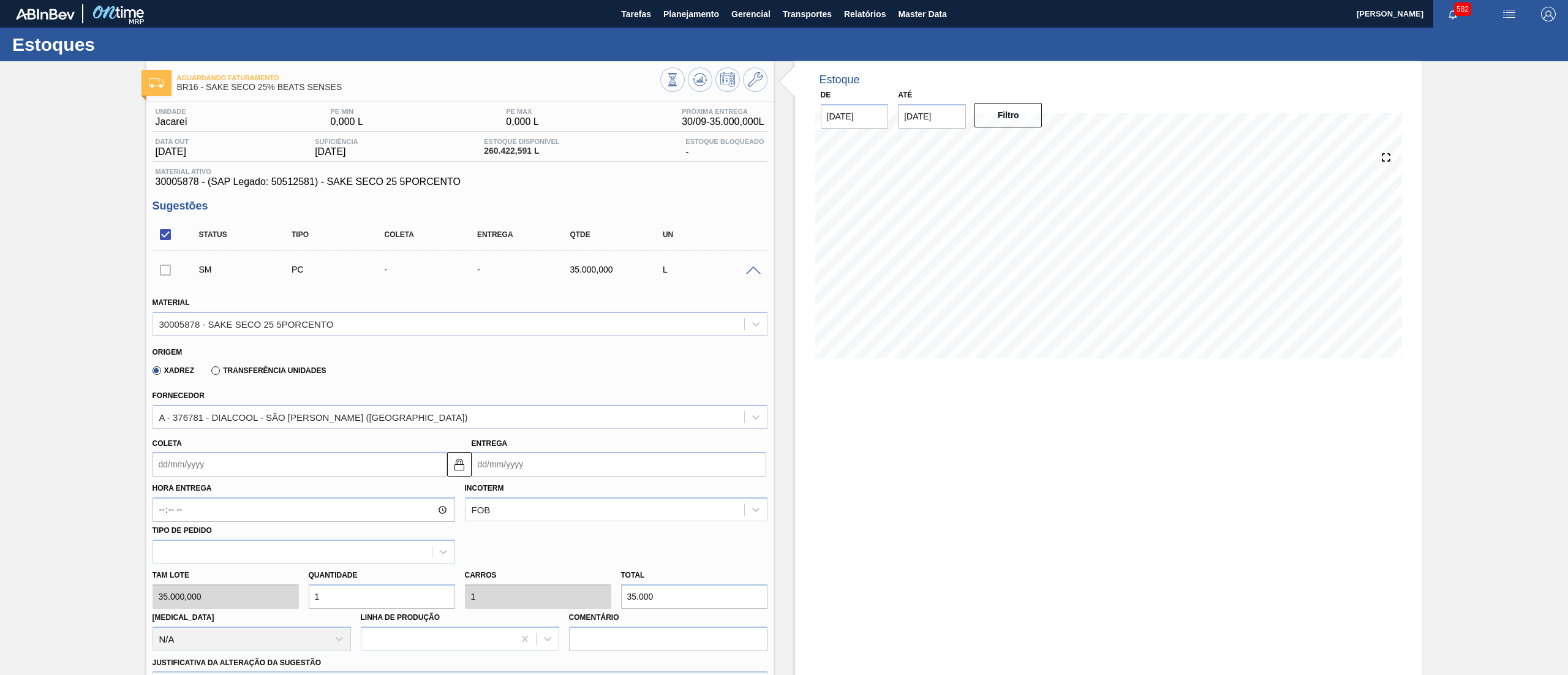
click at [255, 465] on input "Coleta" at bounding box center [299, 464] width 295 height 24
click at [287, 492] on button "Next Month" at bounding box center [289, 493] width 8 height 8
click at [247, 573] on div "16" at bounding box center [246, 573] width 17 height 17
type input "[DATE]"
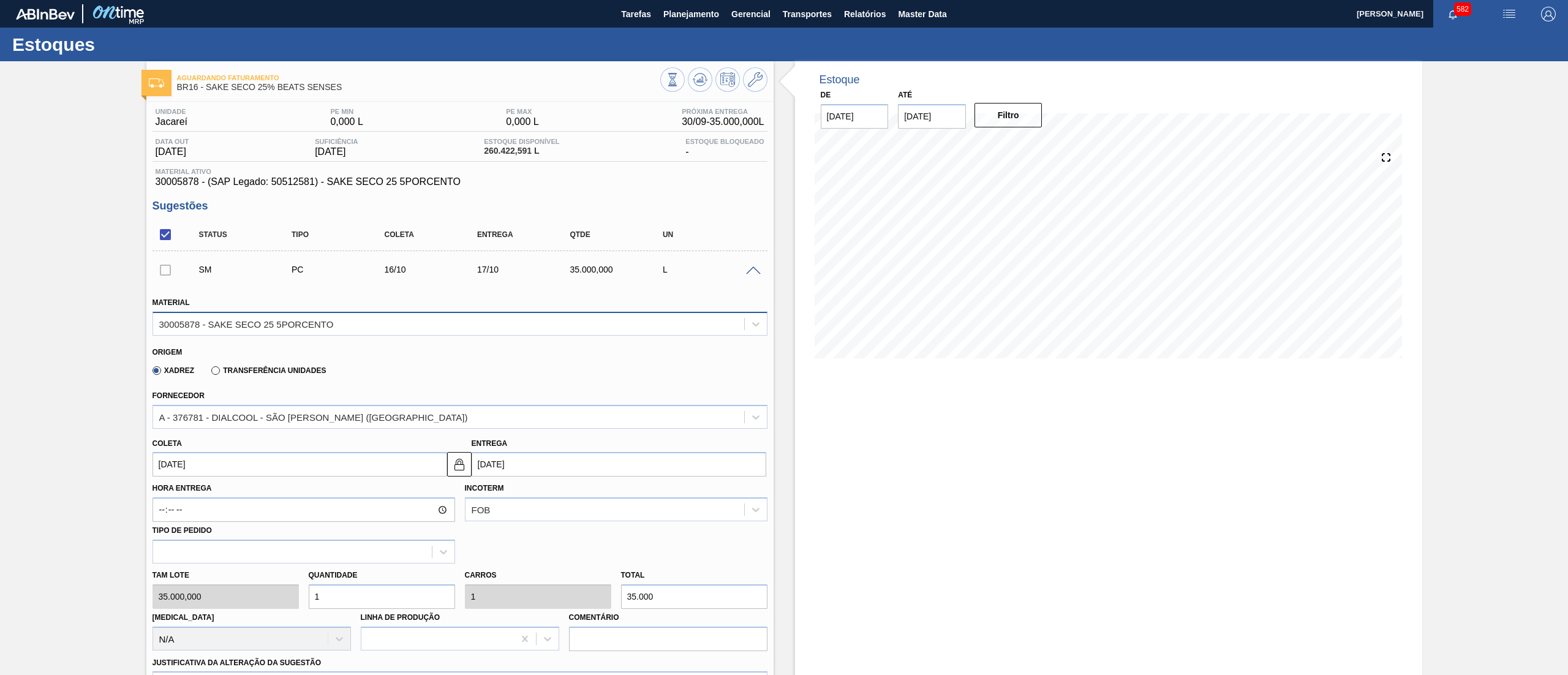
scroll to position [613, 0]
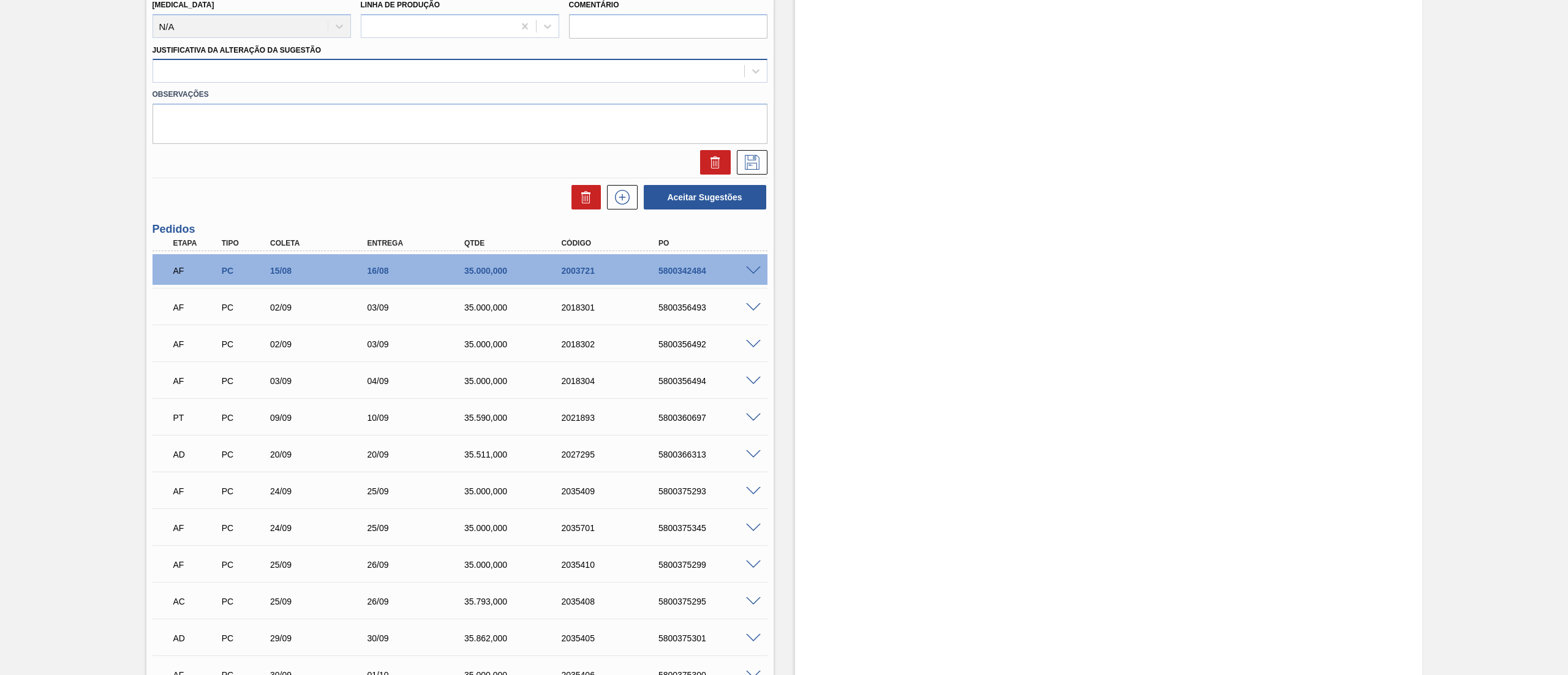
click at [187, 66] on div at bounding box center [448, 71] width 591 height 18
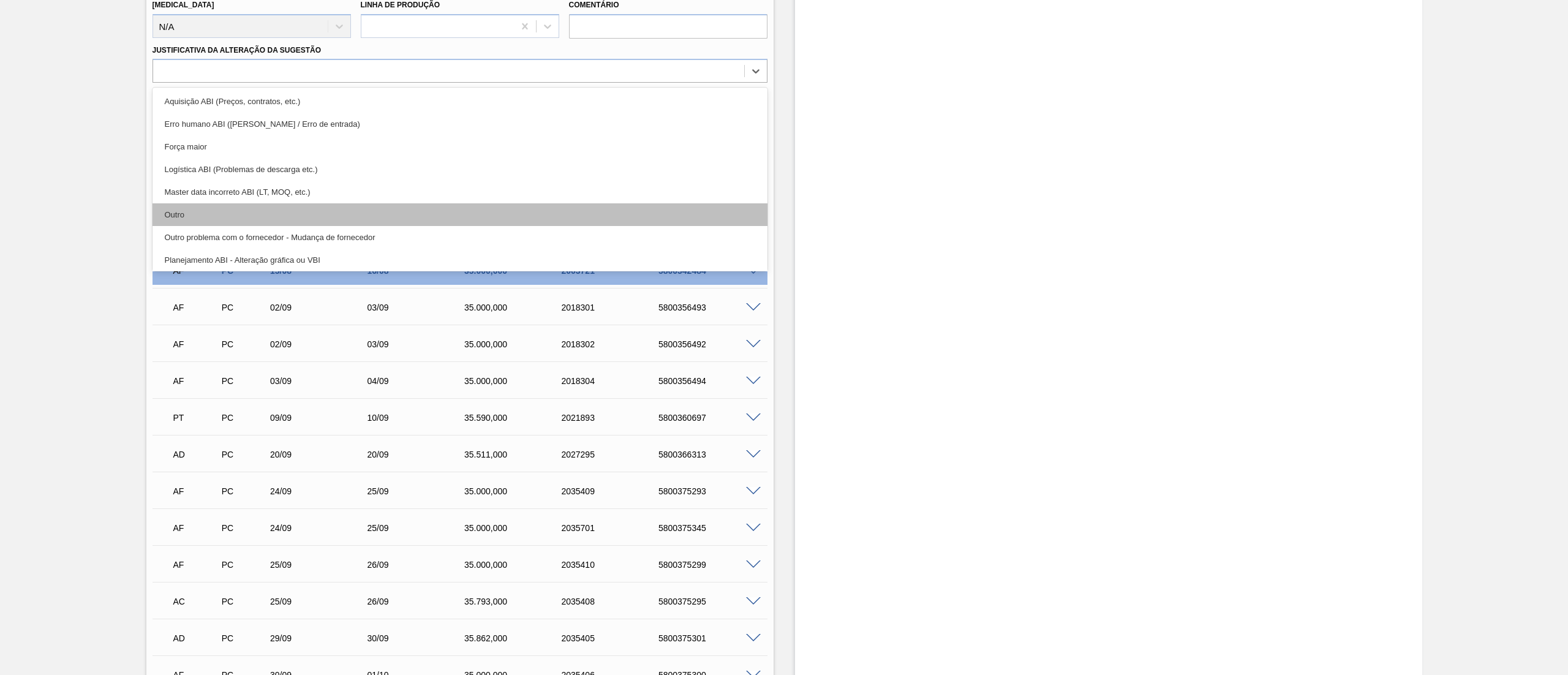
click at [207, 215] on div "Outro" at bounding box center [459, 215] width 615 height 23
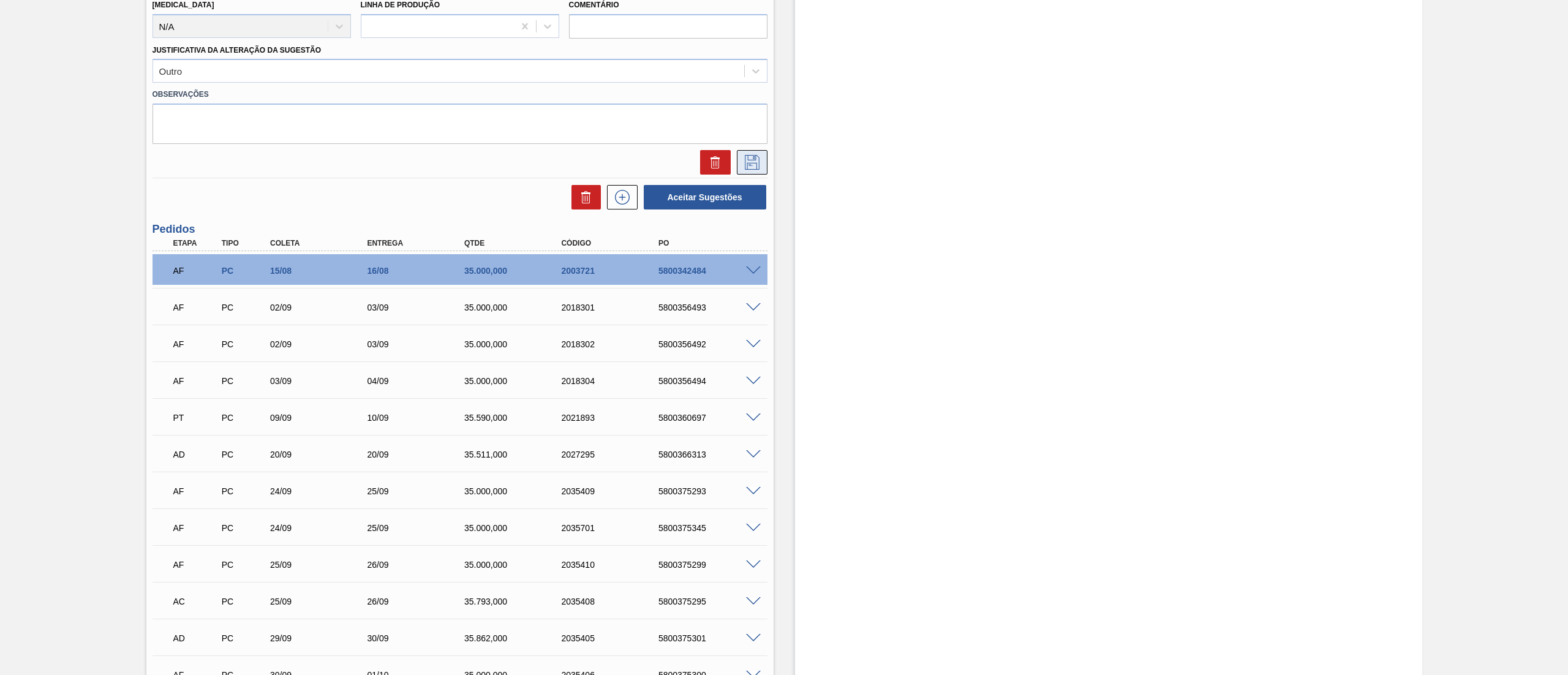
click at [745, 169] on icon at bounding box center [752, 162] width 20 height 15
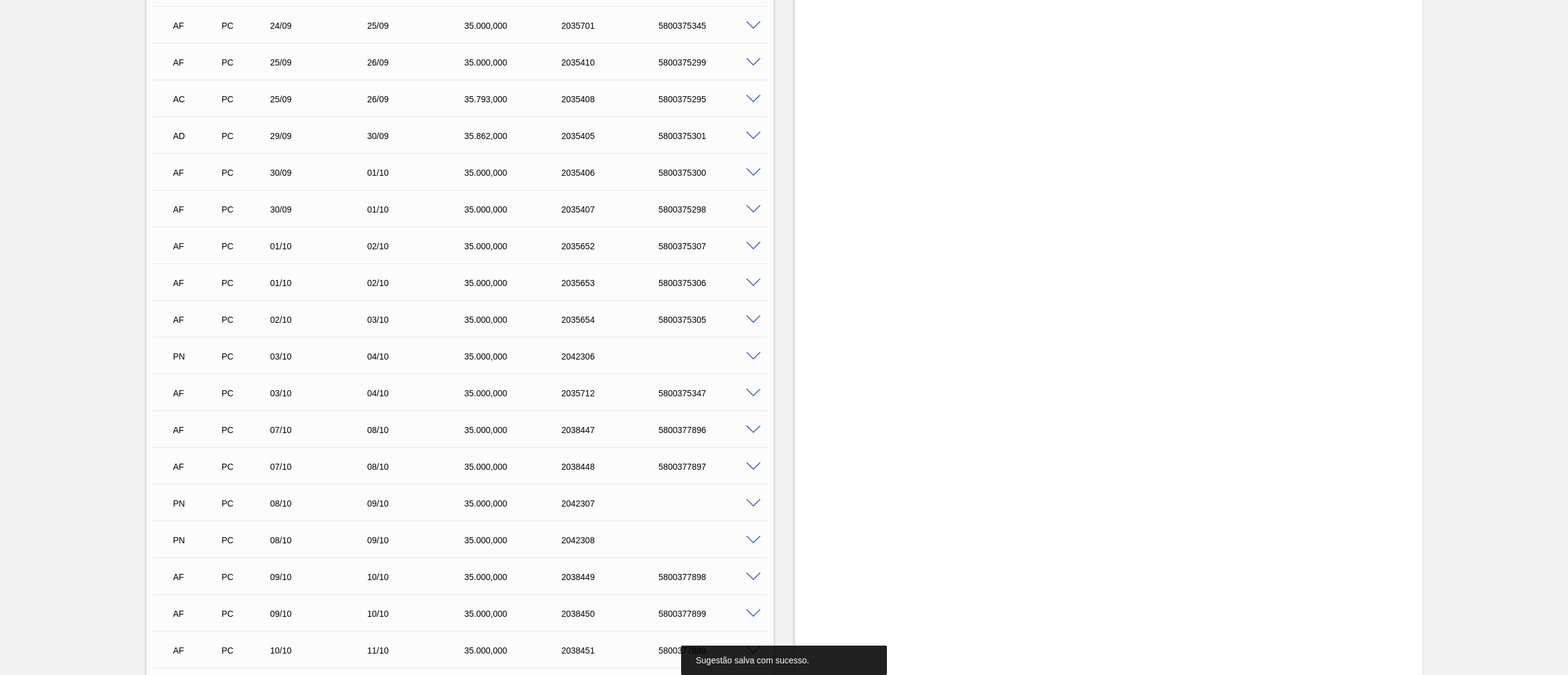
scroll to position [21, 0]
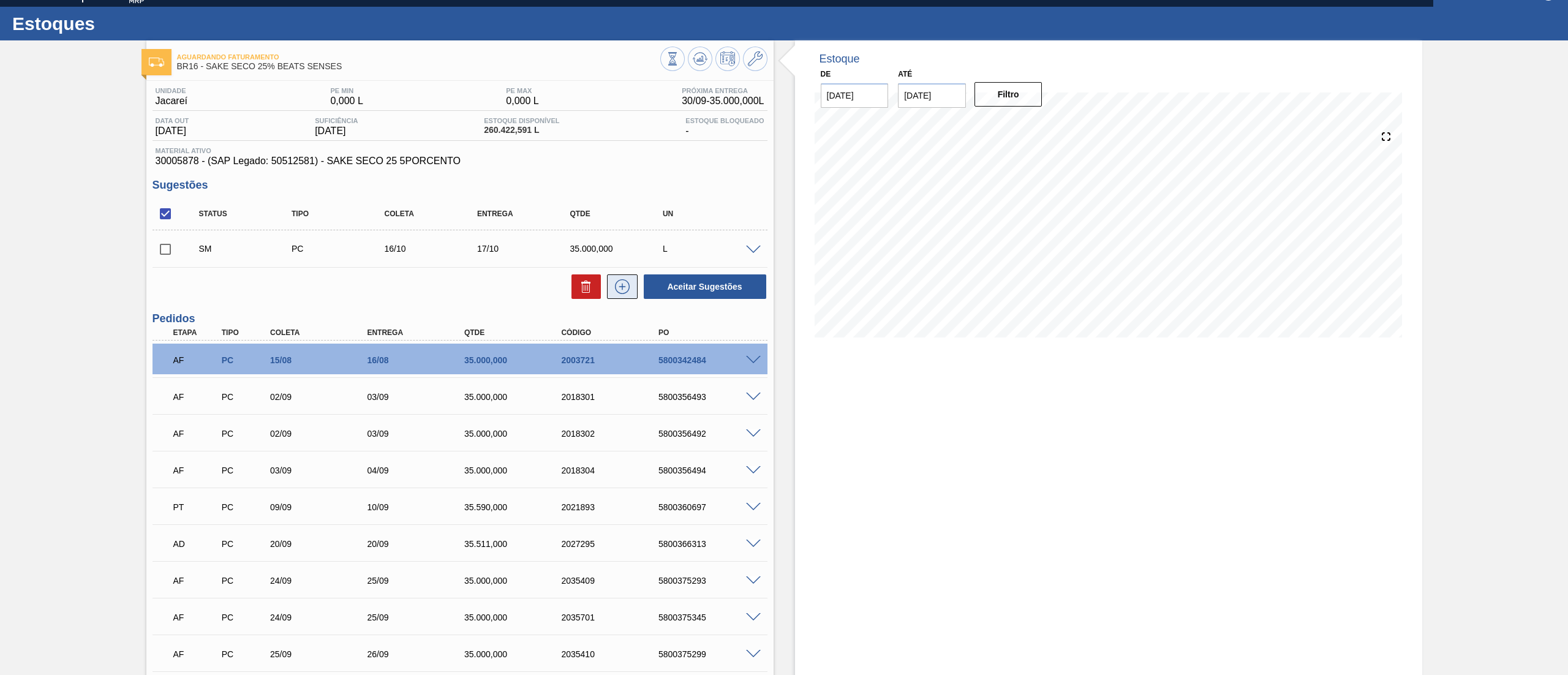
click at [613, 279] on icon at bounding box center [622, 286] width 20 height 15
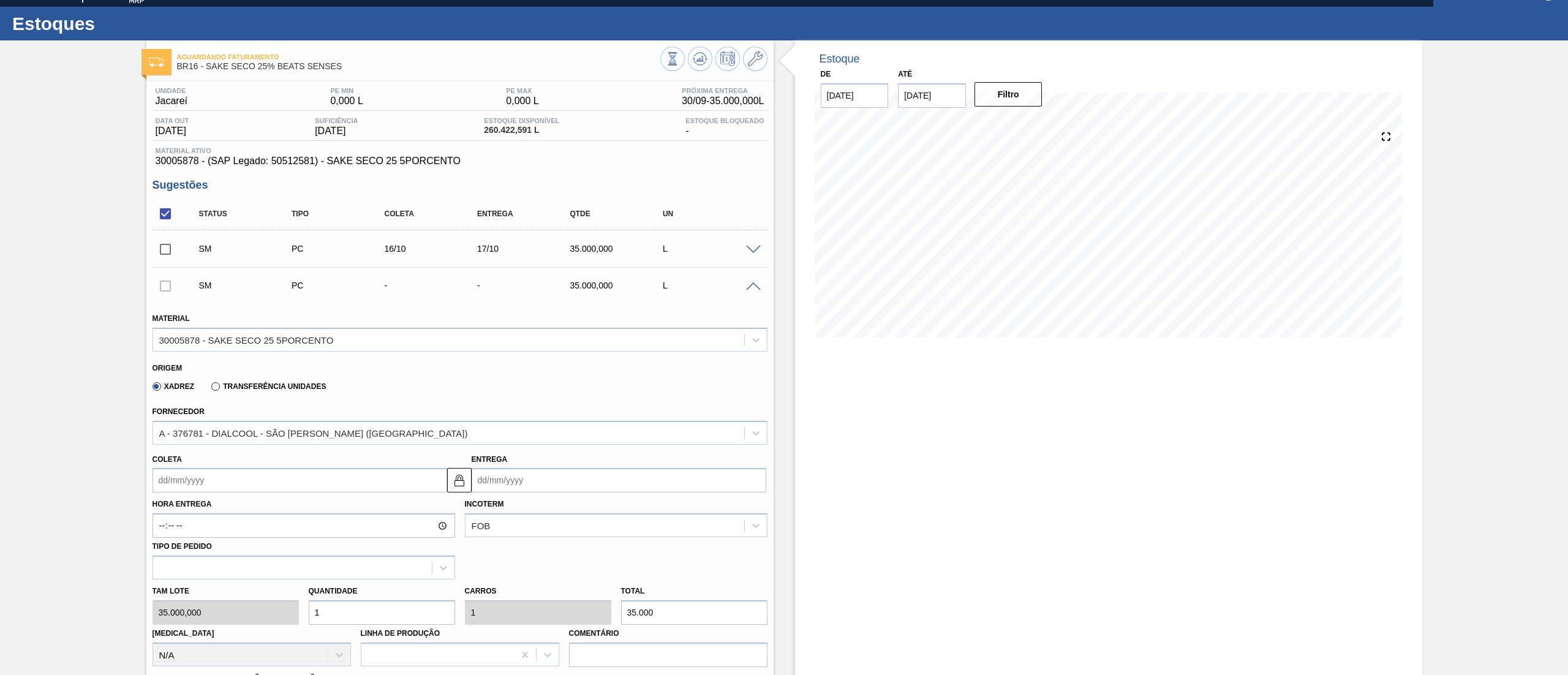
click at [228, 490] on input "Coleta" at bounding box center [299, 480] width 295 height 24
click at [292, 511] on button "Next Month" at bounding box center [289, 509] width 8 height 8
click at [245, 590] on div "16" at bounding box center [246, 589] width 17 height 17
type input "[DATE]"
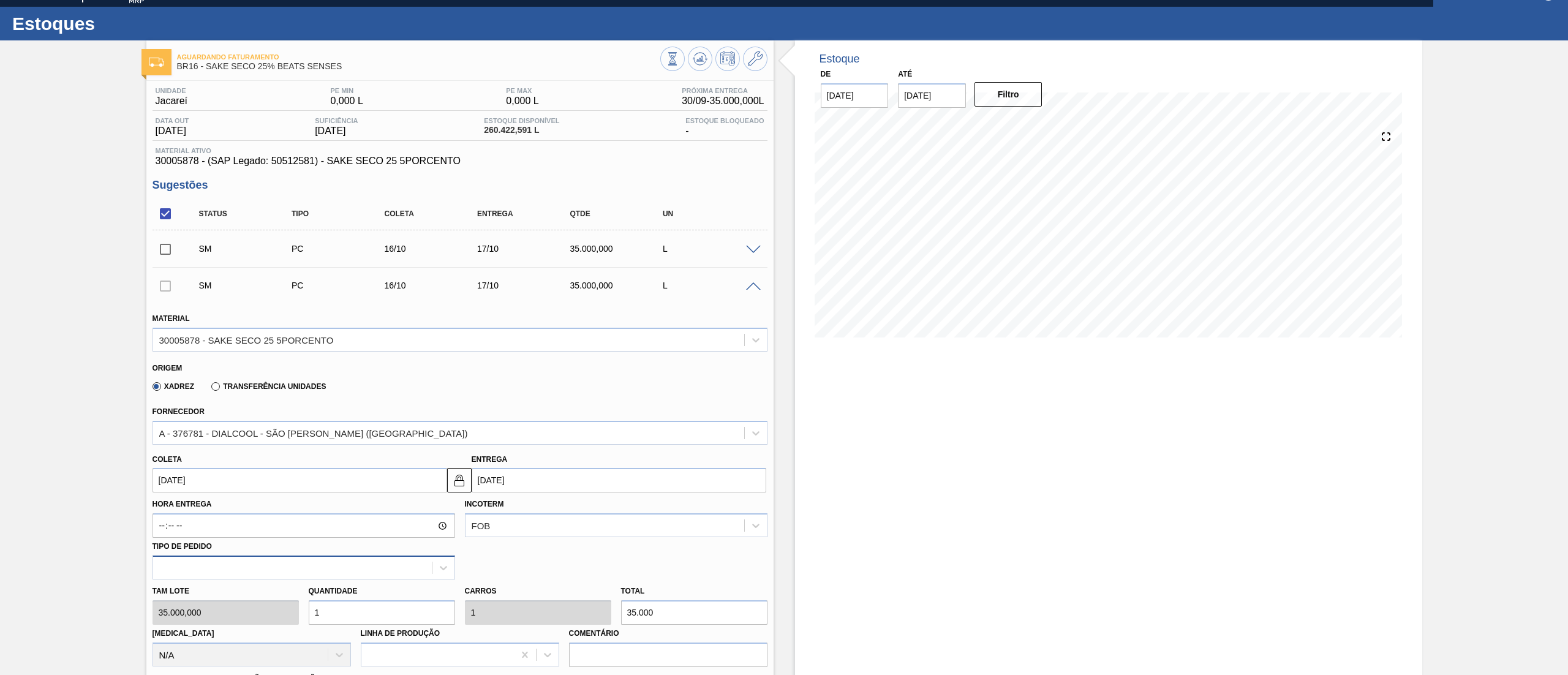
scroll to position [633, 0]
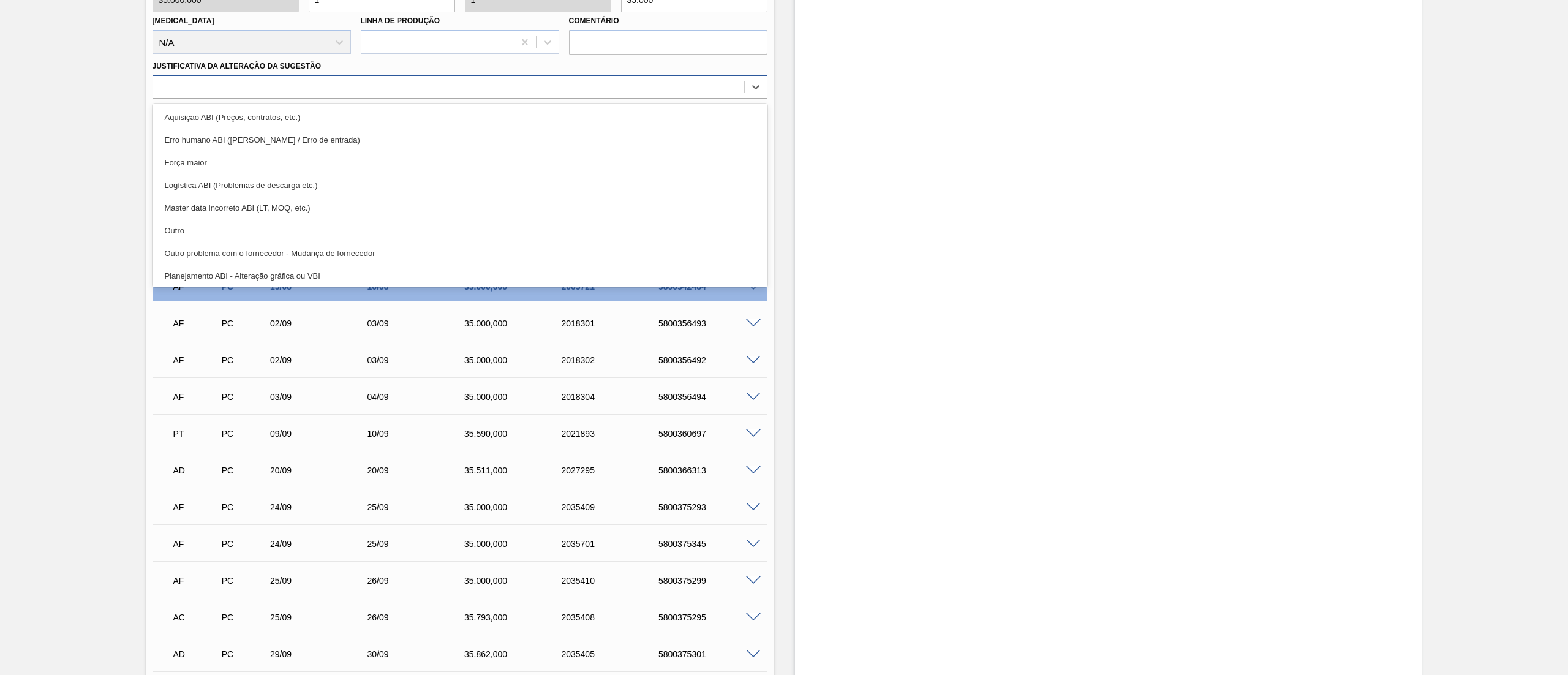
click at [199, 81] on div at bounding box center [448, 87] width 591 height 18
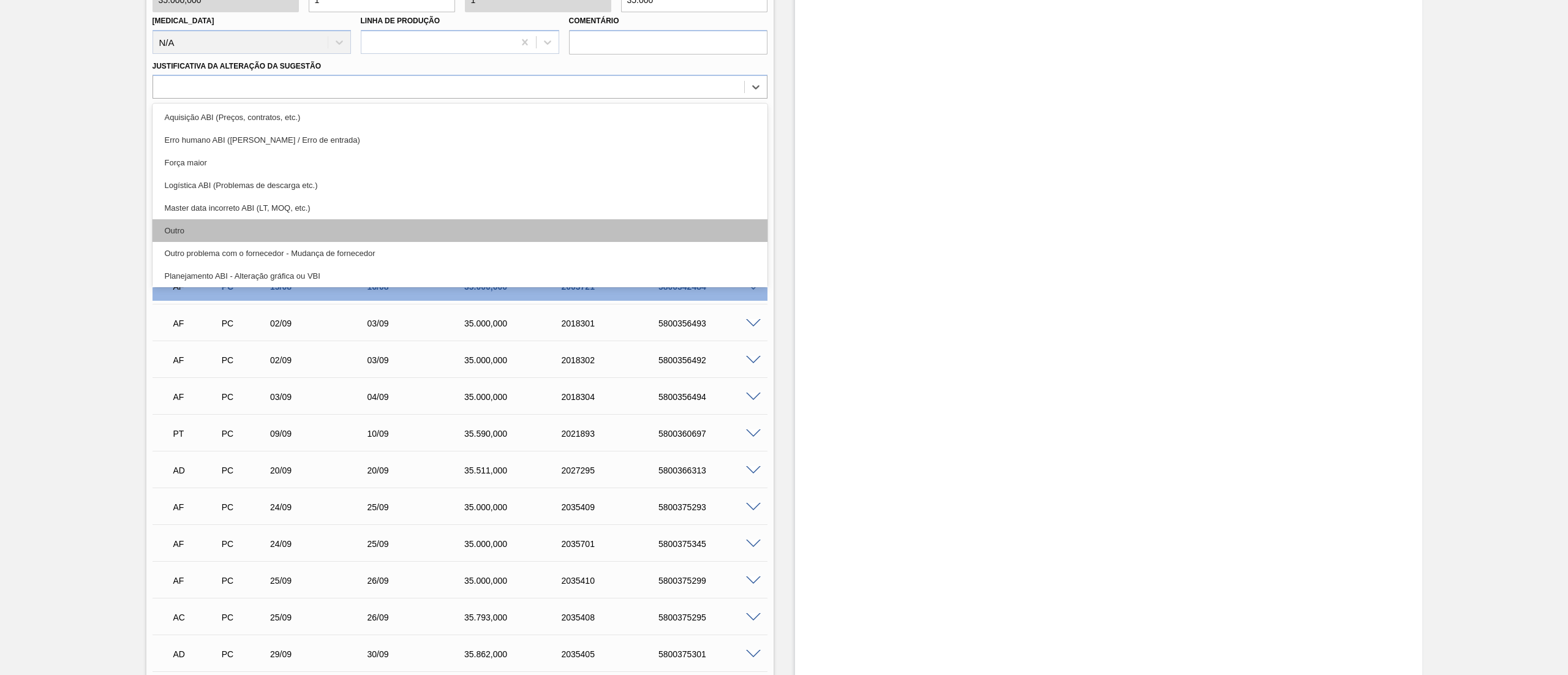
click at [194, 225] on div "Outro" at bounding box center [459, 231] width 615 height 23
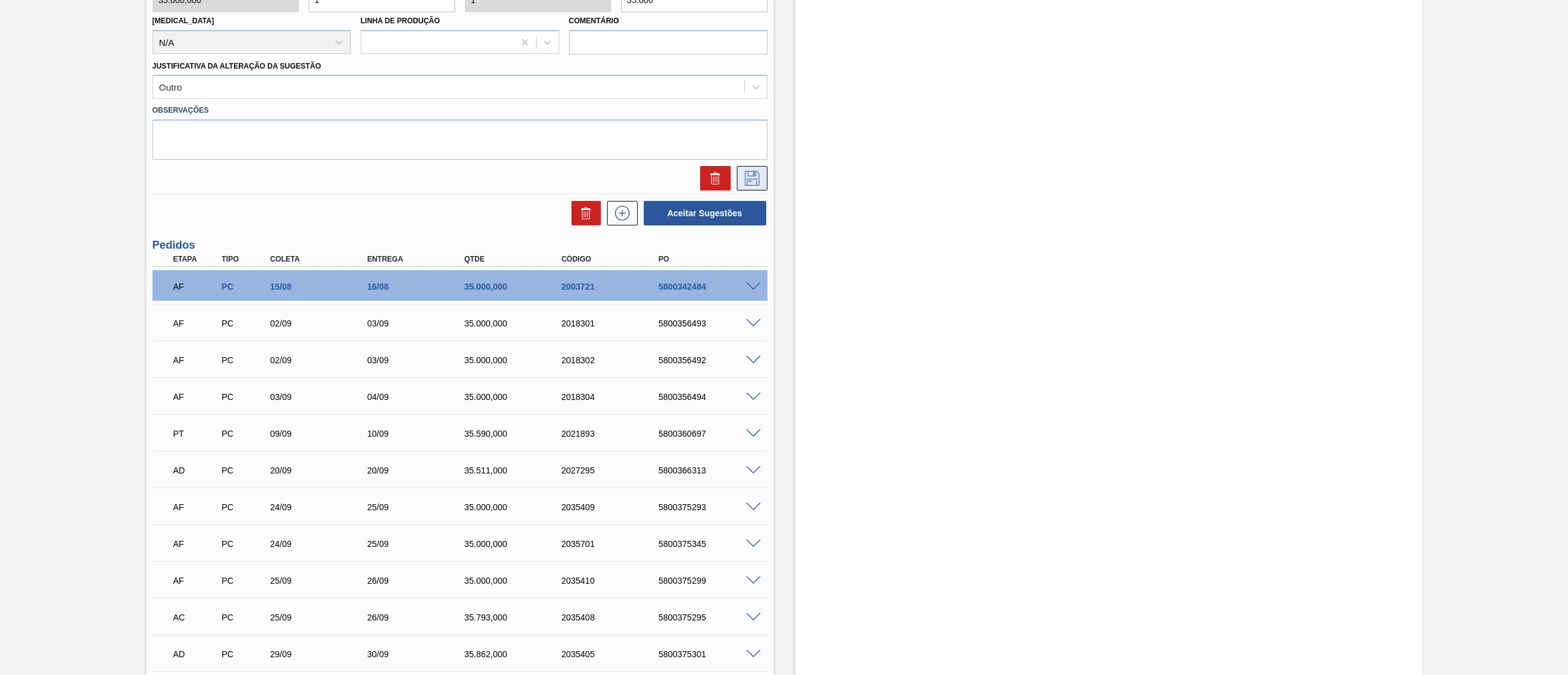
click at [753, 183] on icon at bounding box center [752, 178] width 20 height 15
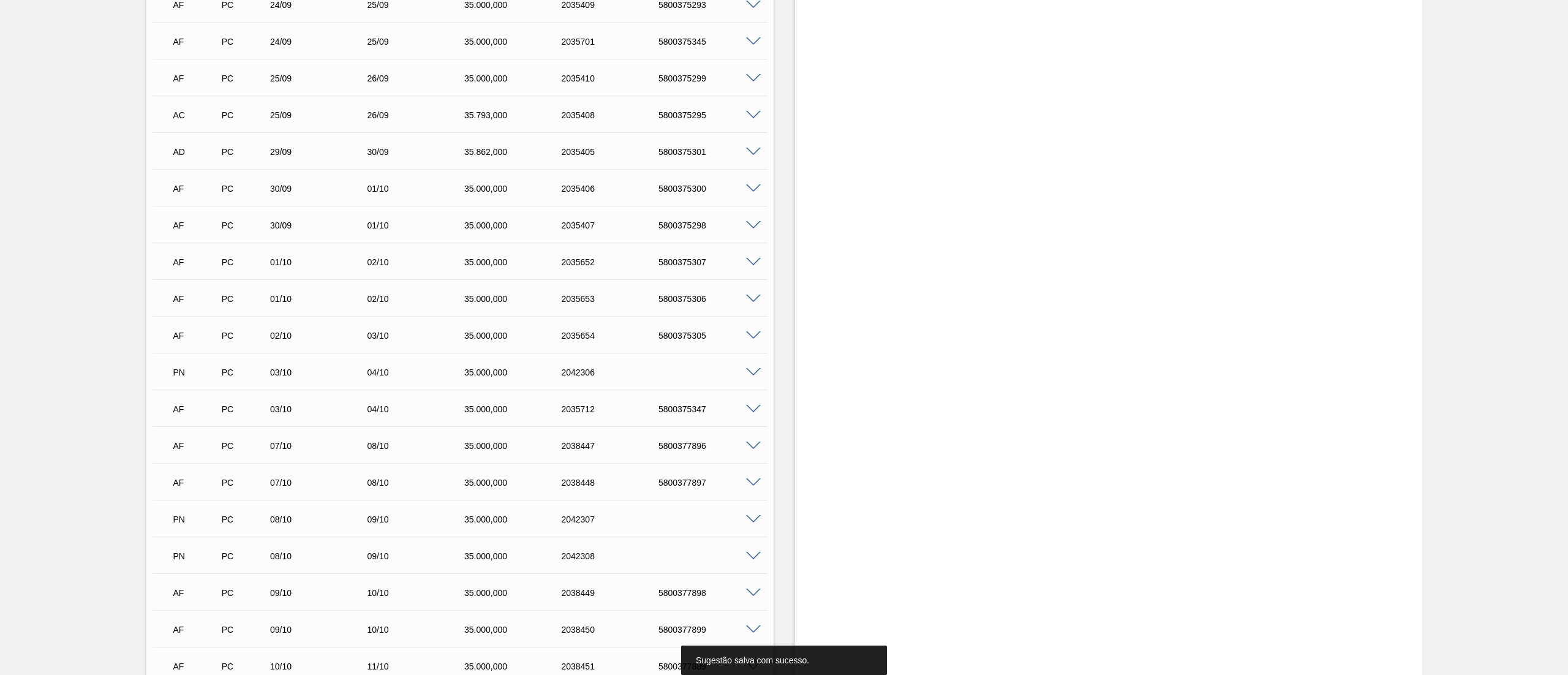
scroll to position [21, 0]
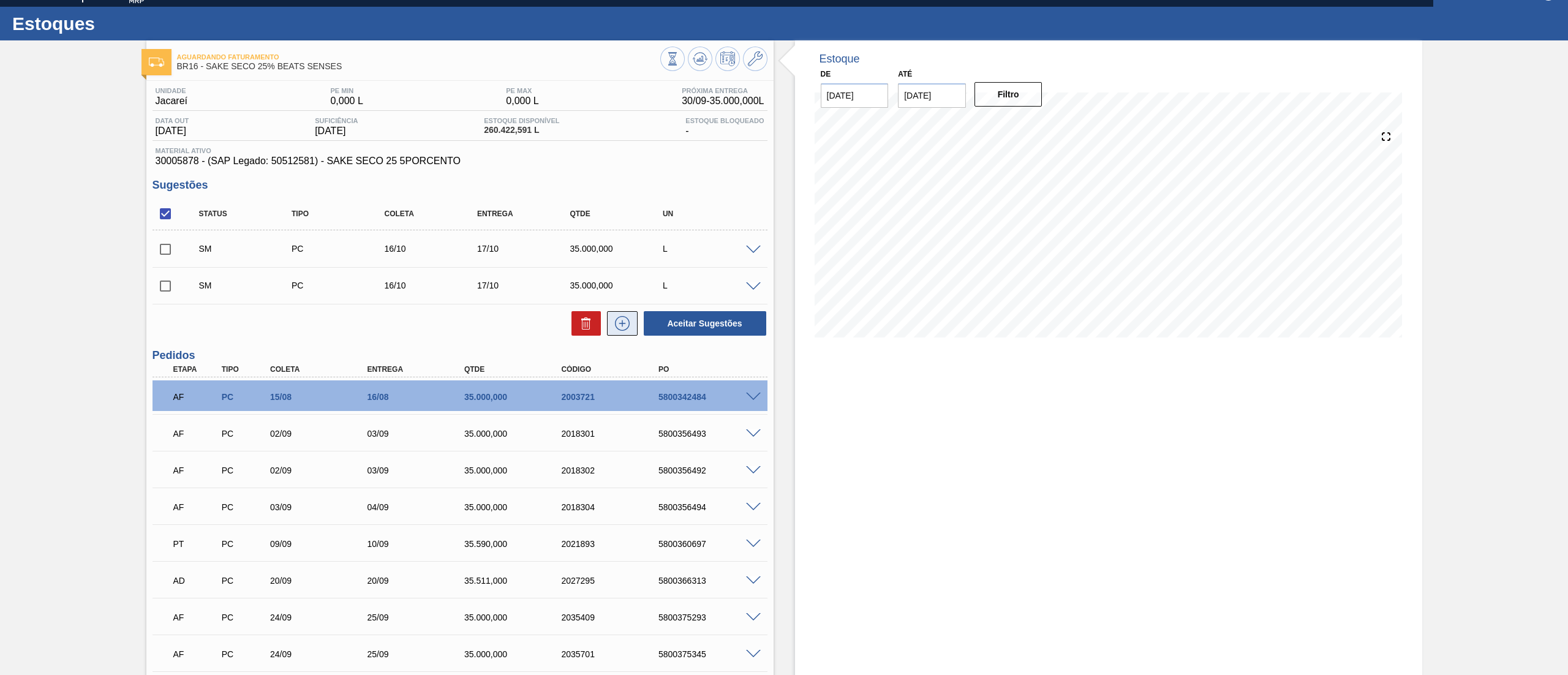
click at [616, 322] on icon at bounding box center [622, 323] width 20 height 15
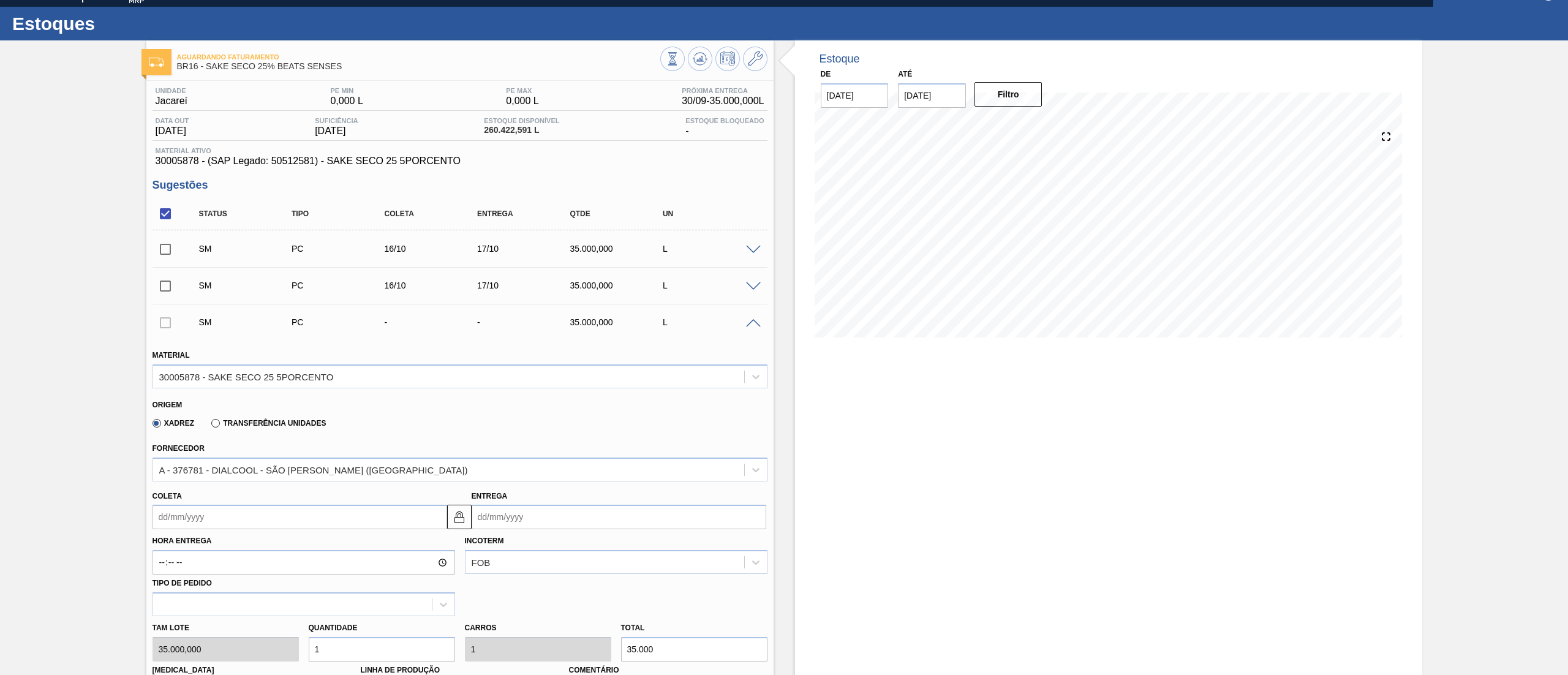
click at [201, 512] on input "Coleta" at bounding box center [299, 516] width 295 height 24
click at [287, 358] on div "setembro 2025" at bounding box center [226, 362] width 147 height 10
click at [288, 362] on button "Next Month" at bounding box center [289, 362] width 8 height 8
click at [244, 441] on div "16" at bounding box center [246, 442] width 17 height 17
type input "[DATE]"
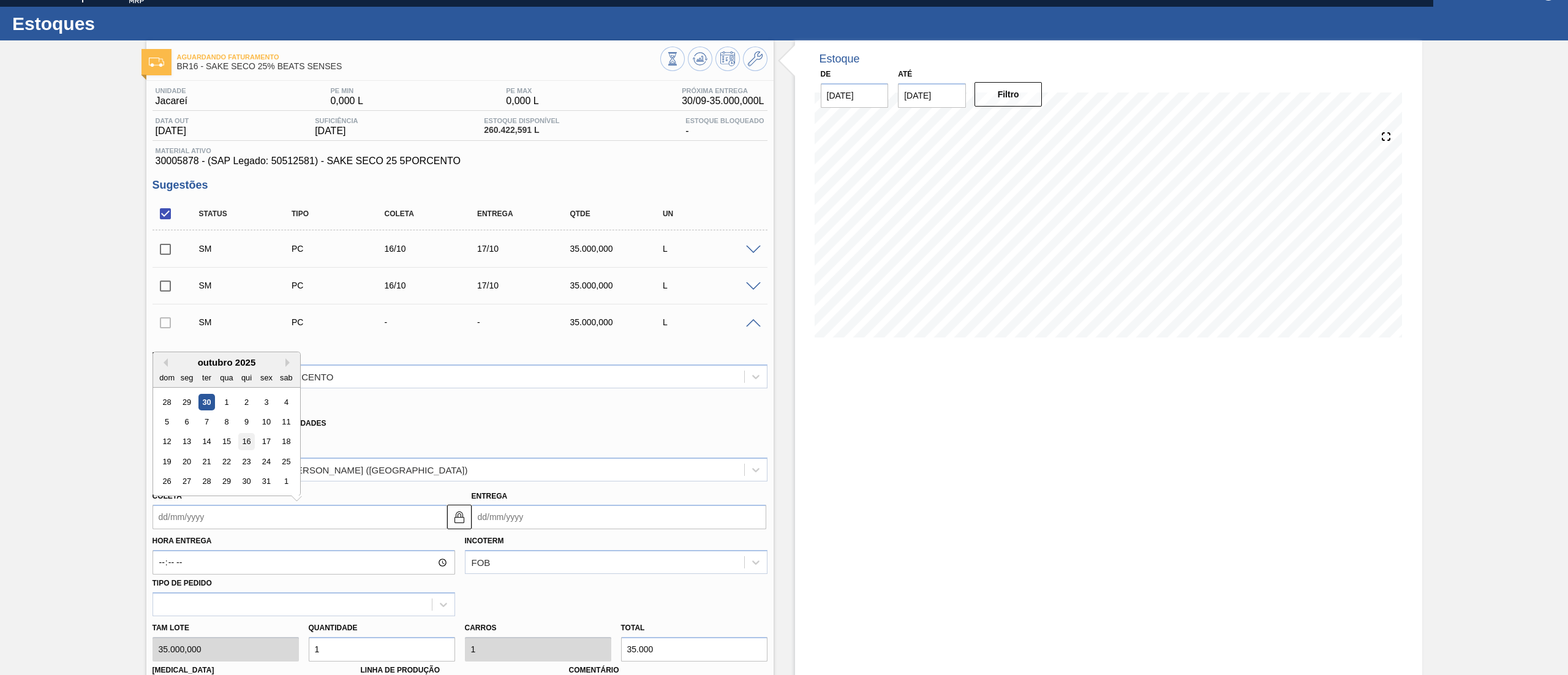
type input "[DATE]"
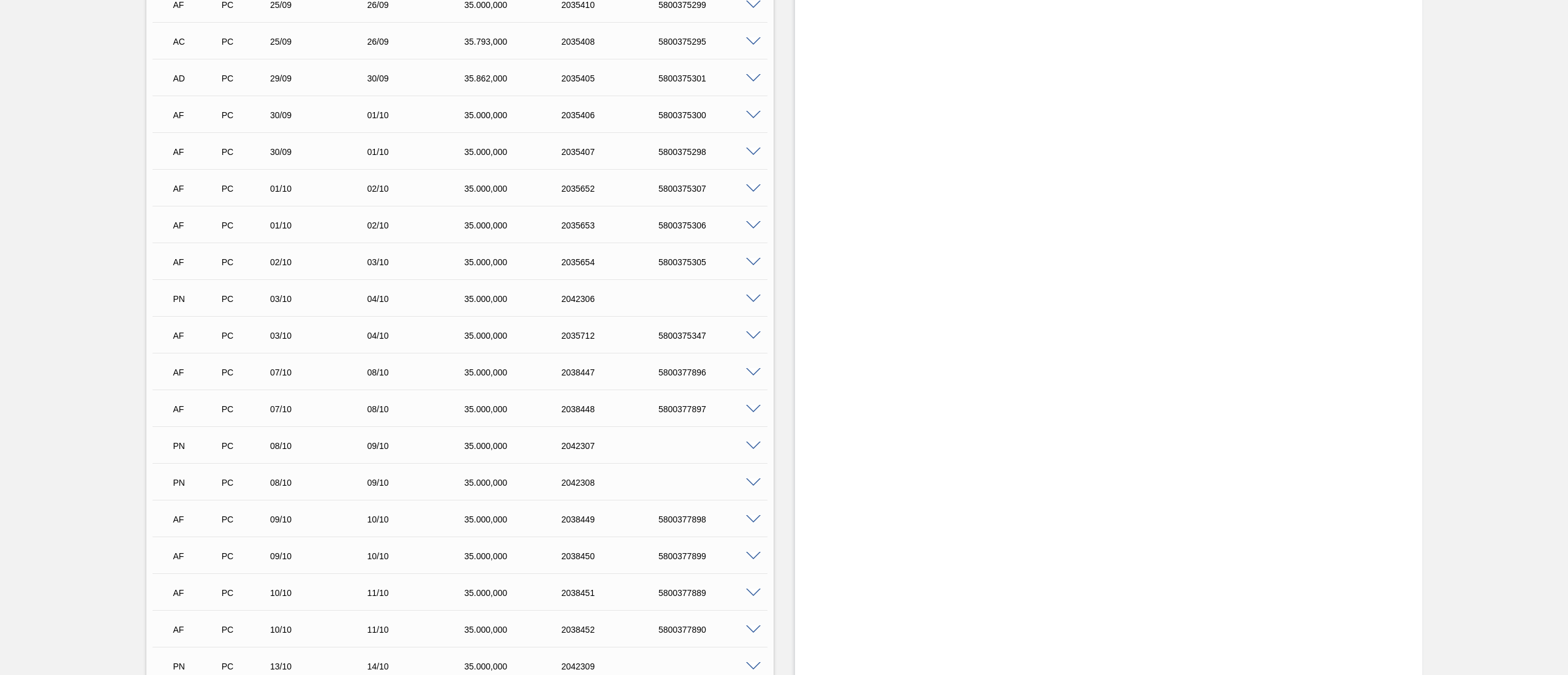
scroll to position [633, 0]
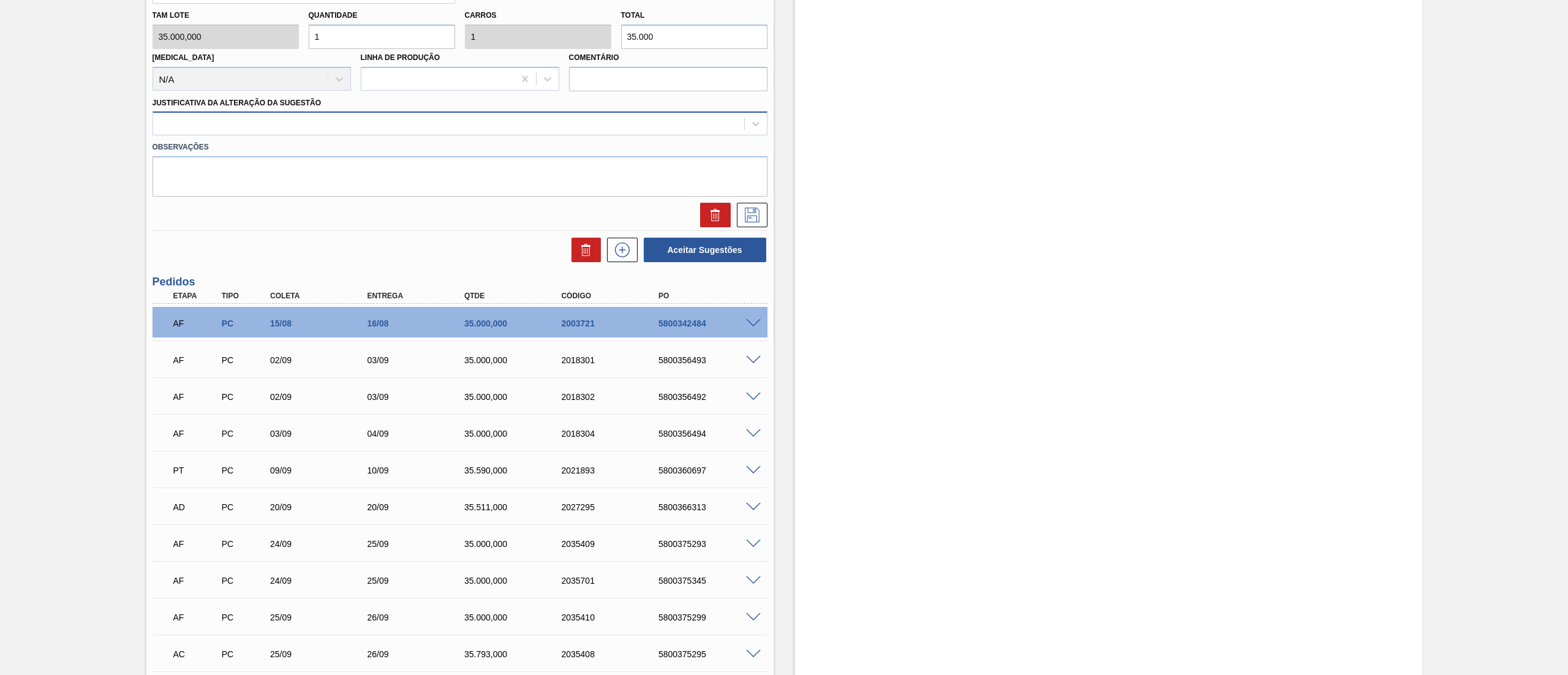
click at [189, 127] on div at bounding box center [448, 124] width 591 height 18
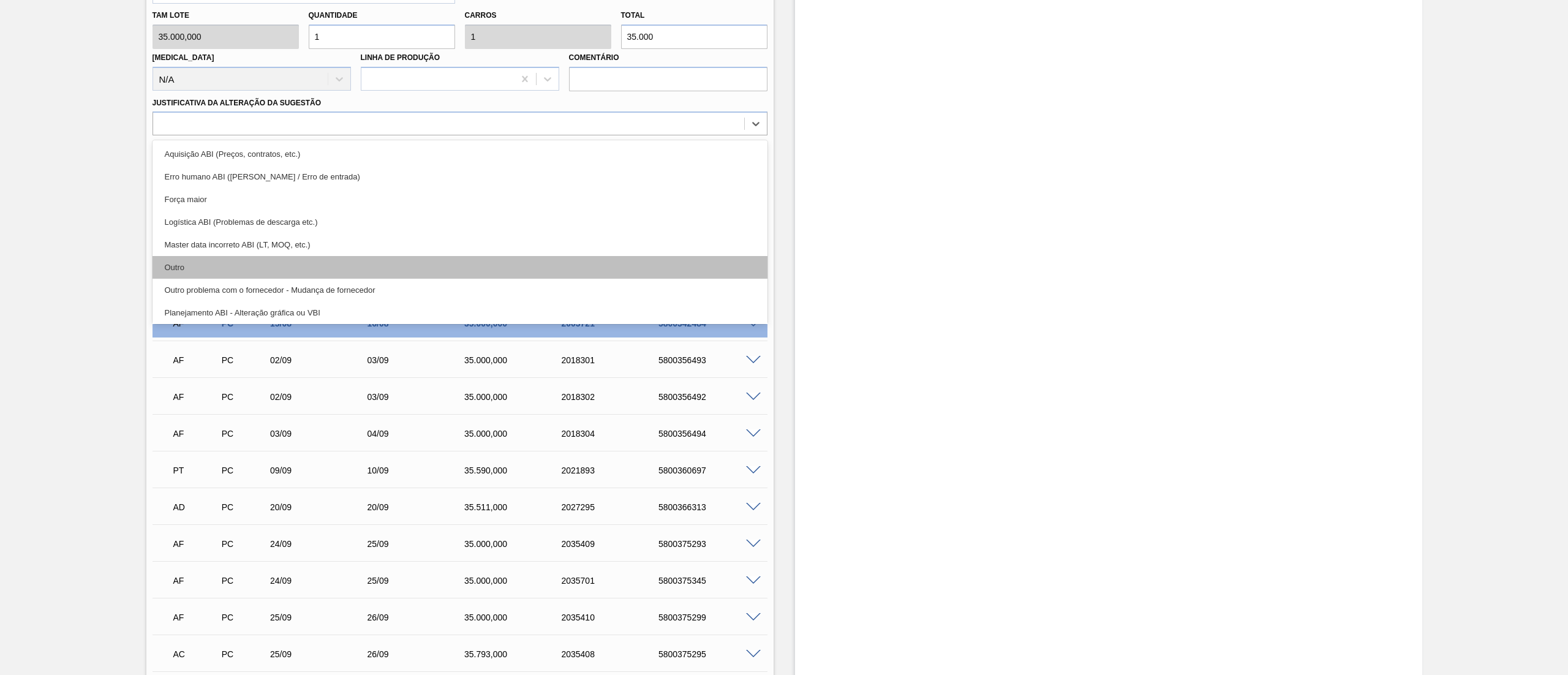
click at [197, 256] on div "Outro" at bounding box center [459, 267] width 615 height 23
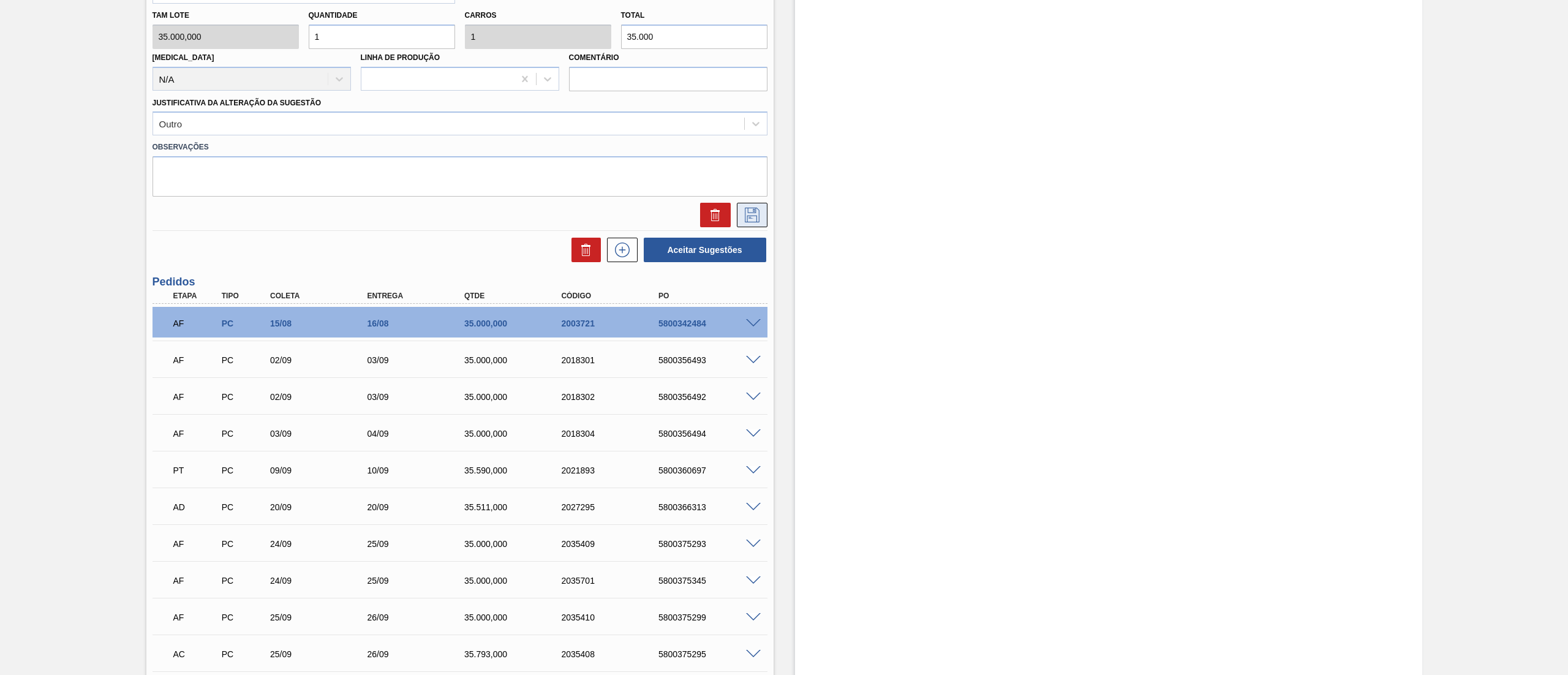
click at [753, 213] on icon at bounding box center [752, 215] width 15 height 15
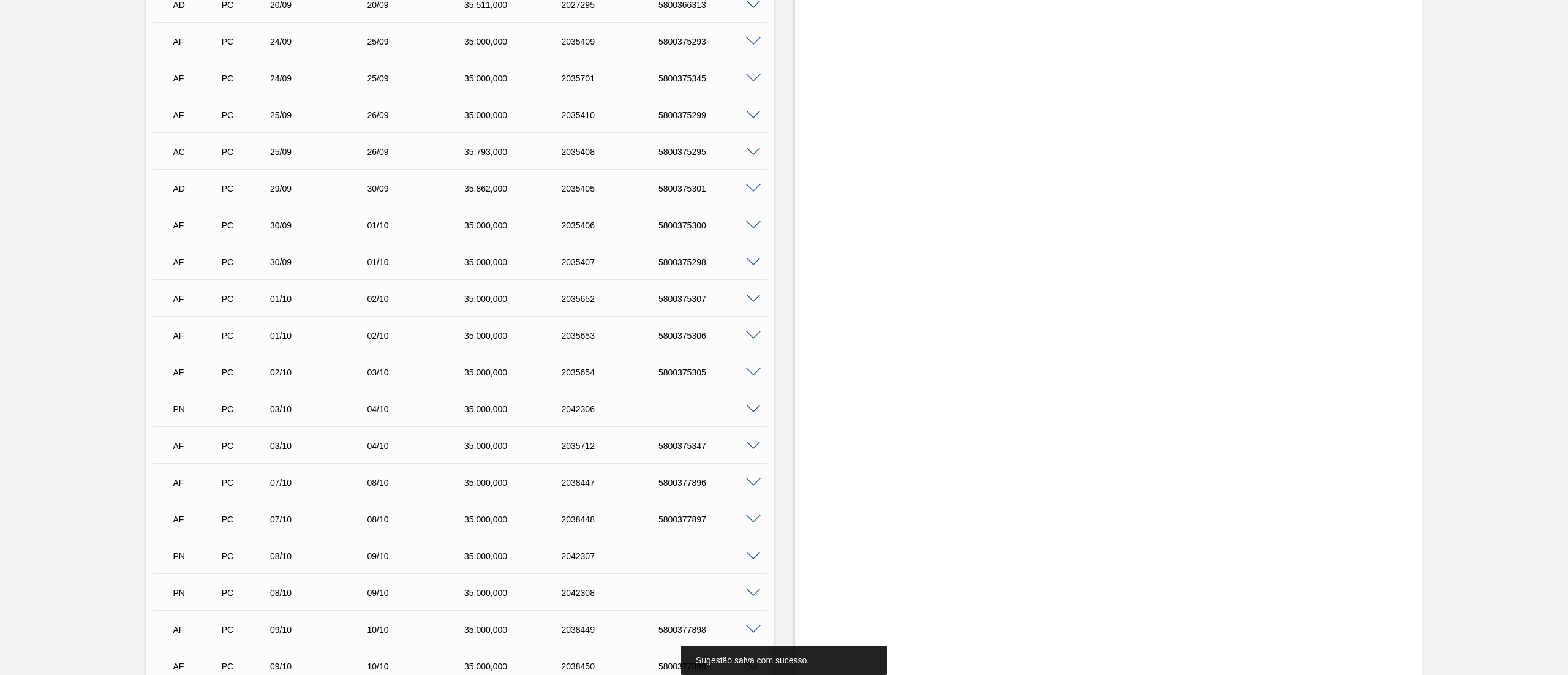
scroll to position [21, 0]
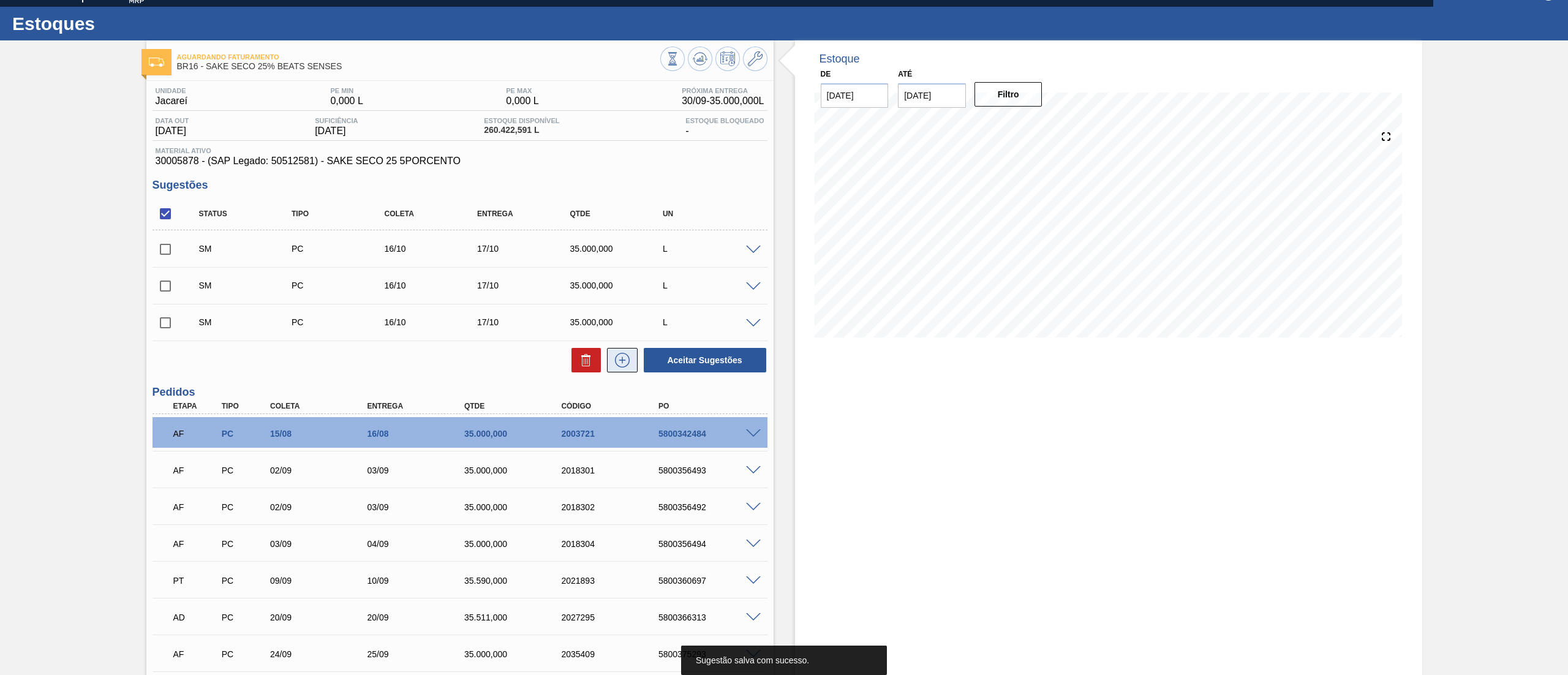
click at [628, 357] on icon at bounding box center [622, 360] width 20 height 15
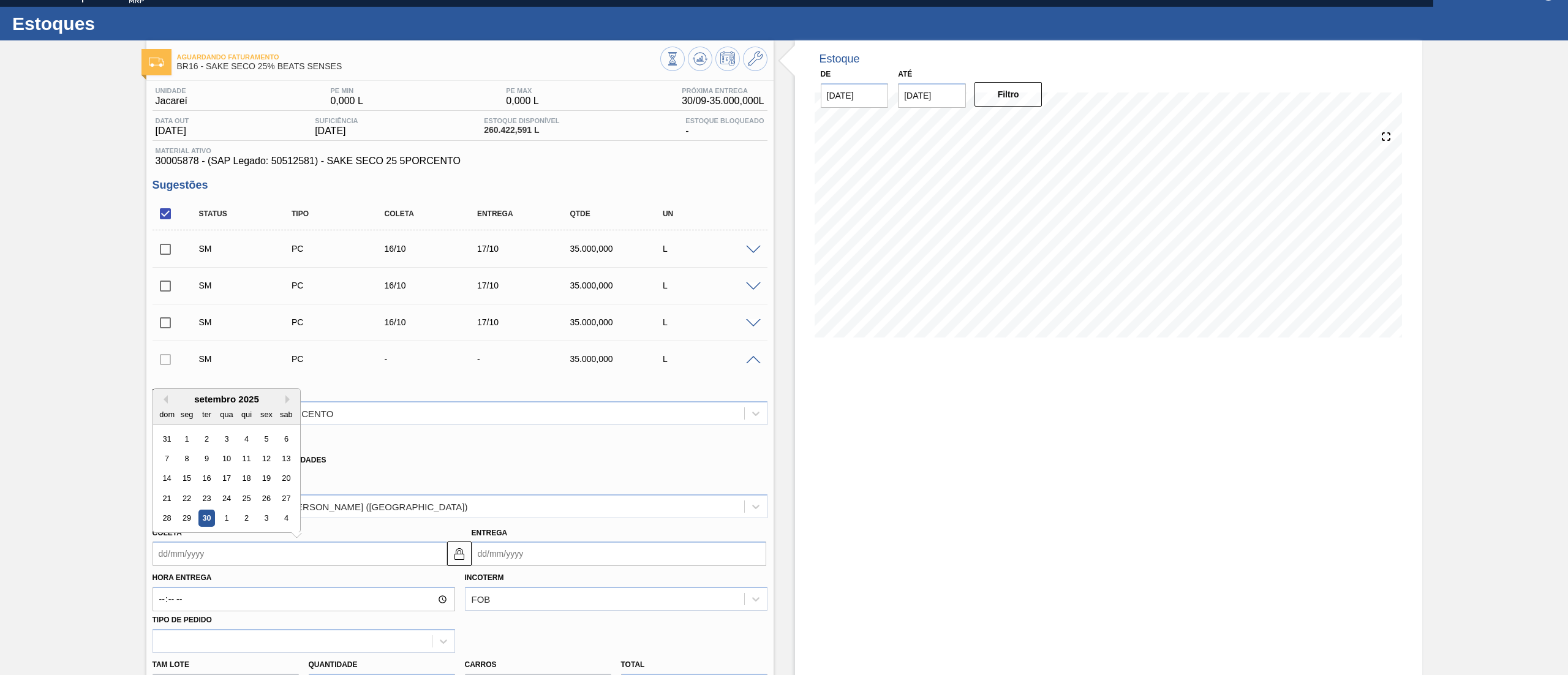
click at [208, 546] on input "Coleta" at bounding box center [299, 553] width 295 height 24
click at [287, 397] on button "Next Month" at bounding box center [289, 399] width 8 height 8
click at [239, 479] on div "16" at bounding box center [246, 478] width 17 height 17
type input "[DATE]"
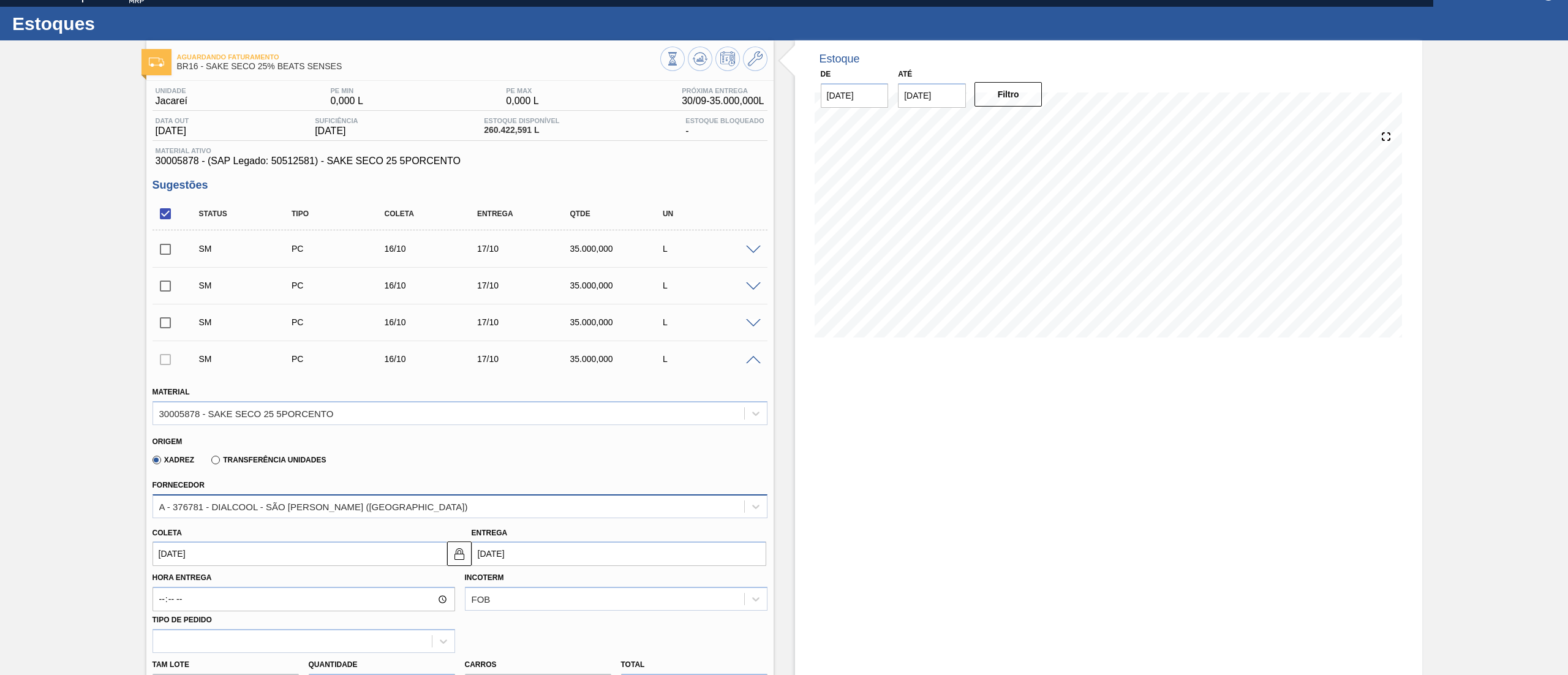
scroll to position [633, 0]
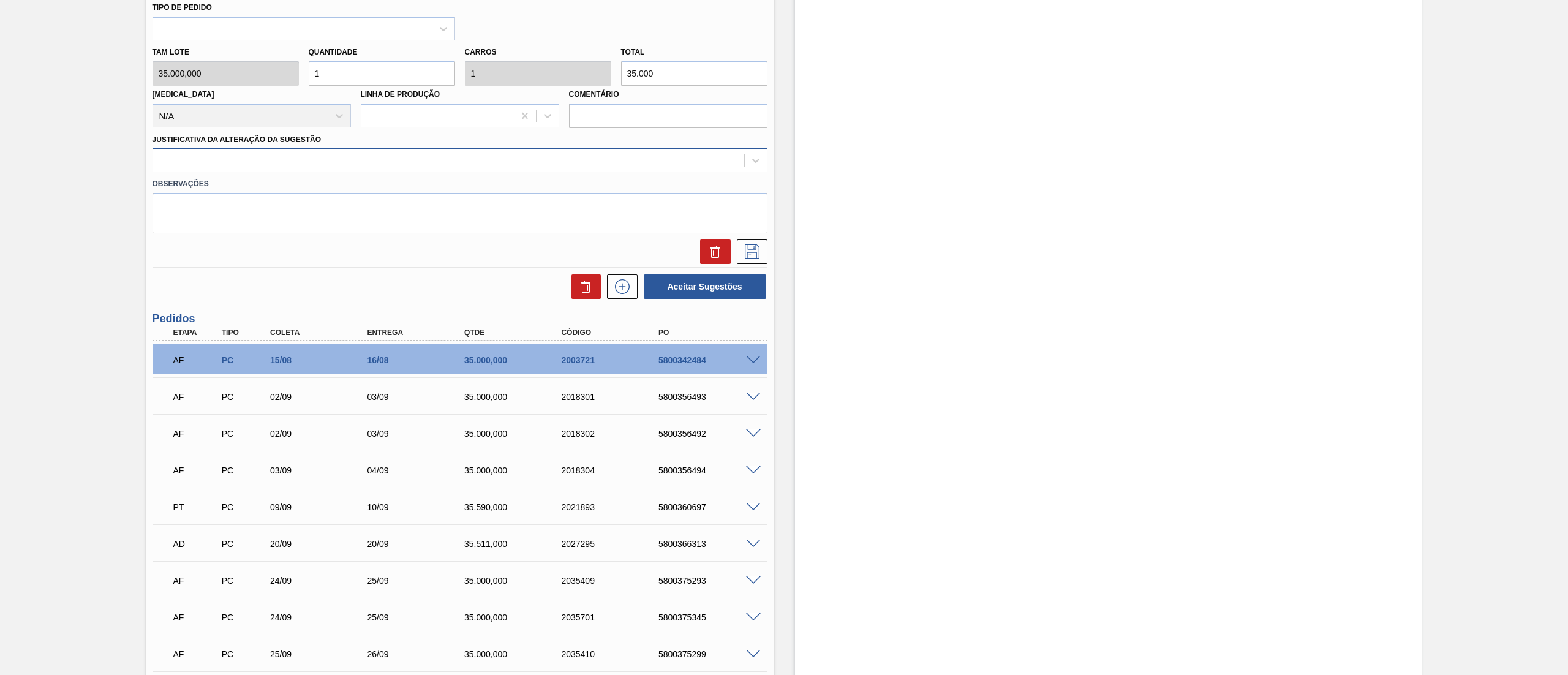
click at [213, 166] on div at bounding box center [448, 160] width 591 height 18
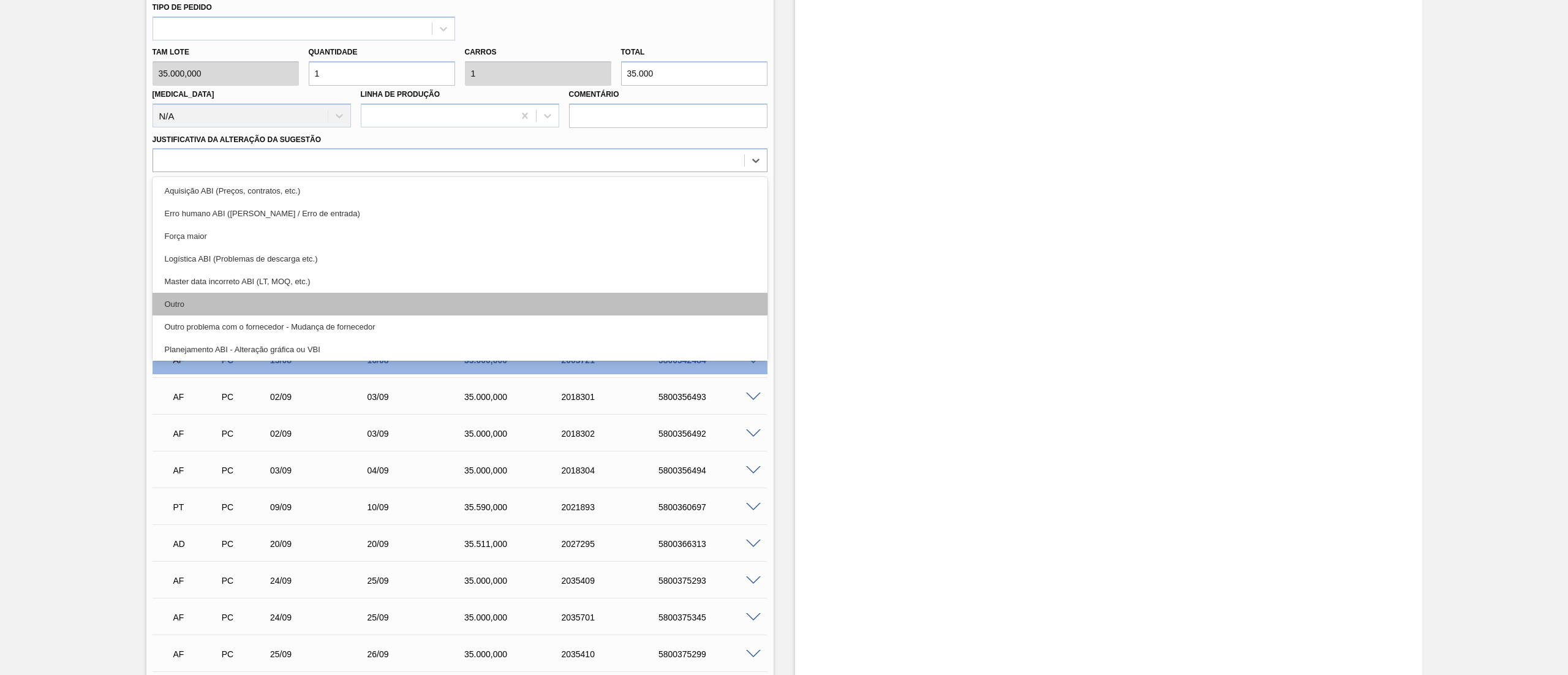
click at [185, 297] on div "Outro" at bounding box center [459, 304] width 615 height 23
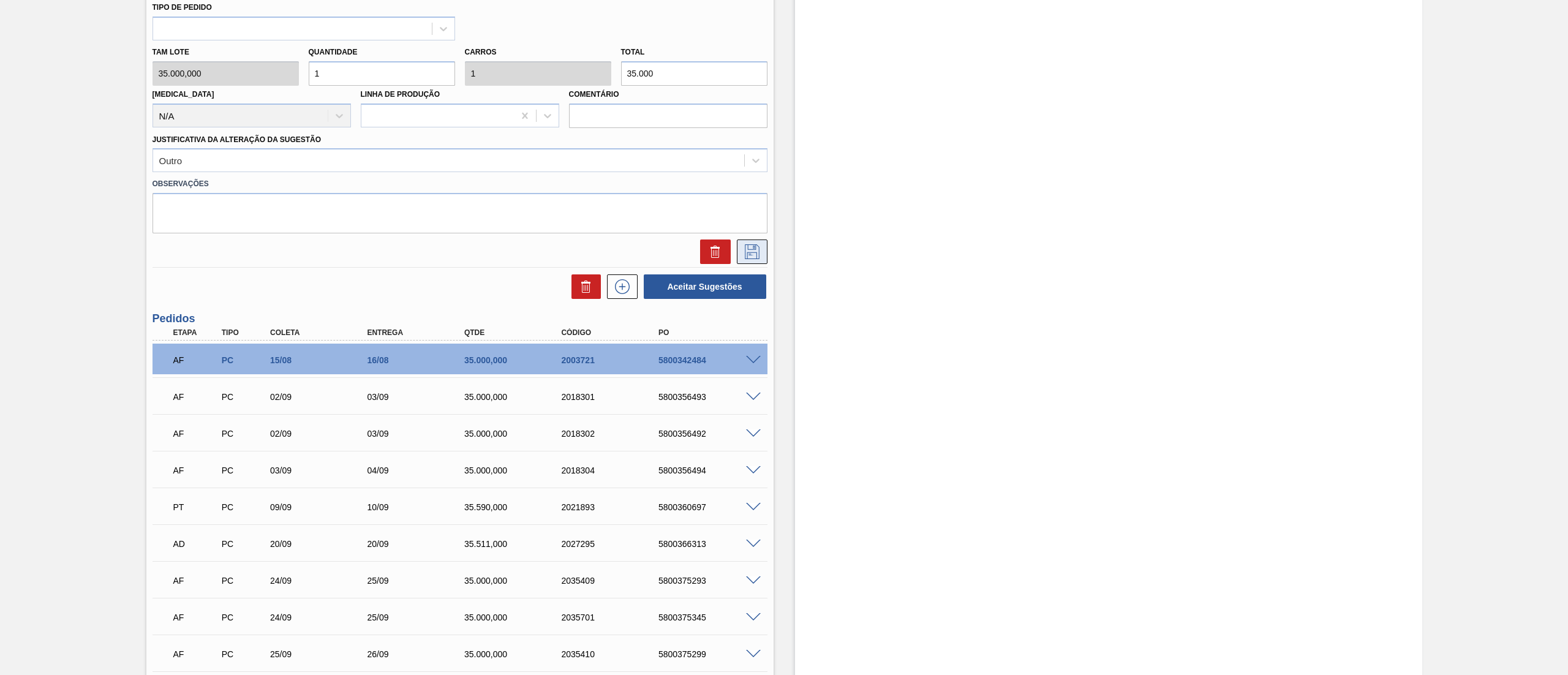
click at [760, 253] on button at bounding box center [752, 252] width 31 height 24
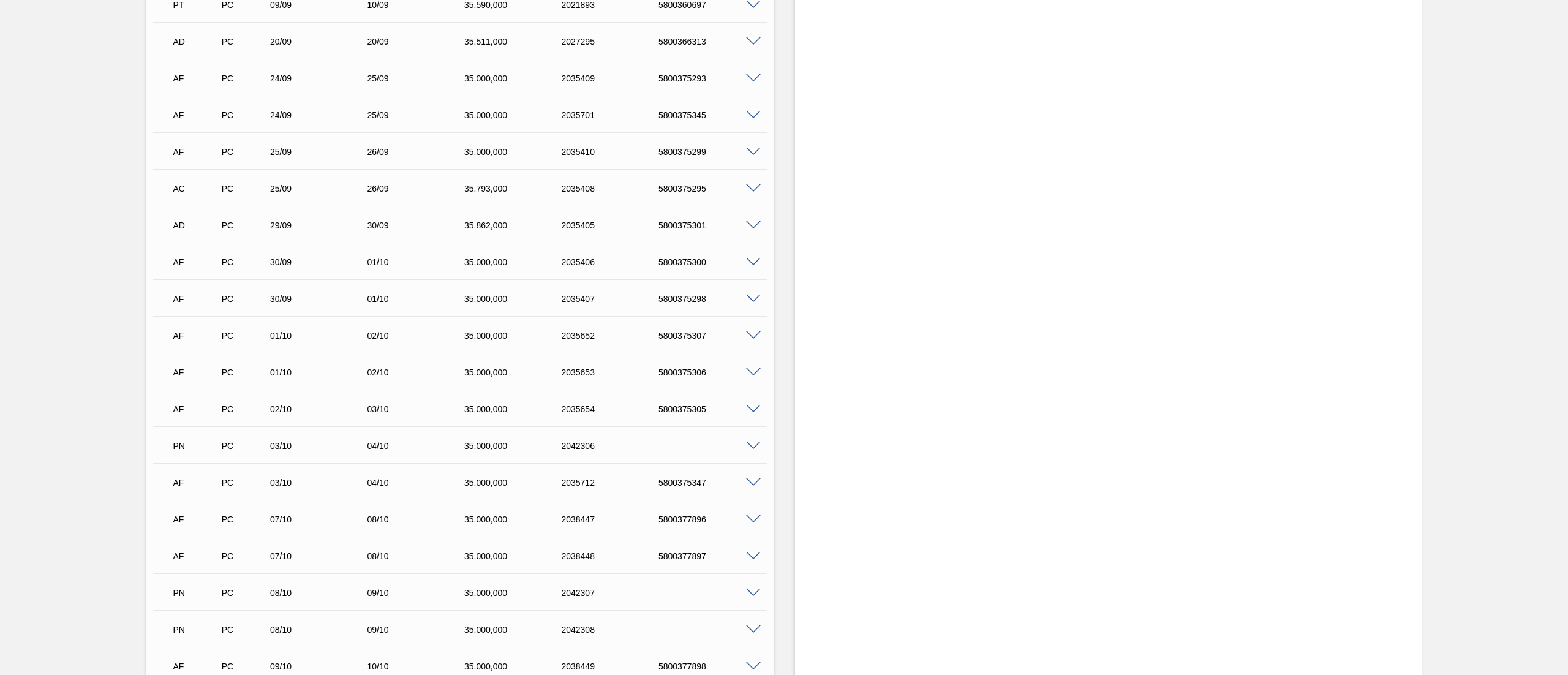
scroll to position [21, 0]
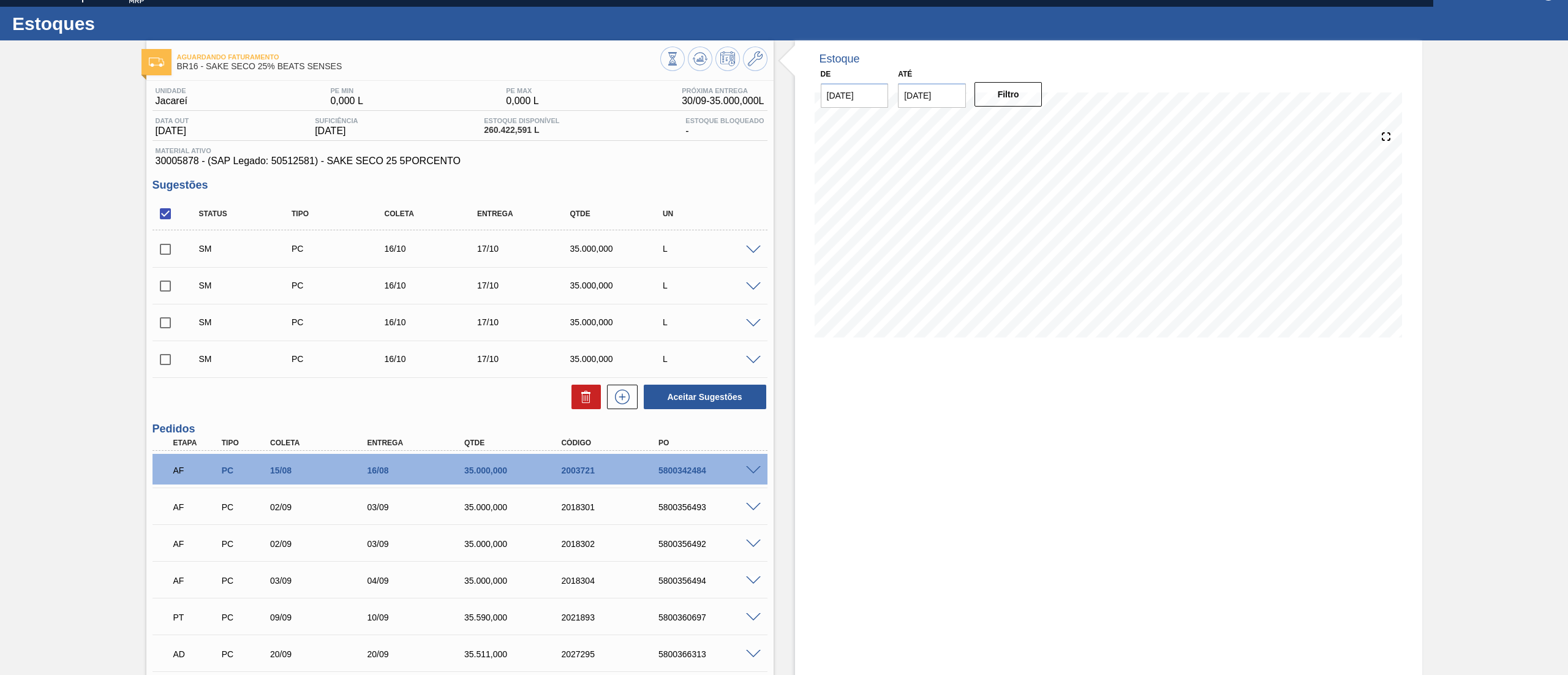
click at [166, 213] on input "checkbox" at bounding box center [165, 213] width 25 height 25
checkbox input "true"
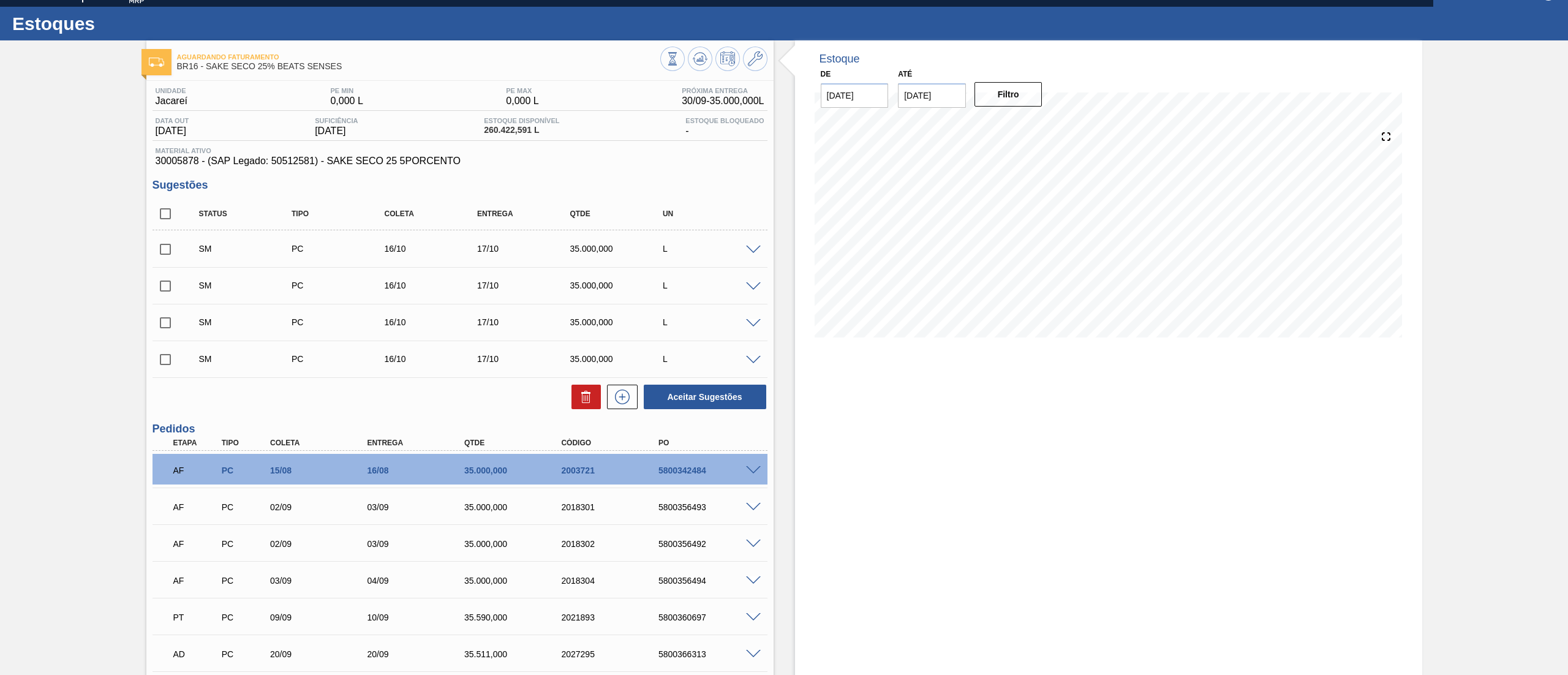
checkbox input "true"
click at [711, 391] on button "Aceitar Sugestões" at bounding box center [705, 397] width 122 height 24
checkbox input "false"
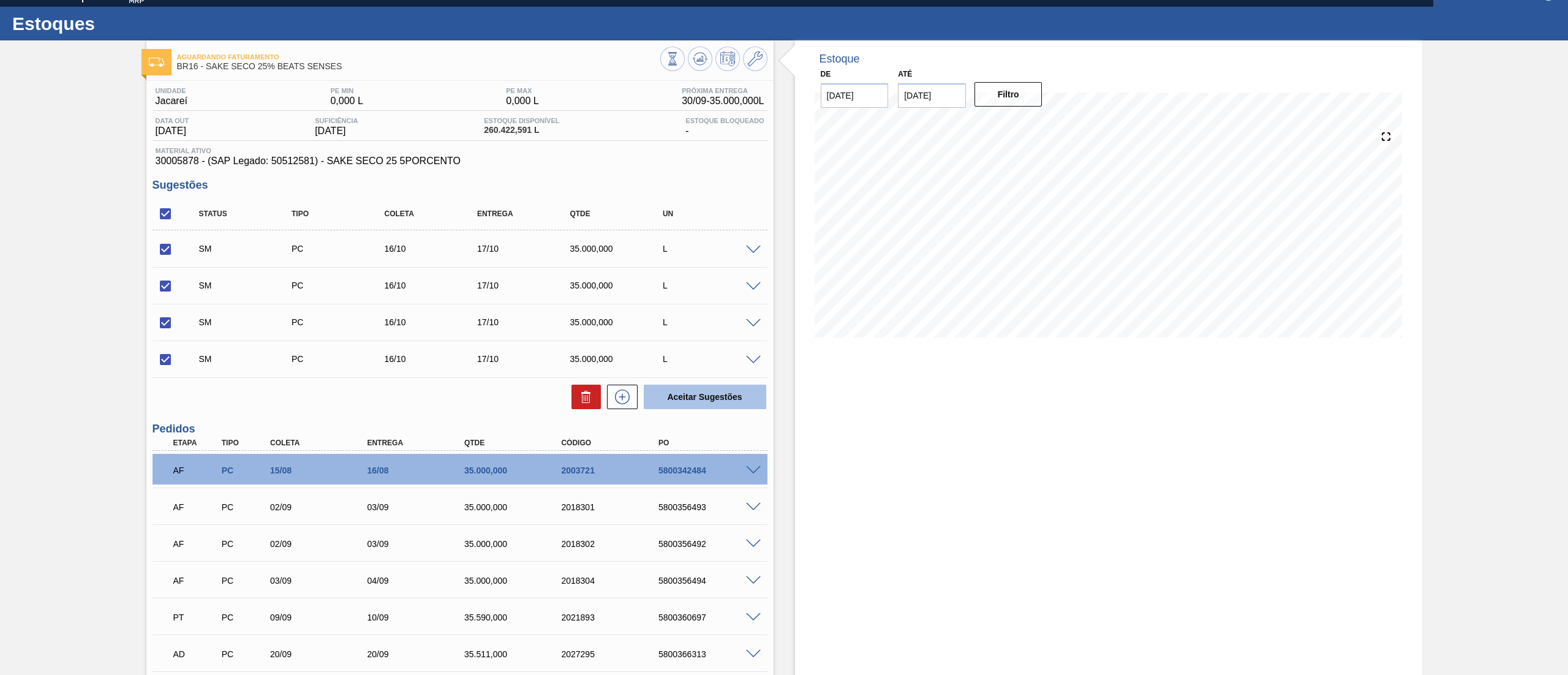
checkbox input "false"
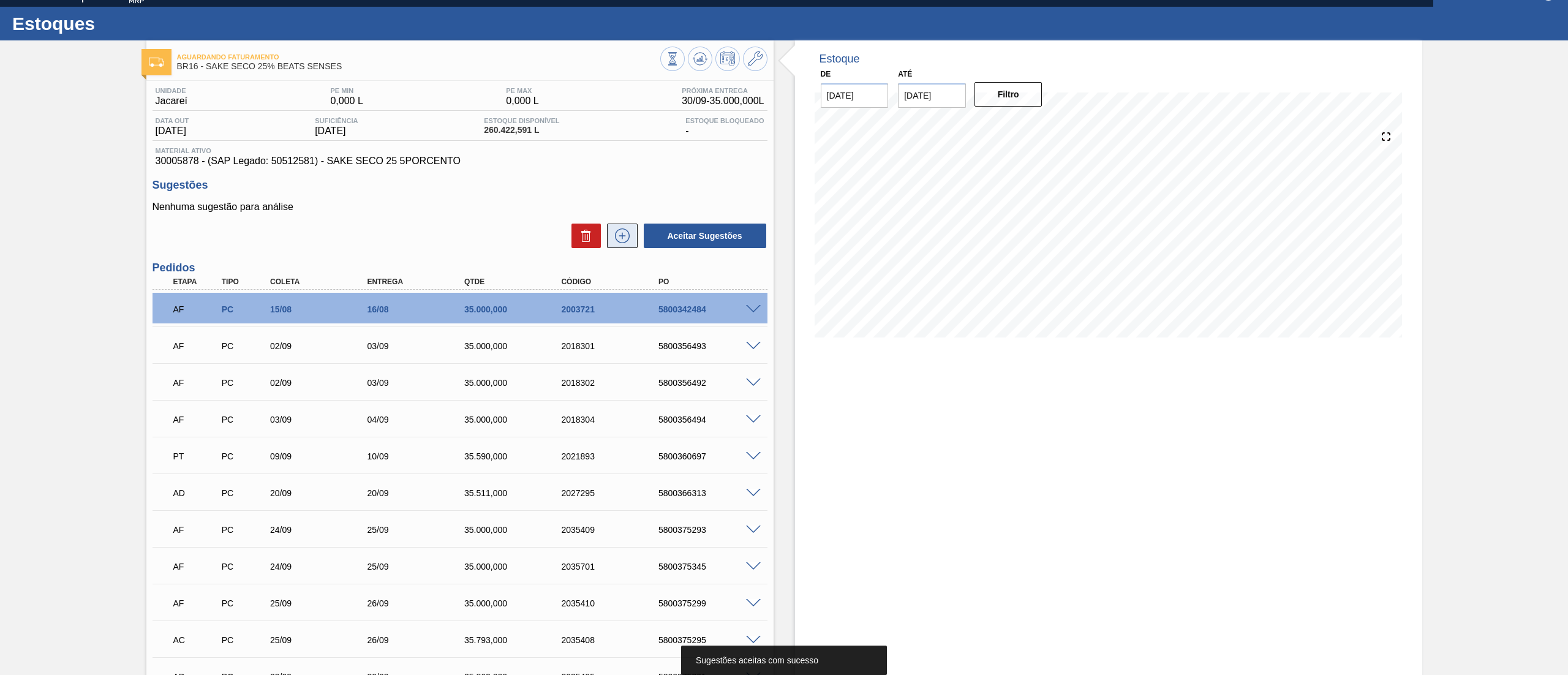
click at [615, 242] on icon at bounding box center [622, 236] width 20 height 15
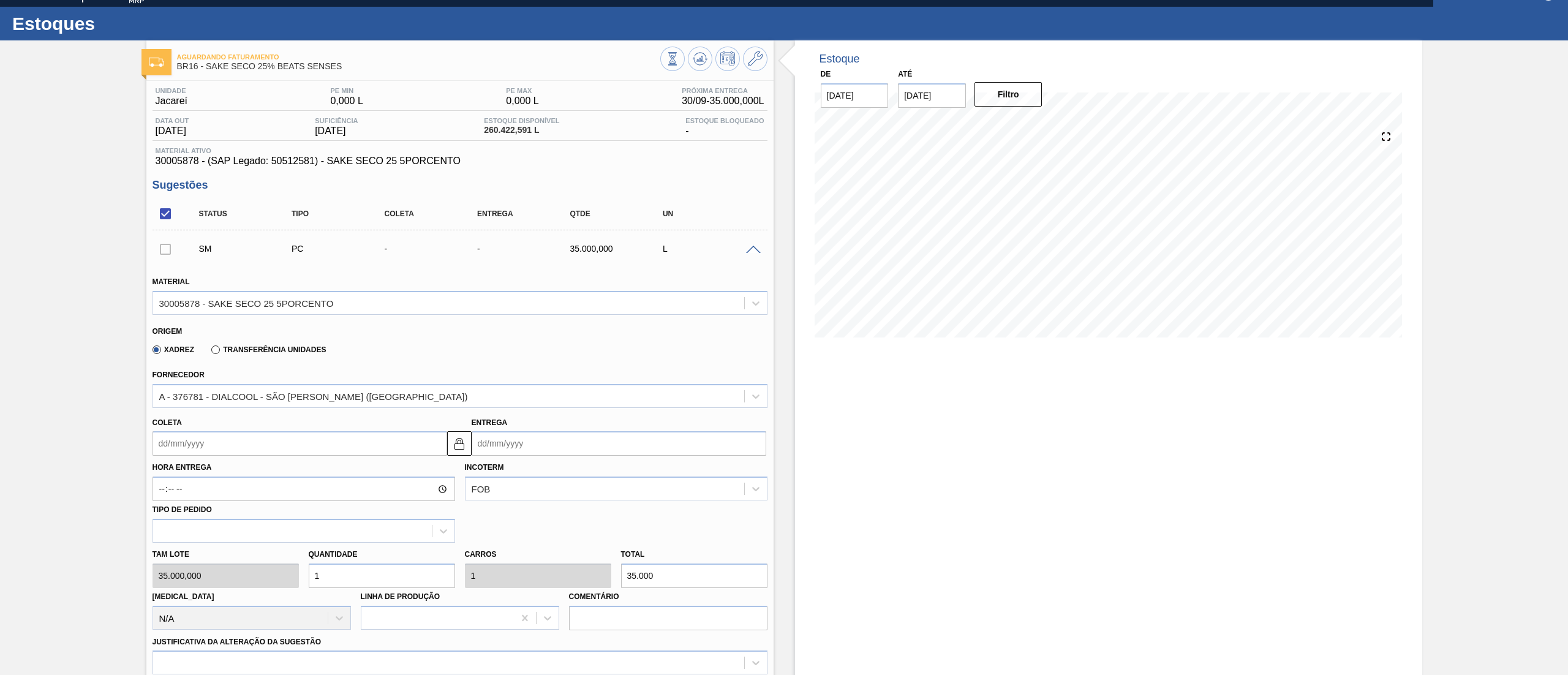
click at [218, 444] on input "Coleta" at bounding box center [299, 443] width 295 height 24
click at [285, 478] on div "dom seg ter qua qui sex sab" at bounding box center [226, 487] width 147 height 20
click at [292, 474] on button "Next Month" at bounding box center [289, 472] width 8 height 8
click at [263, 548] on div "17" at bounding box center [266, 552] width 17 height 17
type input "[DATE]"
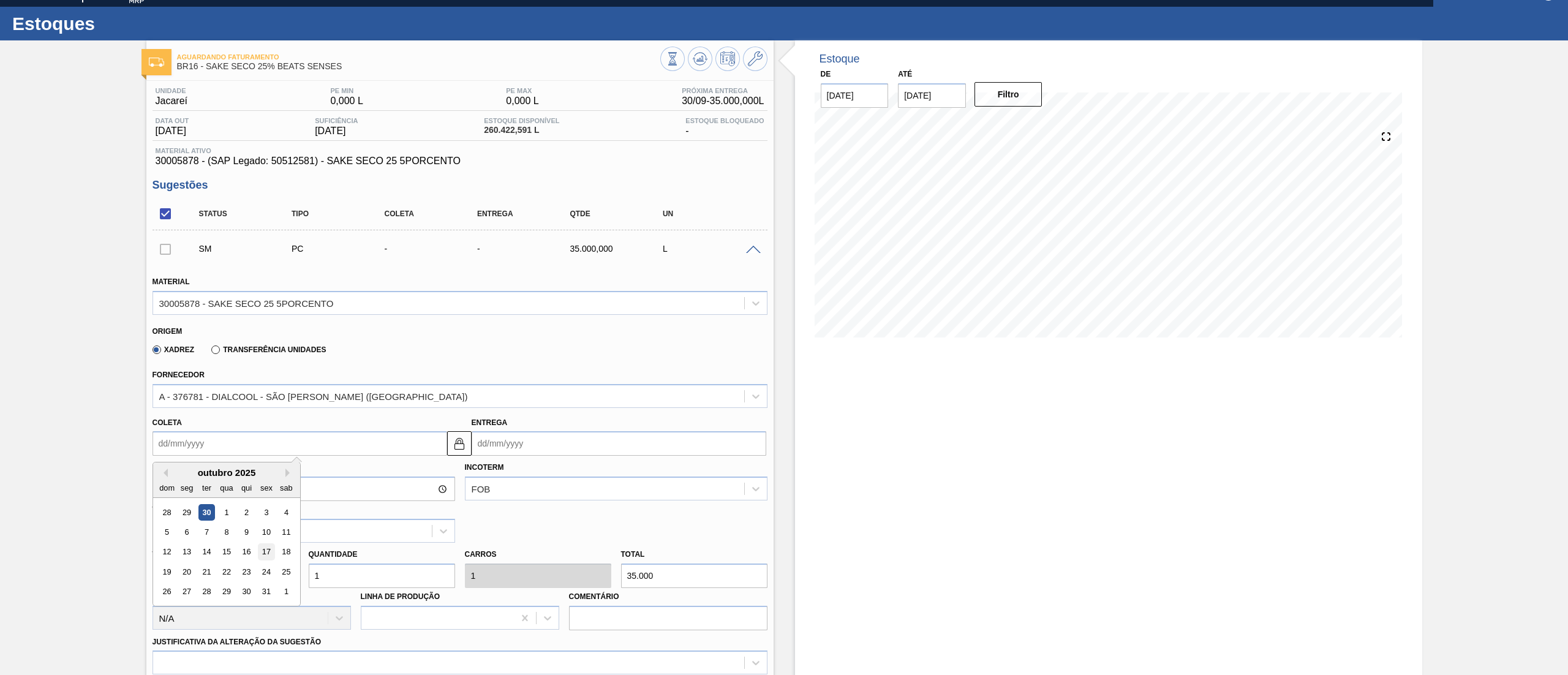
type input "[DATE]"
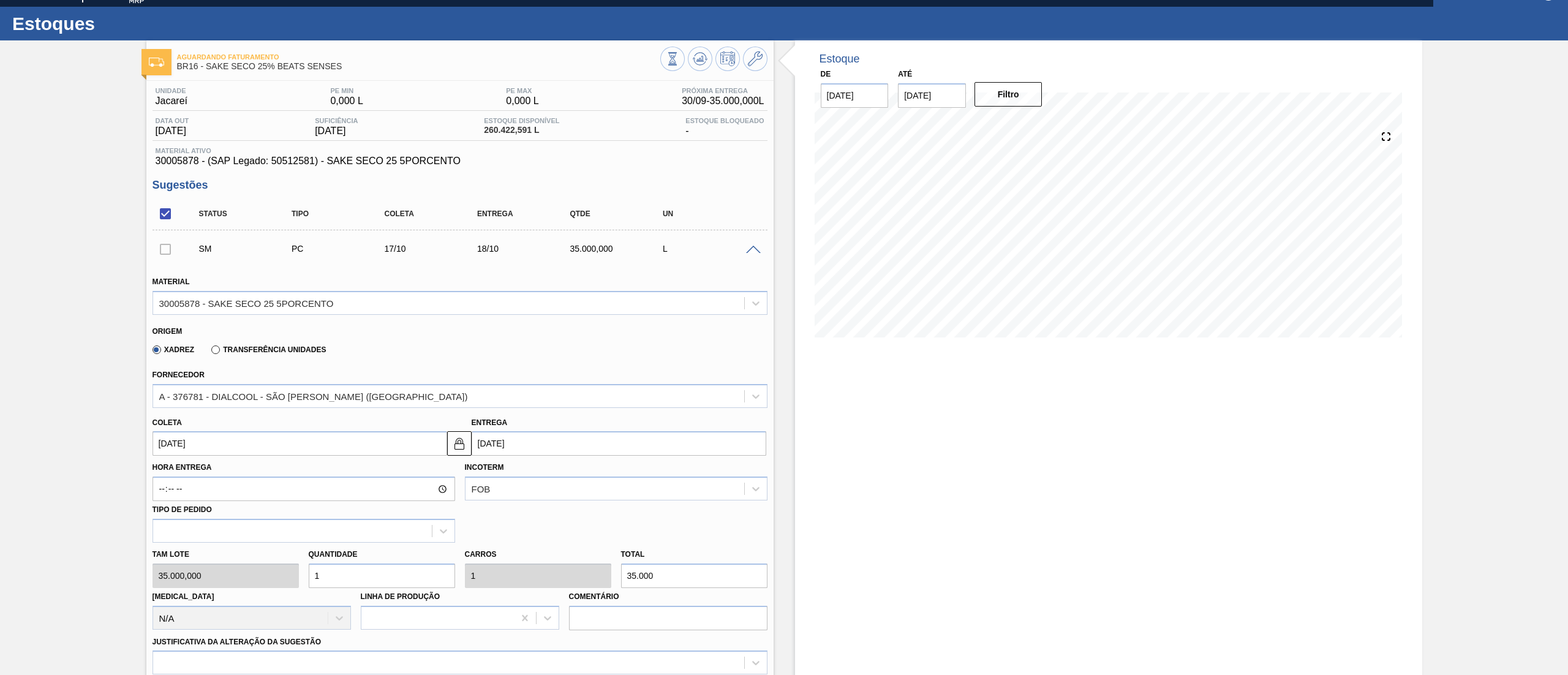
scroll to position [633, 0]
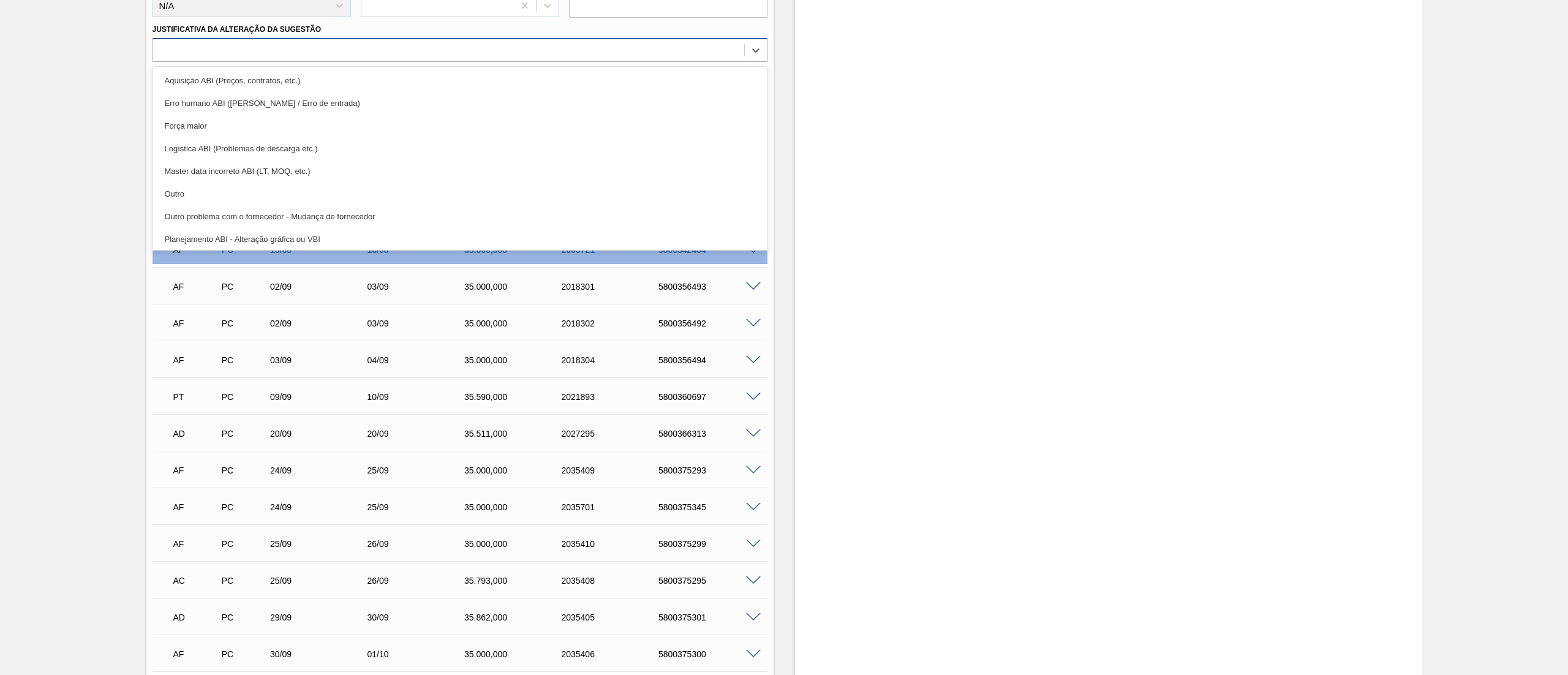
click at [187, 52] on div at bounding box center [448, 50] width 591 height 18
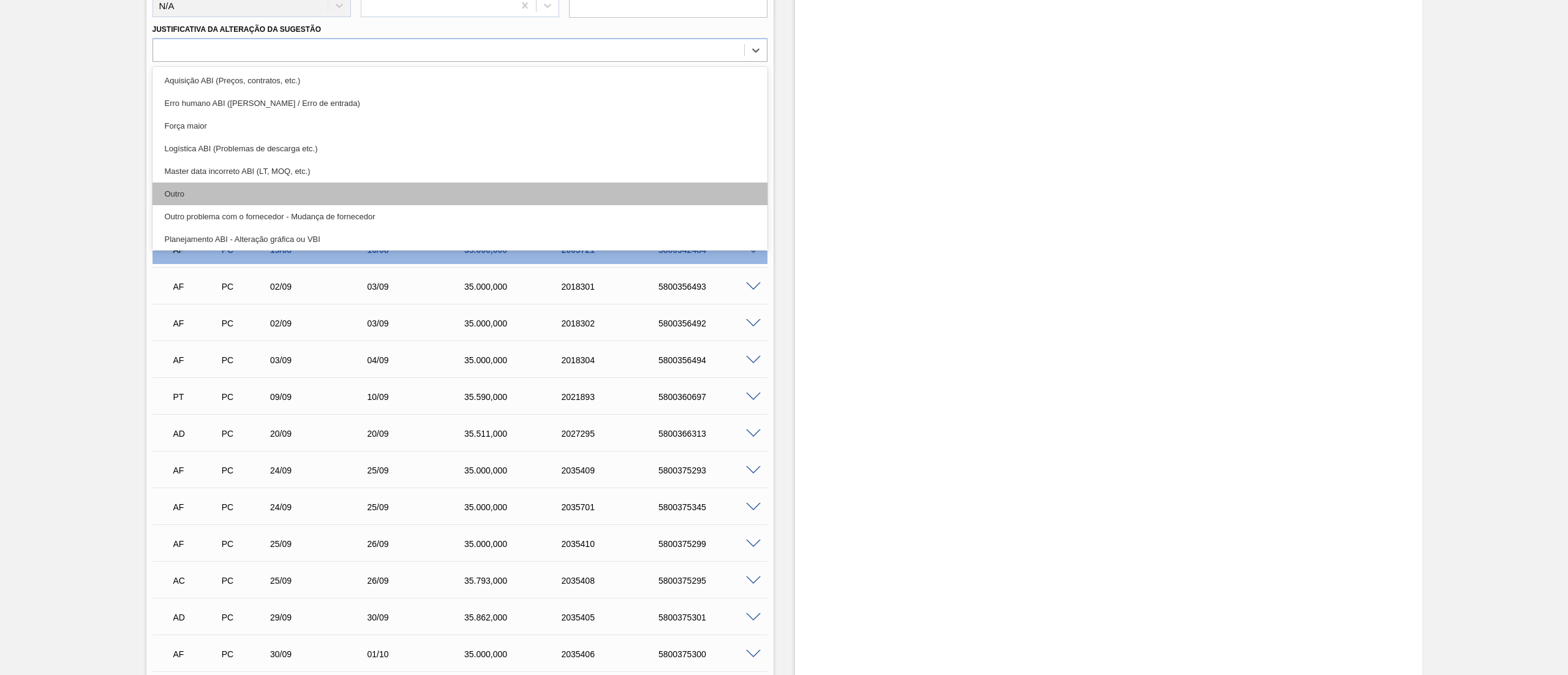
click at [212, 199] on div "Outro" at bounding box center [459, 194] width 615 height 23
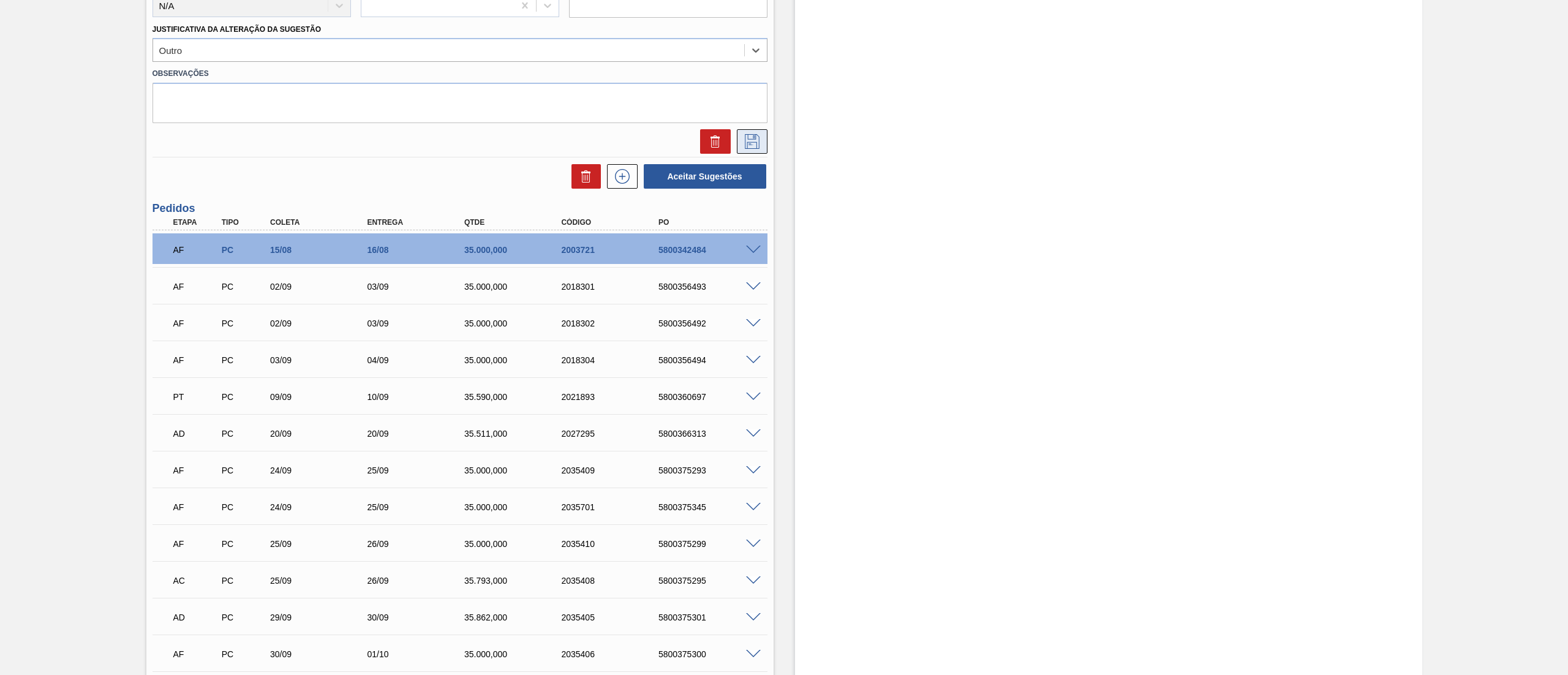
click at [745, 139] on icon at bounding box center [752, 141] width 20 height 15
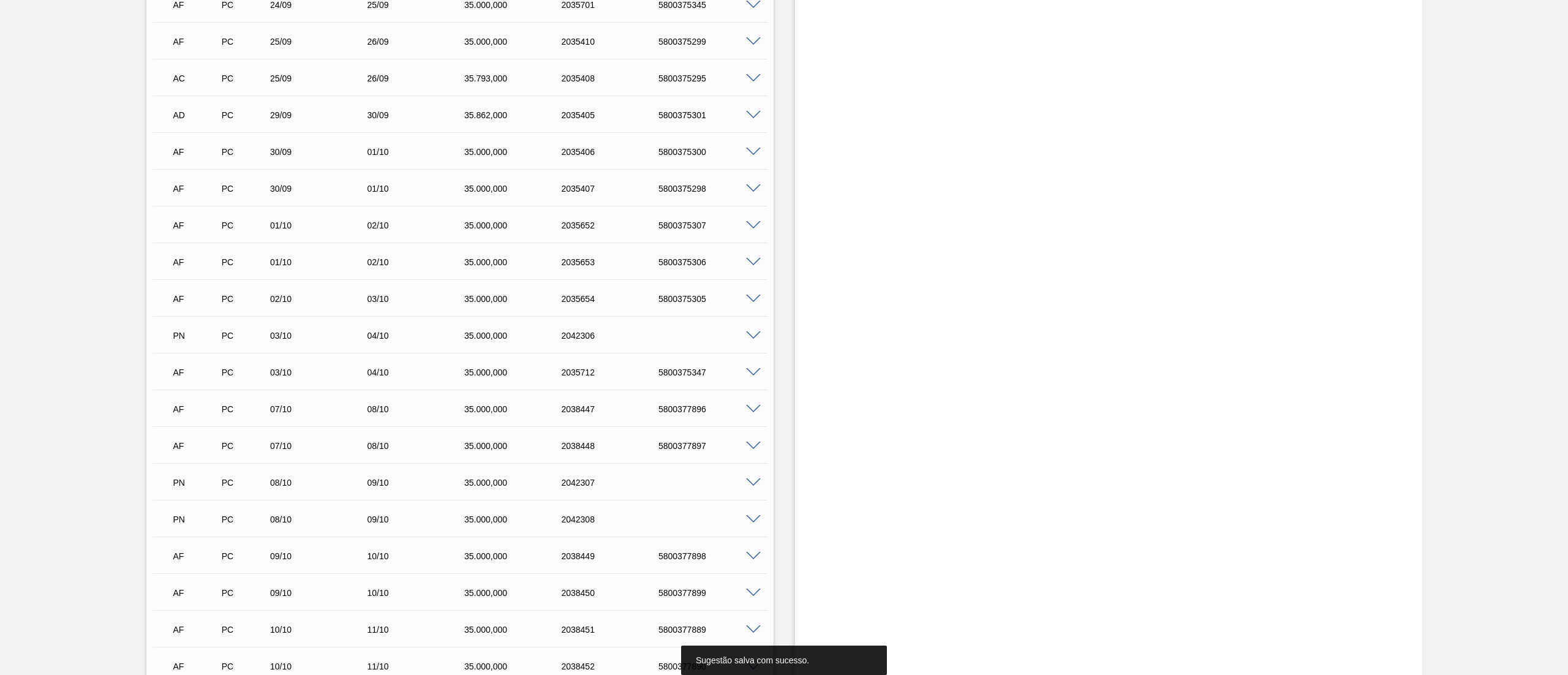
scroll to position [21, 0]
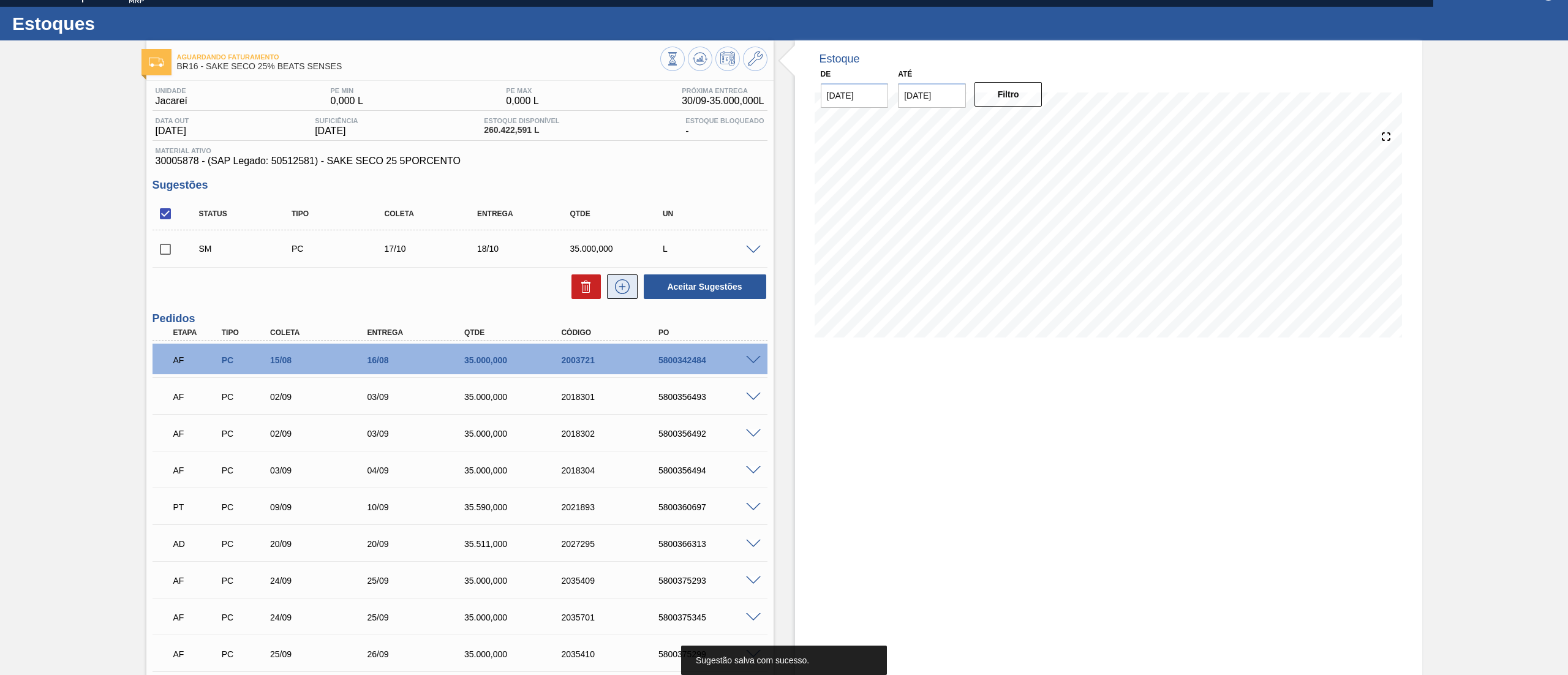
click at [620, 291] on icon at bounding box center [622, 286] width 20 height 15
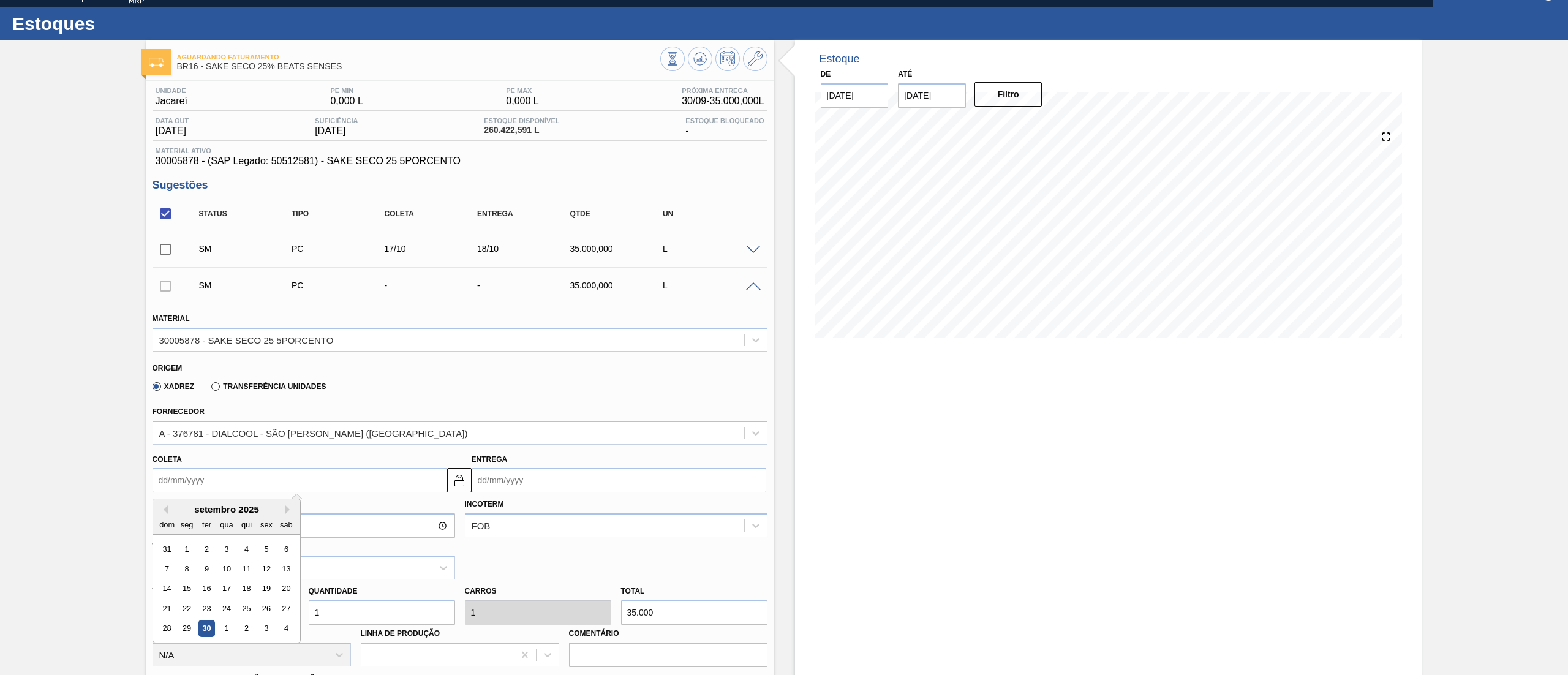
click at [245, 492] on input "Coleta" at bounding box center [299, 480] width 295 height 24
click at [287, 509] on button "Next Month" at bounding box center [289, 509] width 8 height 8
click at [272, 586] on div "17" at bounding box center [266, 589] width 17 height 17
type input "[DATE]"
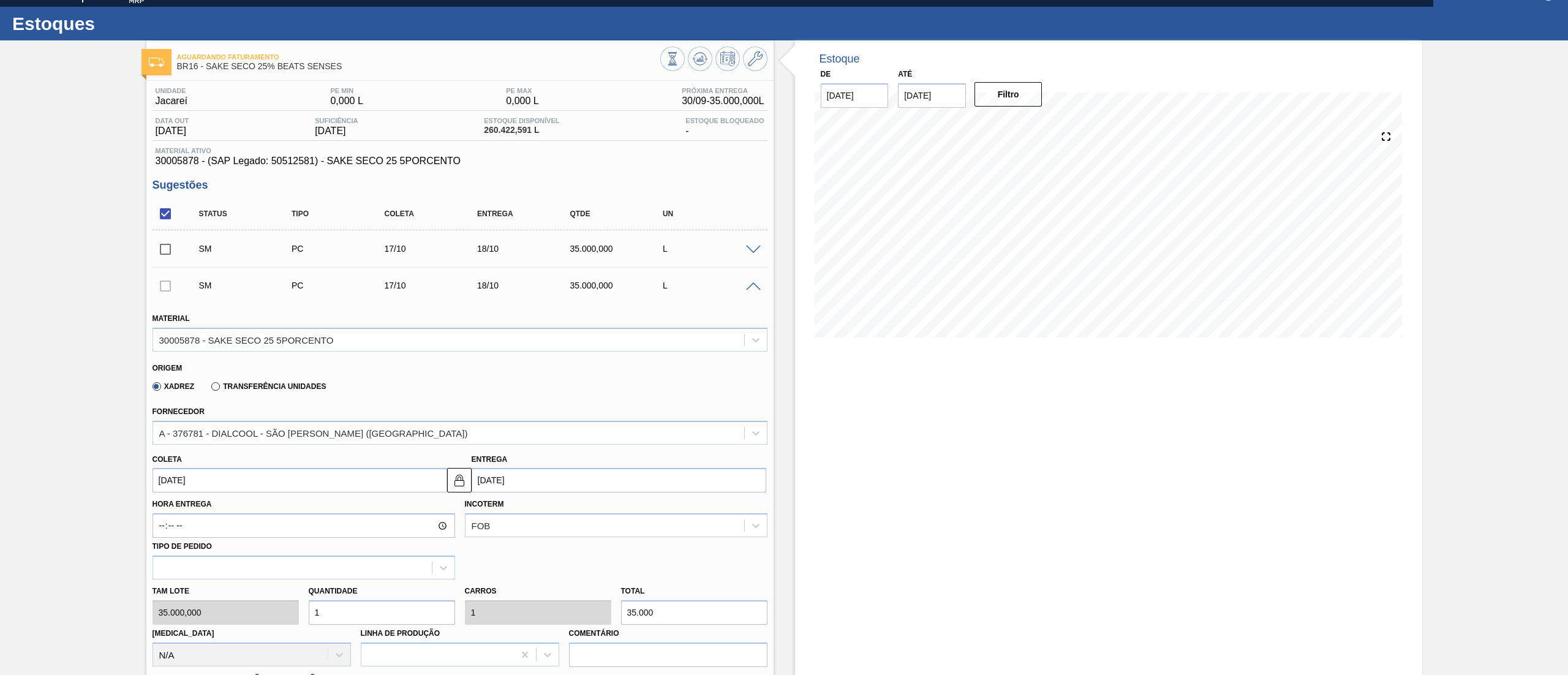
scroll to position [613, 0]
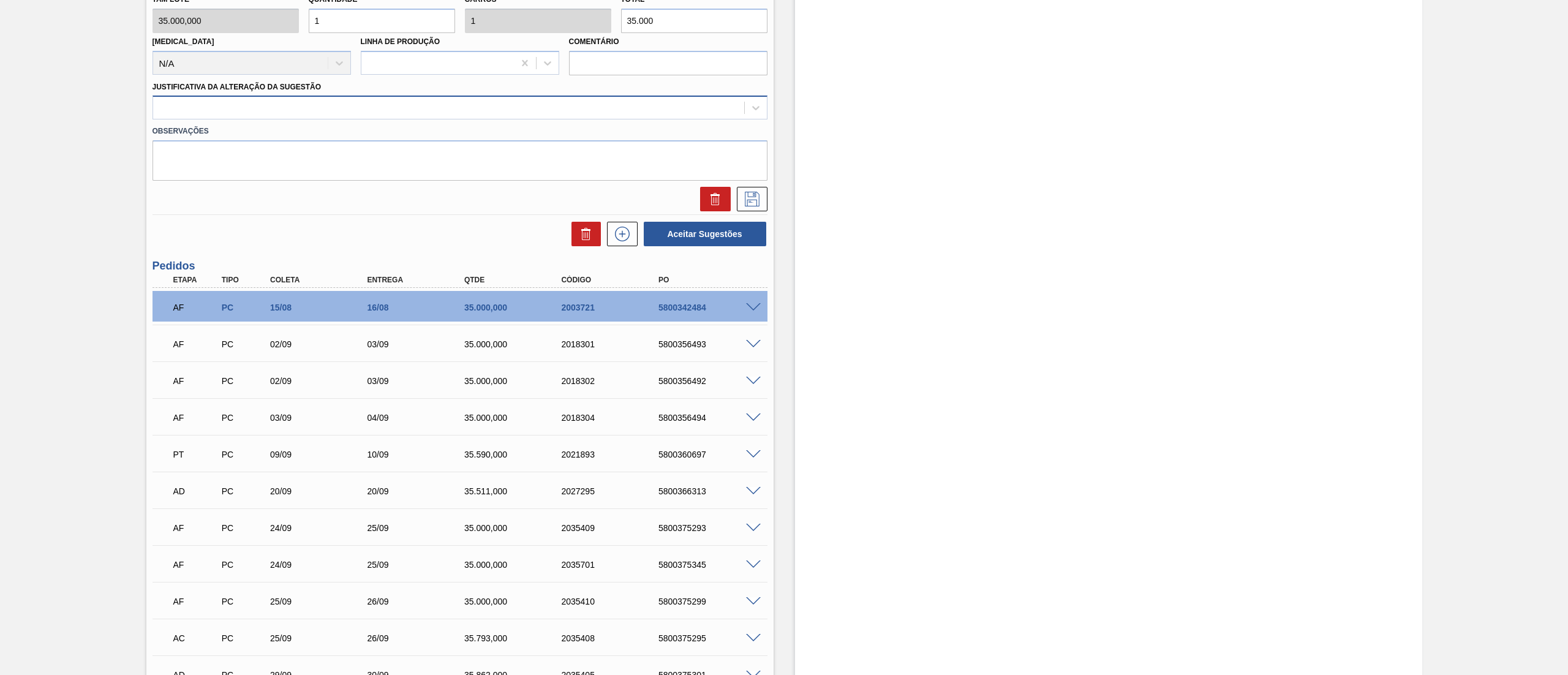
click at [269, 105] on div at bounding box center [448, 108] width 591 height 18
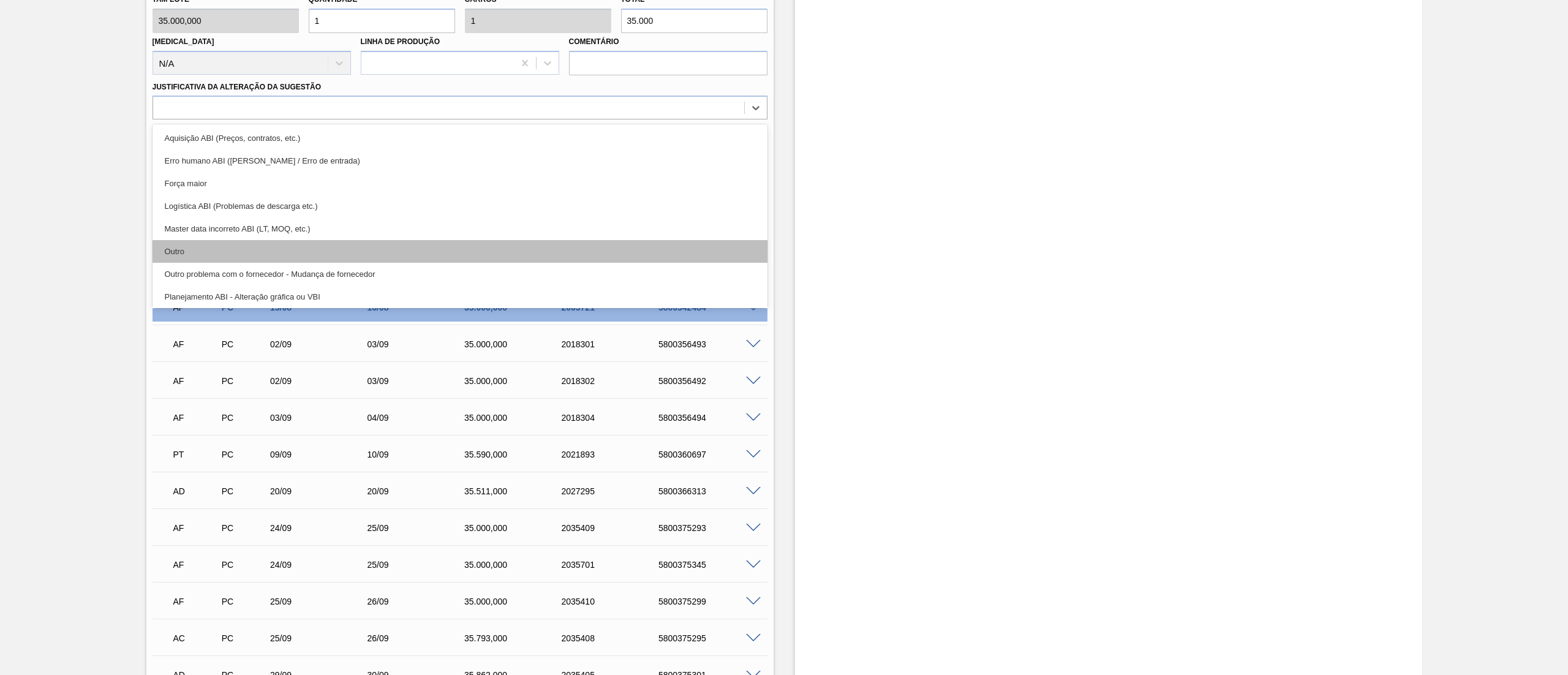
click at [231, 252] on div "Outro" at bounding box center [459, 252] width 615 height 23
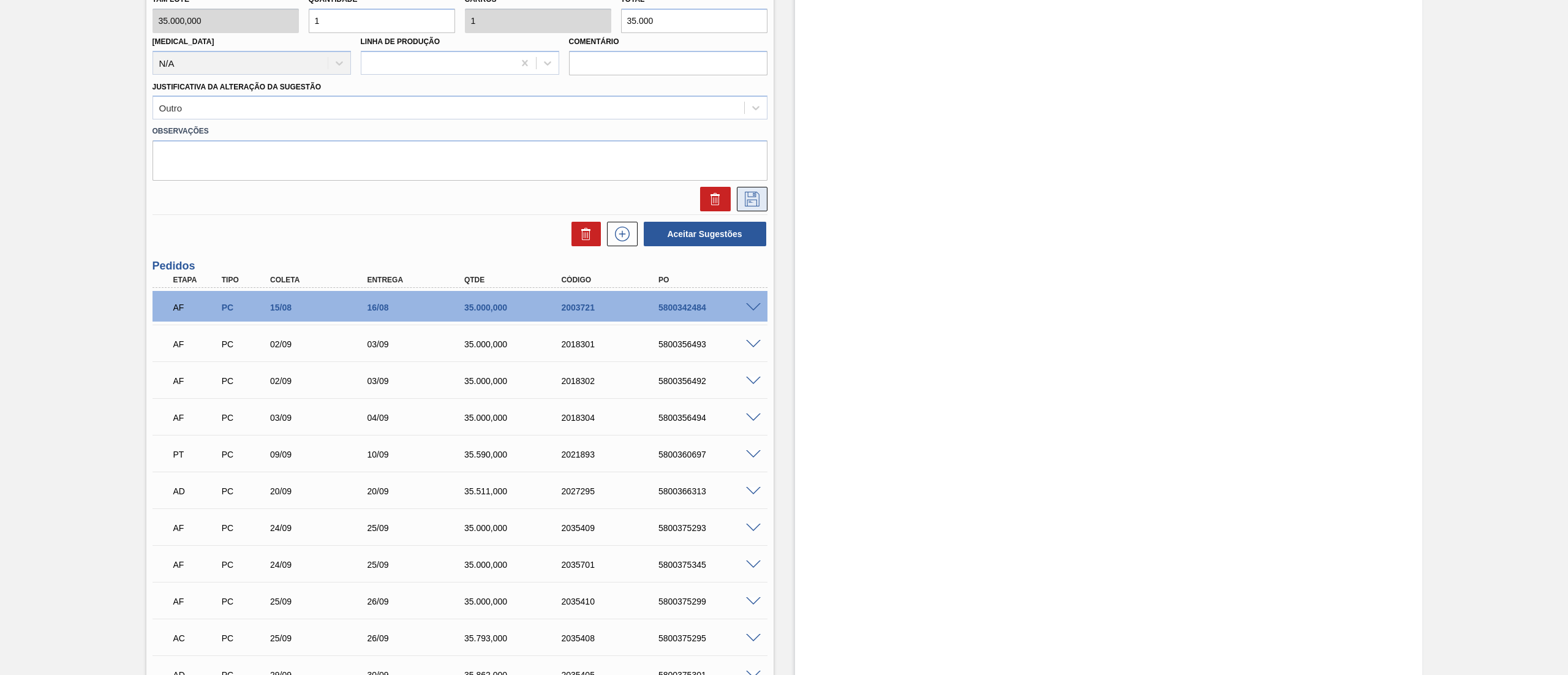
click at [752, 200] on icon at bounding box center [752, 199] width 15 height 15
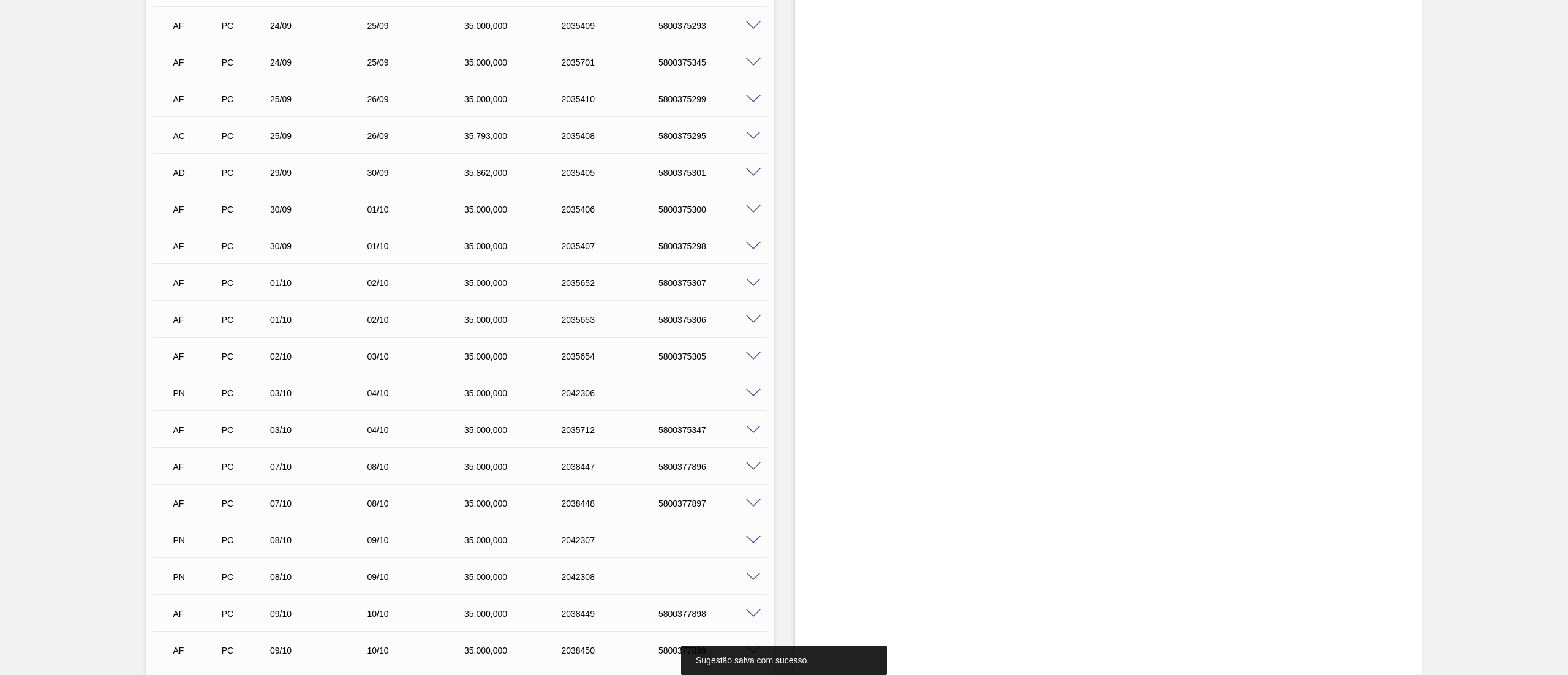
scroll to position [0, 0]
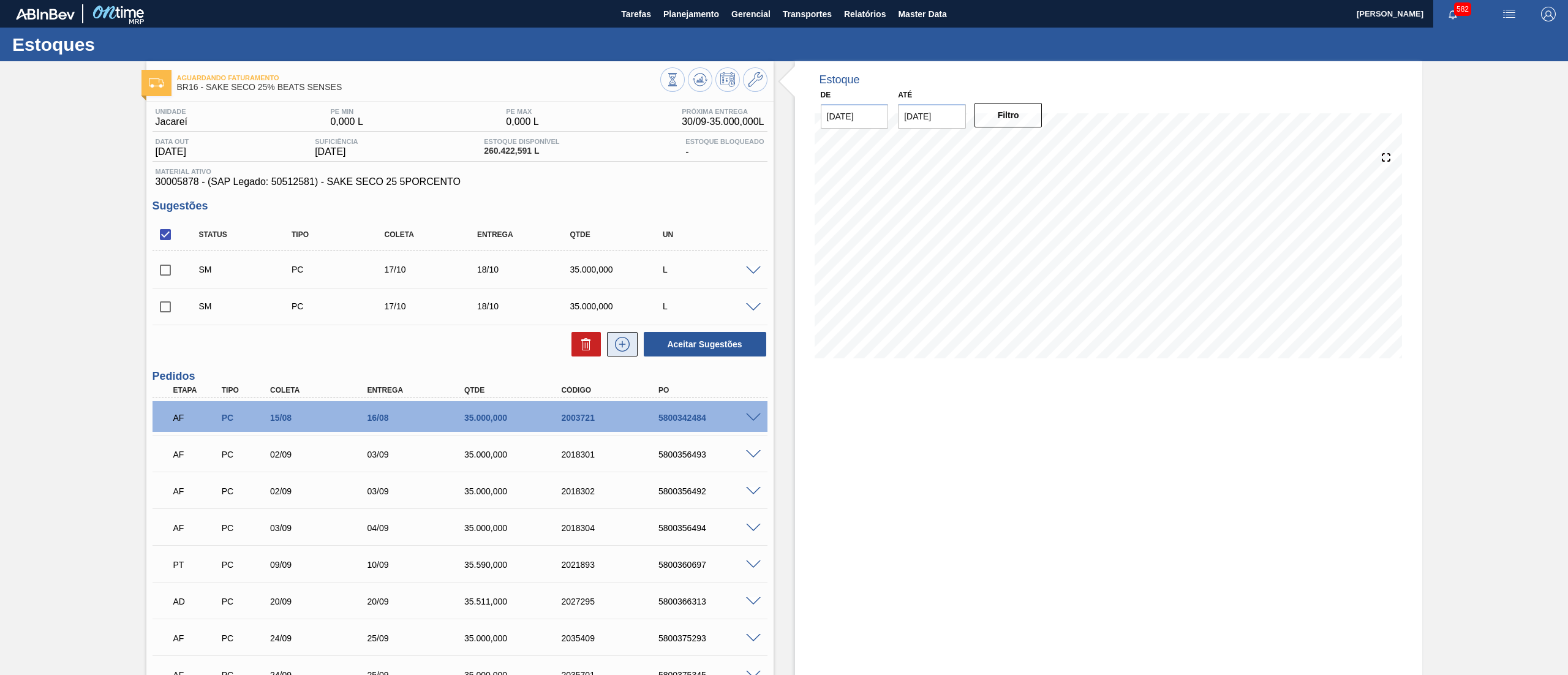
click at [617, 342] on icon at bounding box center [622, 344] width 20 height 15
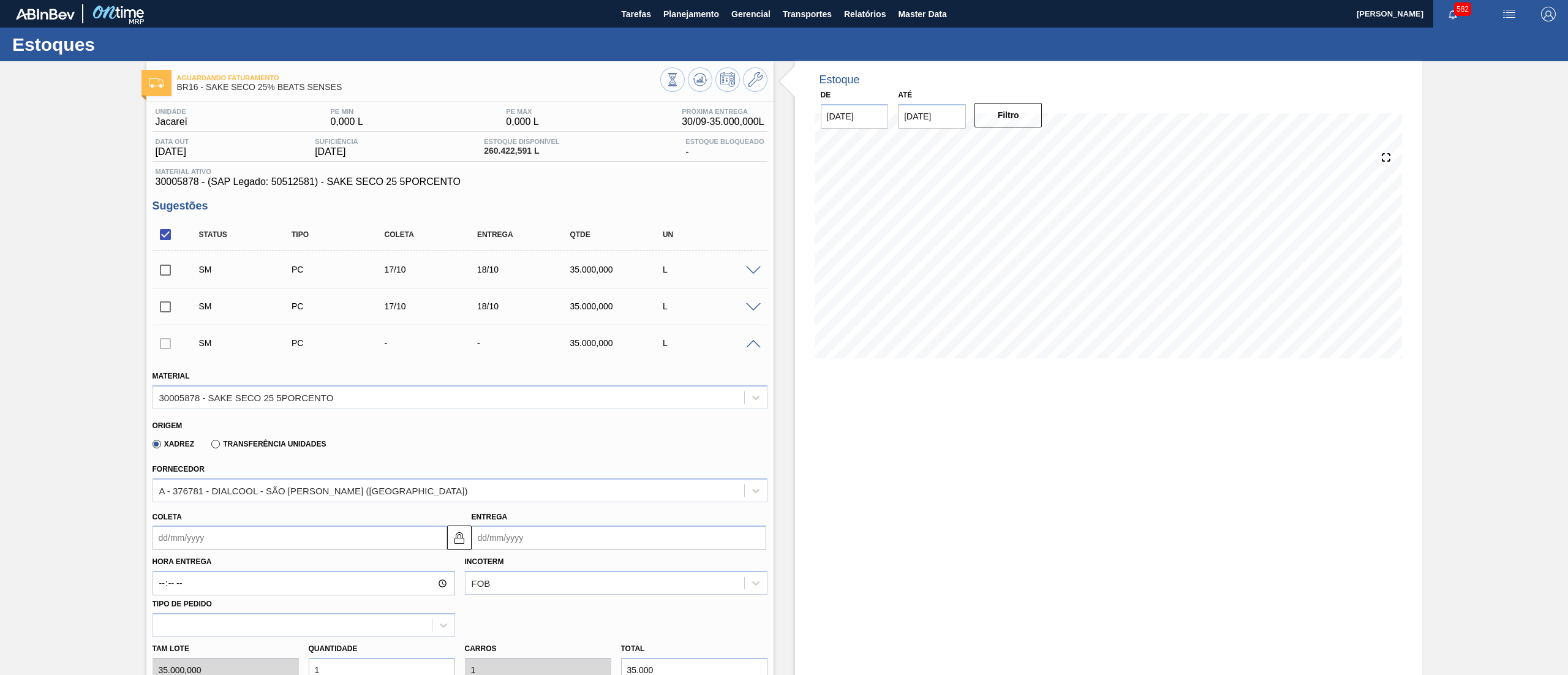
click at [228, 532] on input "Coleta" at bounding box center [299, 537] width 295 height 24
click at [289, 387] on button "Next Month" at bounding box center [289, 383] width 8 height 8
click at [271, 462] on div "17" at bounding box center [266, 462] width 17 height 17
type input "[DATE]"
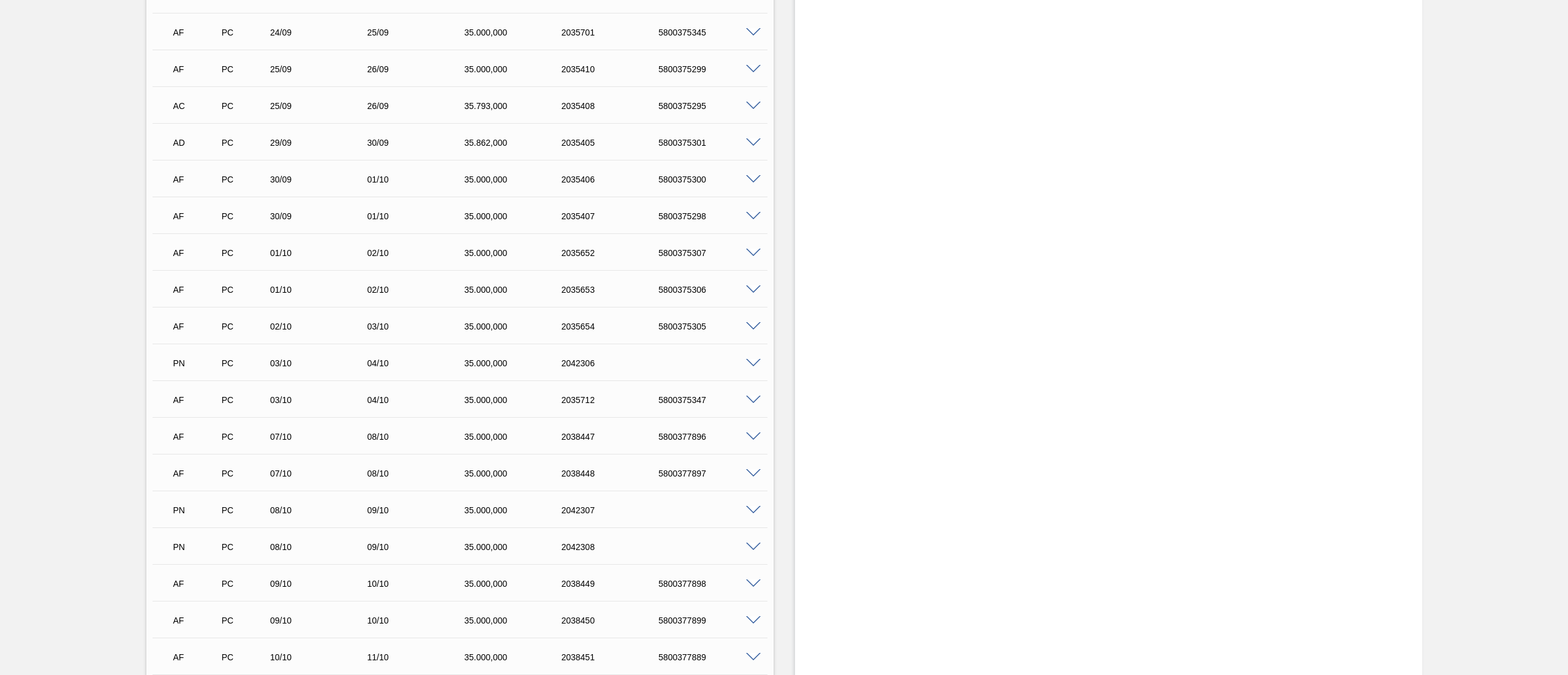
scroll to position [569, 0]
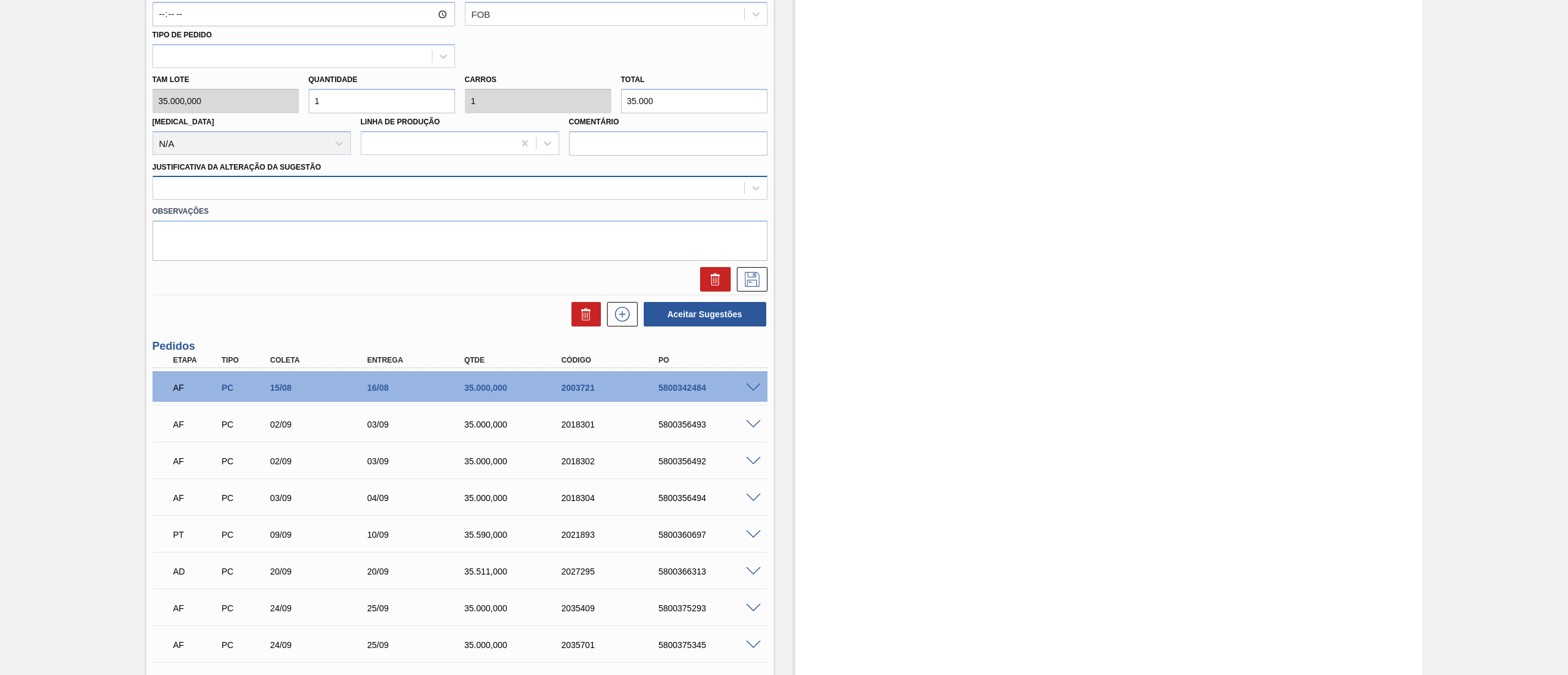
click at [213, 187] on div at bounding box center [448, 188] width 591 height 18
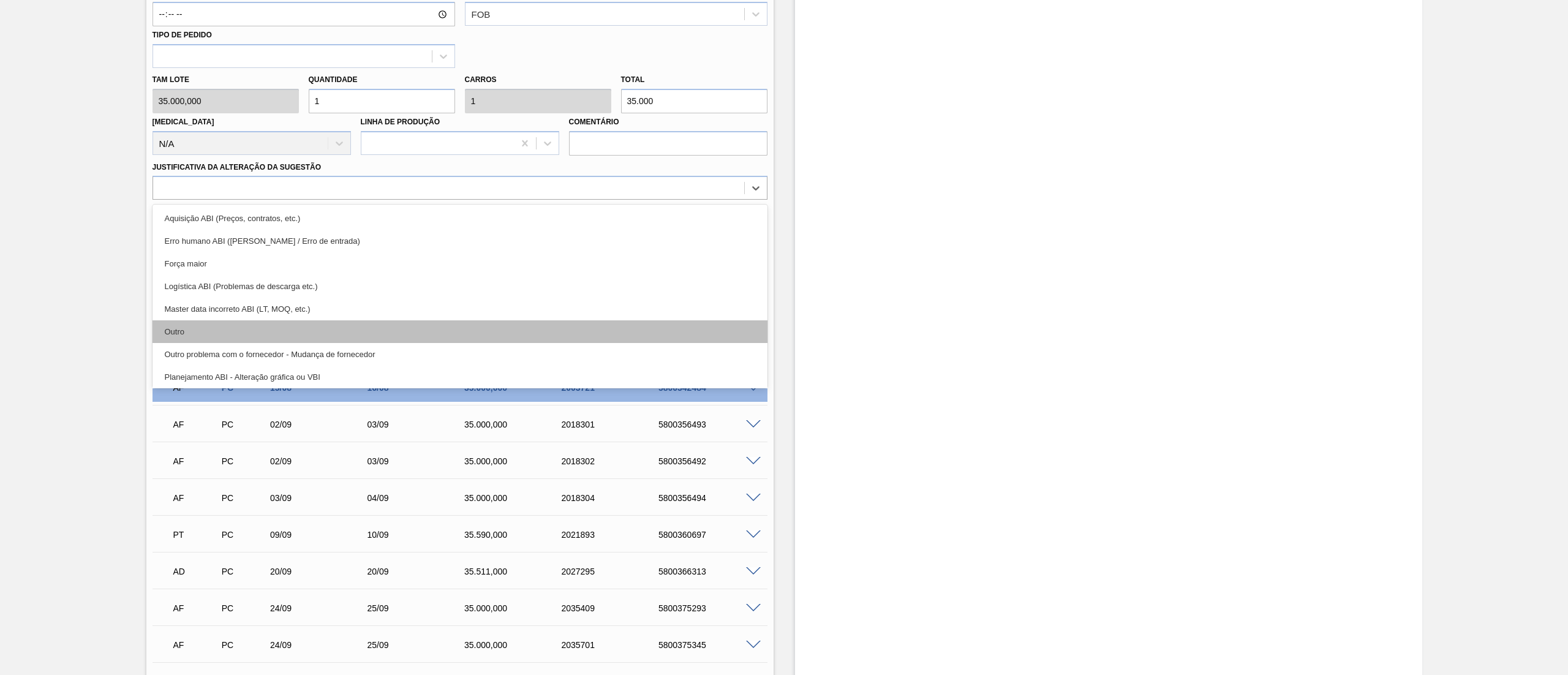
click at [216, 323] on div "Outro" at bounding box center [459, 332] width 615 height 23
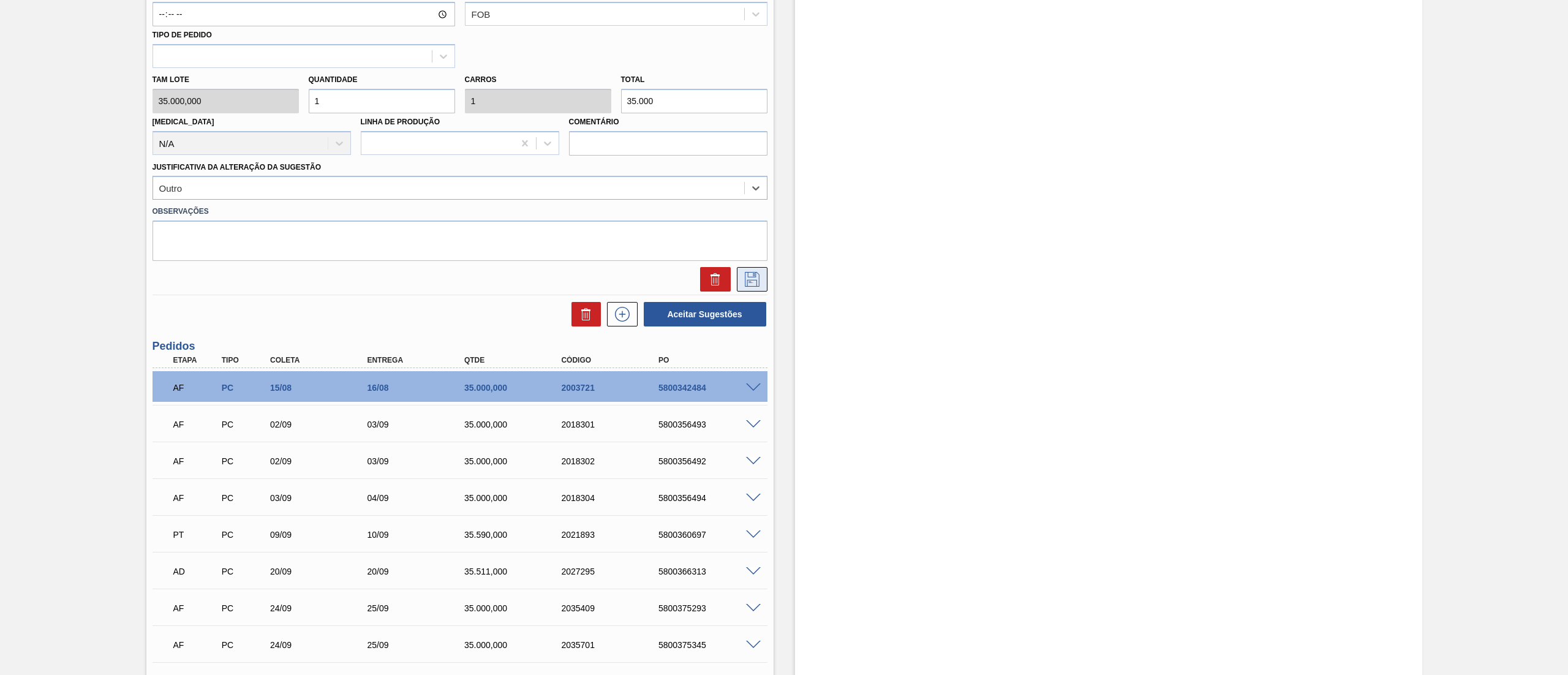
click at [750, 284] on icon at bounding box center [752, 279] width 20 height 15
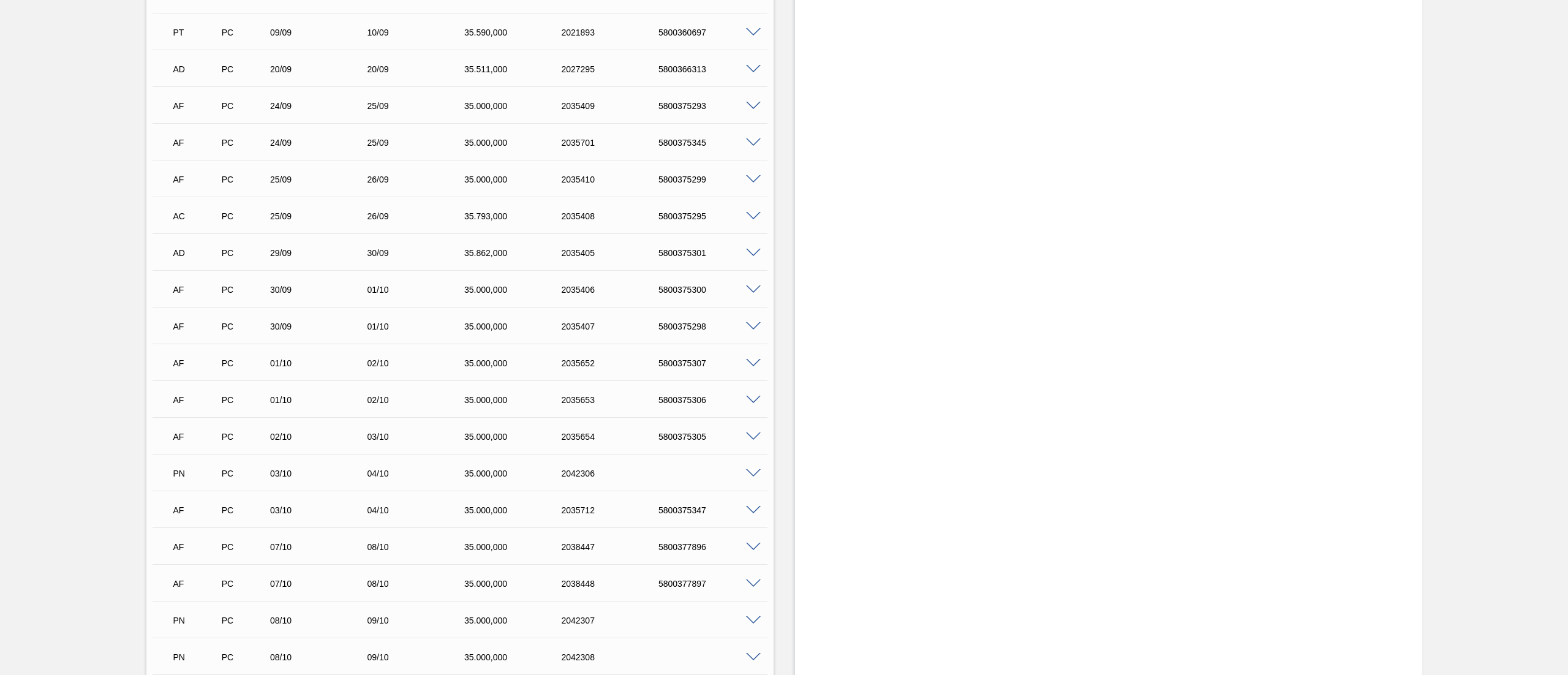
scroll to position [0, 0]
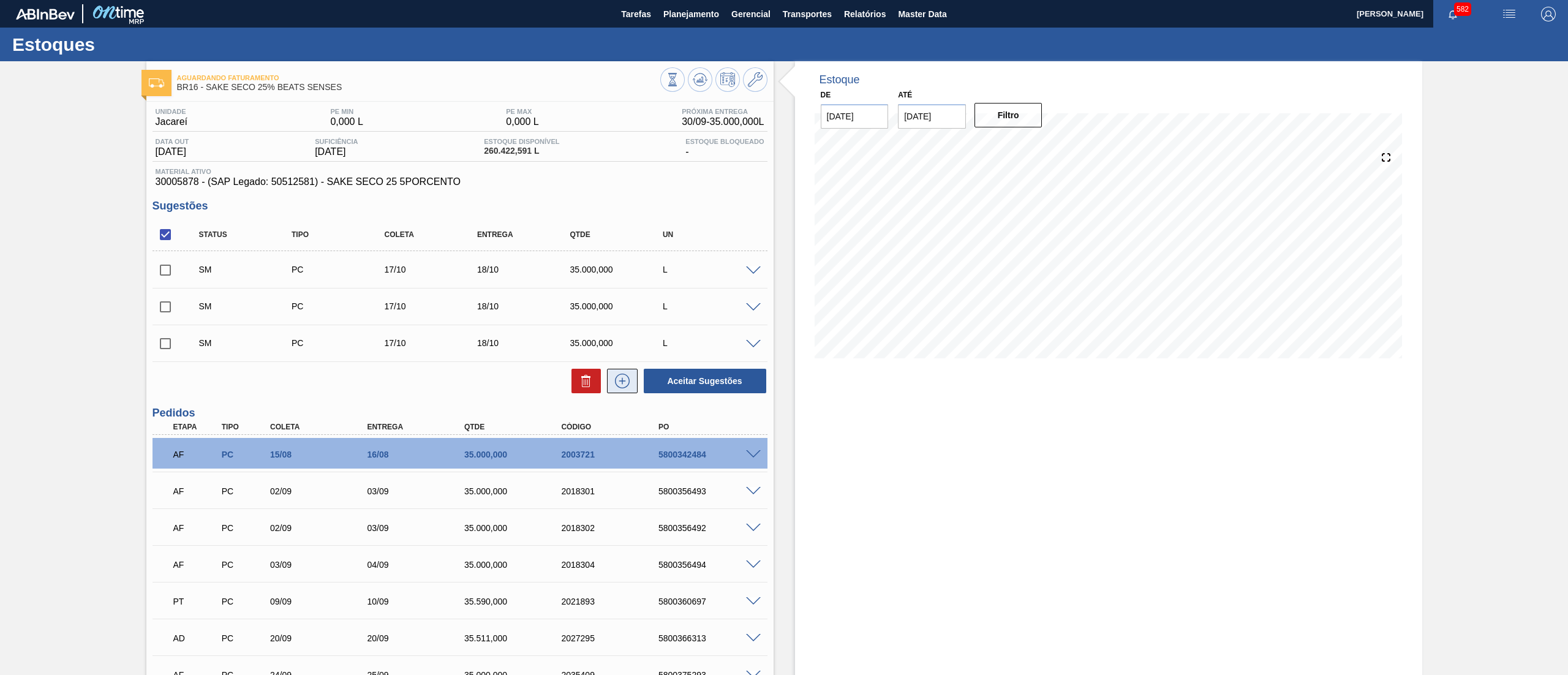
click at [625, 391] on button at bounding box center [622, 381] width 31 height 24
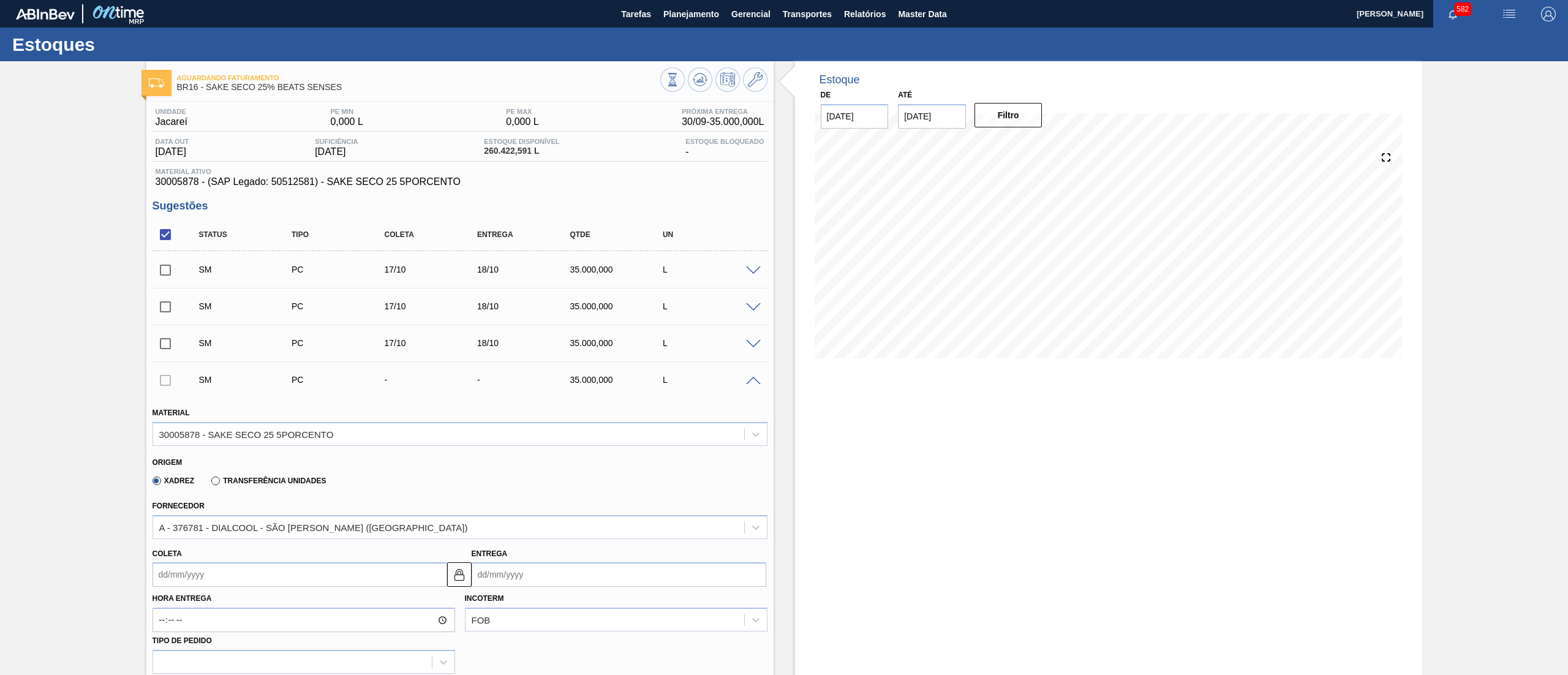
scroll to position [613, 0]
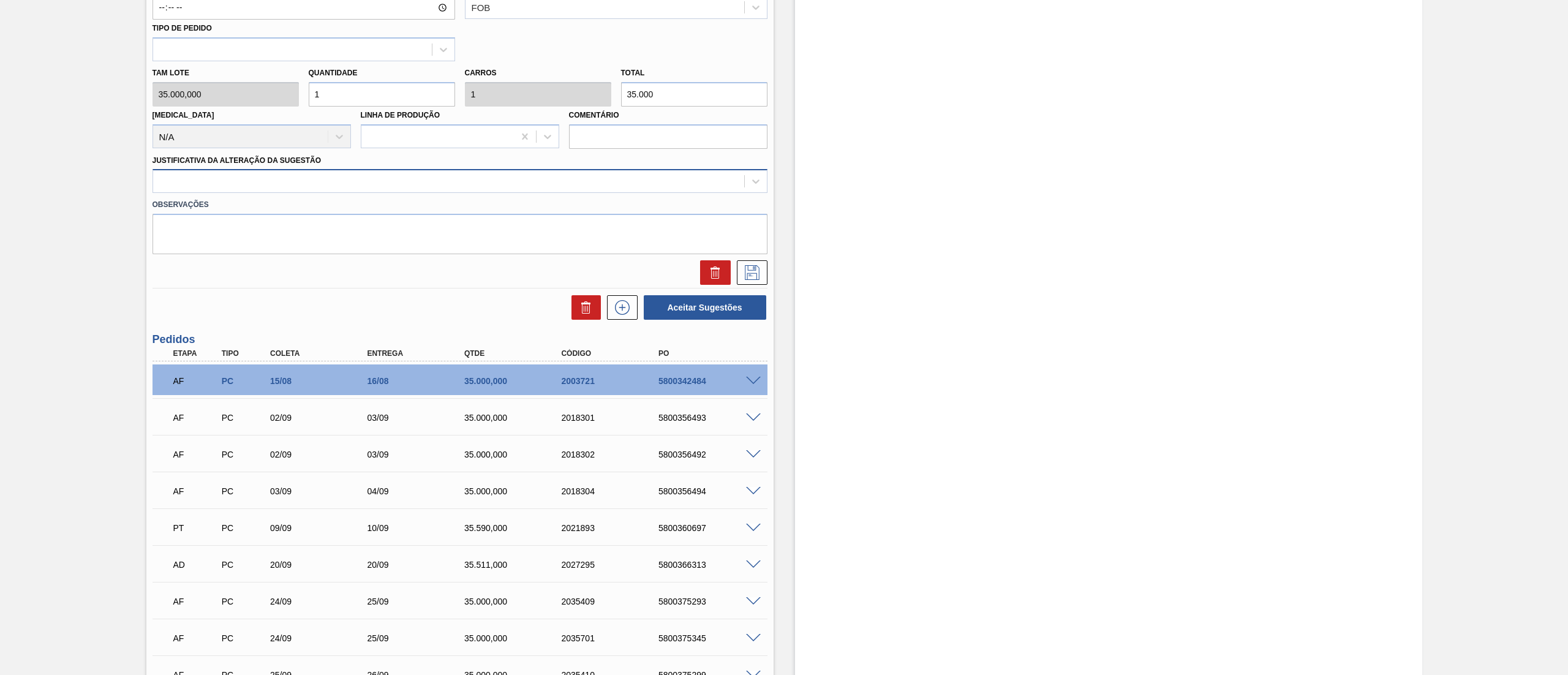
drag, startPoint x: 174, startPoint y: 171, endPoint x: 175, endPoint y: 178, distance: 7.1
click at [174, 171] on div at bounding box center [459, 181] width 615 height 24
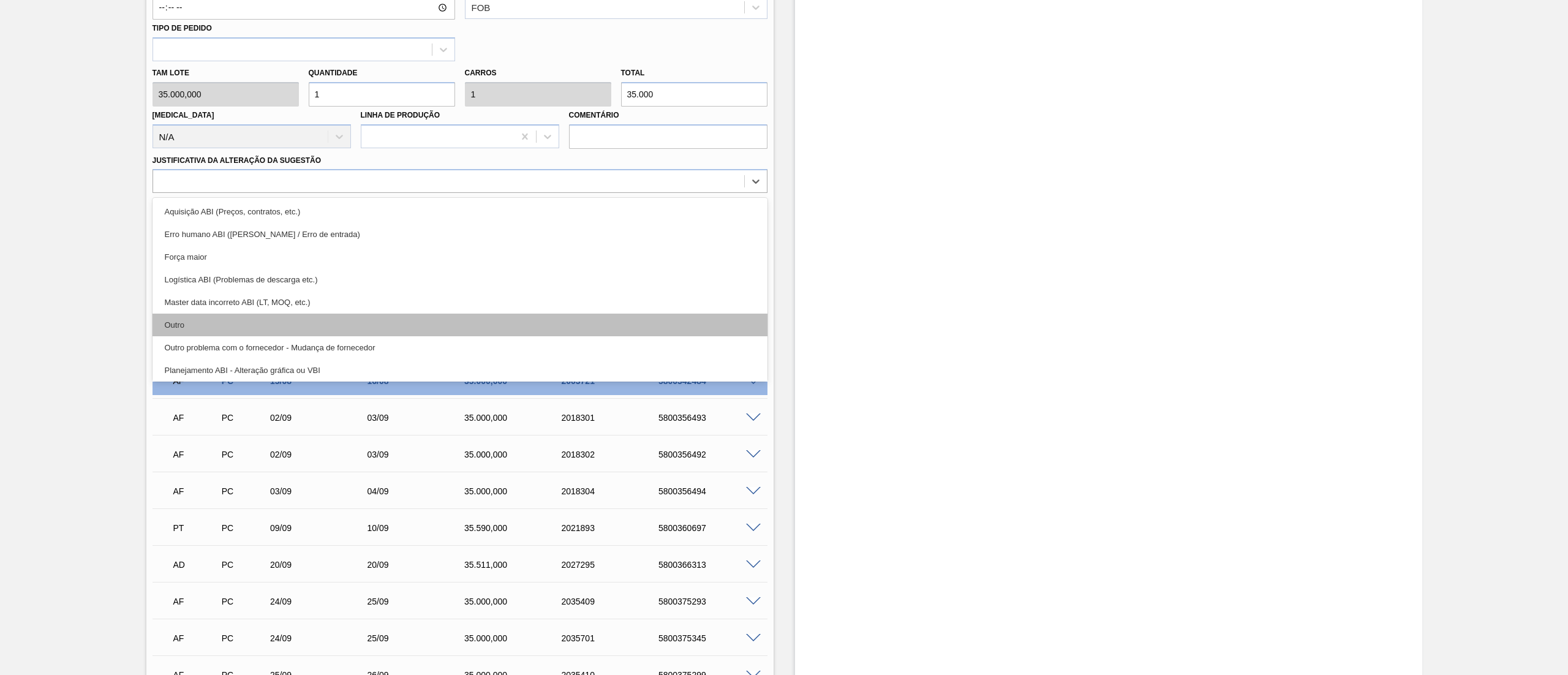
click at [227, 323] on div "Outro" at bounding box center [459, 325] width 615 height 23
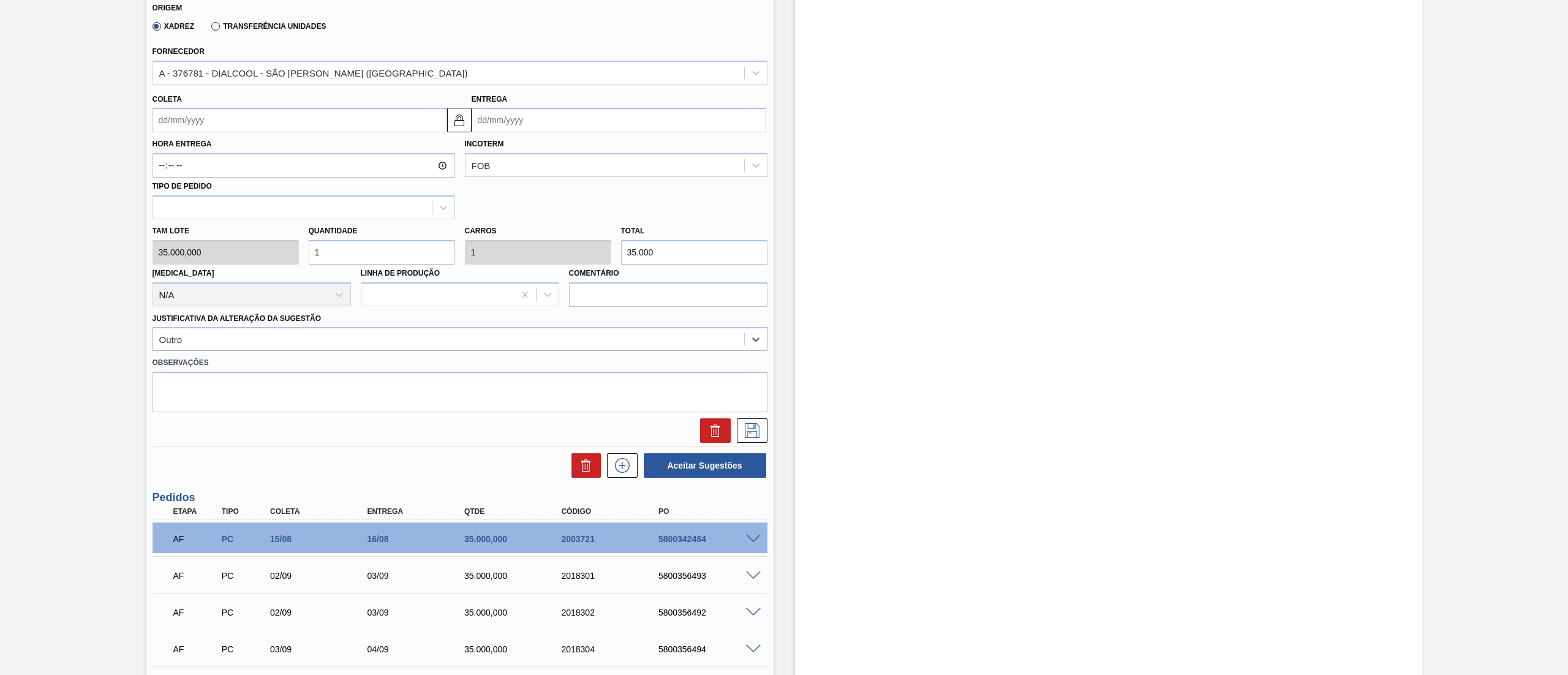
scroll to position [399, 0]
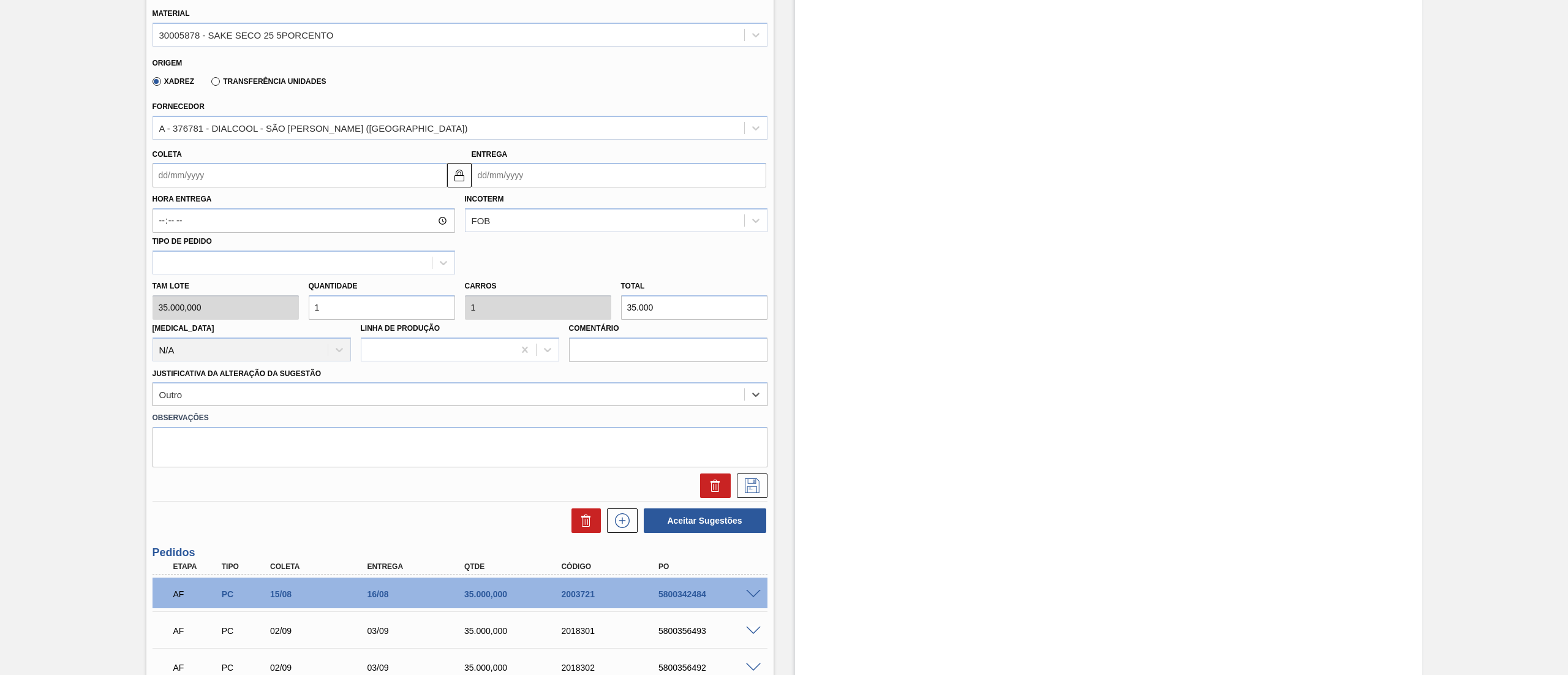
click at [278, 173] on input "Coleta" at bounding box center [299, 175] width 295 height 24
click at [285, 206] on button "Next Month" at bounding box center [289, 204] width 8 height 8
click at [263, 283] on div "17" at bounding box center [266, 284] width 17 height 17
type input "[DATE]"
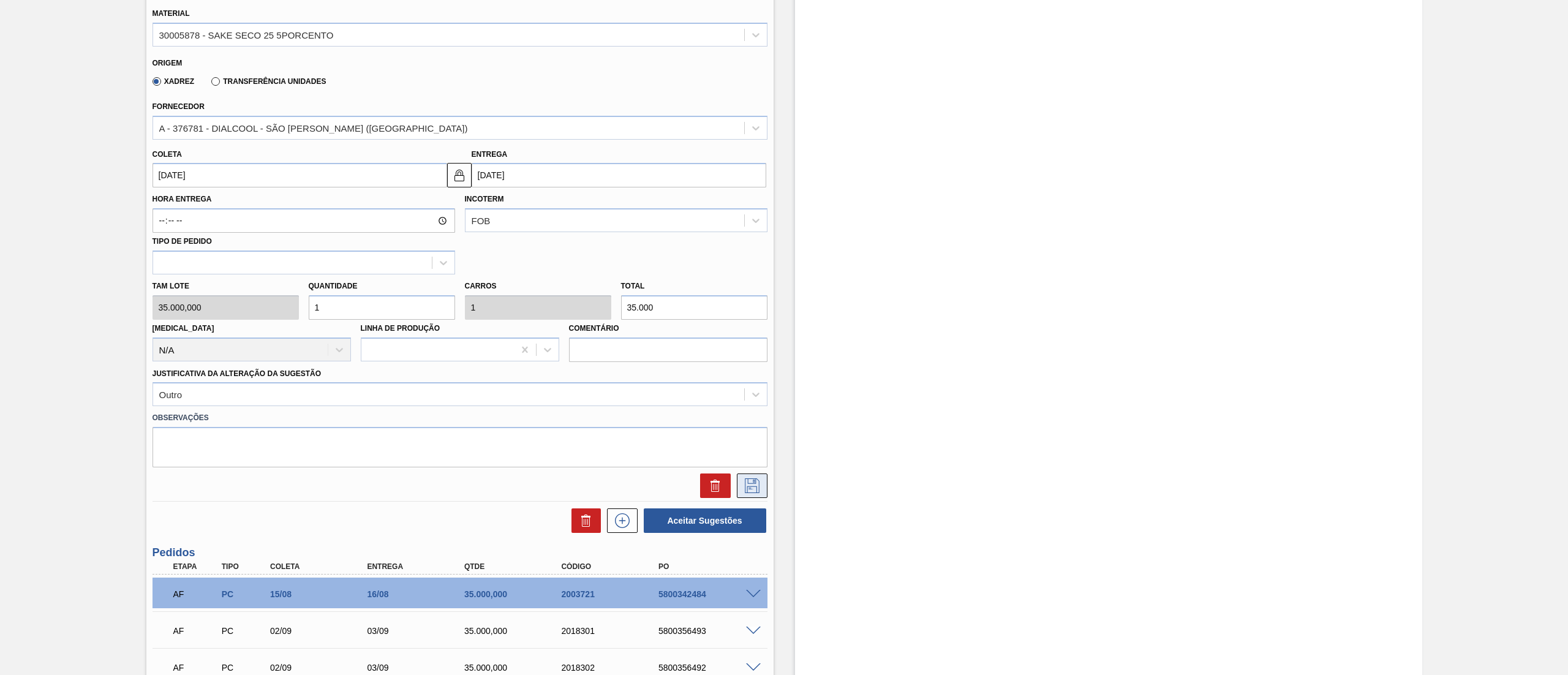
click at [756, 489] on icon at bounding box center [752, 485] width 20 height 15
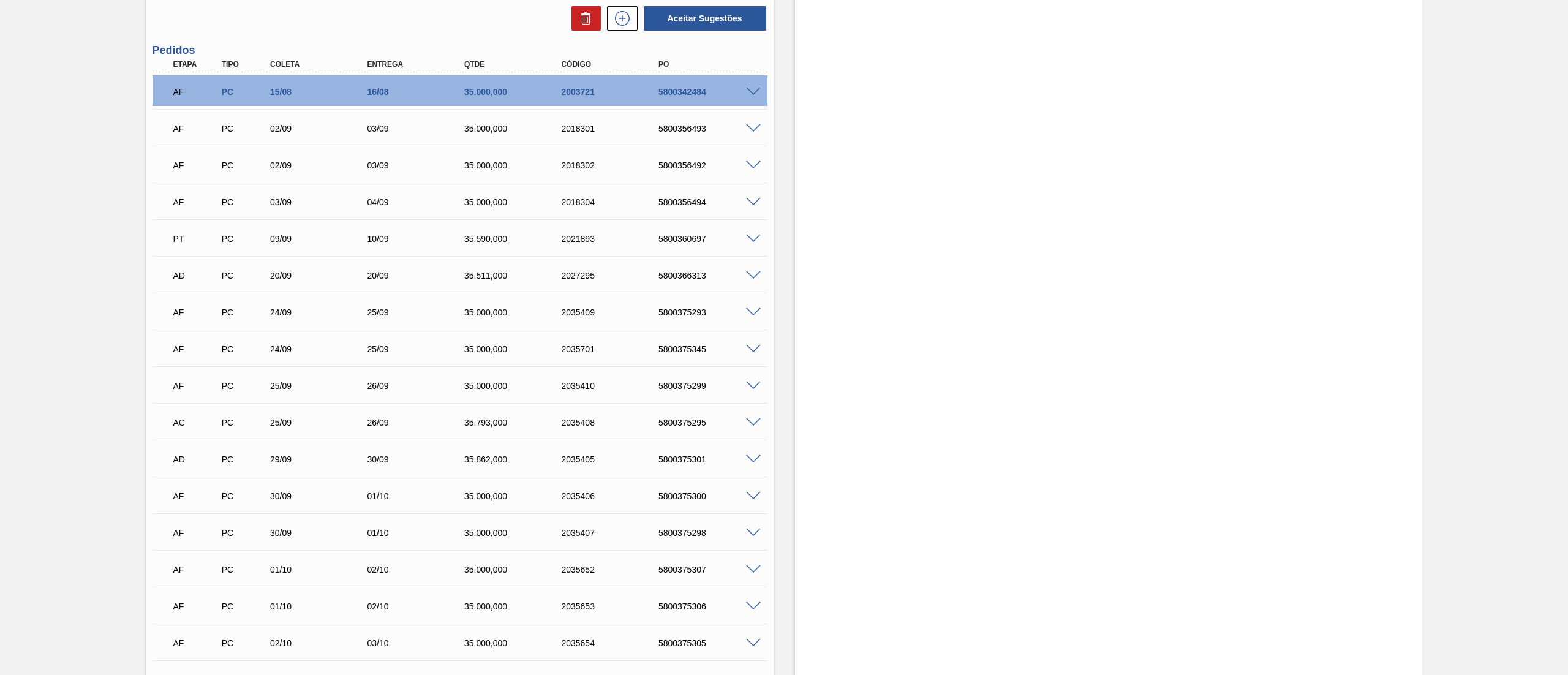
scroll to position [0, 0]
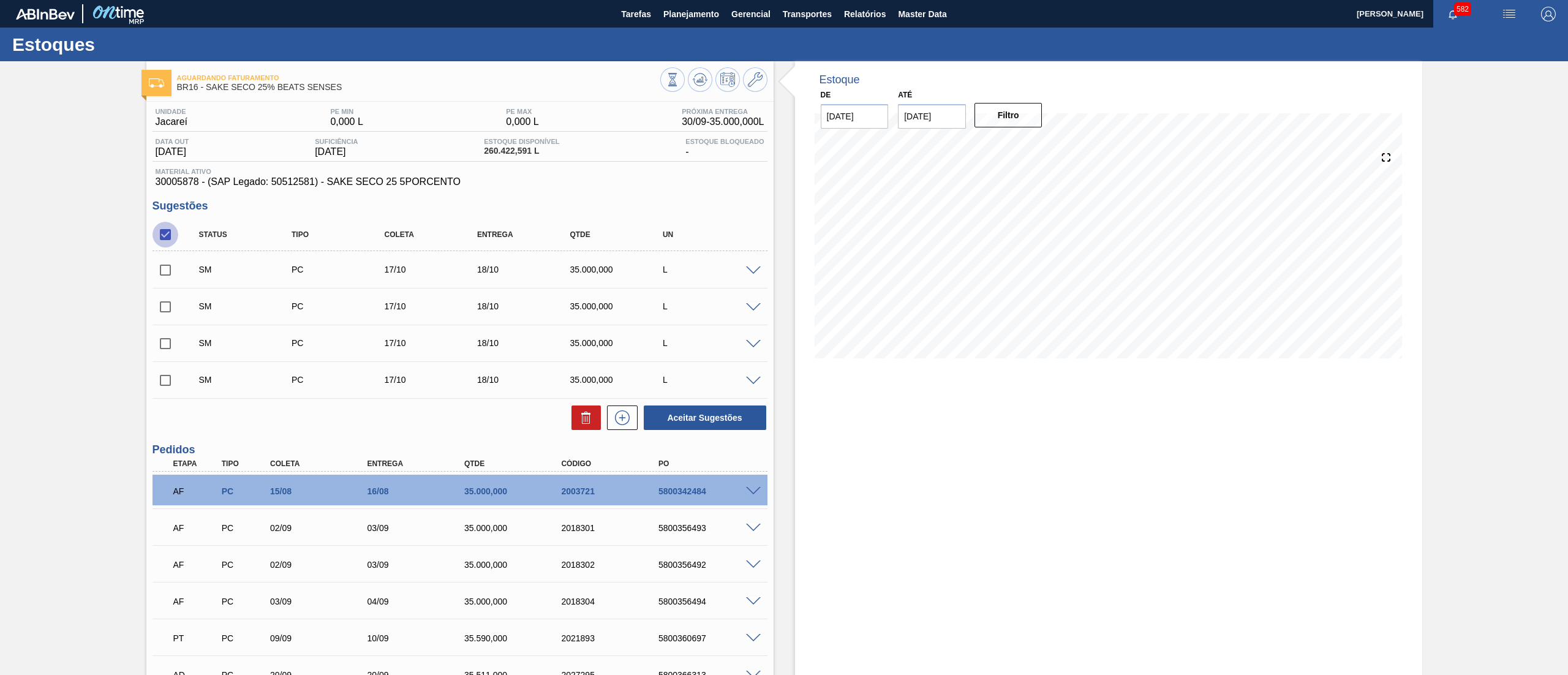
click at [165, 232] on input "checkbox" at bounding box center [165, 234] width 25 height 25
checkbox input "true"
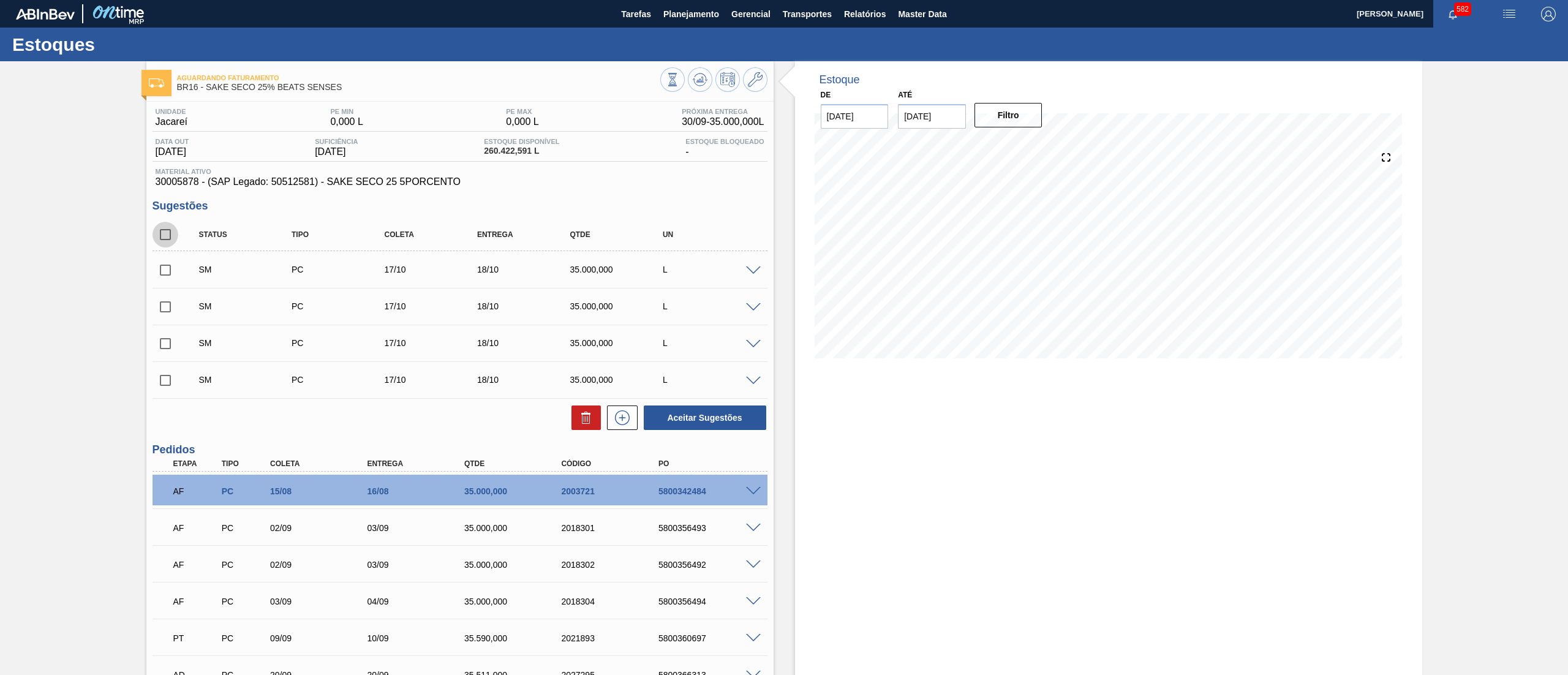
checkbox input "true"
click at [689, 419] on button "Aceitar Sugestões" at bounding box center [705, 418] width 122 height 24
checkbox input "false"
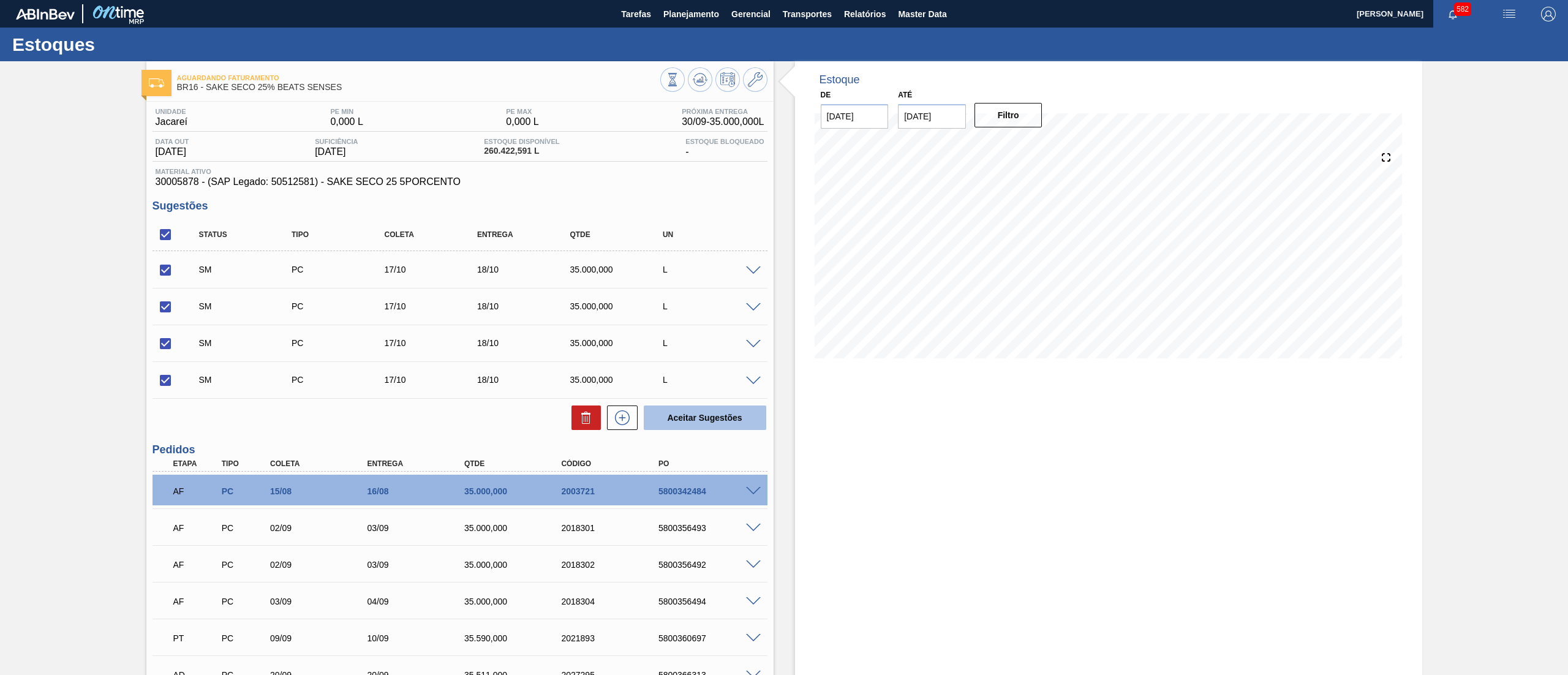
checkbox input "false"
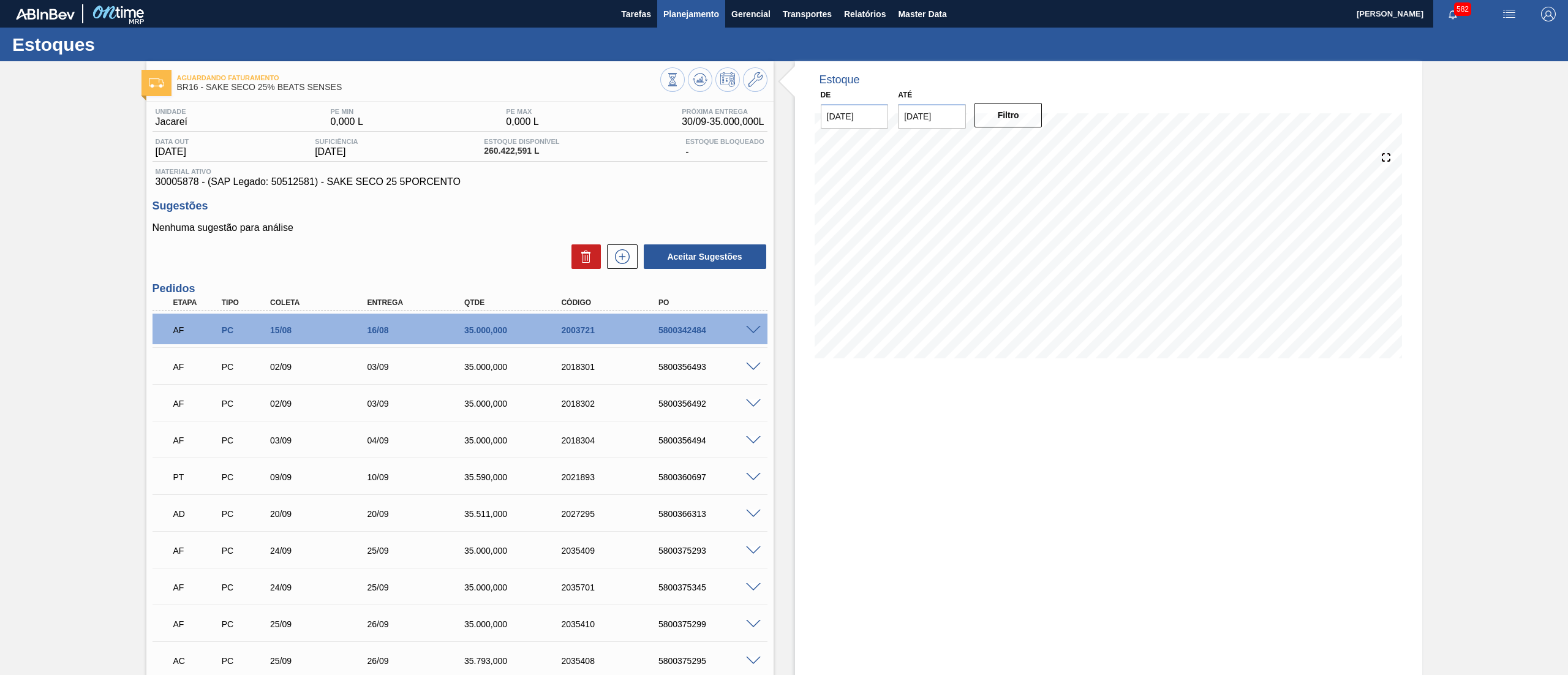
click at [694, 16] on span "Planejamento" at bounding box center [691, 14] width 56 height 15
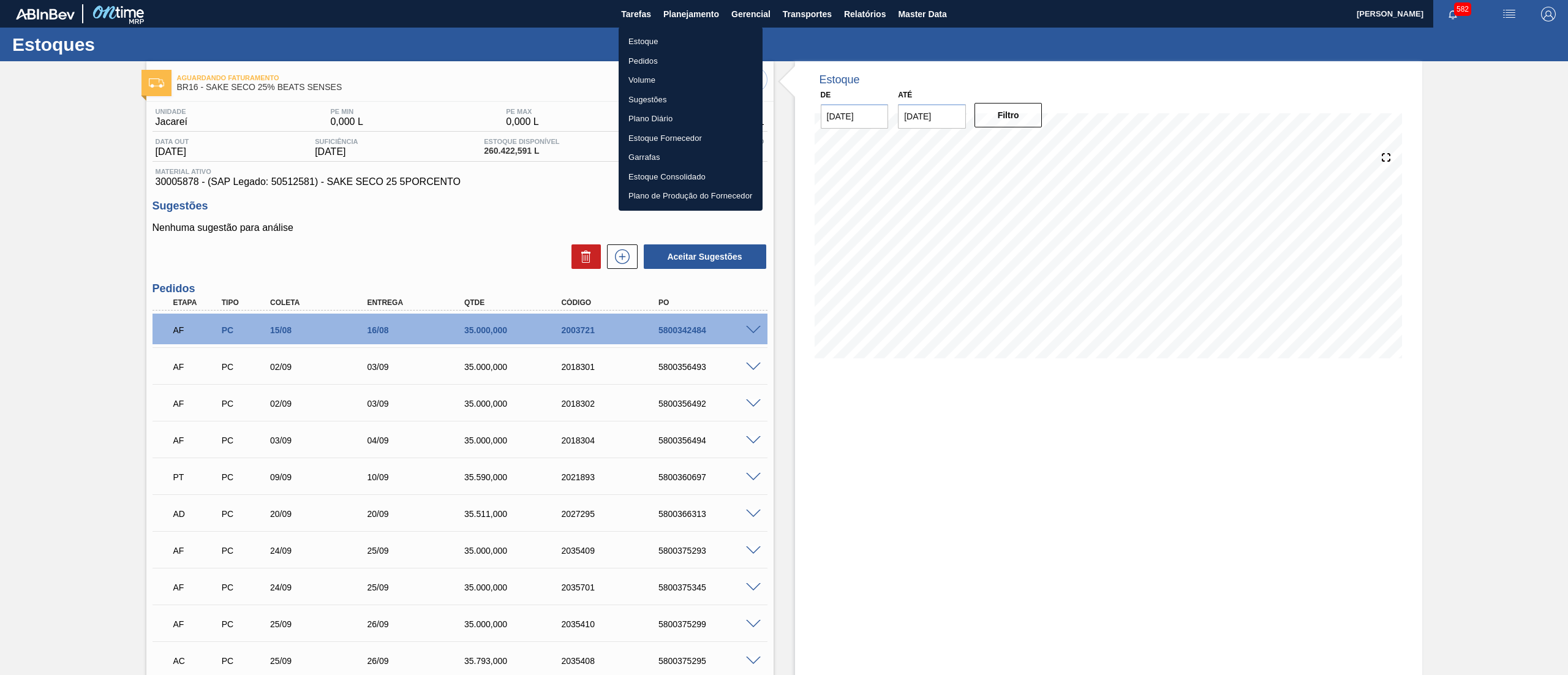
click at [689, 32] on li "Estoque" at bounding box center [690, 41] width 144 height 20
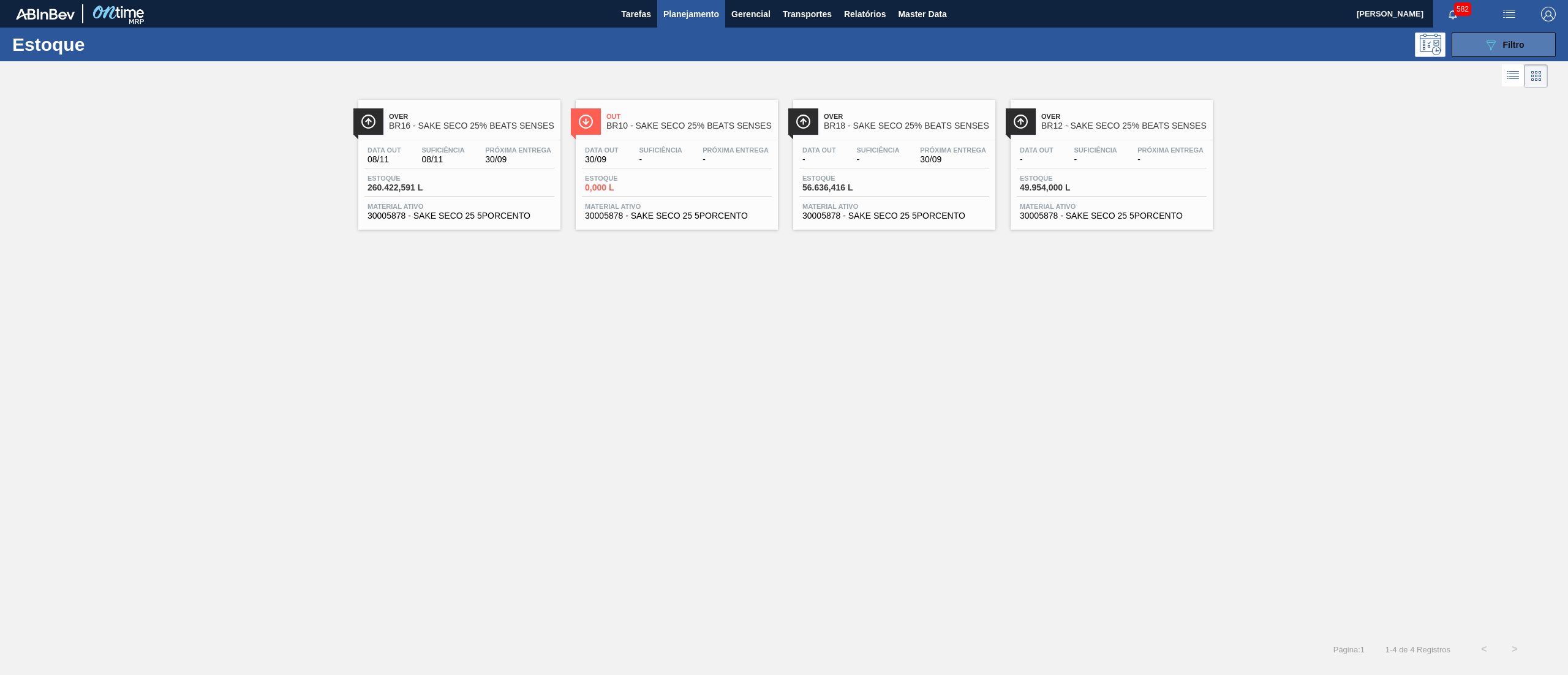
click at [1520, 46] on span "Filtro" at bounding box center [1514, 45] width 22 height 10
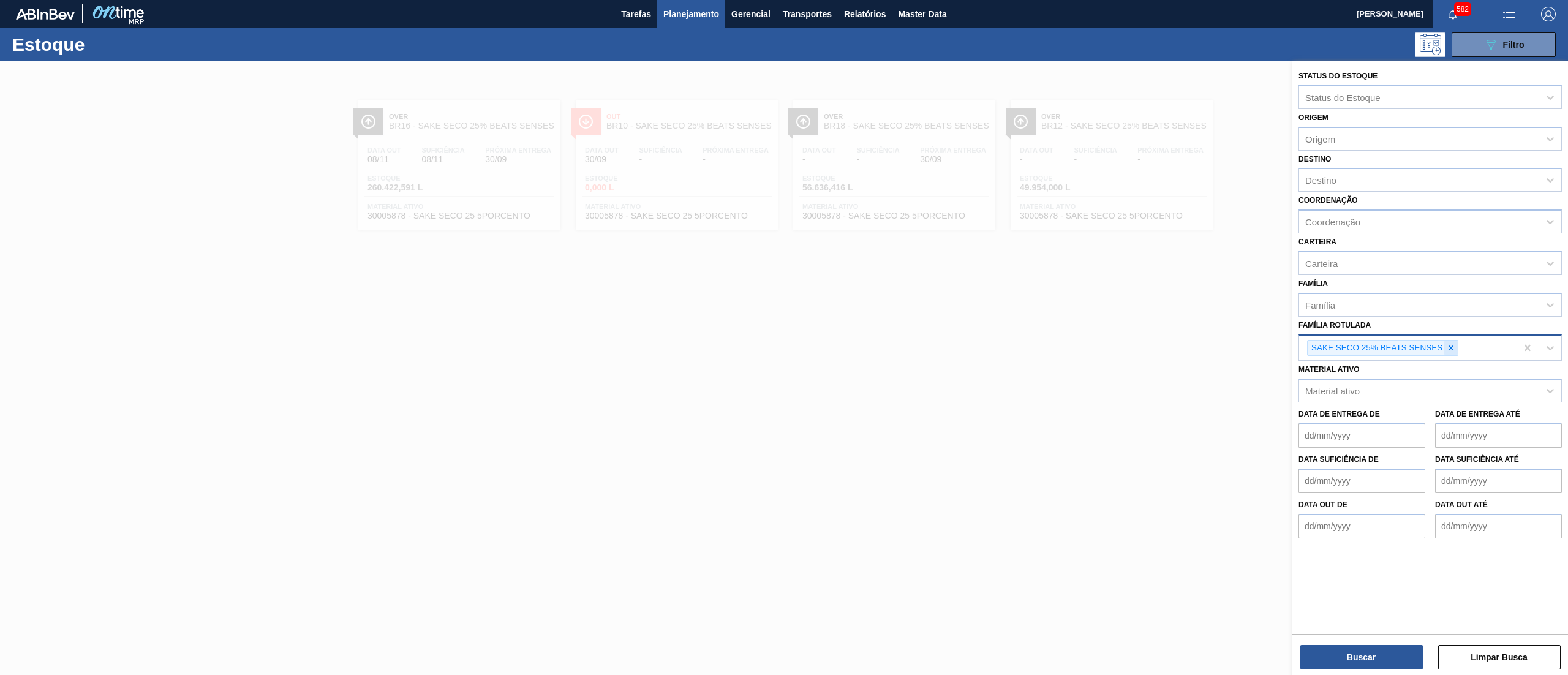
click at [1454, 341] on div at bounding box center [1450, 348] width 13 height 15
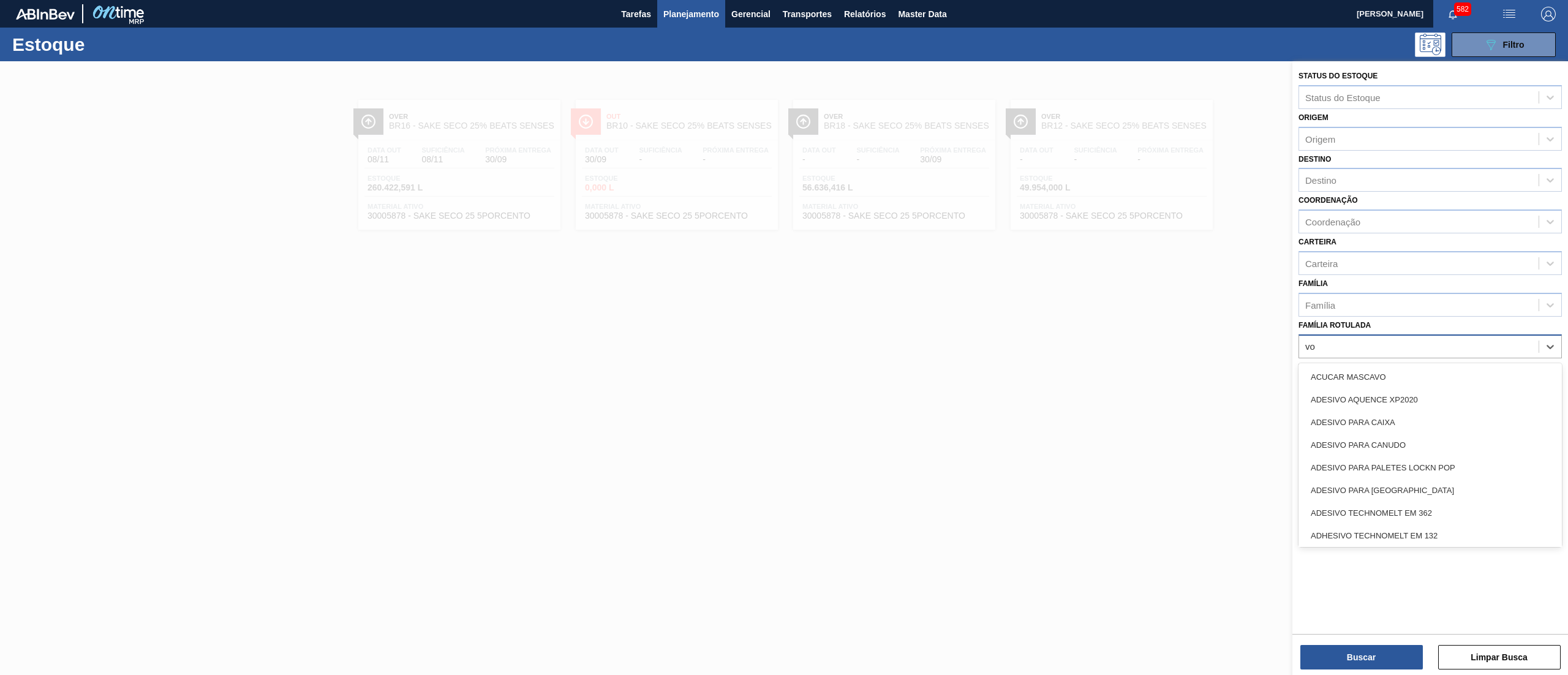
type Rotulada "vod"
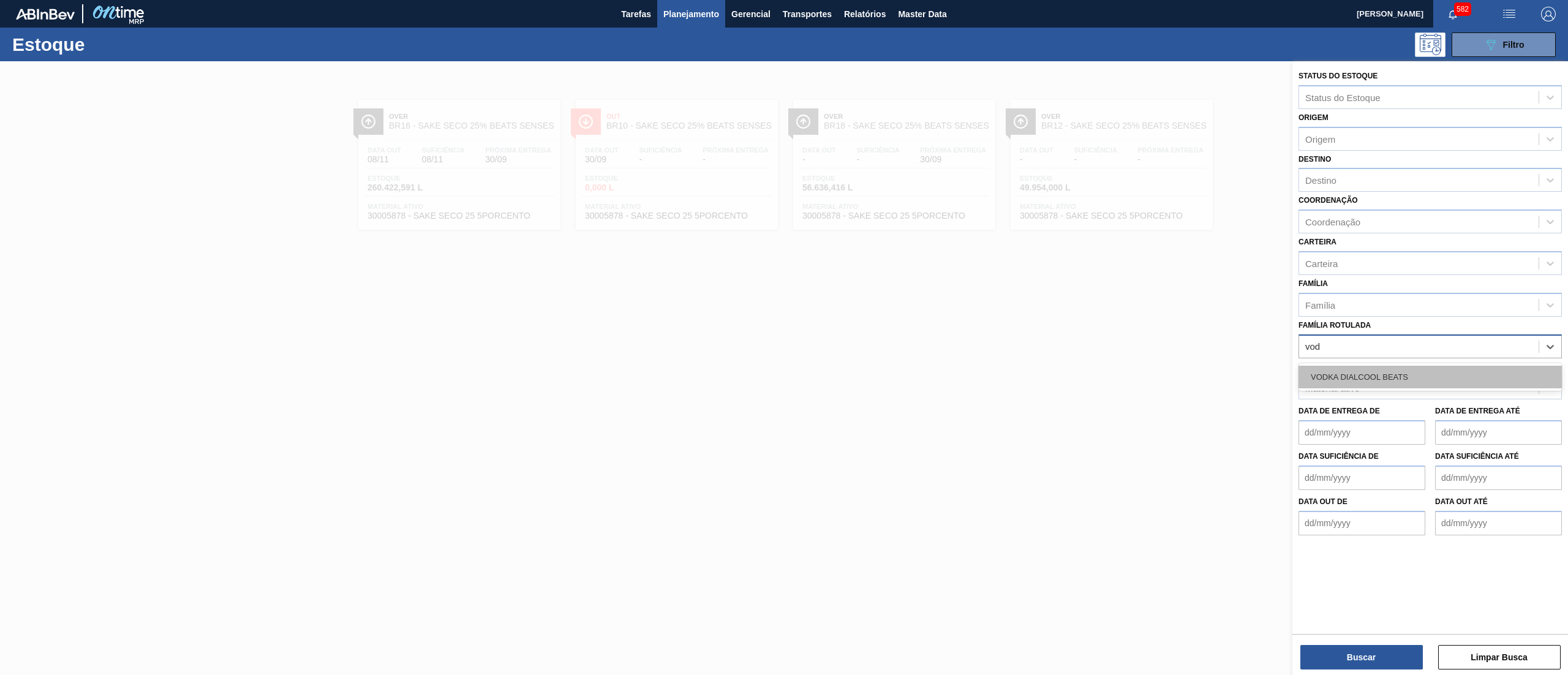
click at [1464, 366] on div "VODKA DIALCOOL BEATS" at bounding box center [1430, 377] width 263 height 23
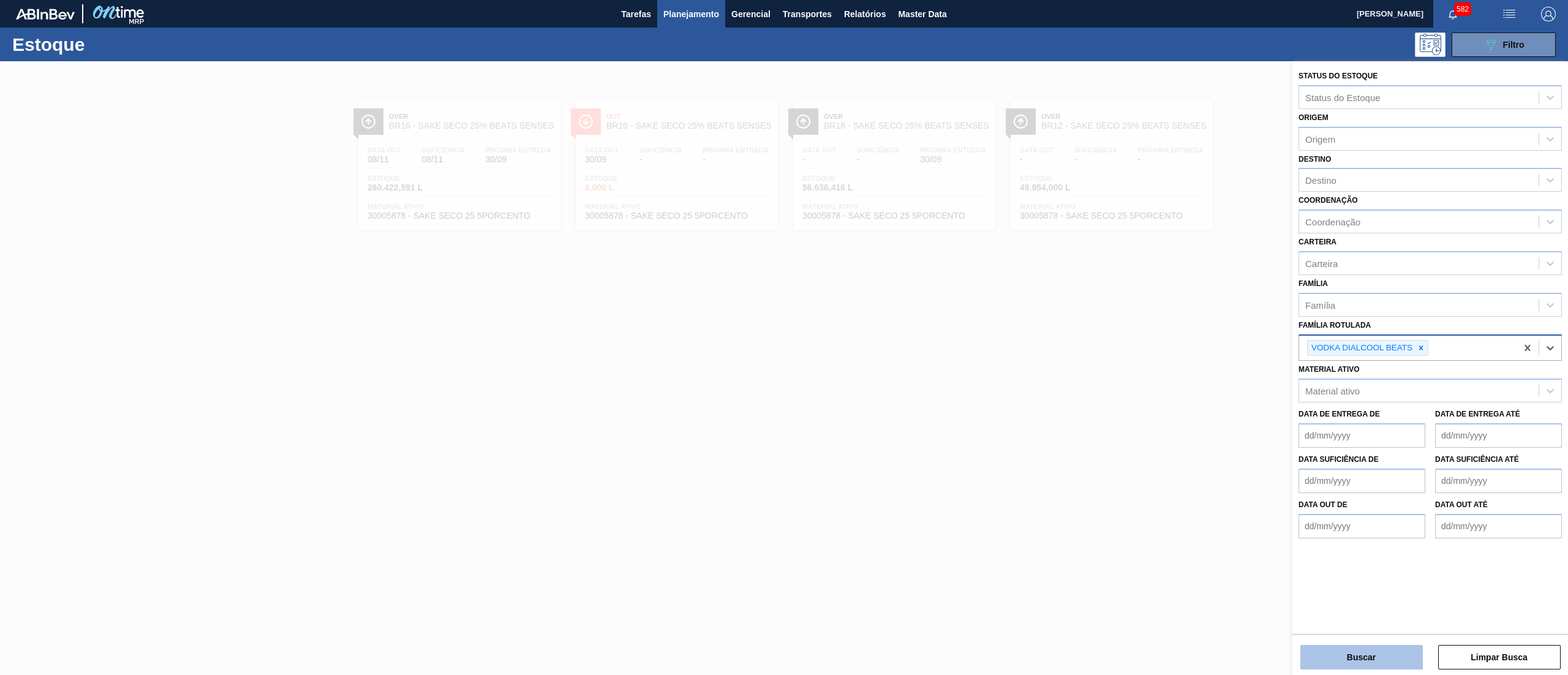
click at [1343, 650] on button "Buscar" at bounding box center [1361, 657] width 122 height 24
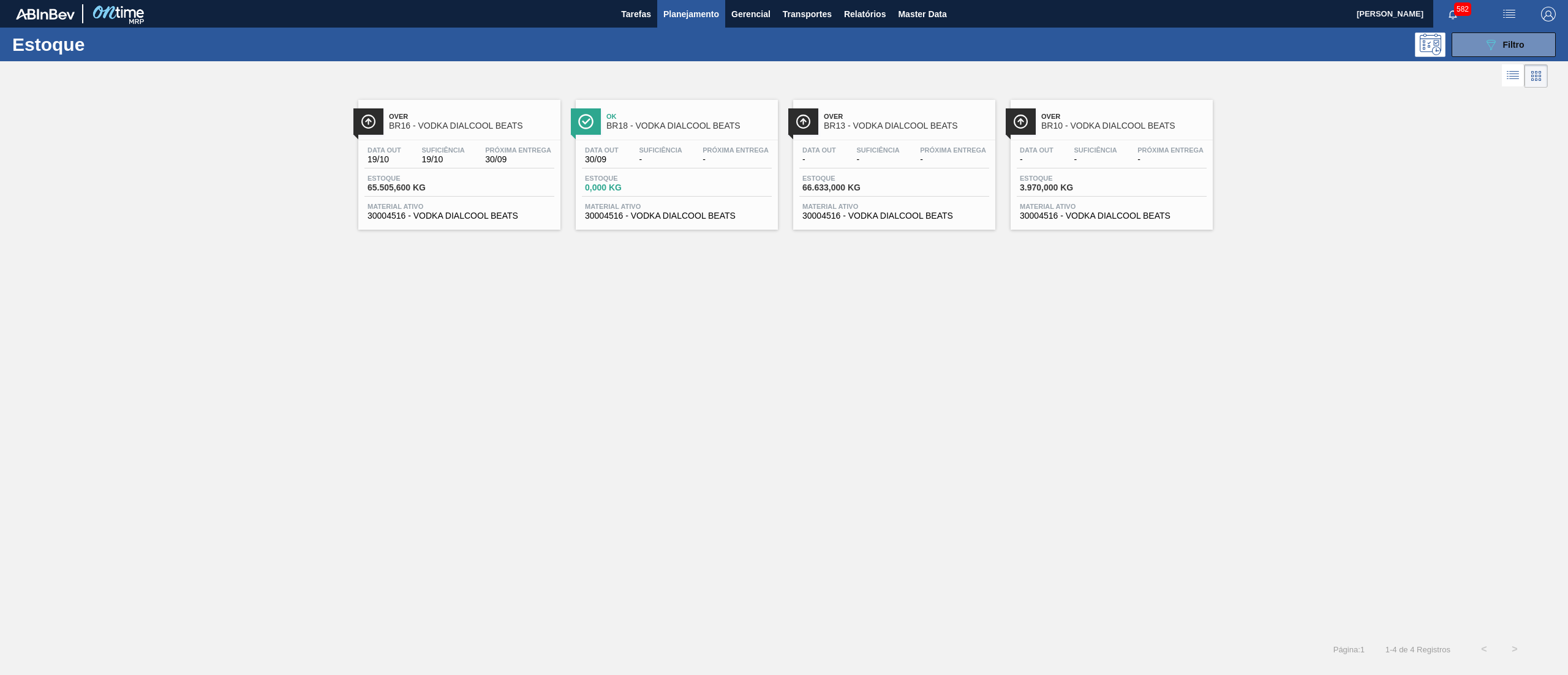
click at [474, 181] on div "Estoque 65.505,600 KG" at bounding box center [459, 185] width 190 height 22
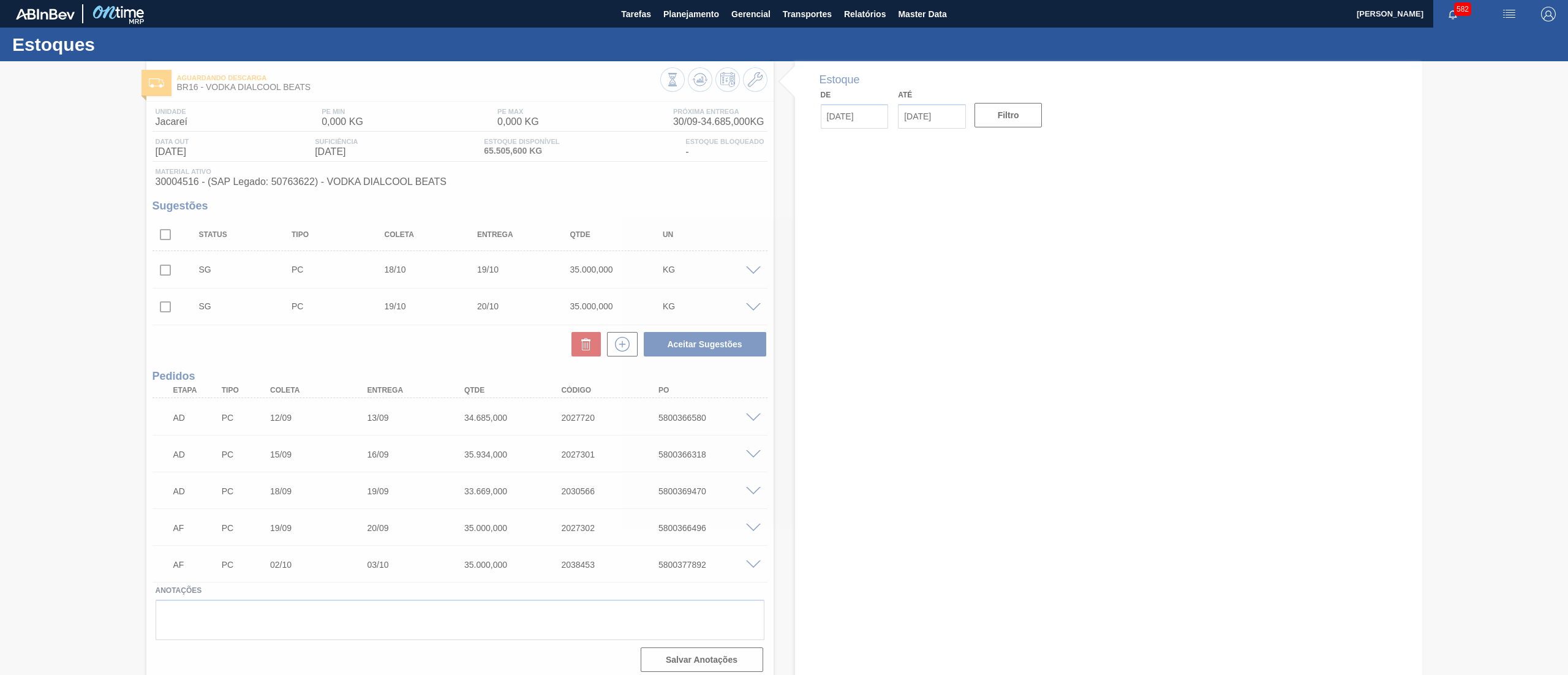
type input "[DATE]"
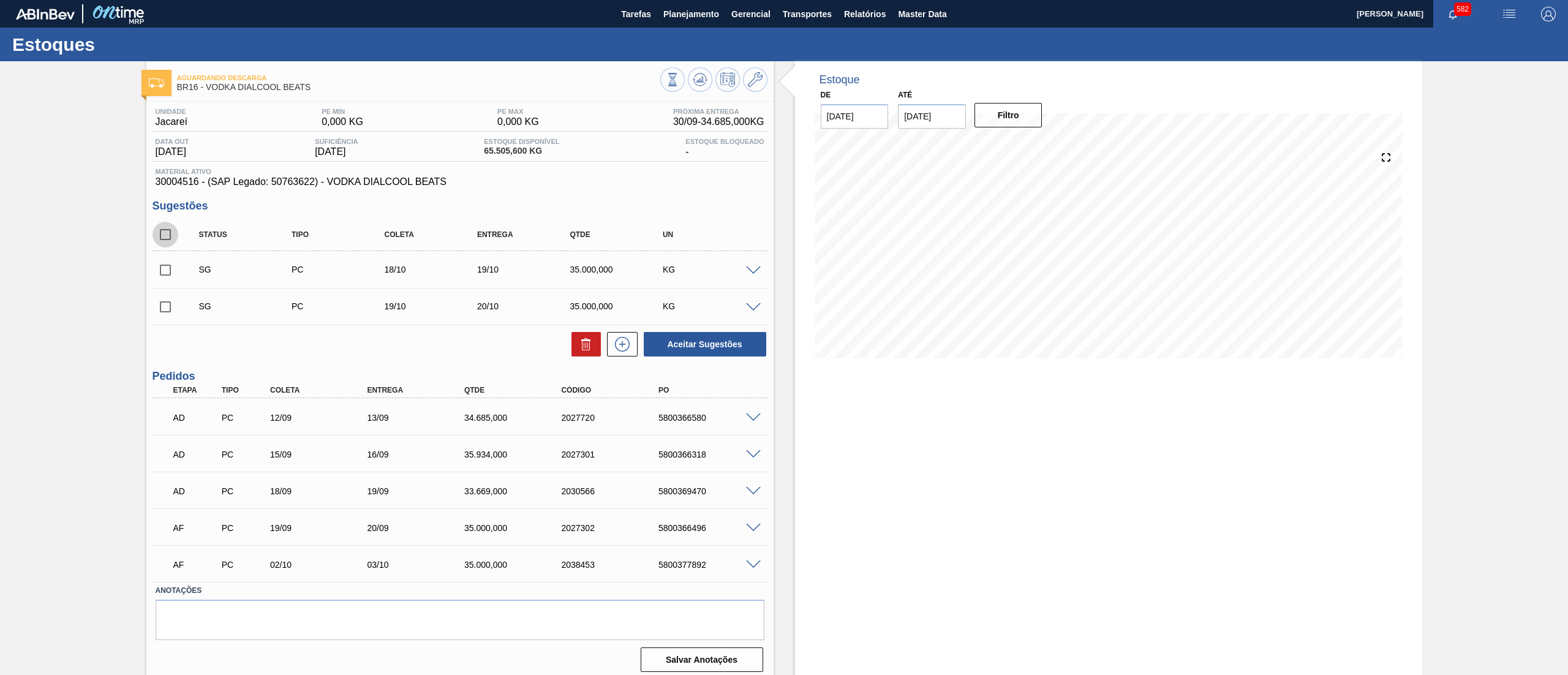
click at [159, 232] on input "checkbox" at bounding box center [165, 234] width 25 height 25
checkbox input "true"
click at [568, 341] on div at bounding box center [583, 344] width 36 height 24
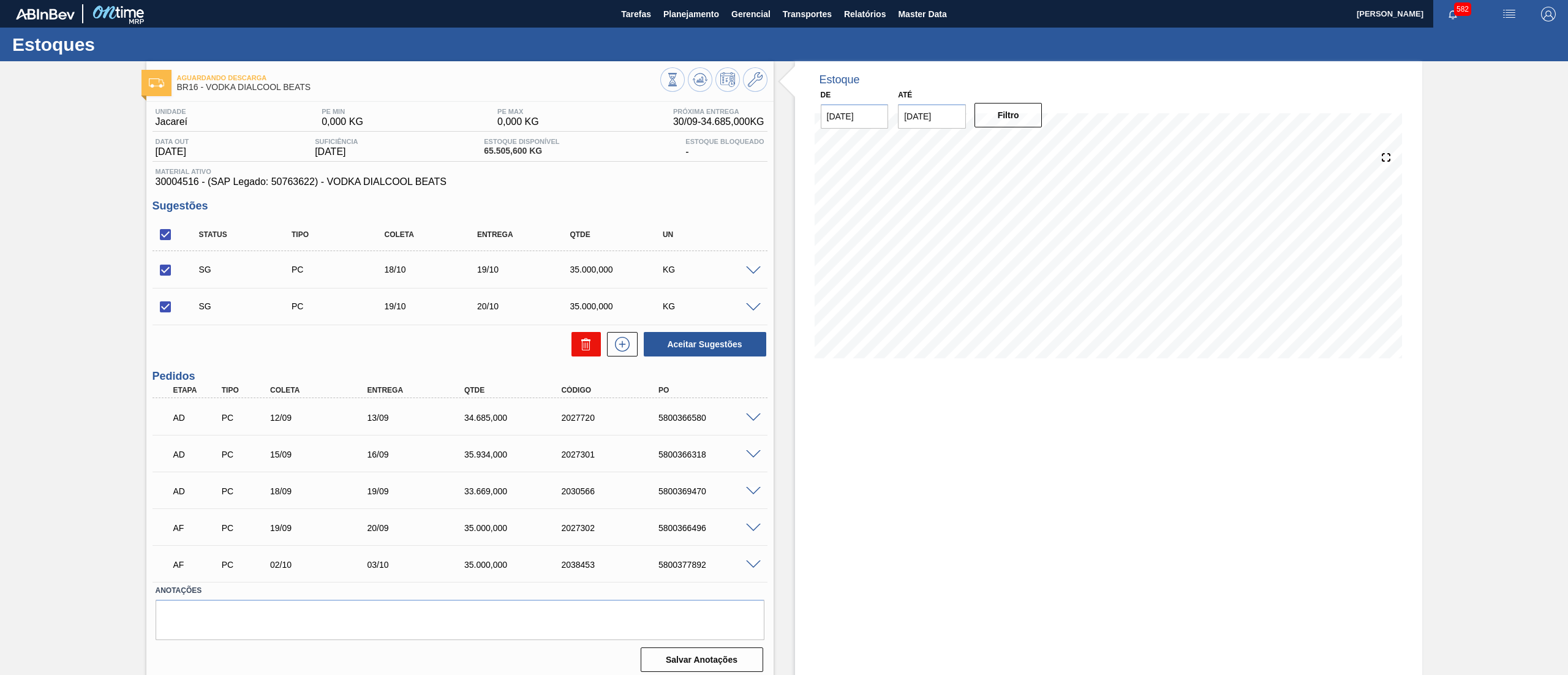
click at [580, 339] on icon at bounding box center [586, 344] width 15 height 15
checkbox input "false"
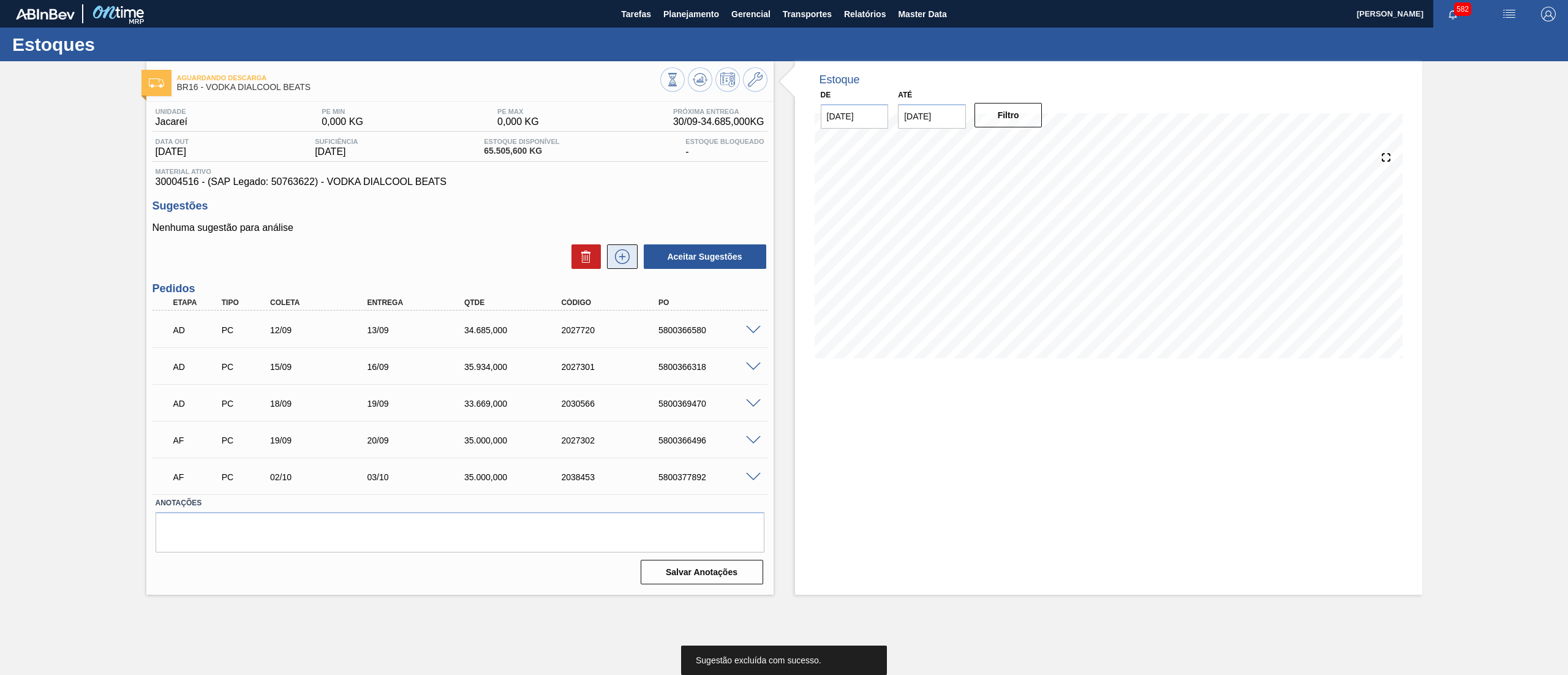
click at [620, 252] on icon at bounding box center [622, 256] width 20 height 15
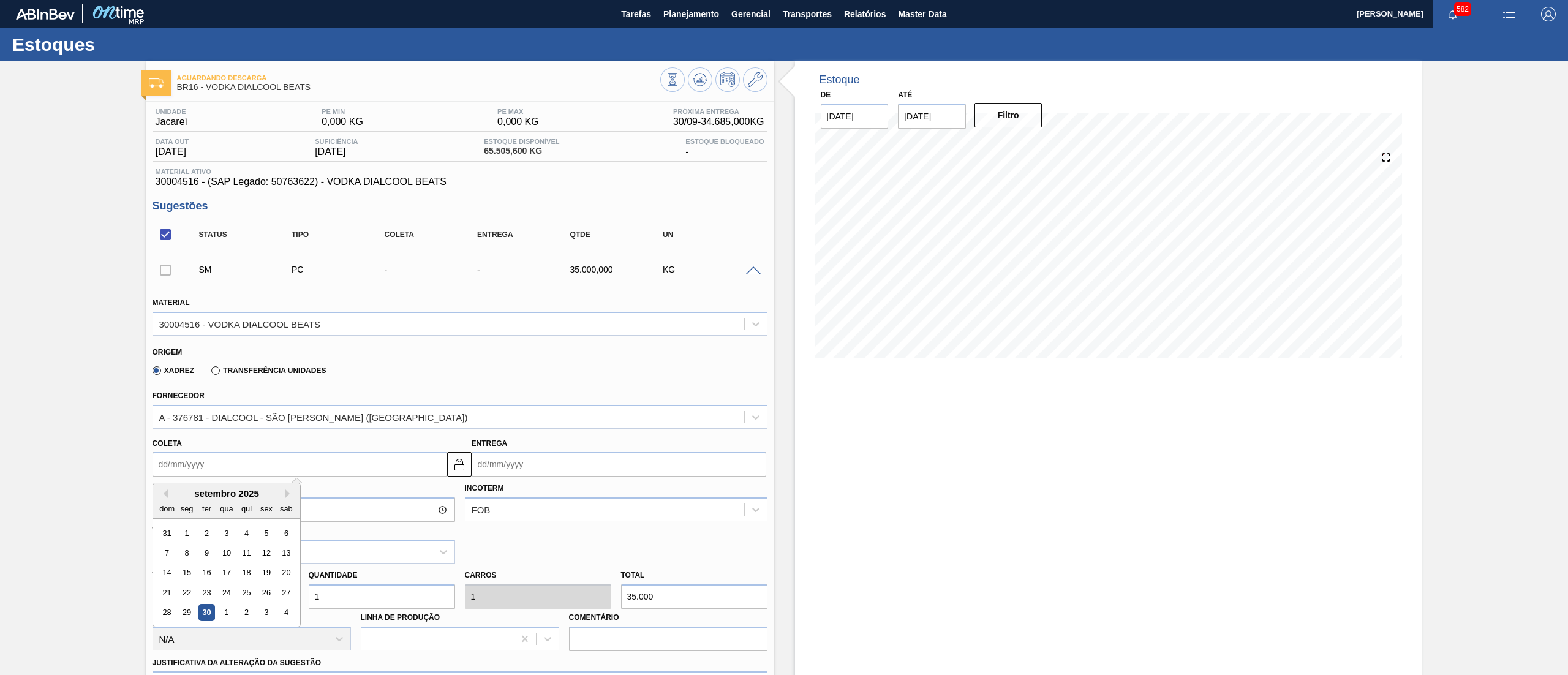
click at [199, 462] on input "Coleta" at bounding box center [299, 464] width 295 height 24
click at [285, 494] on button "Next Month" at bounding box center [289, 493] width 8 height 8
click at [190, 567] on div "13" at bounding box center [187, 573] width 17 height 17
type input "[DATE]"
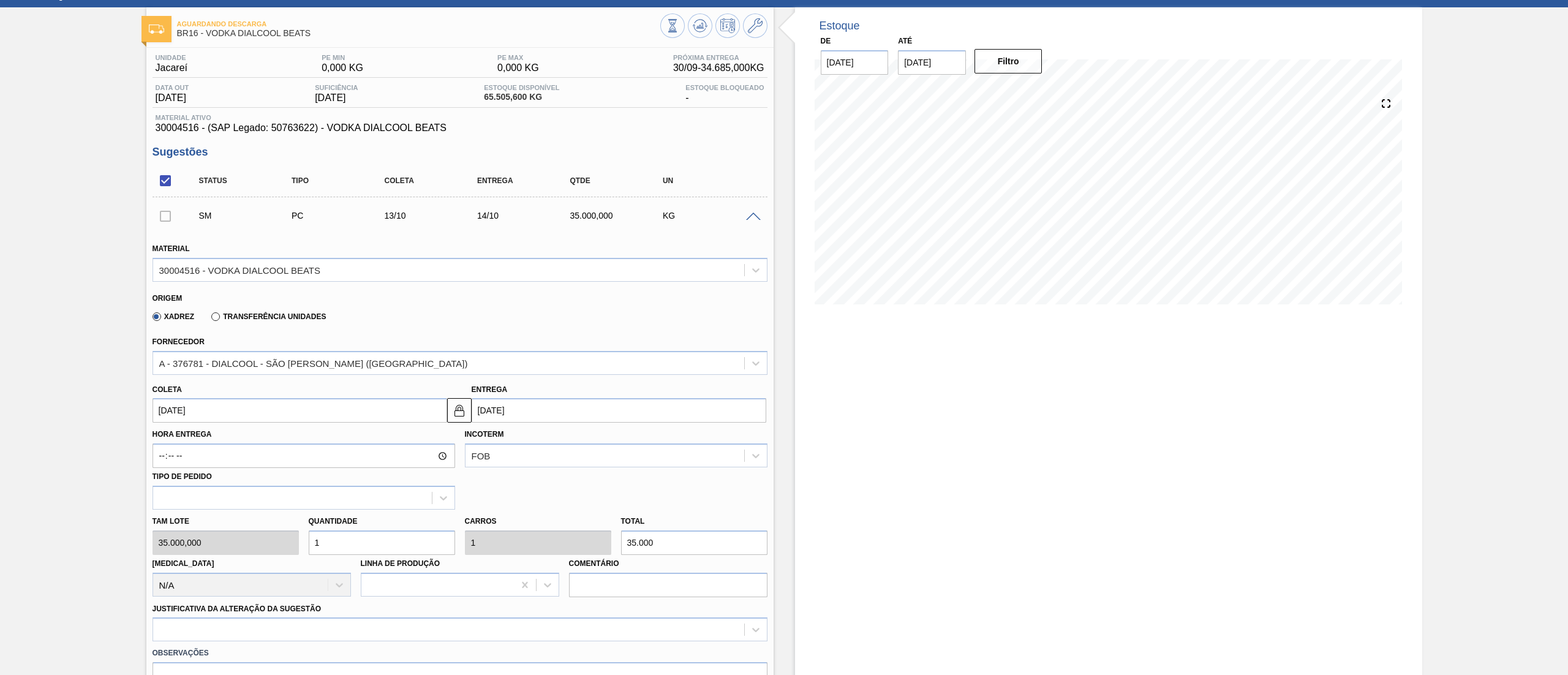
scroll to position [152, 0]
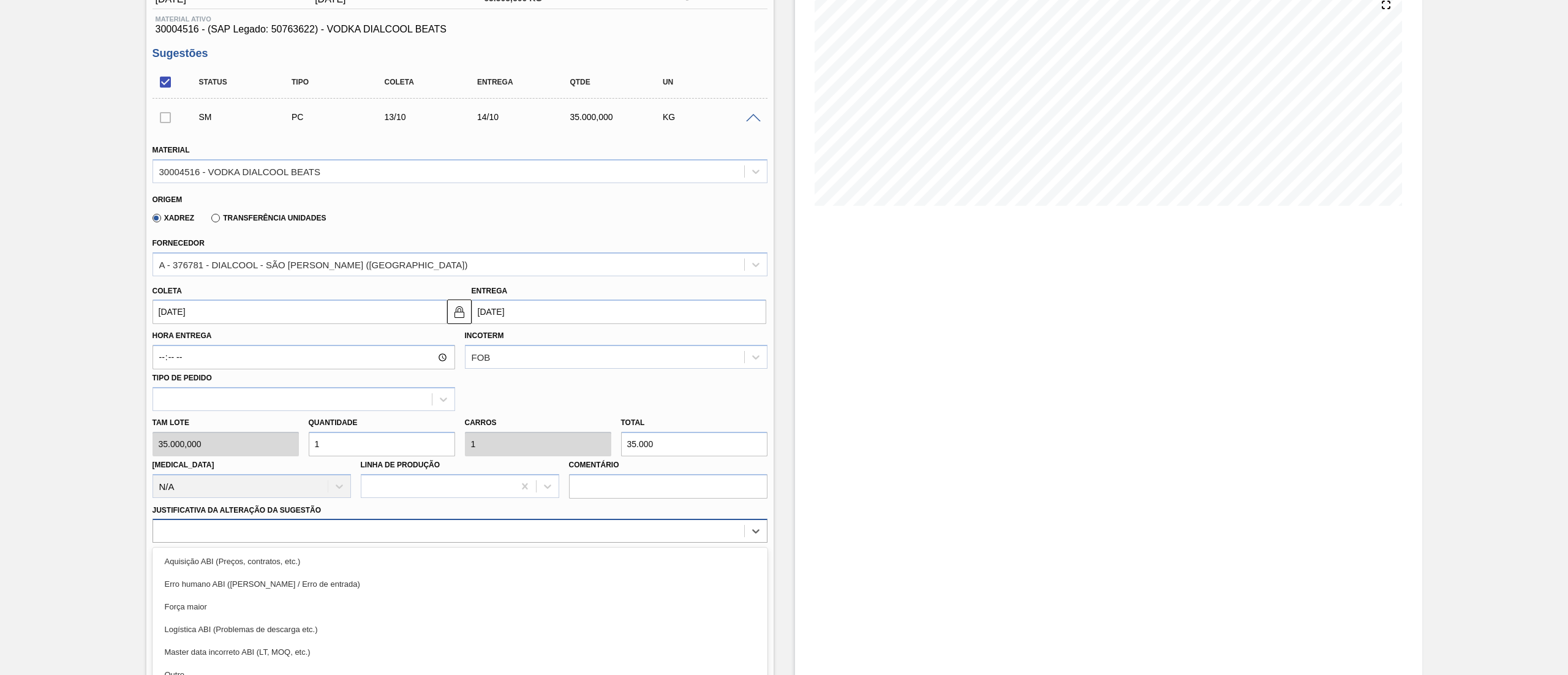
click at [180, 523] on div "option Erro humano ABI (Cálculo / Erro de entrada) focused, 2 of 18. 18 results…" at bounding box center [459, 530] width 615 height 24
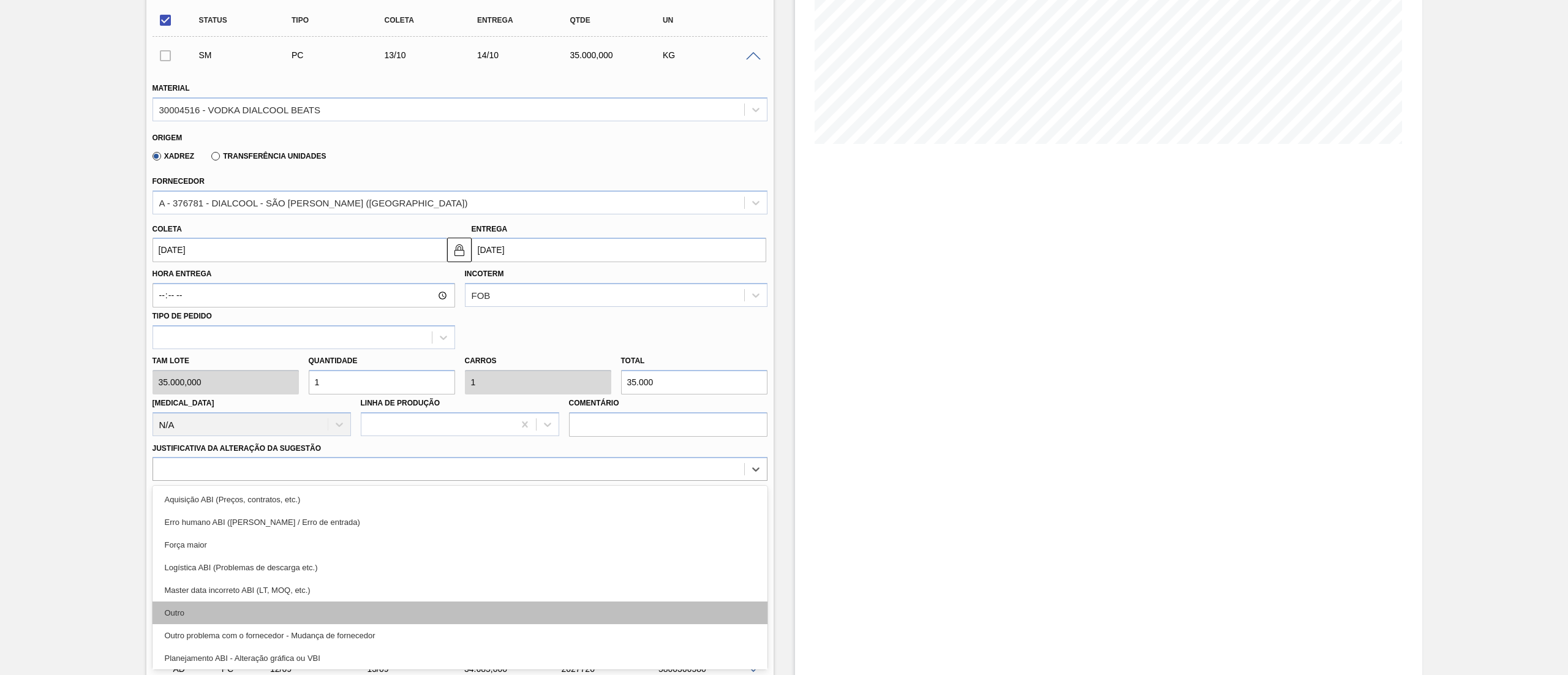
click at [207, 602] on div "Outro" at bounding box center [459, 613] width 615 height 23
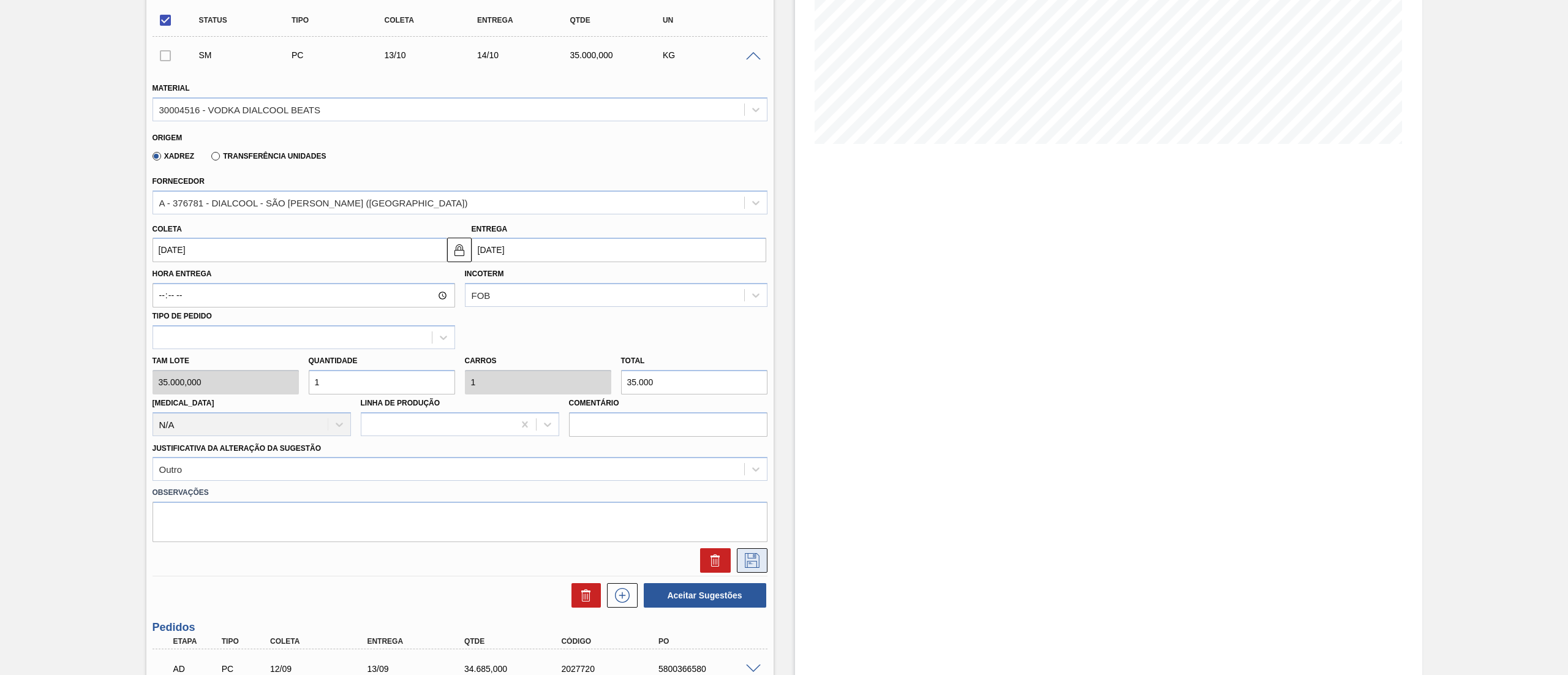
click at [743, 571] on button at bounding box center [752, 560] width 31 height 24
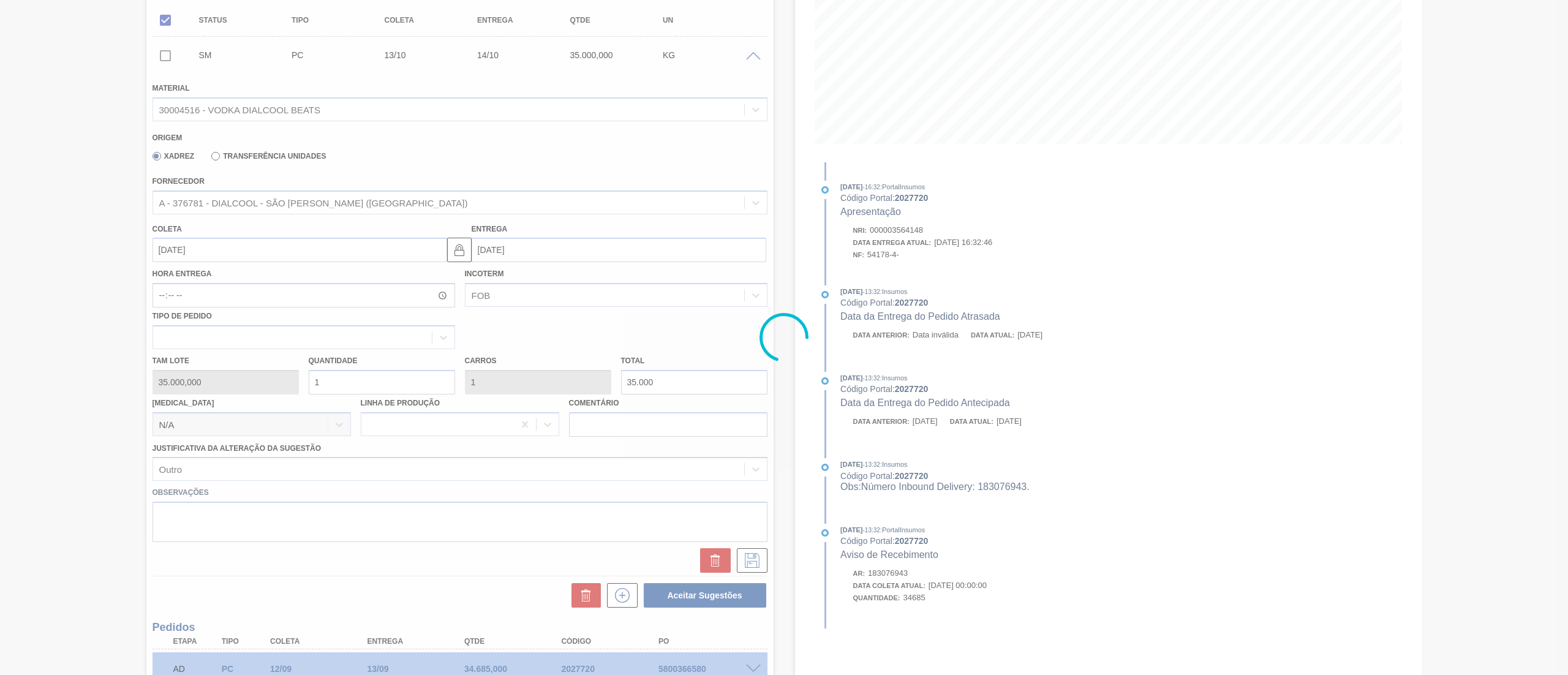
scroll to position [0, 0]
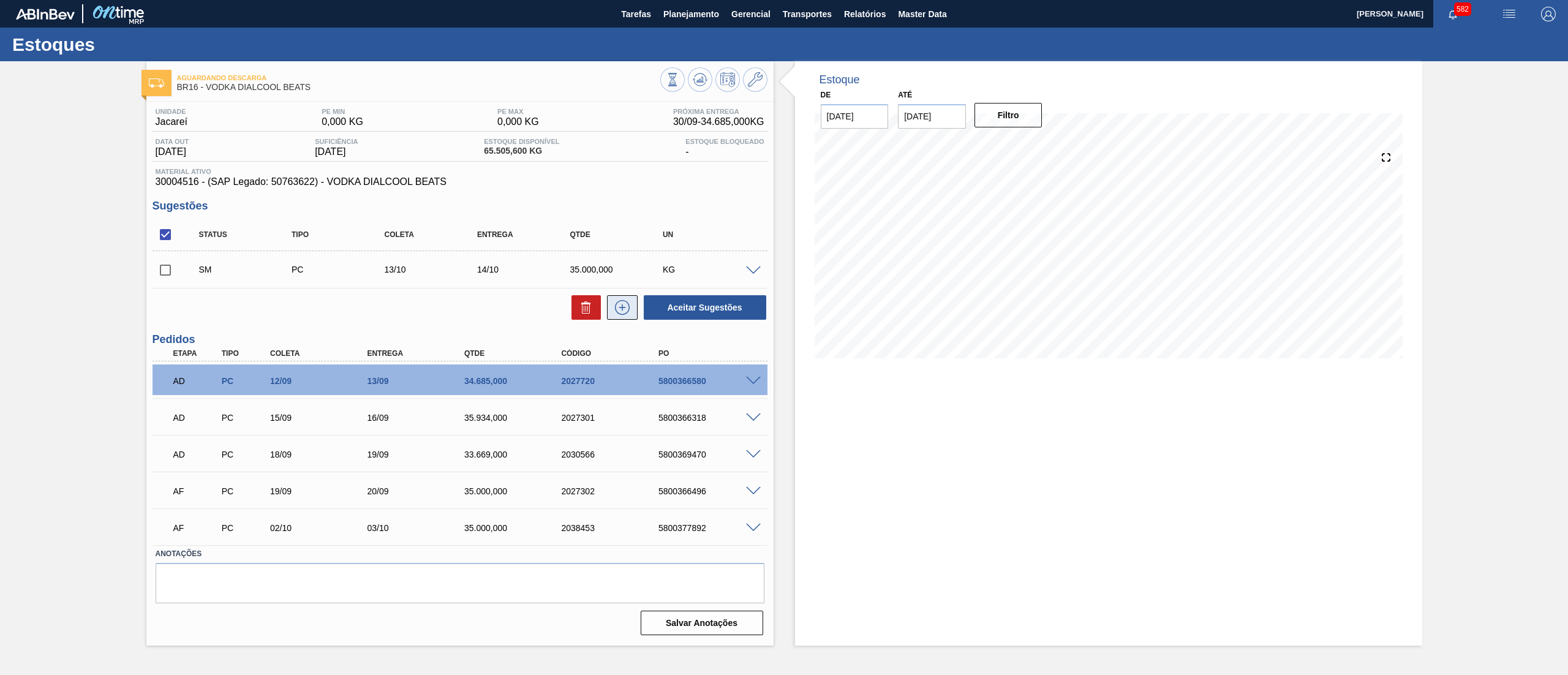
click at [620, 315] on icon at bounding box center [622, 307] width 20 height 15
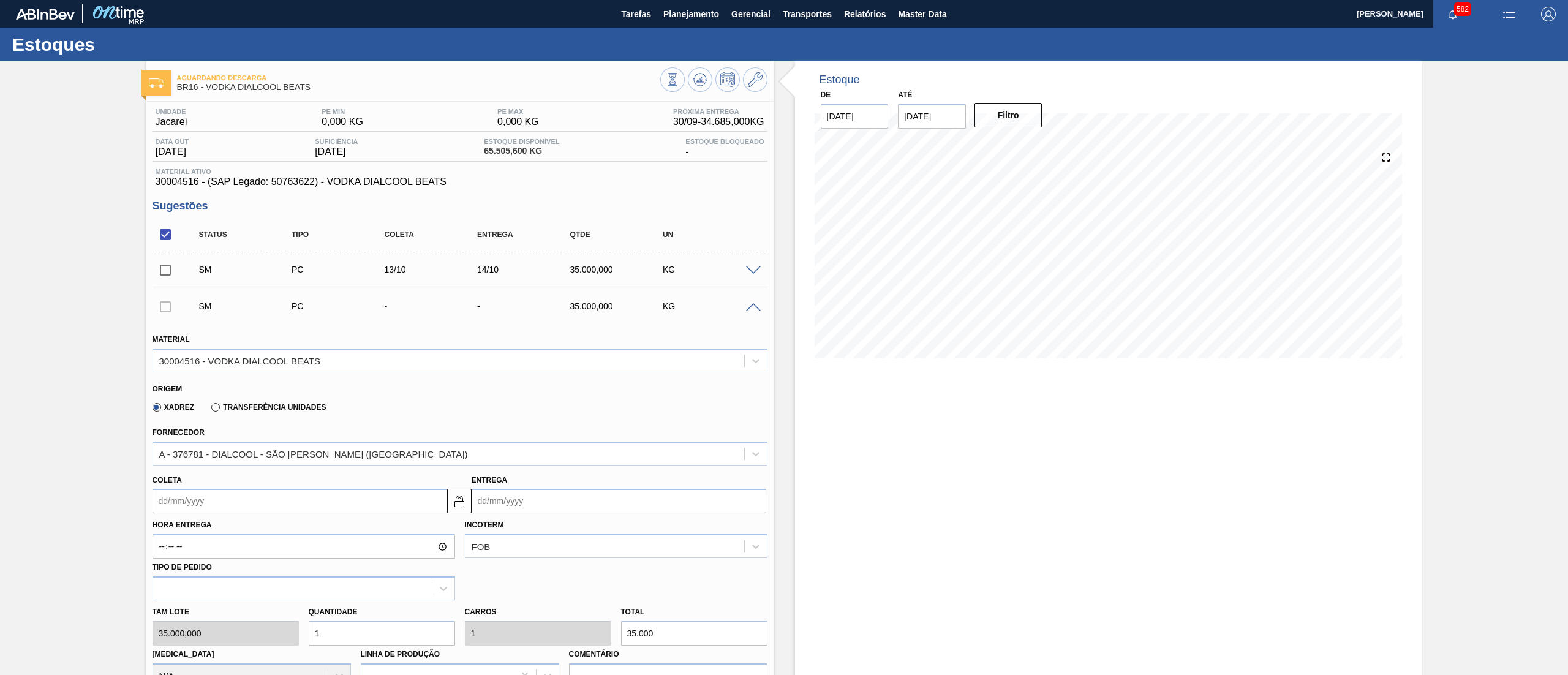
click at [192, 506] on input "Coleta" at bounding box center [299, 501] width 295 height 24
click at [292, 534] on button "Next Month" at bounding box center [289, 530] width 8 height 8
click at [223, 609] on div "15" at bounding box center [226, 609] width 17 height 17
type input "[DATE]"
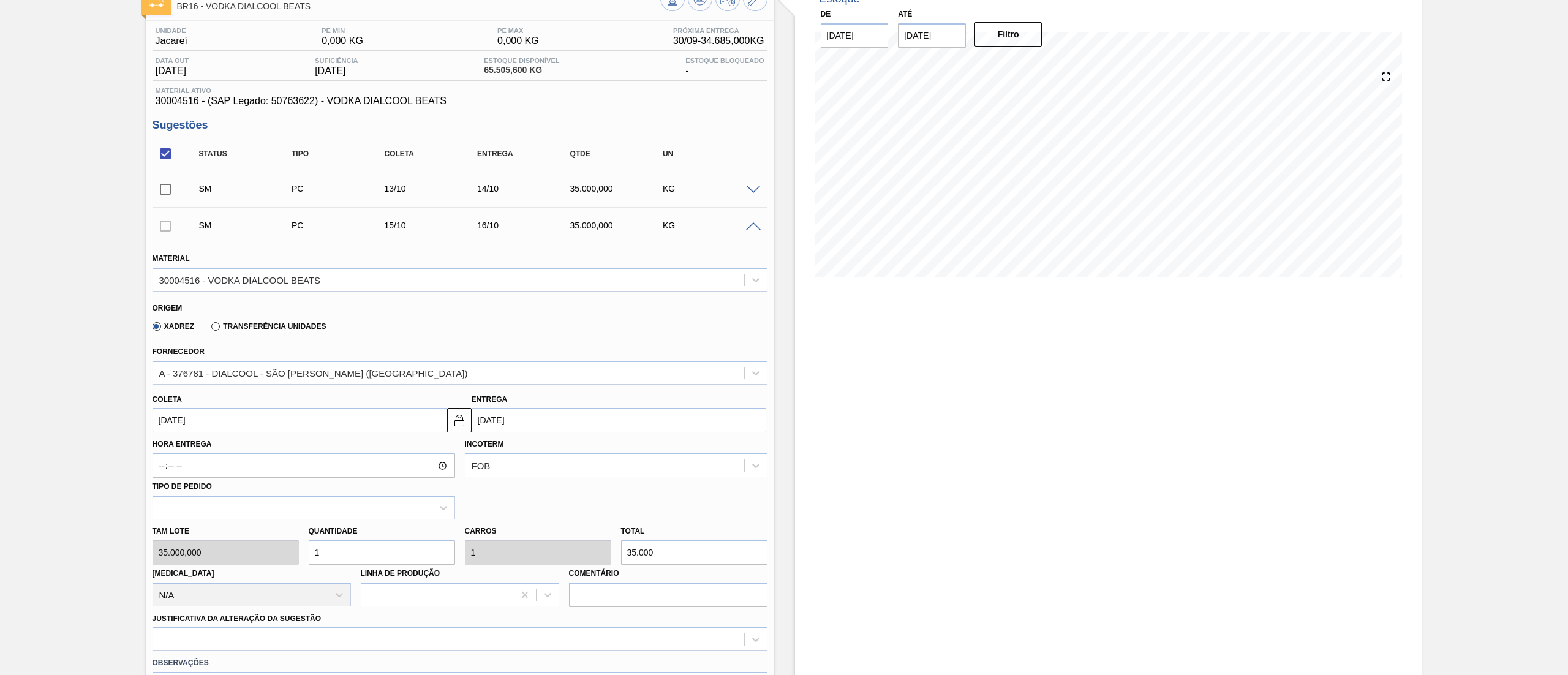
scroll to position [180, 0]
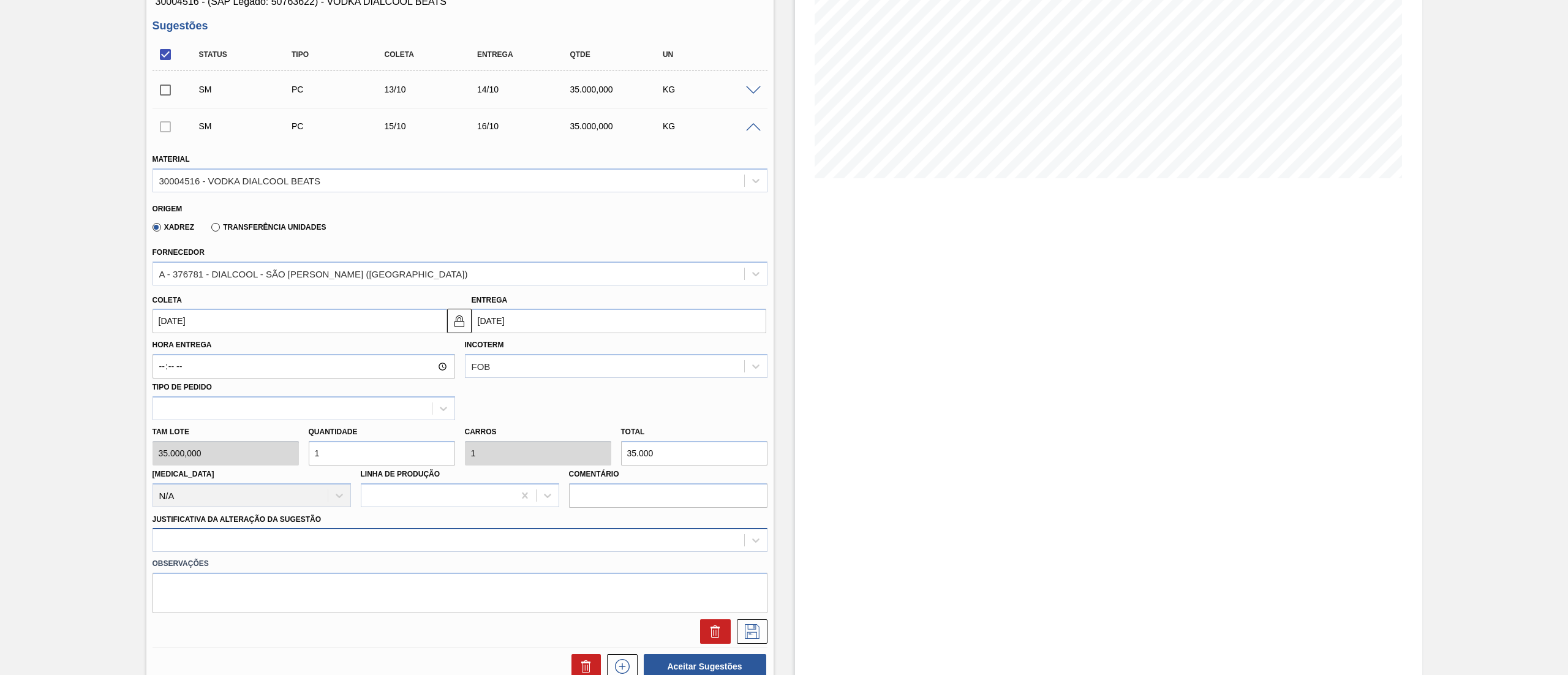
click at [182, 541] on div at bounding box center [459, 540] width 615 height 24
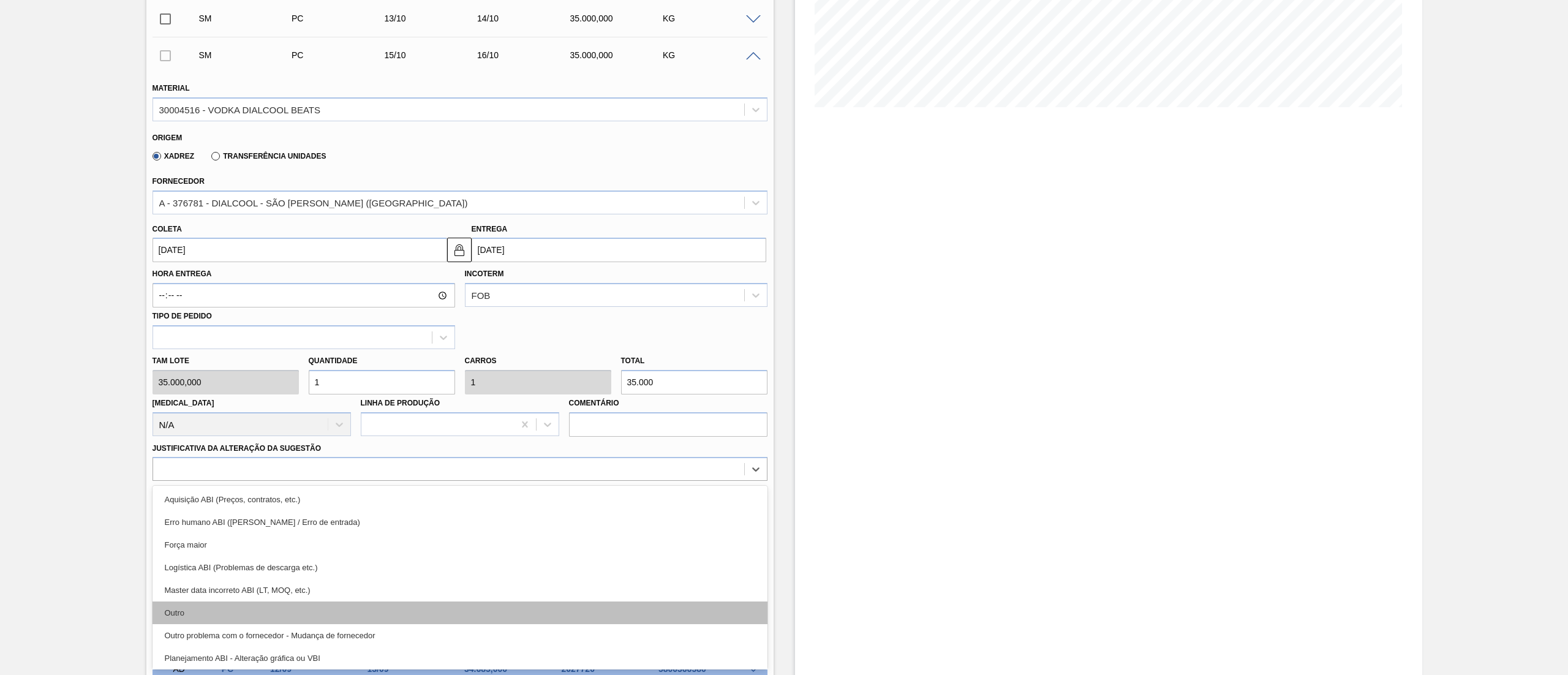
click at [199, 602] on div "Outro" at bounding box center [459, 613] width 615 height 23
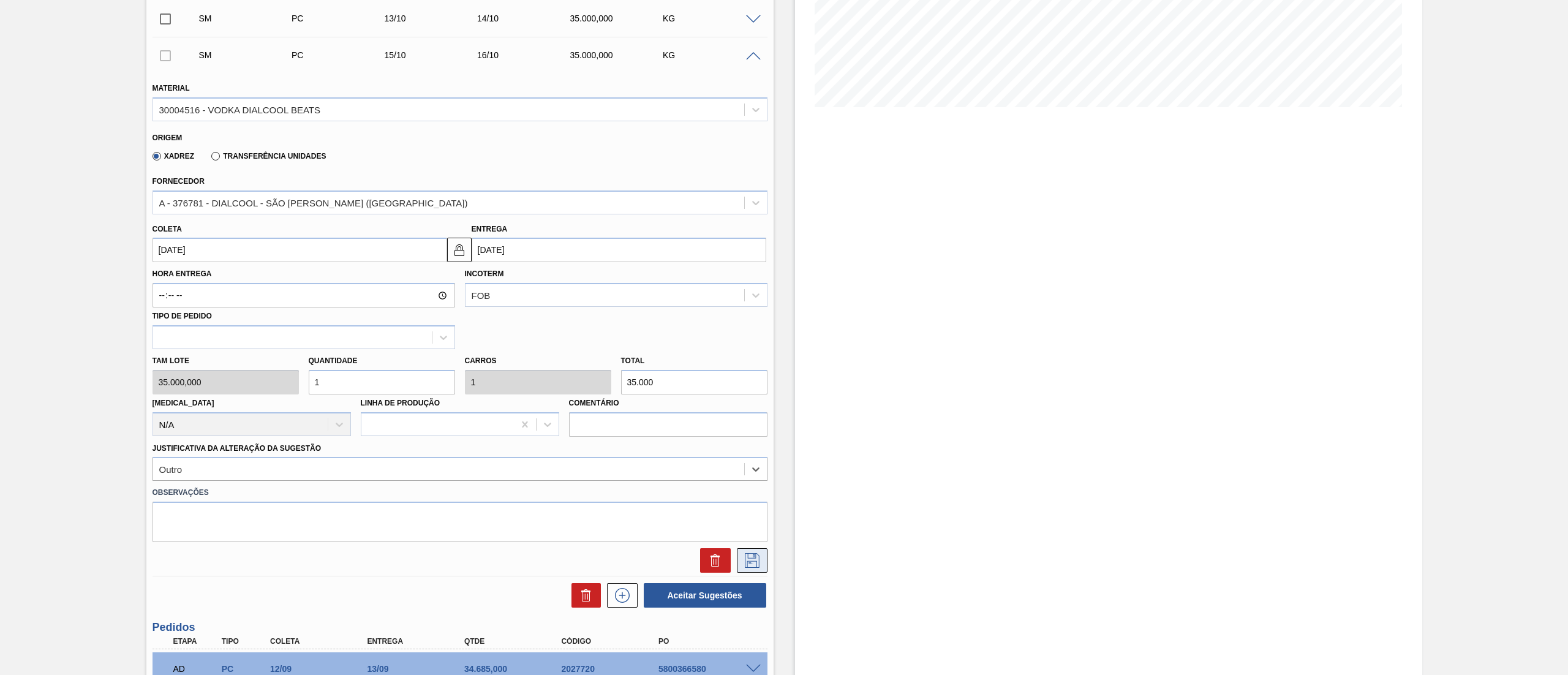
click at [750, 555] on icon at bounding box center [752, 560] width 20 height 15
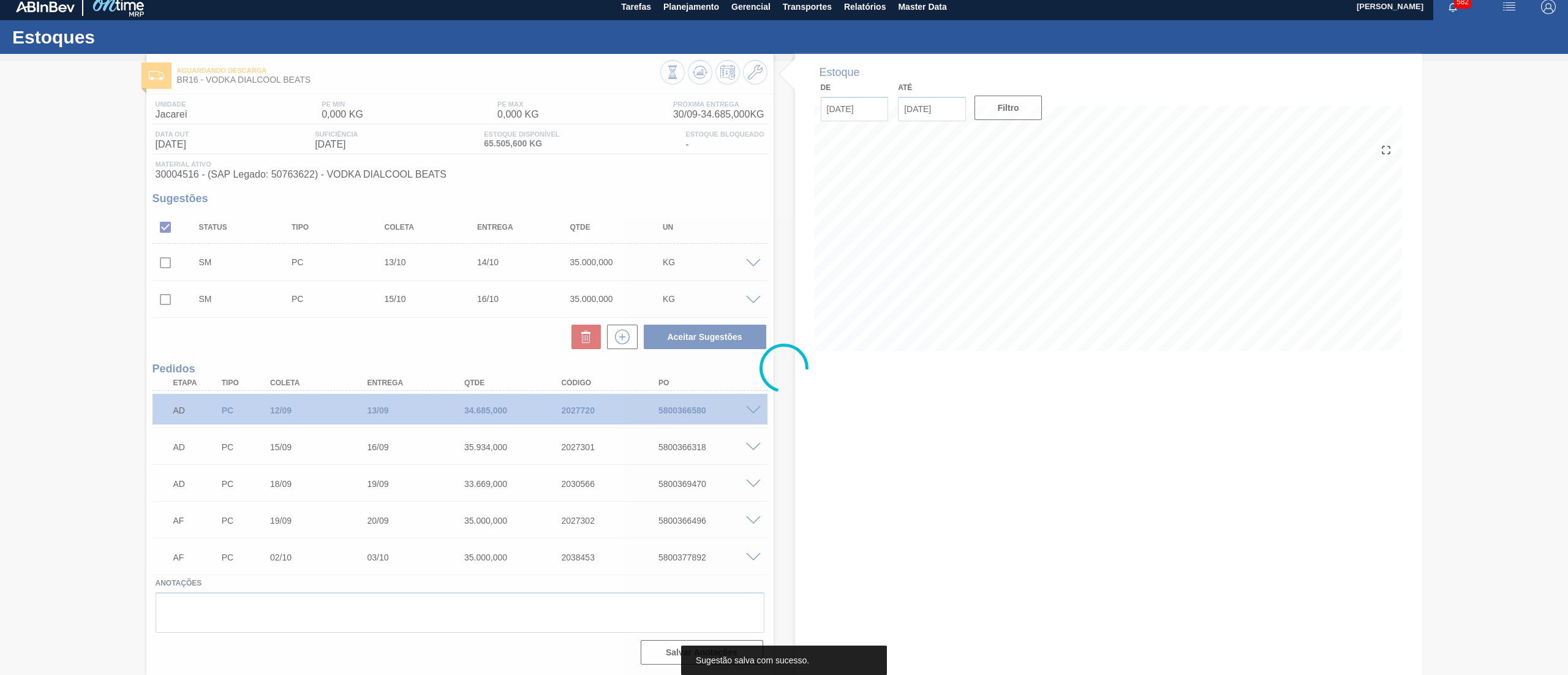
scroll to position [8, 0]
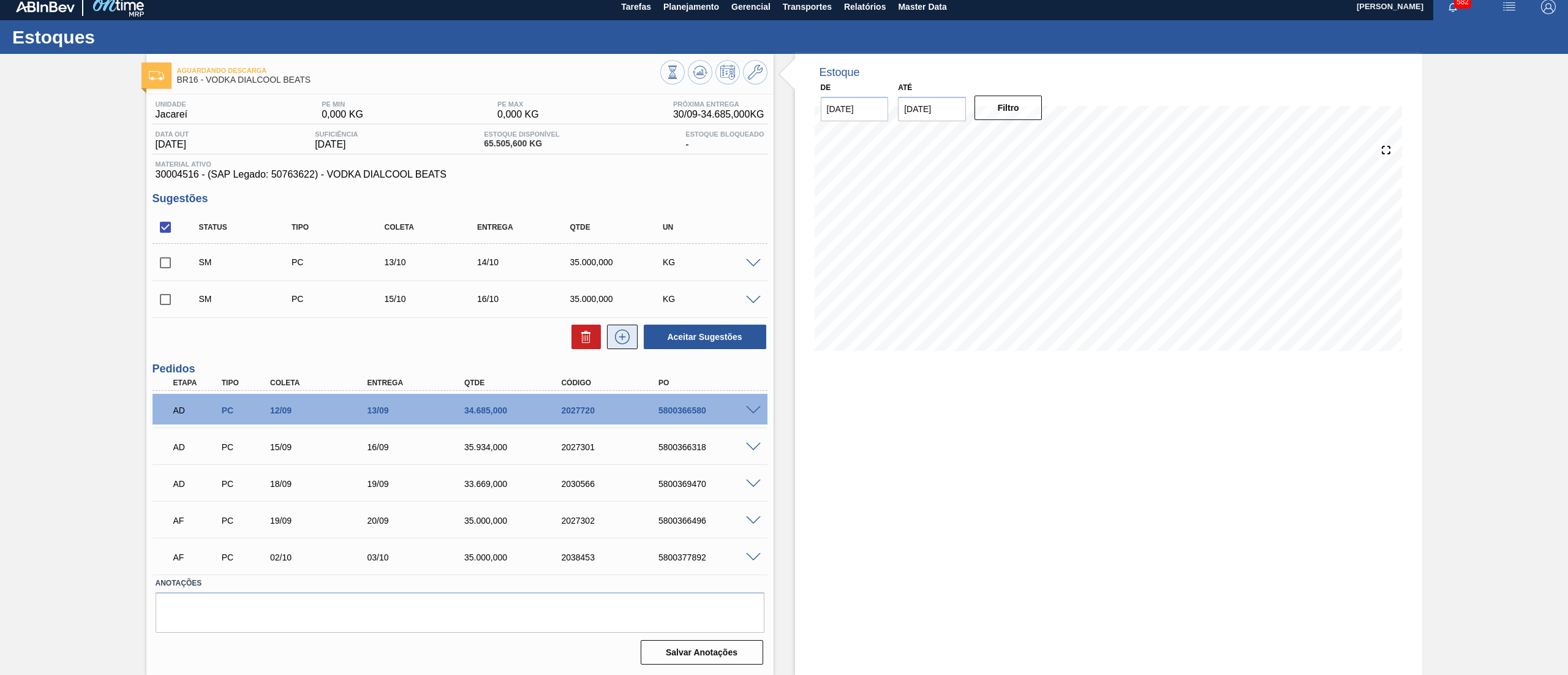
click at [616, 338] on icon at bounding box center [622, 336] width 20 height 15
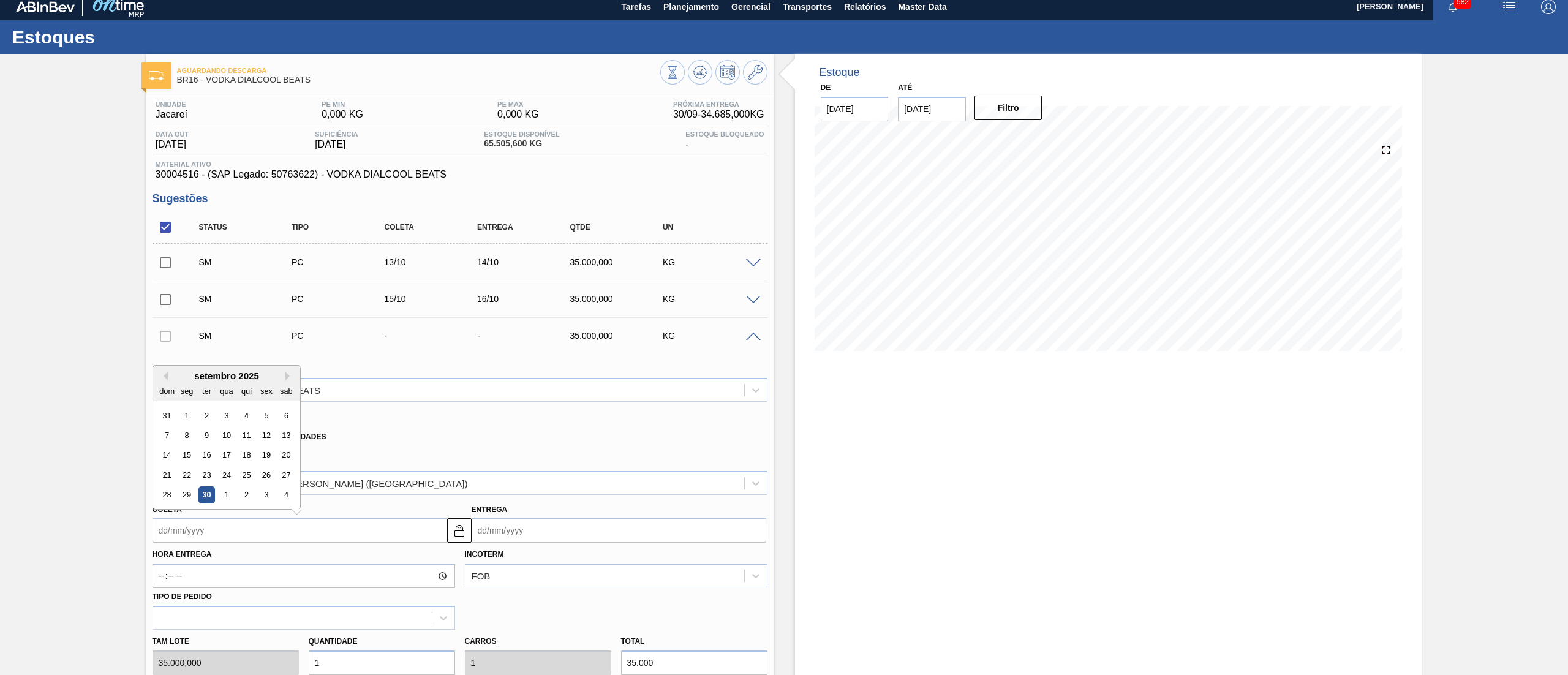
click at [234, 541] on input "Coleta" at bounding box center [299, 530] width 295 height 24
click at [287, 379] on button "Next Month" at bounding box center [289, 376] width 8 height 8
click at [260, 453] on div "17" at bounding box center [266, 455] width 17 height 17
type input "[DATE]"
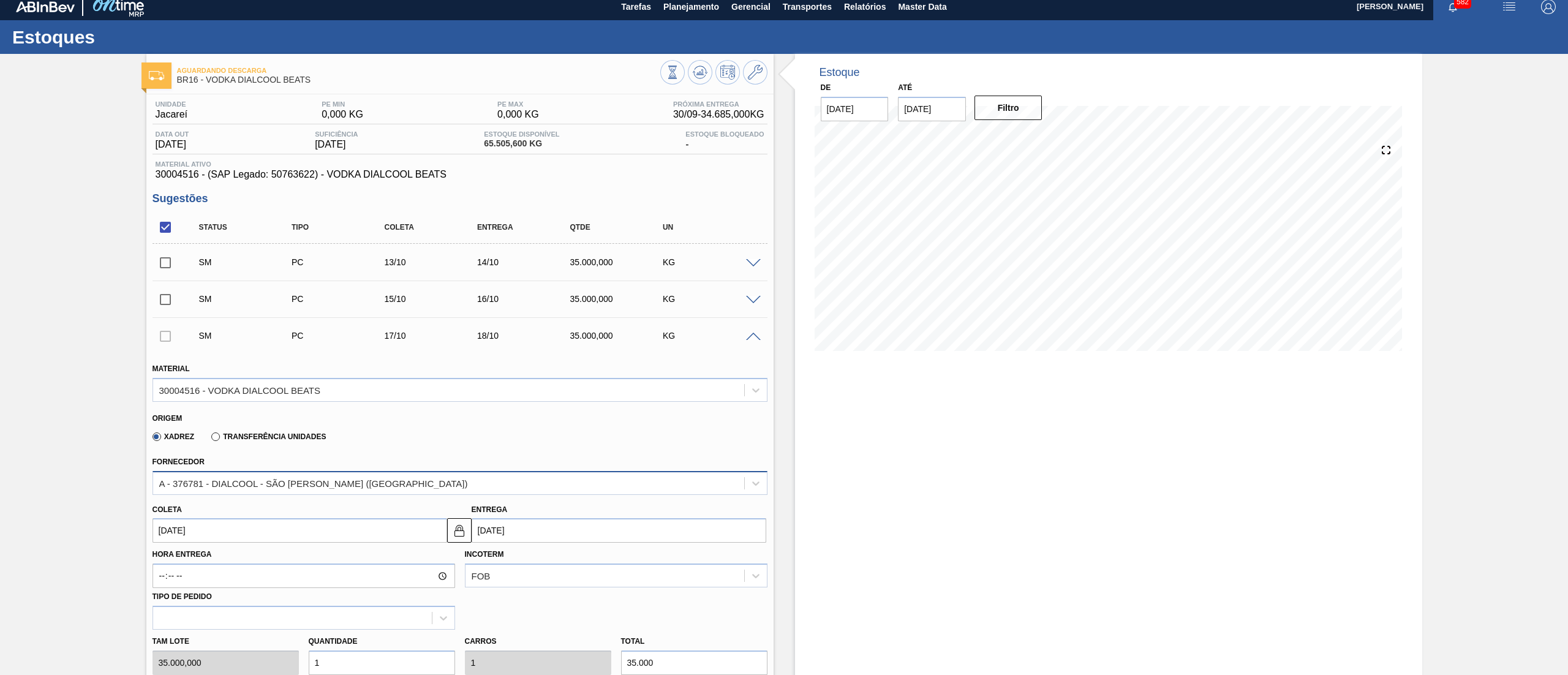
scroll to position [545, 0]
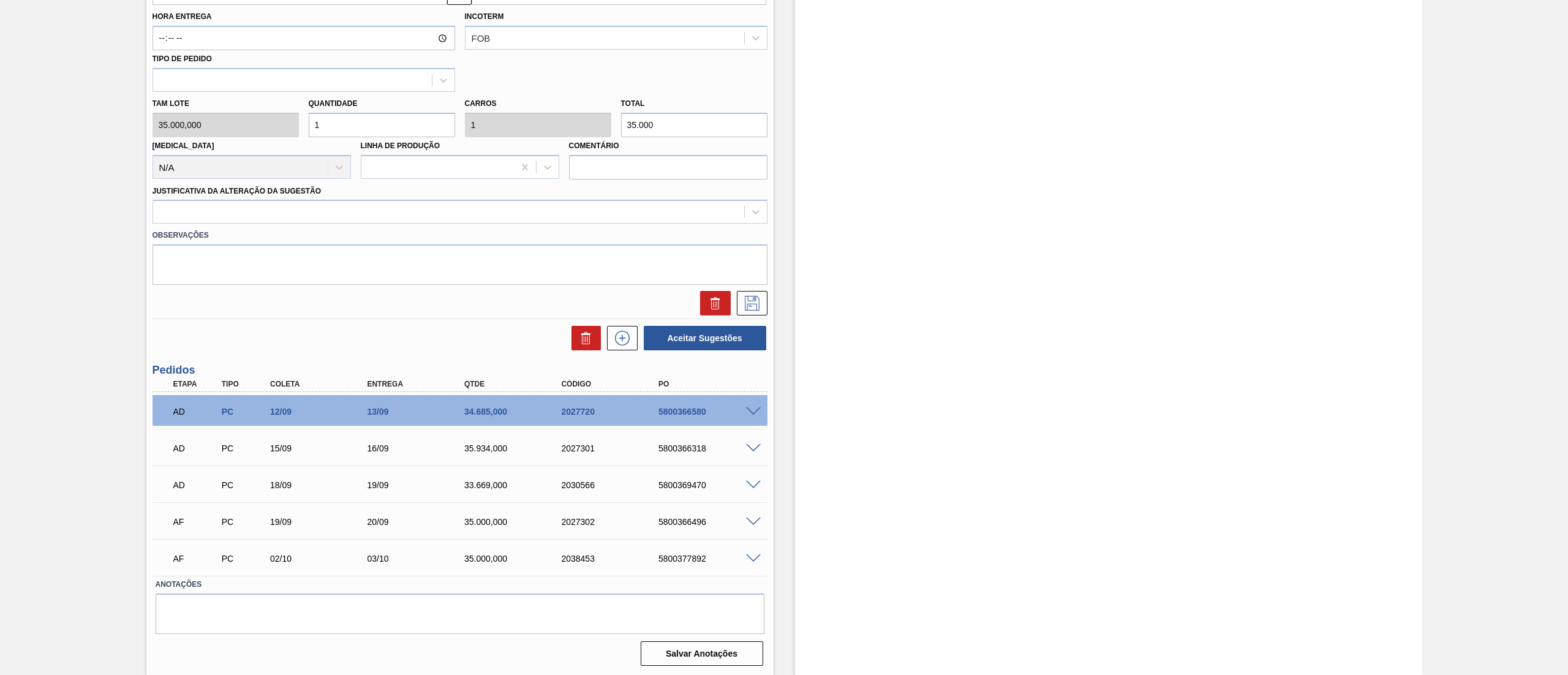
click at [221, 225] on div "Observações" at bounding box center [460, 254] width 625 height 61
click at [211, 212] on div at bounding box center [448, 212] width 591 height 18
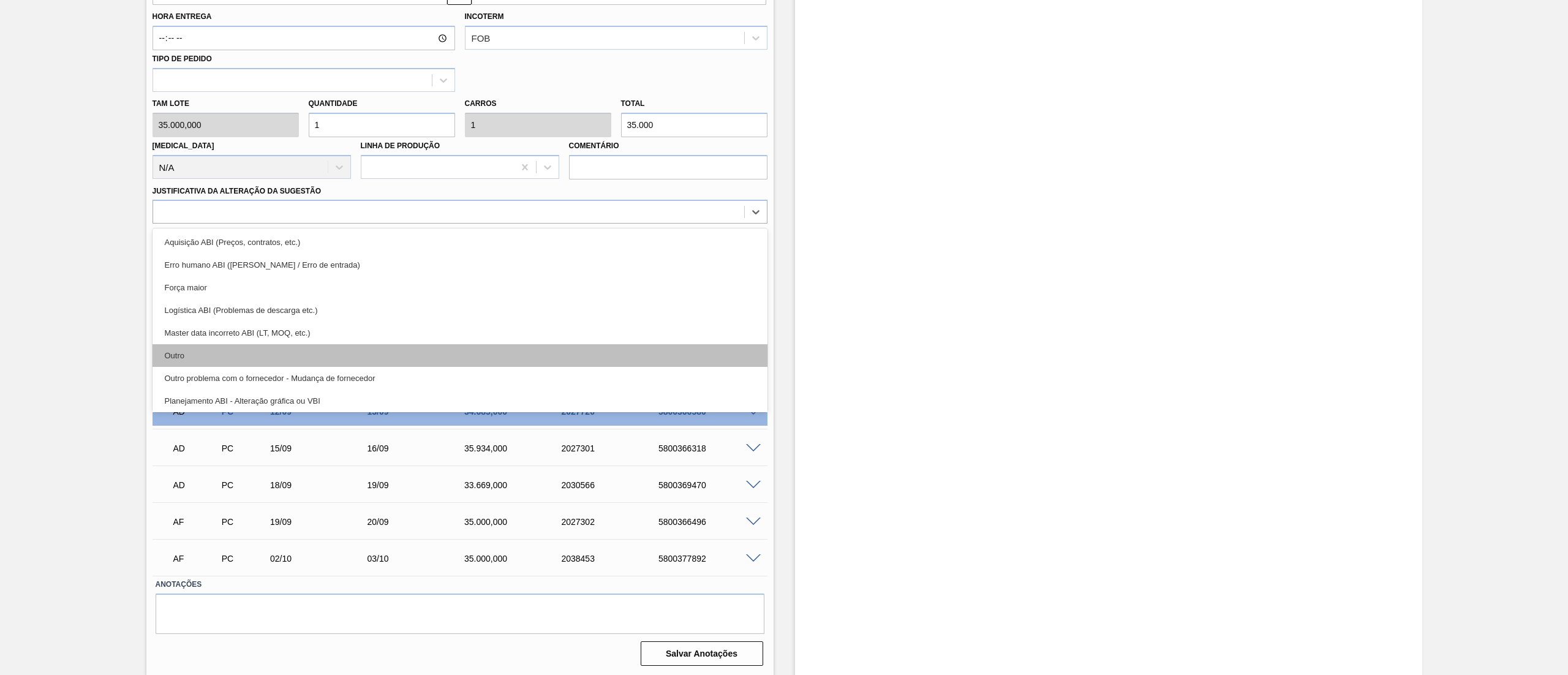
click at [206, 352] on div "Outro" at bounding box center [459, 355] width 615 height 23
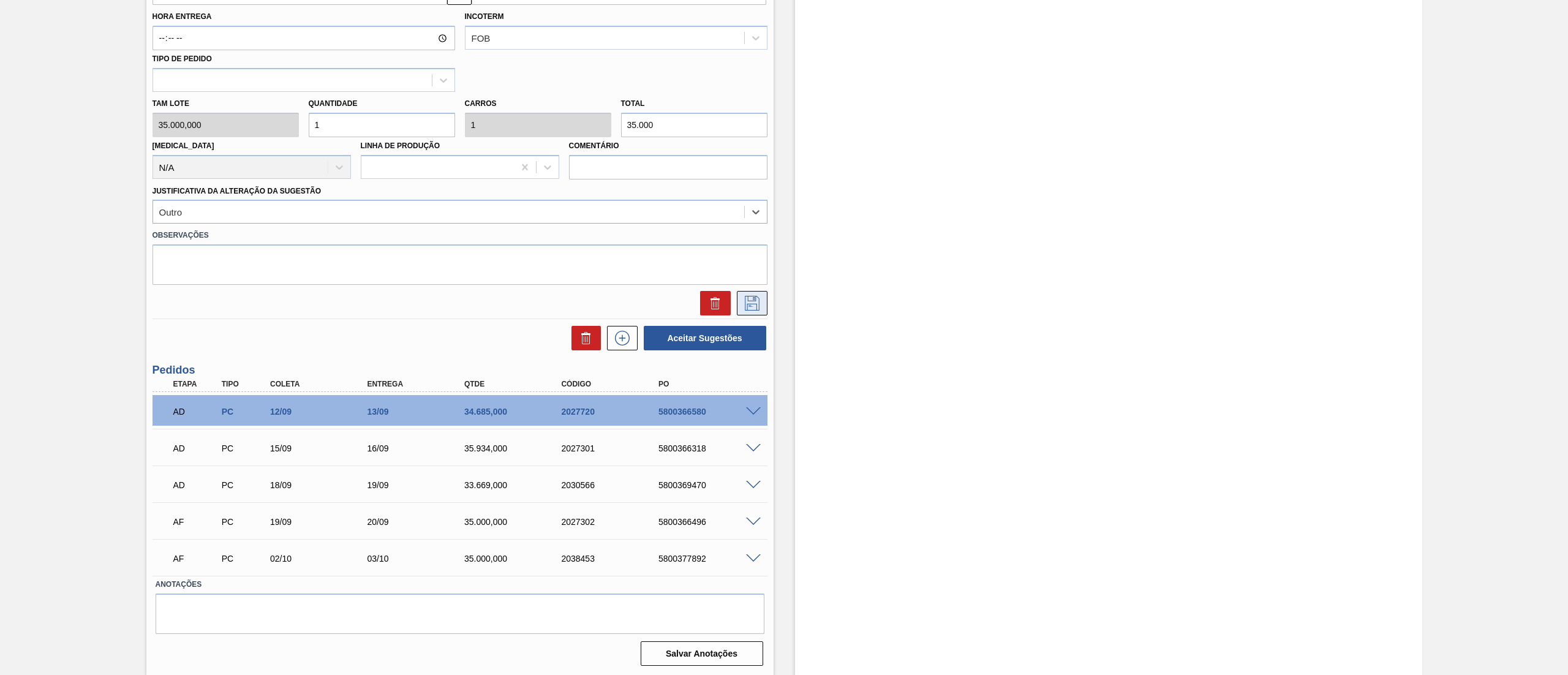
click at [755, 297] on icon at bounding box center [752, 302] width 15 height 15
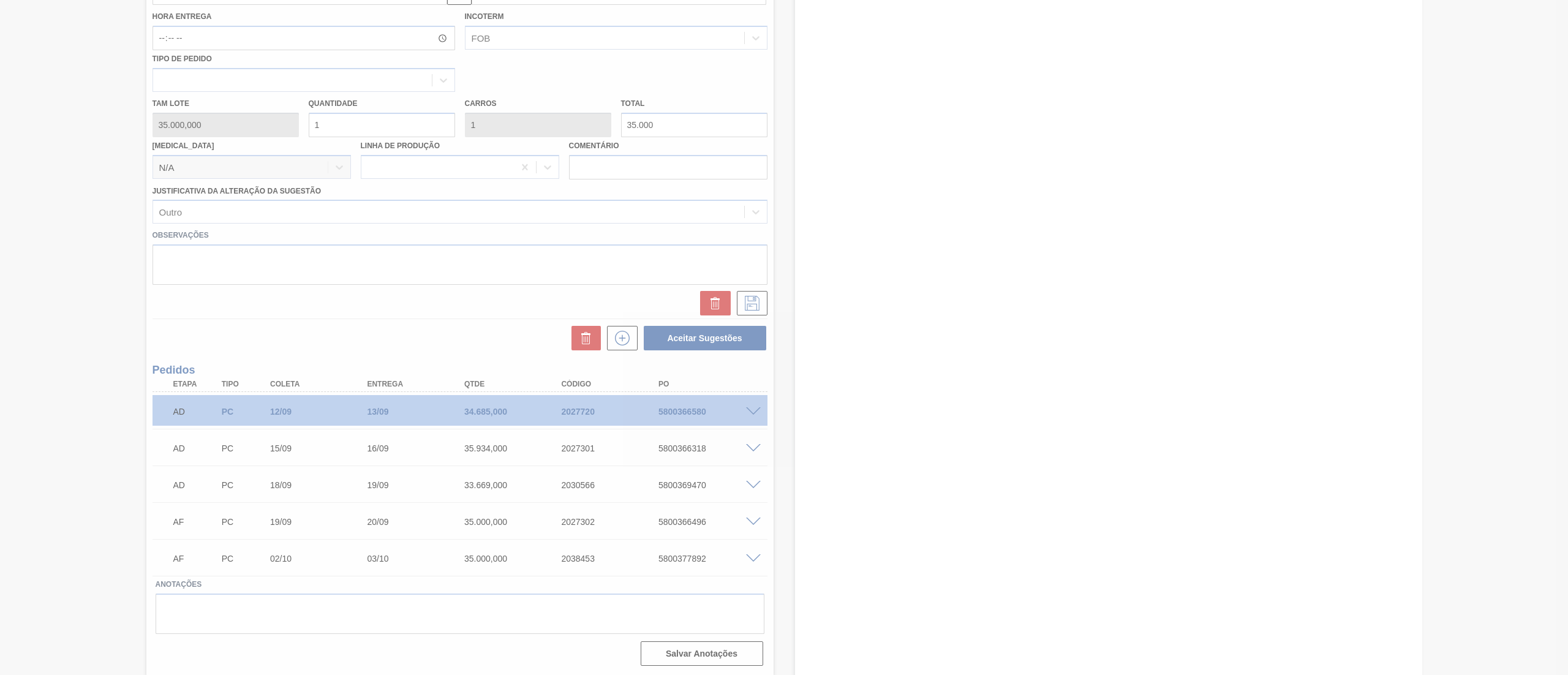
scroll to position [44, 0]
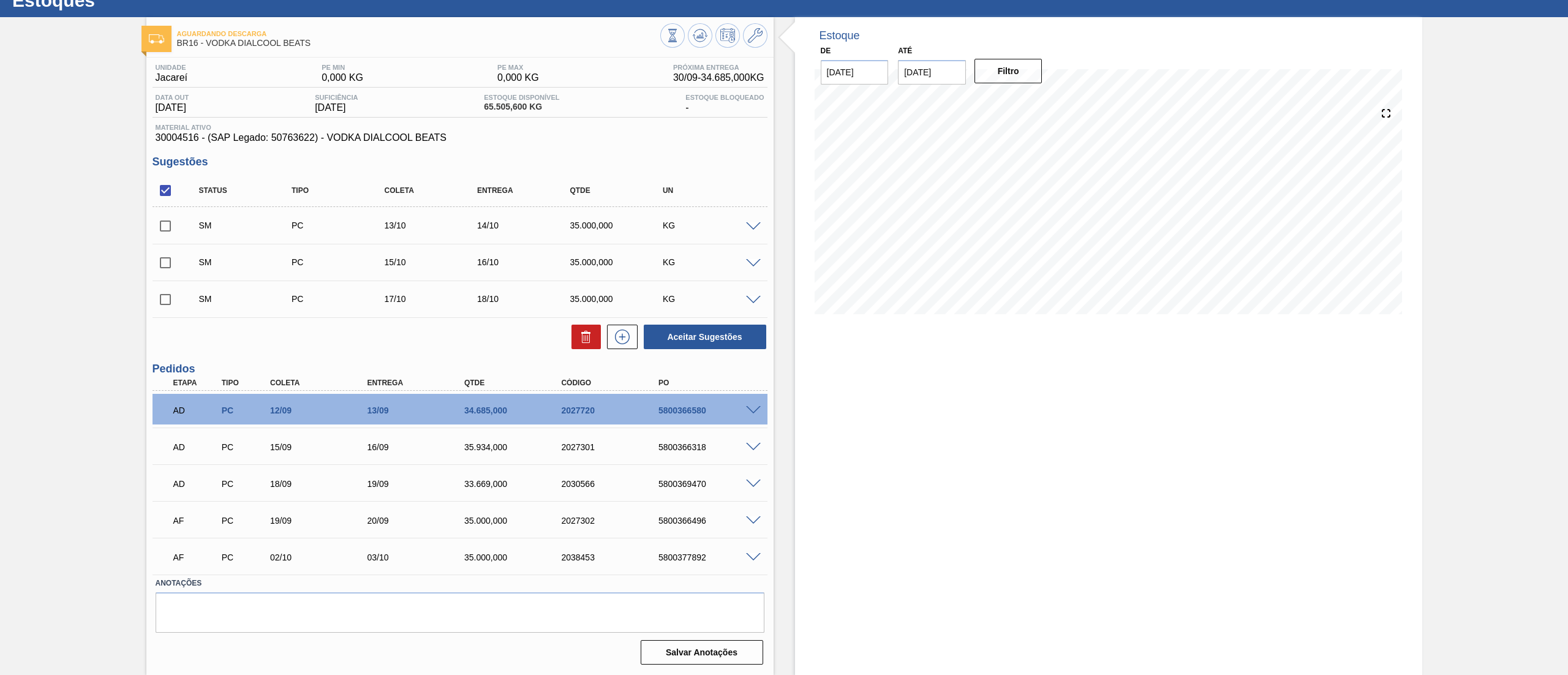
click at [169, 183] on input "checkbox" at bounding box center [165, 190] width 25 height 25
checkbox input "true"
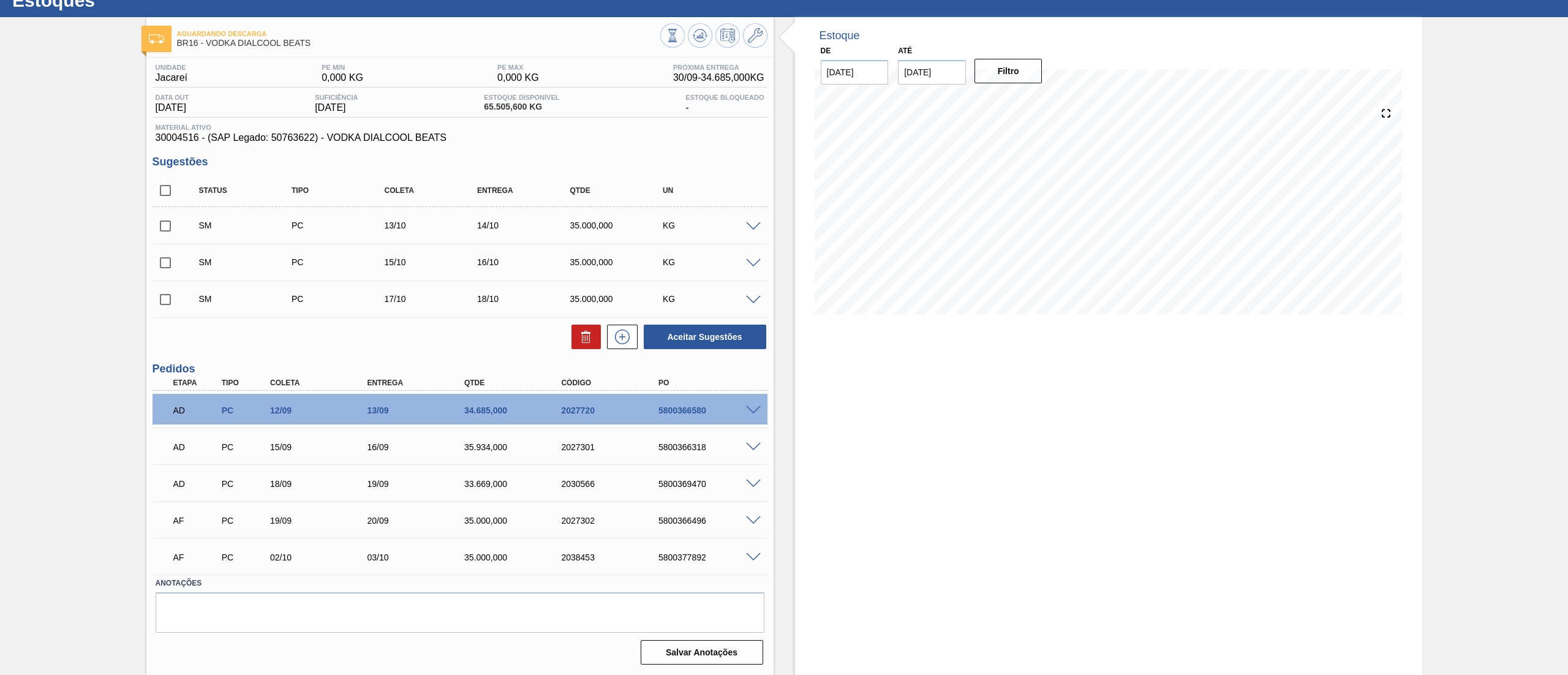
checkbox input "true"
click at [684, 332] on button "Aceitar Sugestões" at bounding box center [705, 337] width 122 height 24
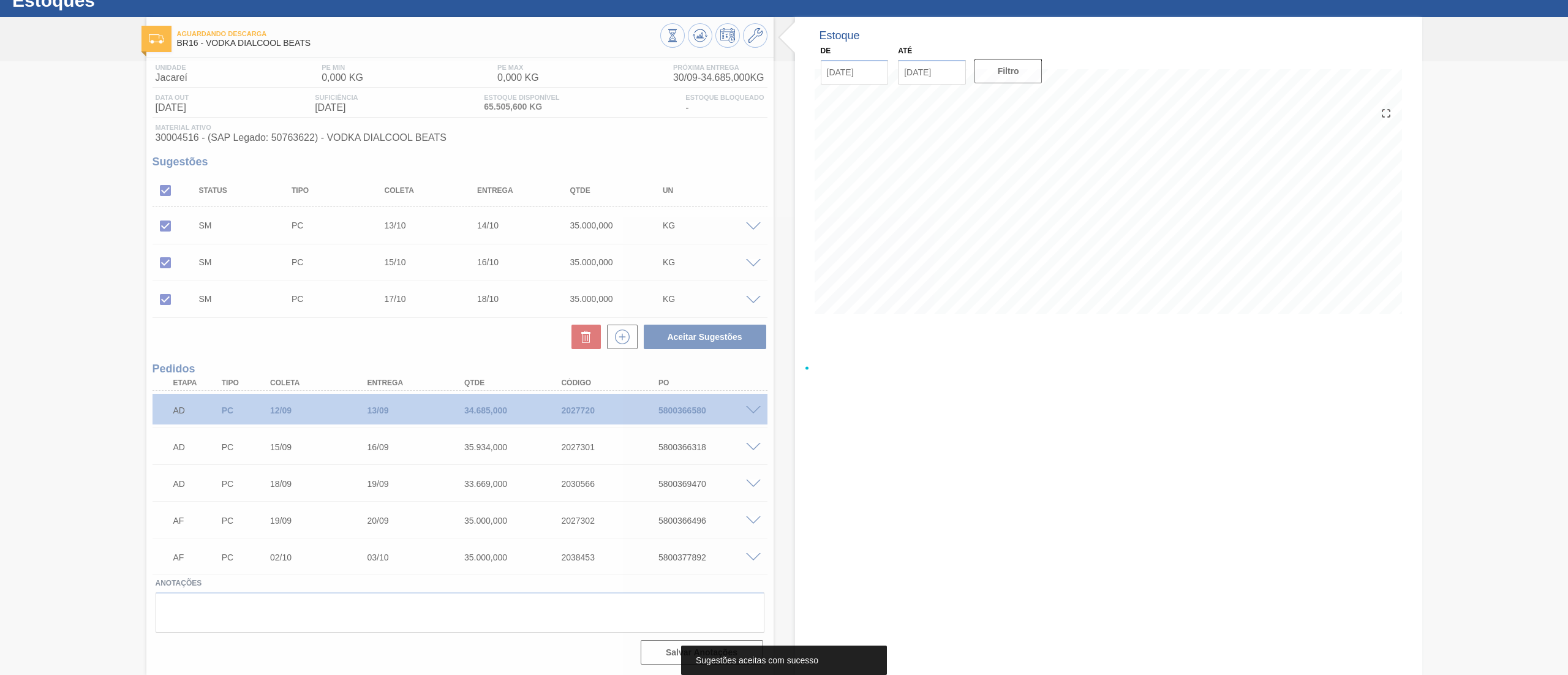
scroll to position [30, 0]
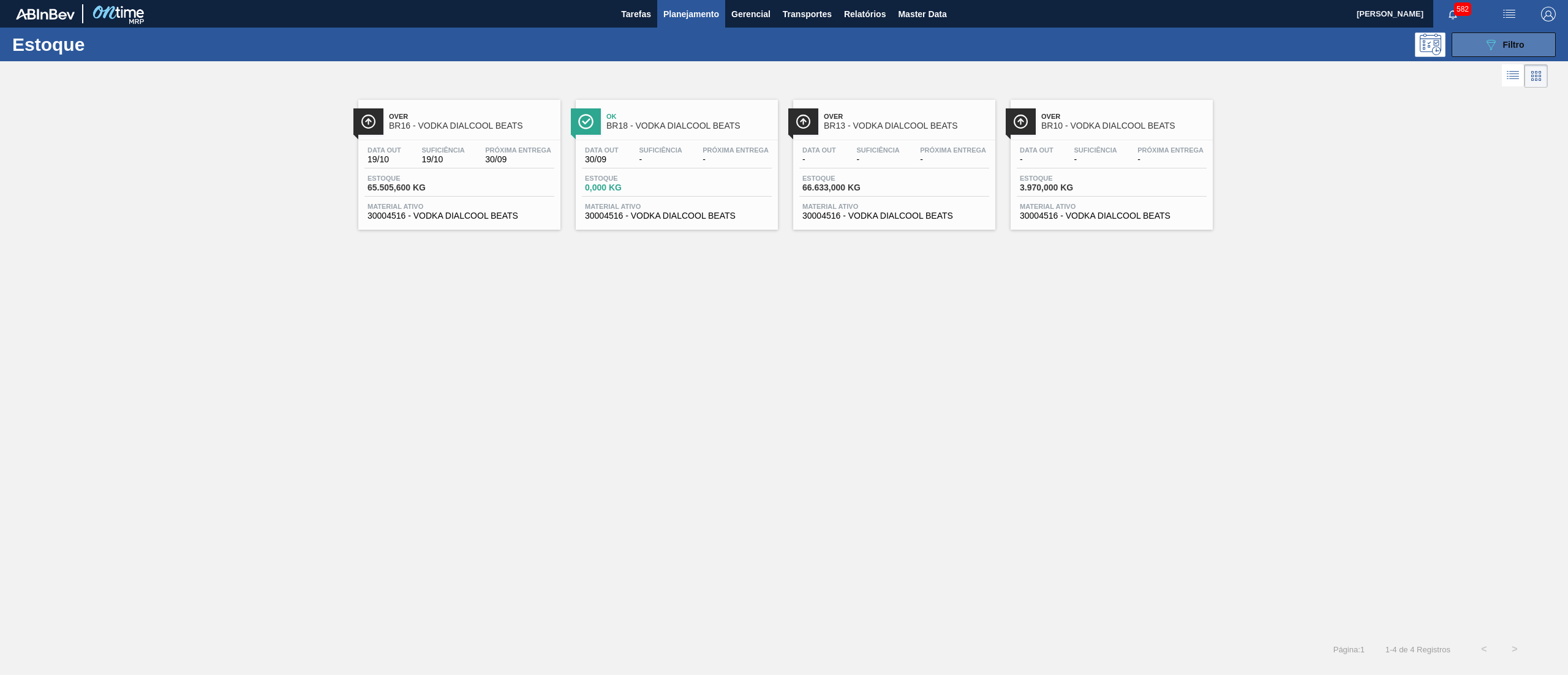
click at [1490, 46] on icon "089F7B8B-B2A5-4AFE-B5C0-19BA573D28AC" at bounding box center [1490, 45] width 15 height 15
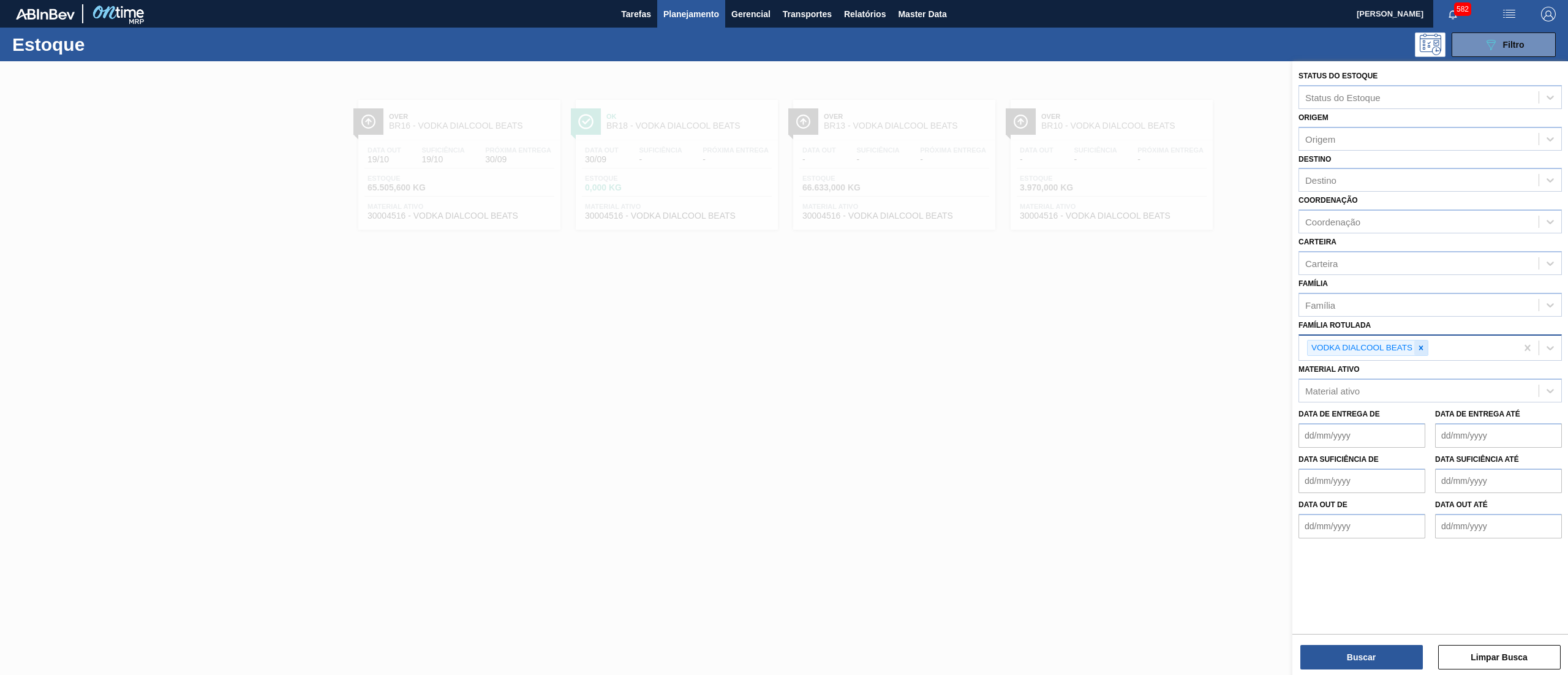
click at [1424, 349] on icon at bounding box center [1420, 347] width 8 height 8
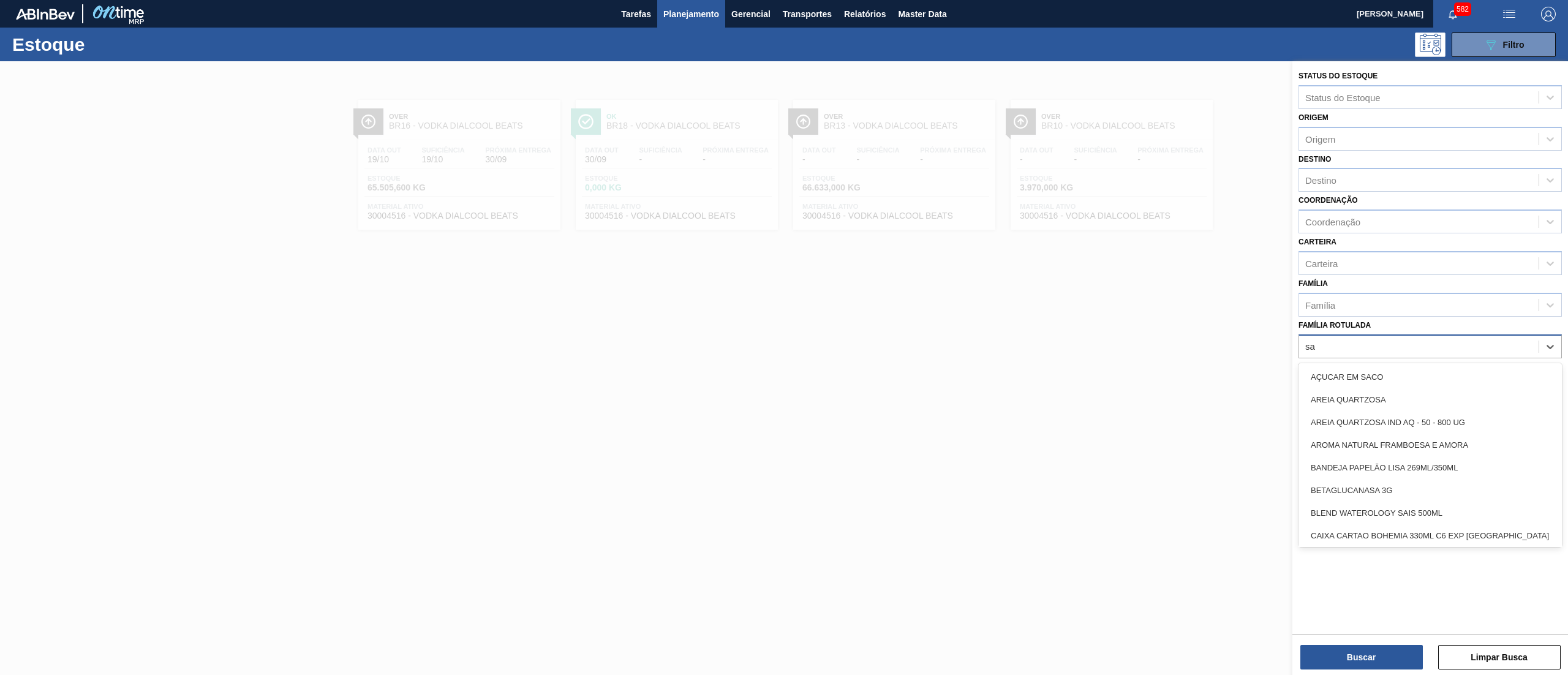
type Rotulada "sak"
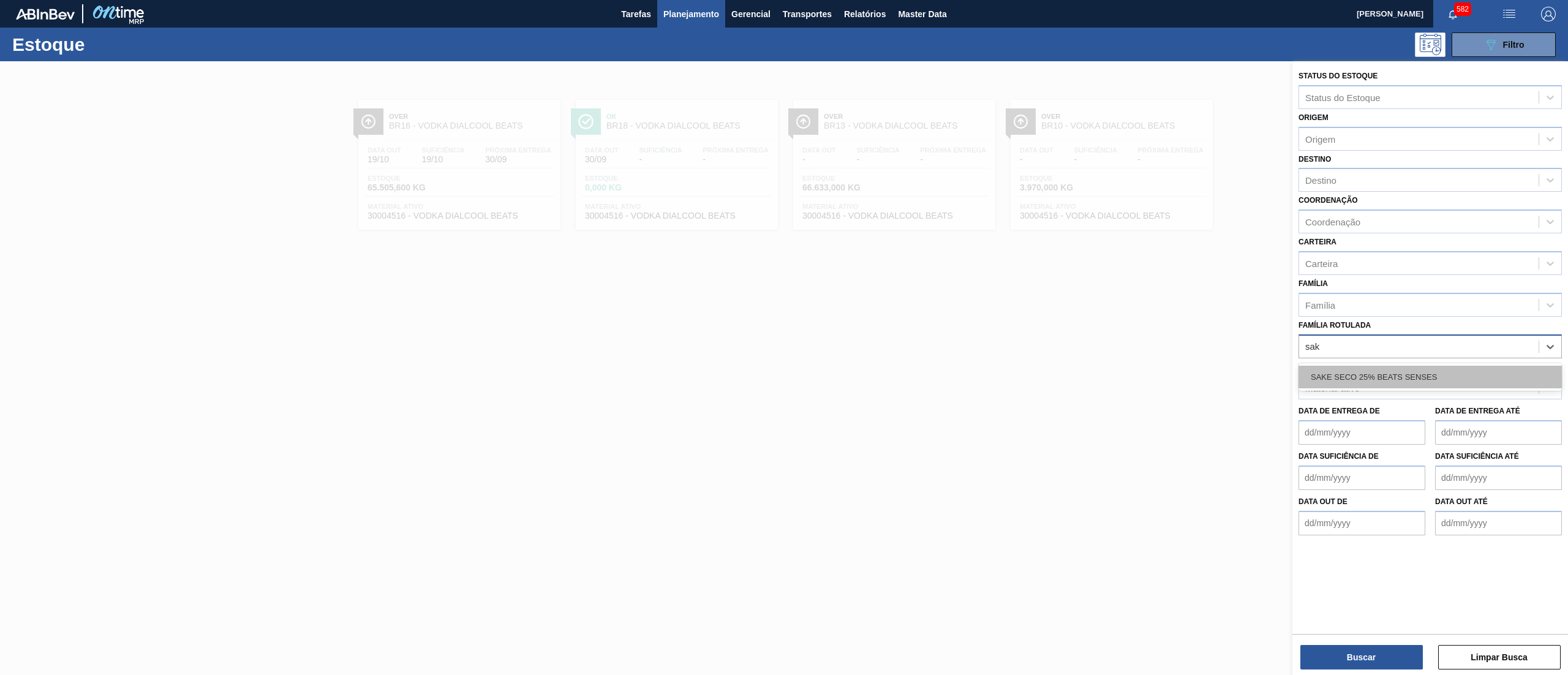
click at [1421, 371] on div "SAKE SECO 25% BEATS SENSES" at bounding box center [1430, 377] width 263 height 23
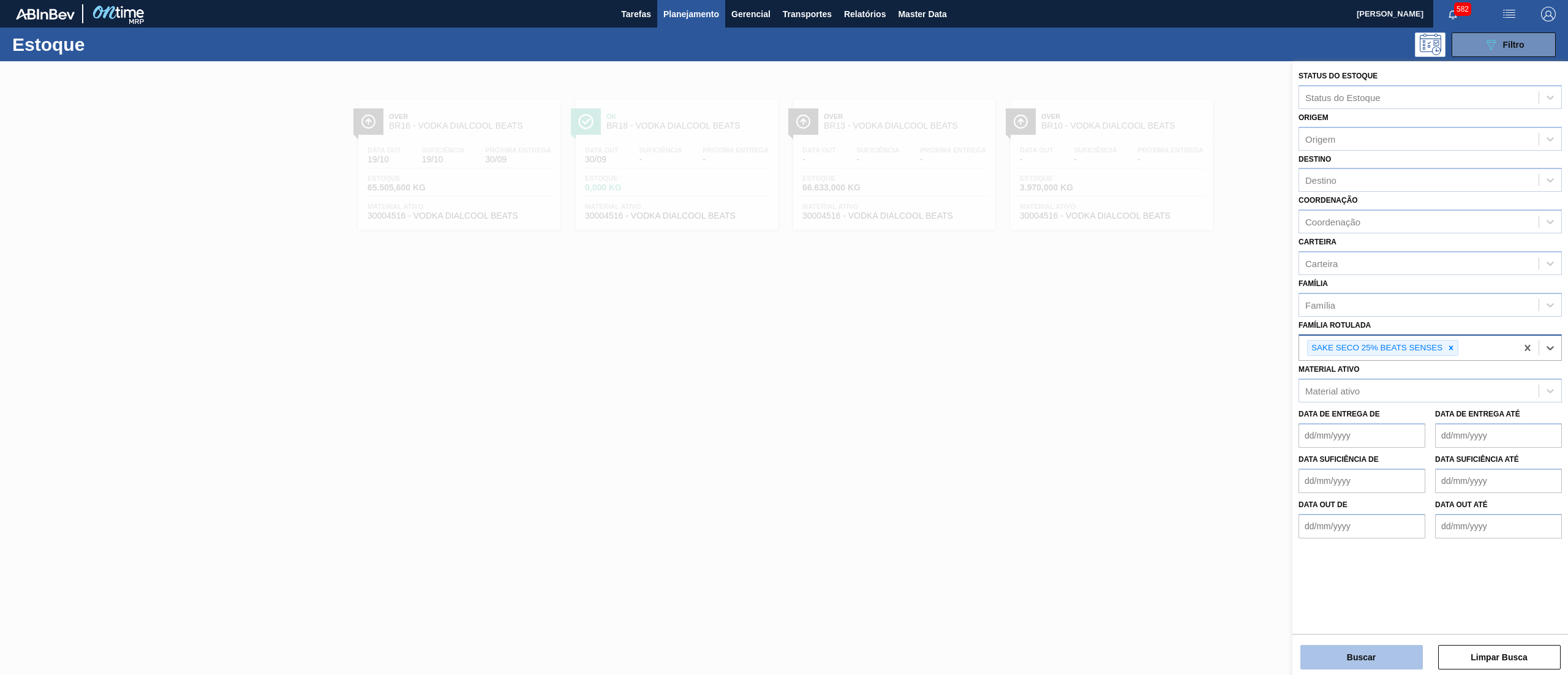
click at [1352, 648] on button "Buscar" at bounding box center [1361, 657] width 122 height 24
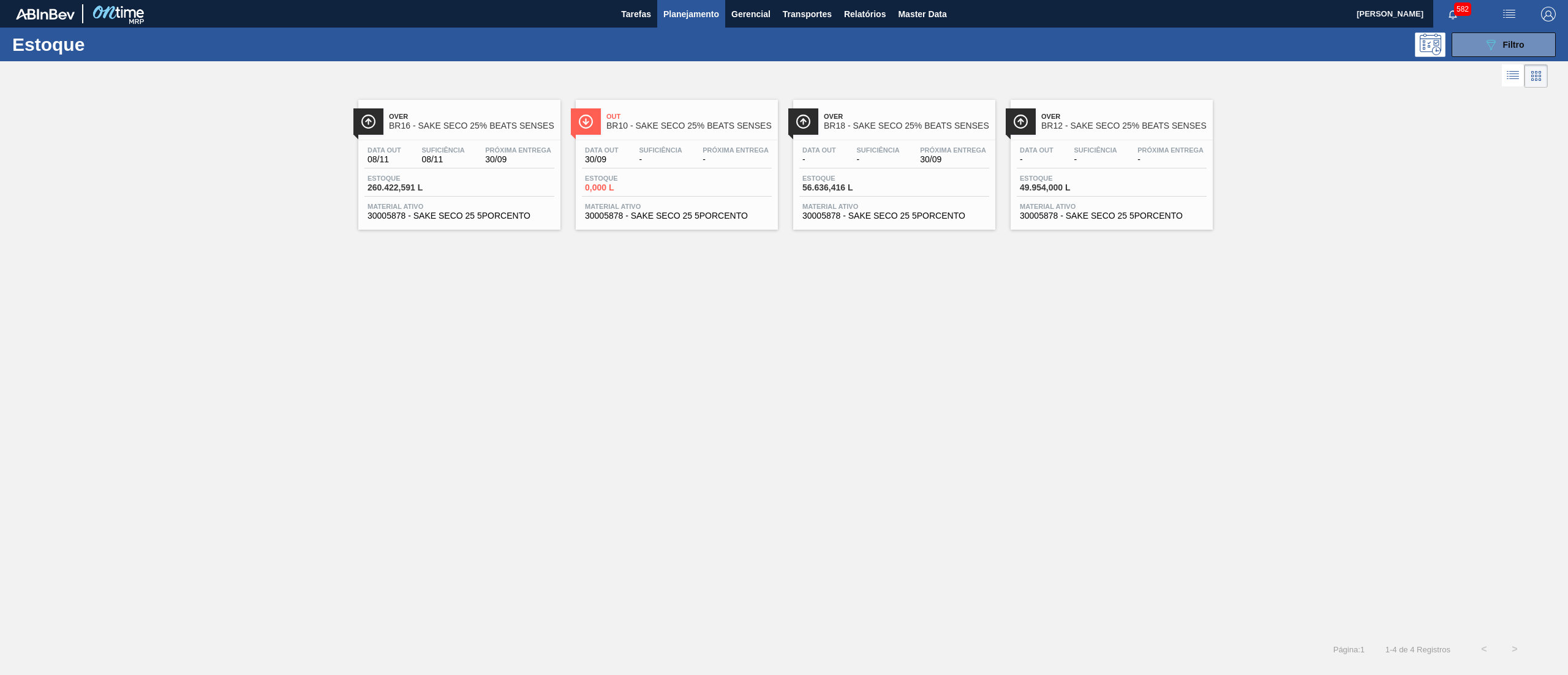
click at [439, 224] on div "Data out 08/11 Suficiência 08/11 Próxima Entrega 30/09 Estoque 260.422,591 L Ma…" at bounding box center [459, 181] width 202 height 83
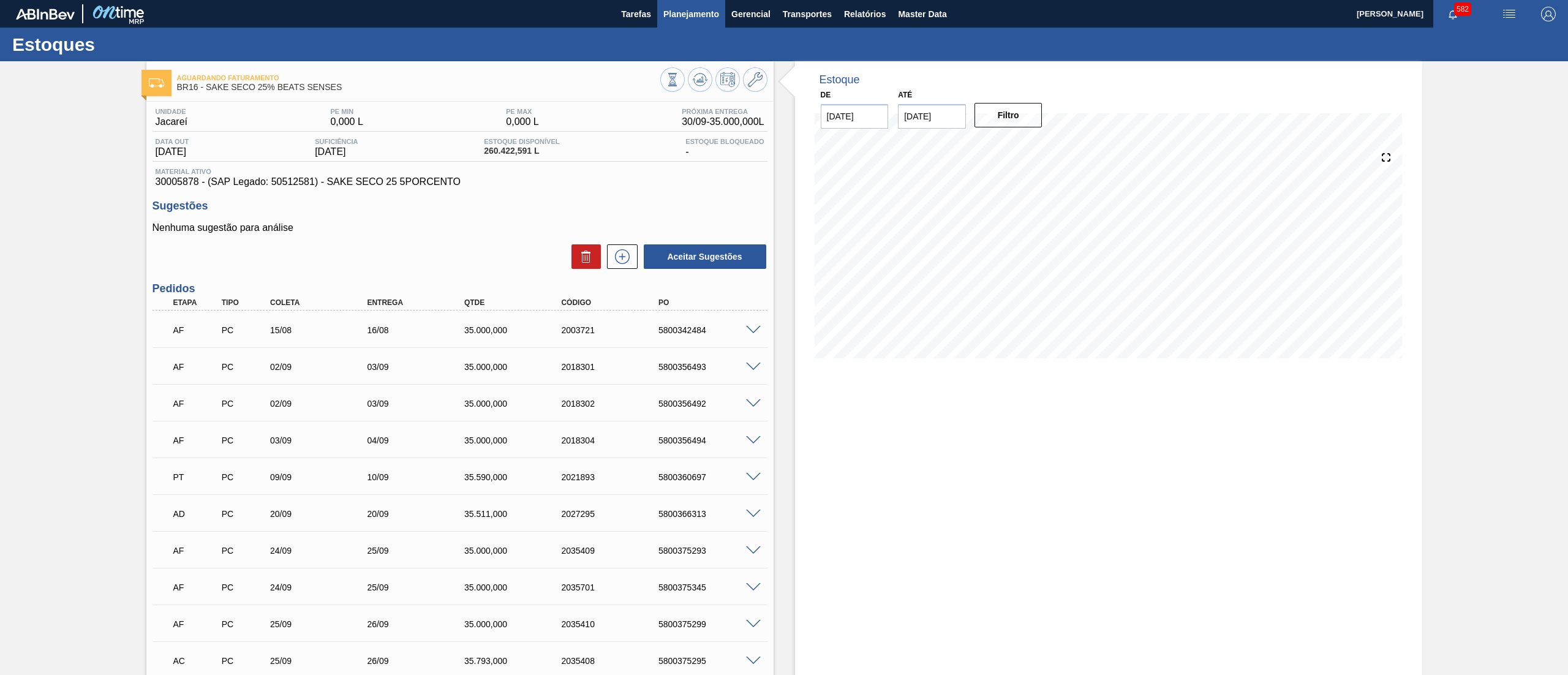
click at [683, 17] on span "Planejamento" at bounding box center [691, 14] width 56 height 15
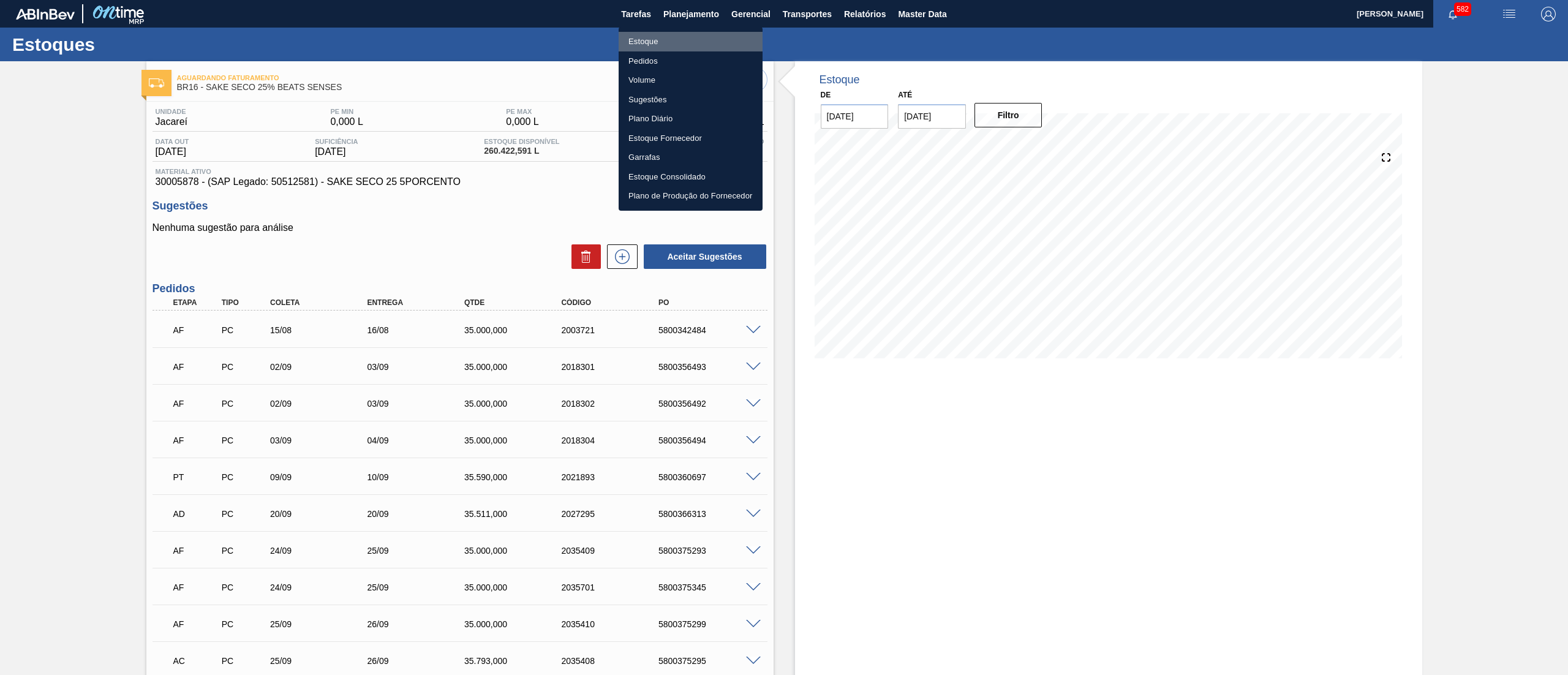
click at [681, 40] on li "Estoque" at bounding box center [690, 41] width 144 height 20
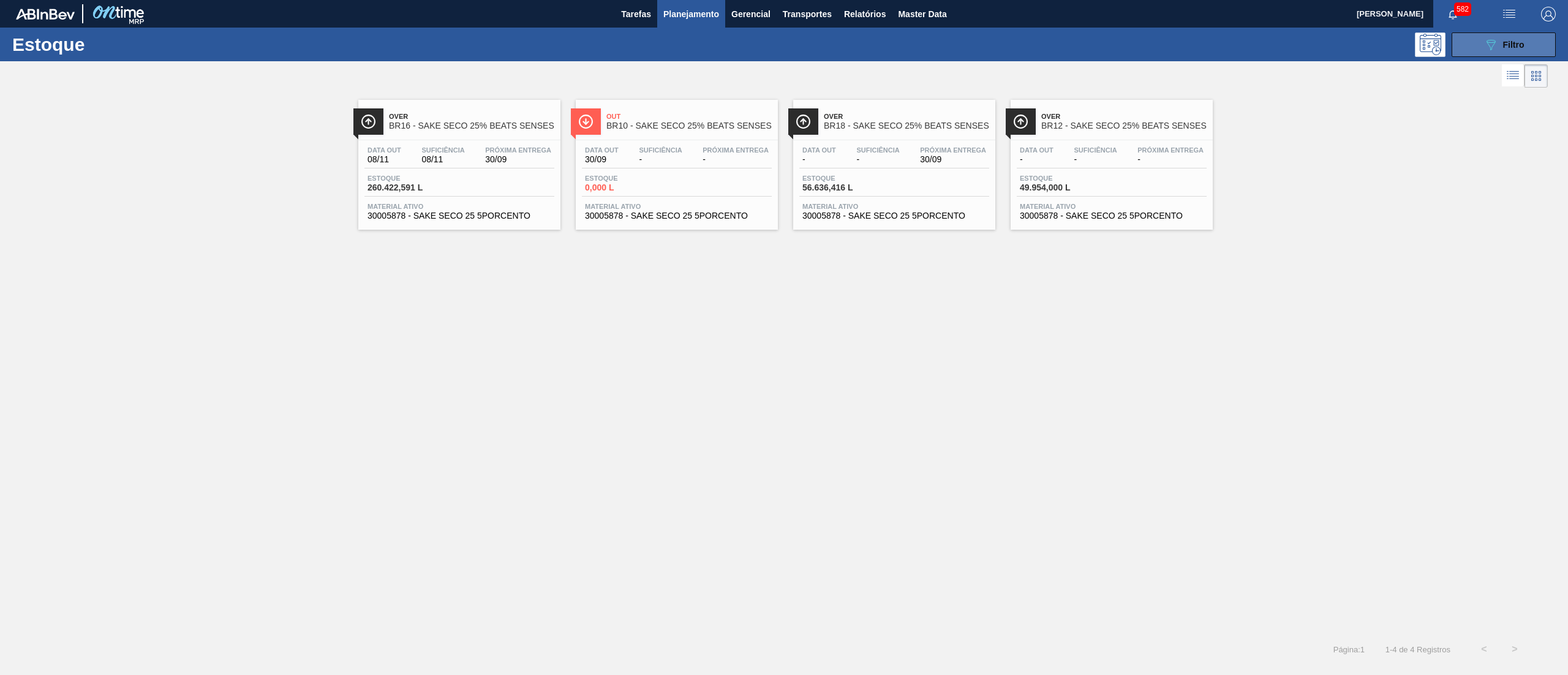
click at [1463, 43] on button "089F7B8B-B2A5-4AFE-B5C0-19BA573D28AC Filtro" at bounding box center [1503, 45] width 104 height 24
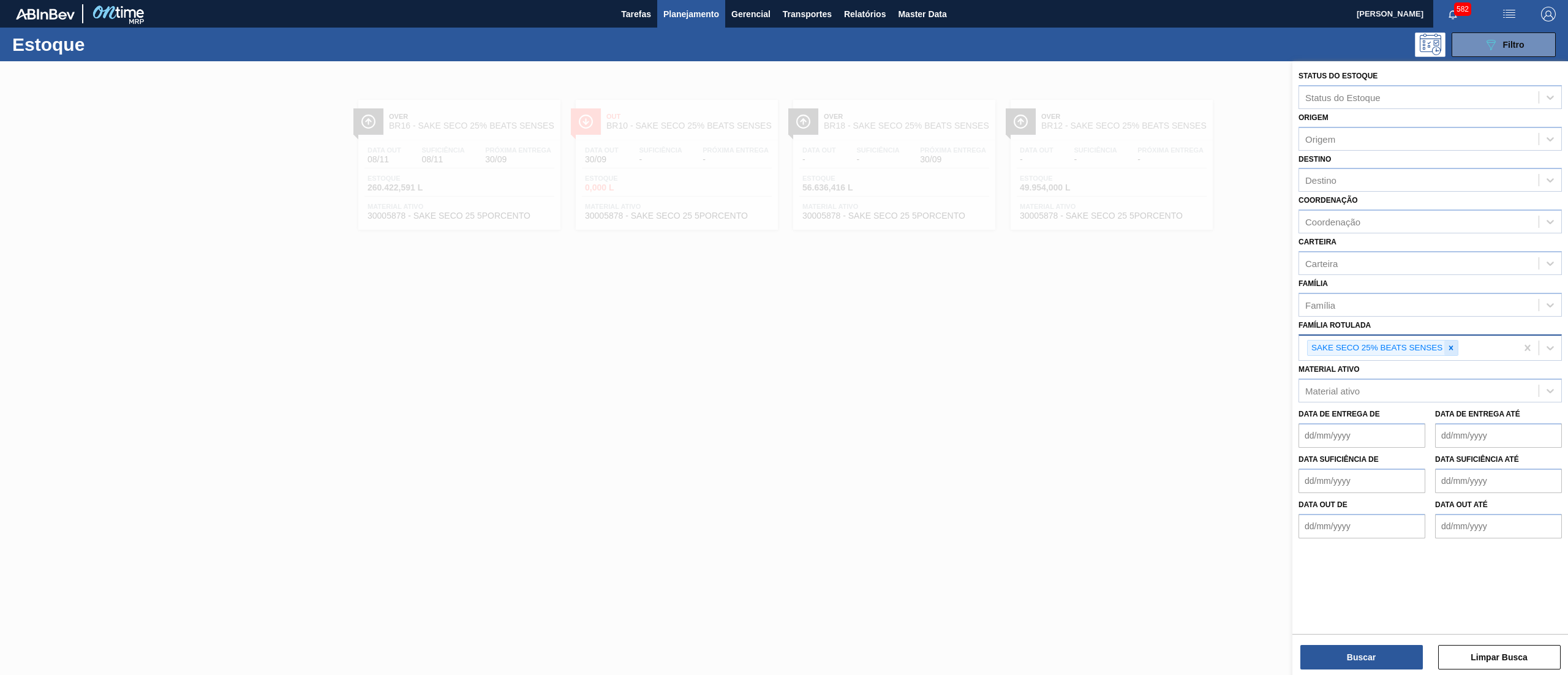
click at [1450, 343] on icon at bounding box center [1450, 347] width 8 height 8
click at [1351, 341] on div "Família Rotulada" at bounding box center [1339, 346] width 69 height 10
paste Rotulada "RÓTULO PLÁSTICO SUKITA 200ML H"
type Rotulada "RÓTULO PLÁSTICO SUKITA 200ML H"
click at [1375, 377] on div "RÓTULO PLÁSTICO SUKITA 200ML H" at bounding box center [1430, 377] width 263 height 23
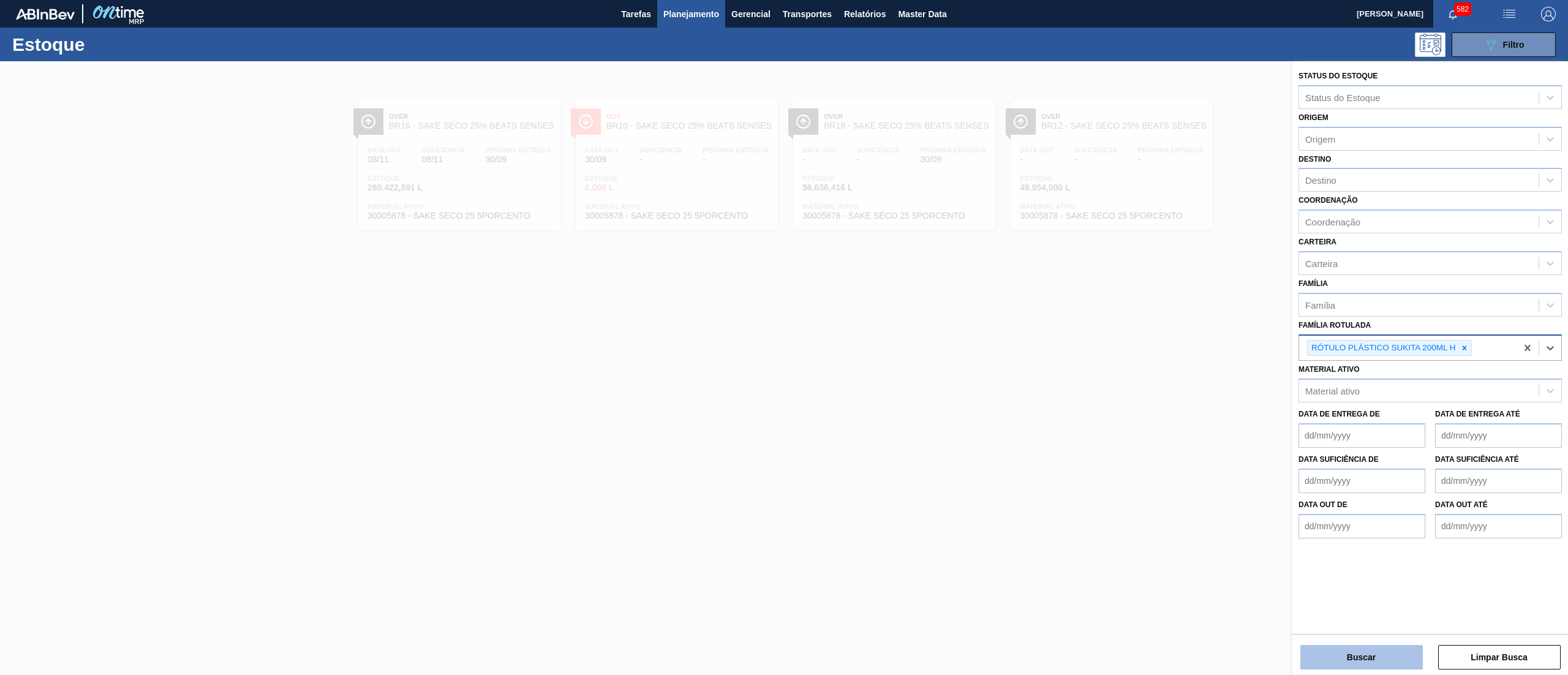
click at [1336, 653] on button "Buscar" at bounding box center [1361, 657] width 122 height 24
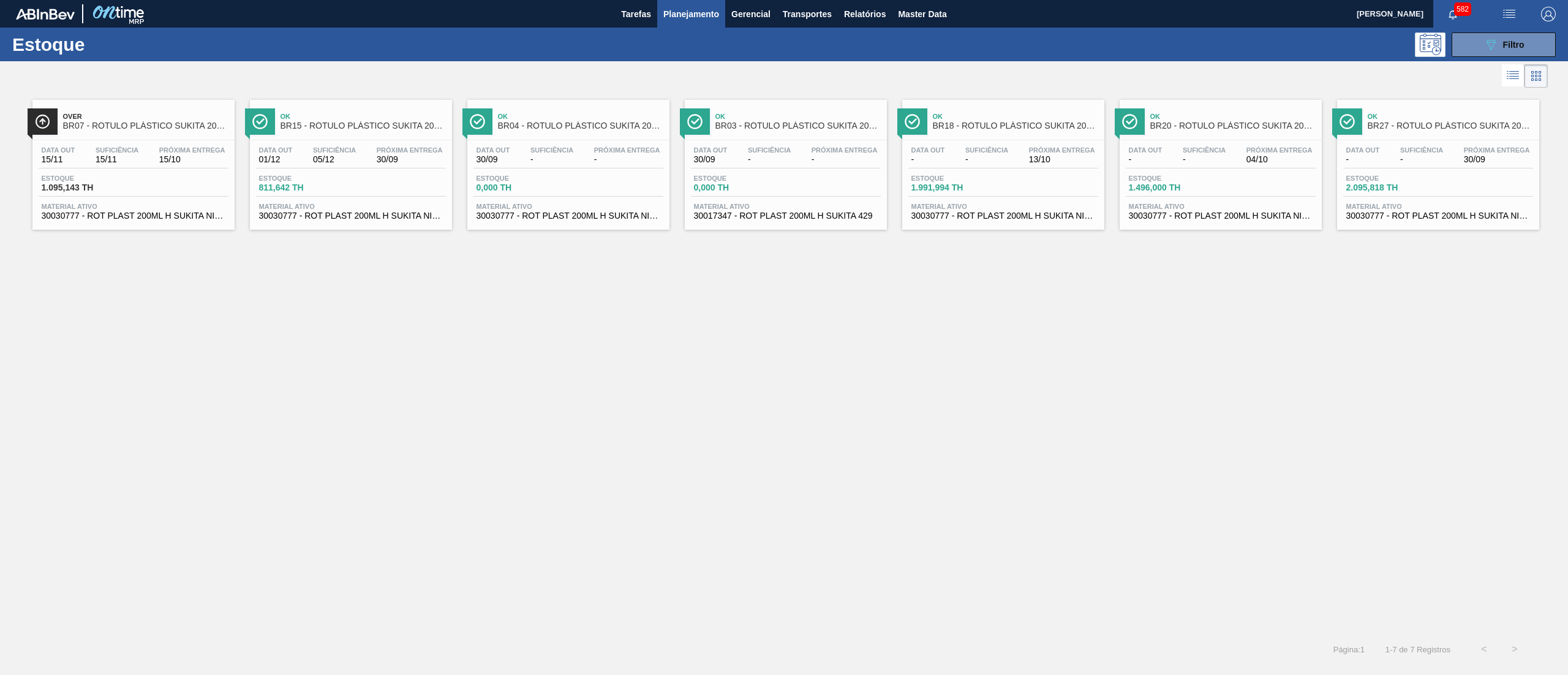
click at [201, 222] on div "Data out 15/11 Suficiência 15/11 Próxima Entrega 15/10 Estoque 1.095,143 TH Mat…" at bounding box center [133, 181] width 202 height 83
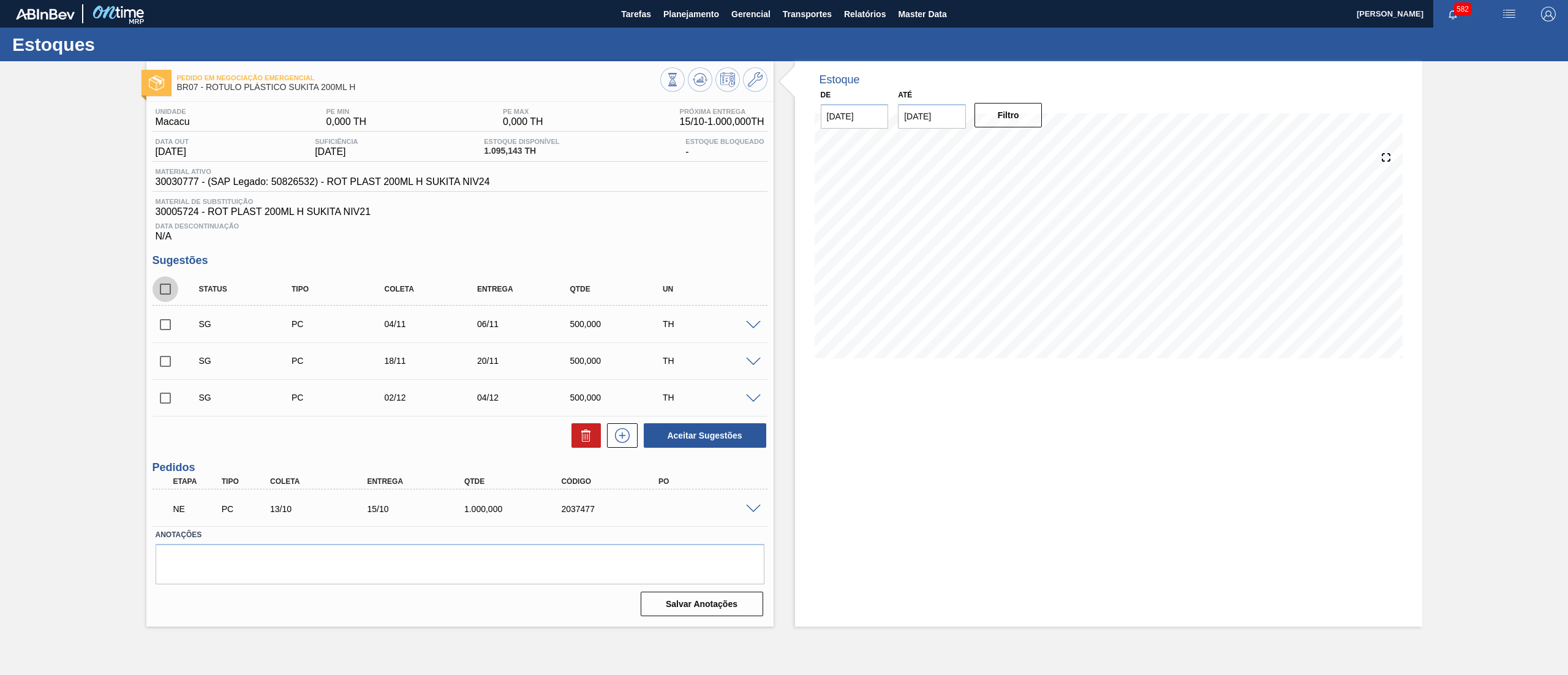
click at [166, 295] on input "checkbox" at bounding box center [165, 289] width 25 height 25
checkbox input "true"
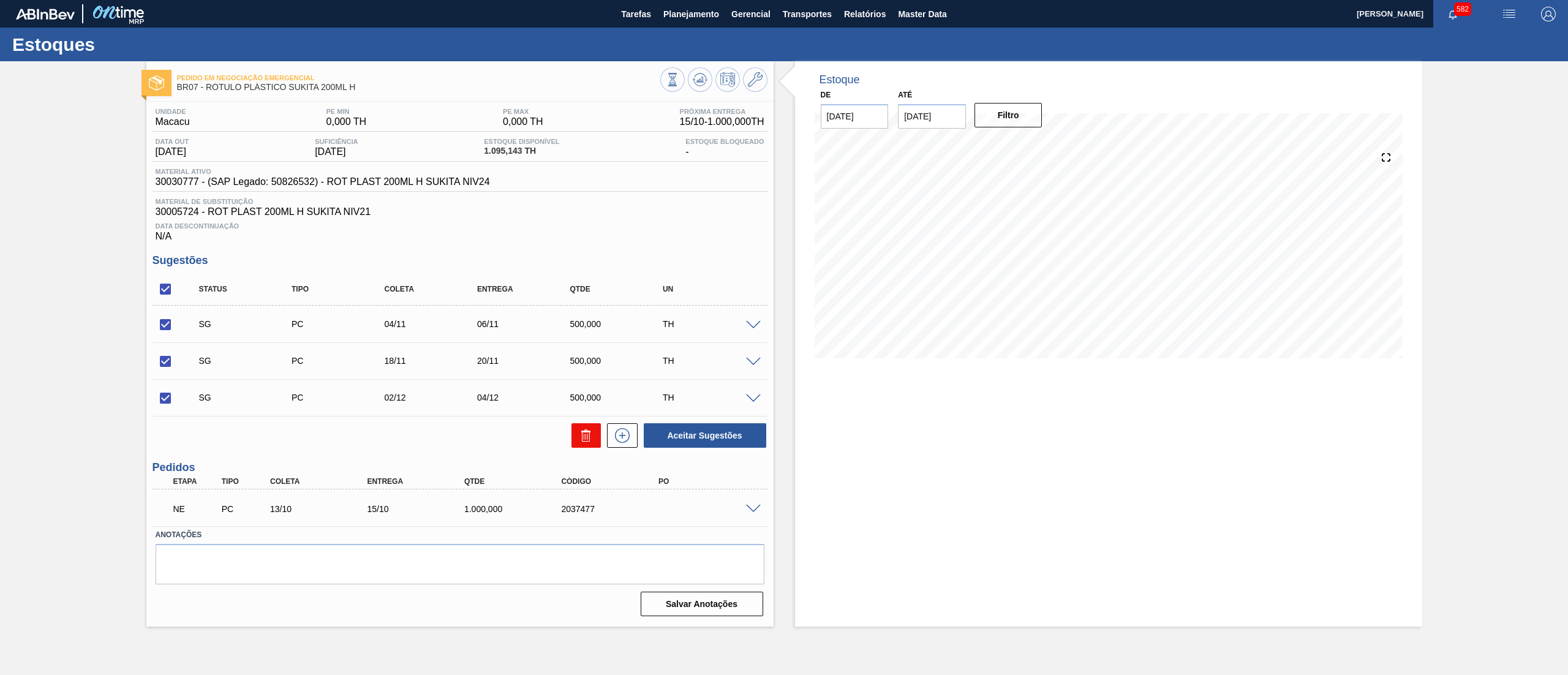
click at [591, 443] on icon at bounding box center [586, 435] width 15 height 15
checkbox input "false"
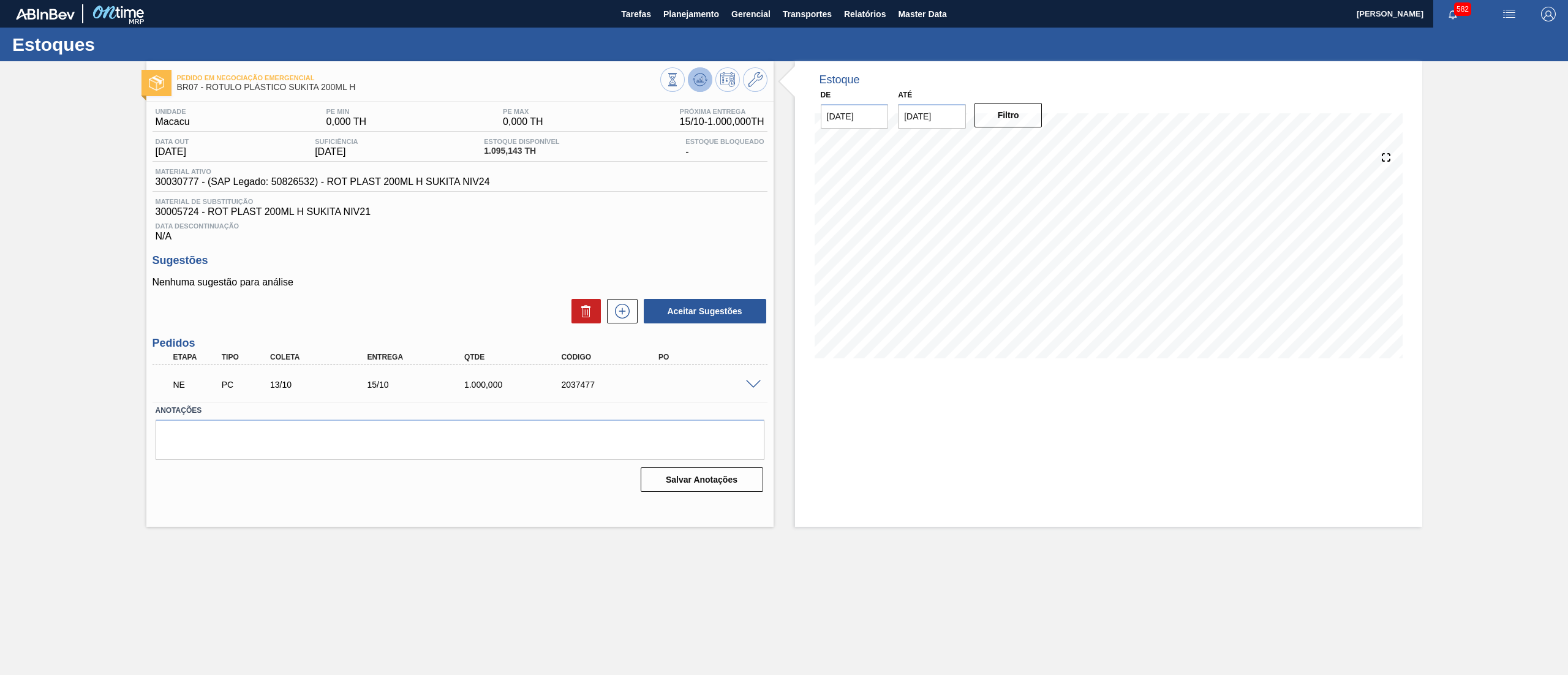
click at [694, 85] on icon at bounding box center [700, 79] width 15 height 15
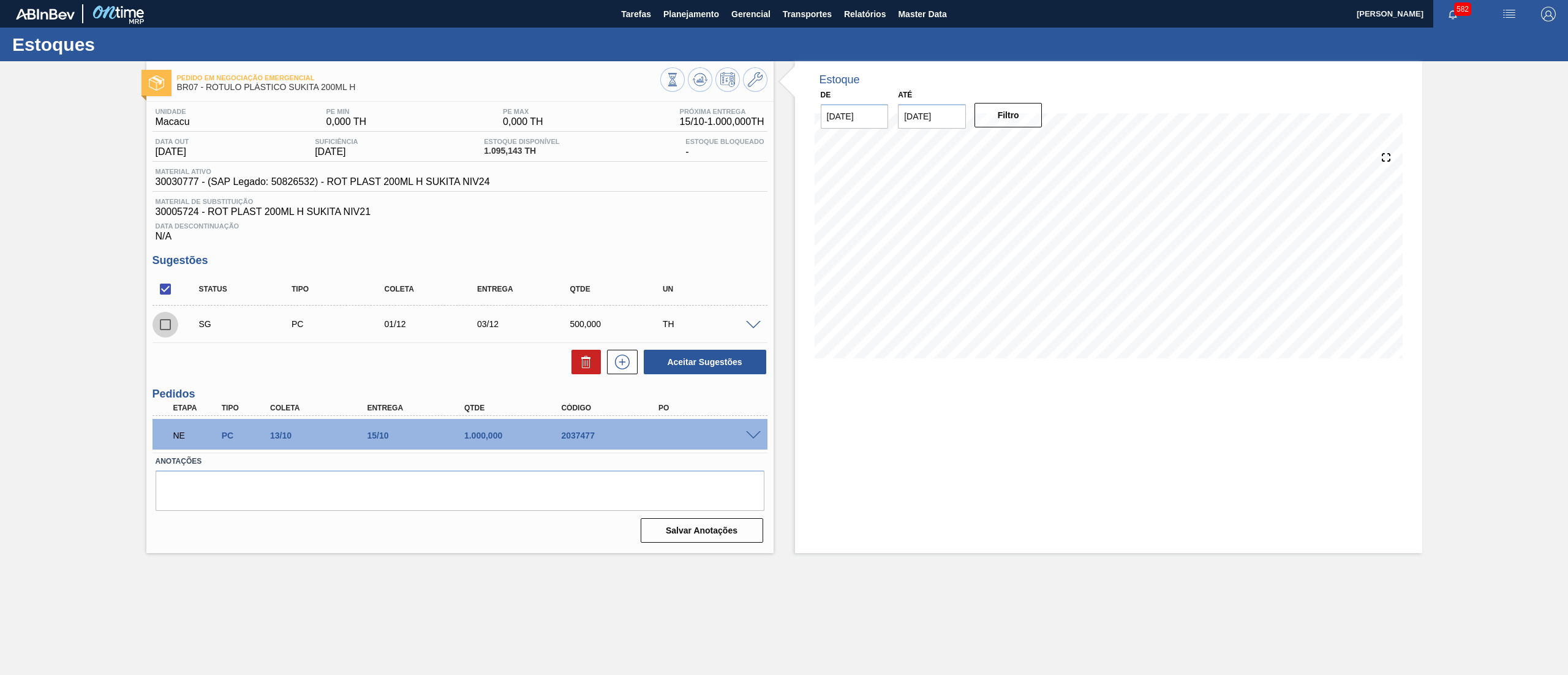
click at [169, 323] on input "checkbox" at bounding box center [165, 324] width 25 height 25
checkbox input "true"
click at [581, 369] on icon at bounding box center [586, 362] width 15 height 15
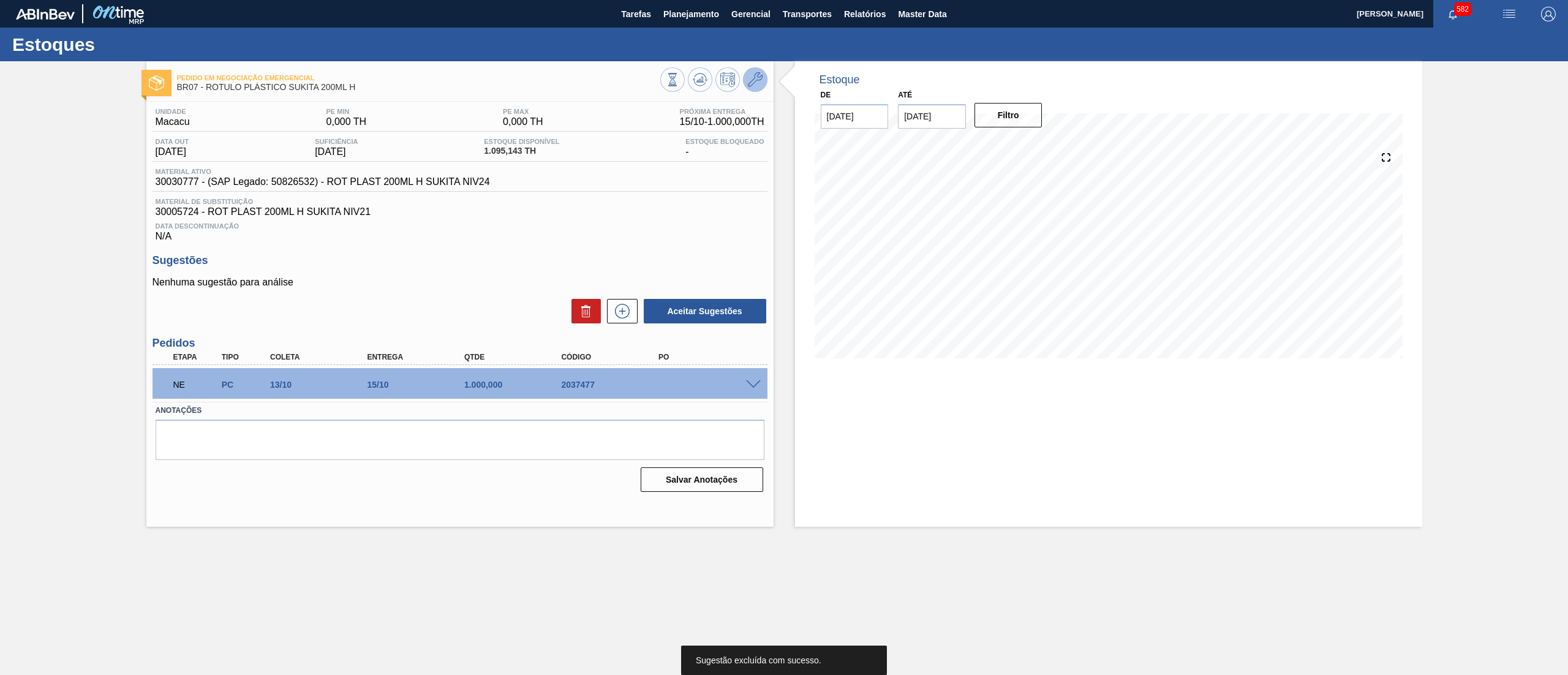
click at [765, 82] on button at bounding box center [755, 80] width 24 height 24
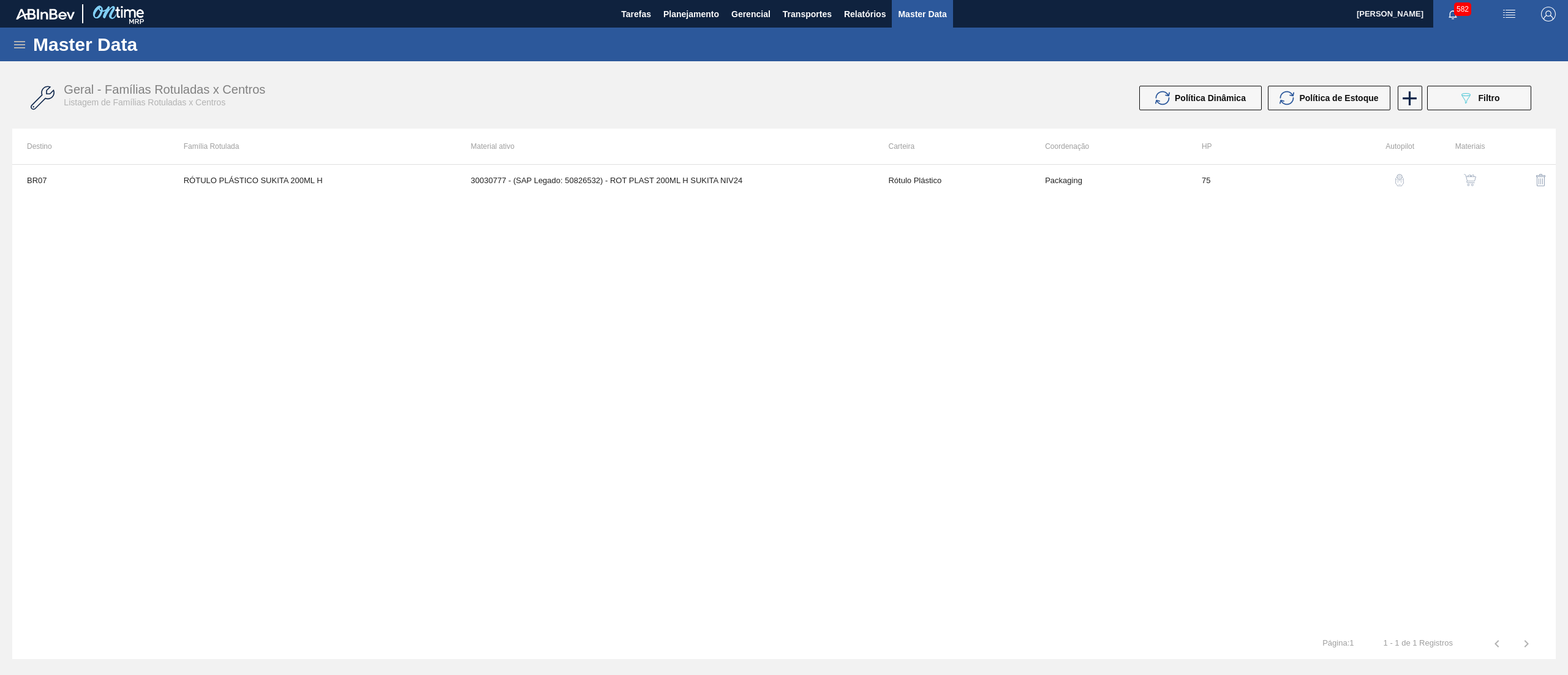
click at [1473, 178] on img "button" at bounding box center [1469, 180] width 12 height 12
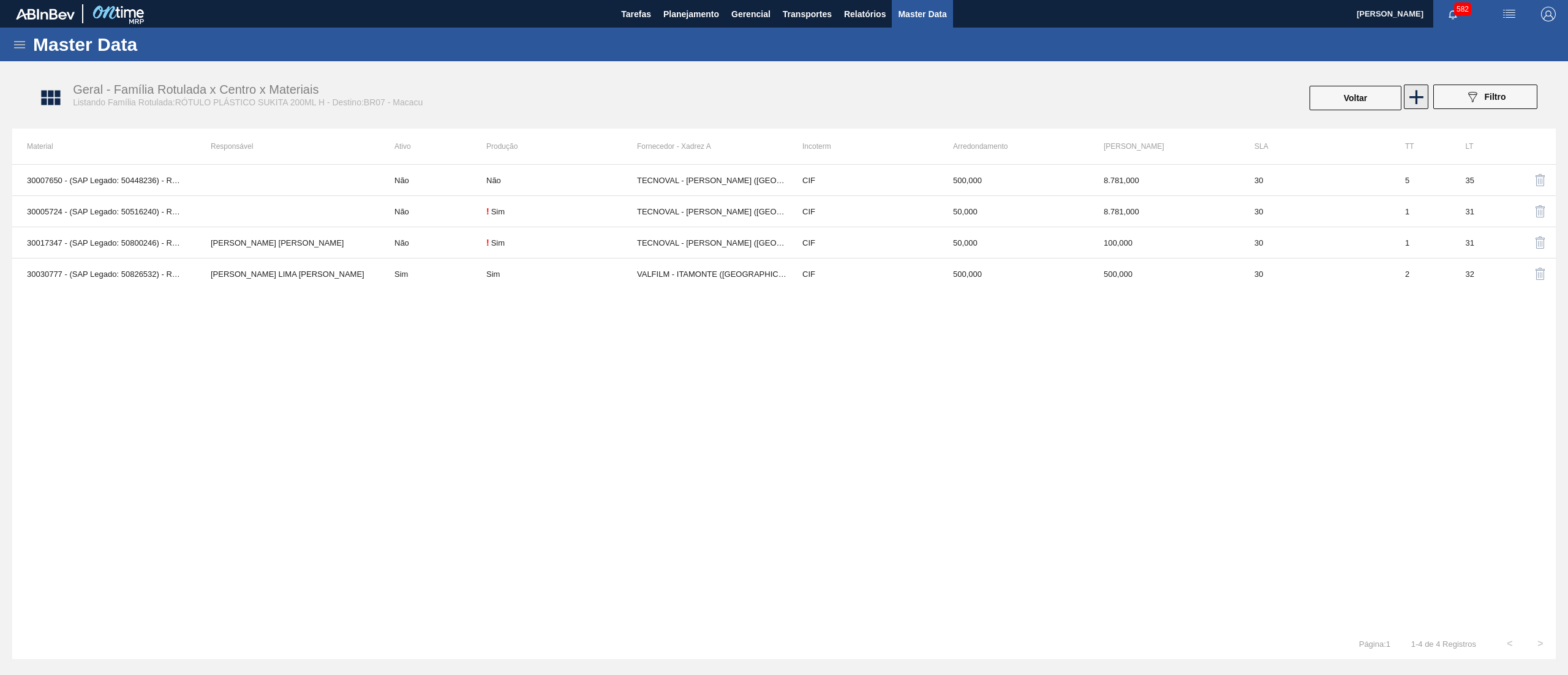
click at [1409, 101] on icon at bounding box center [1416, 97] width 24 height 24
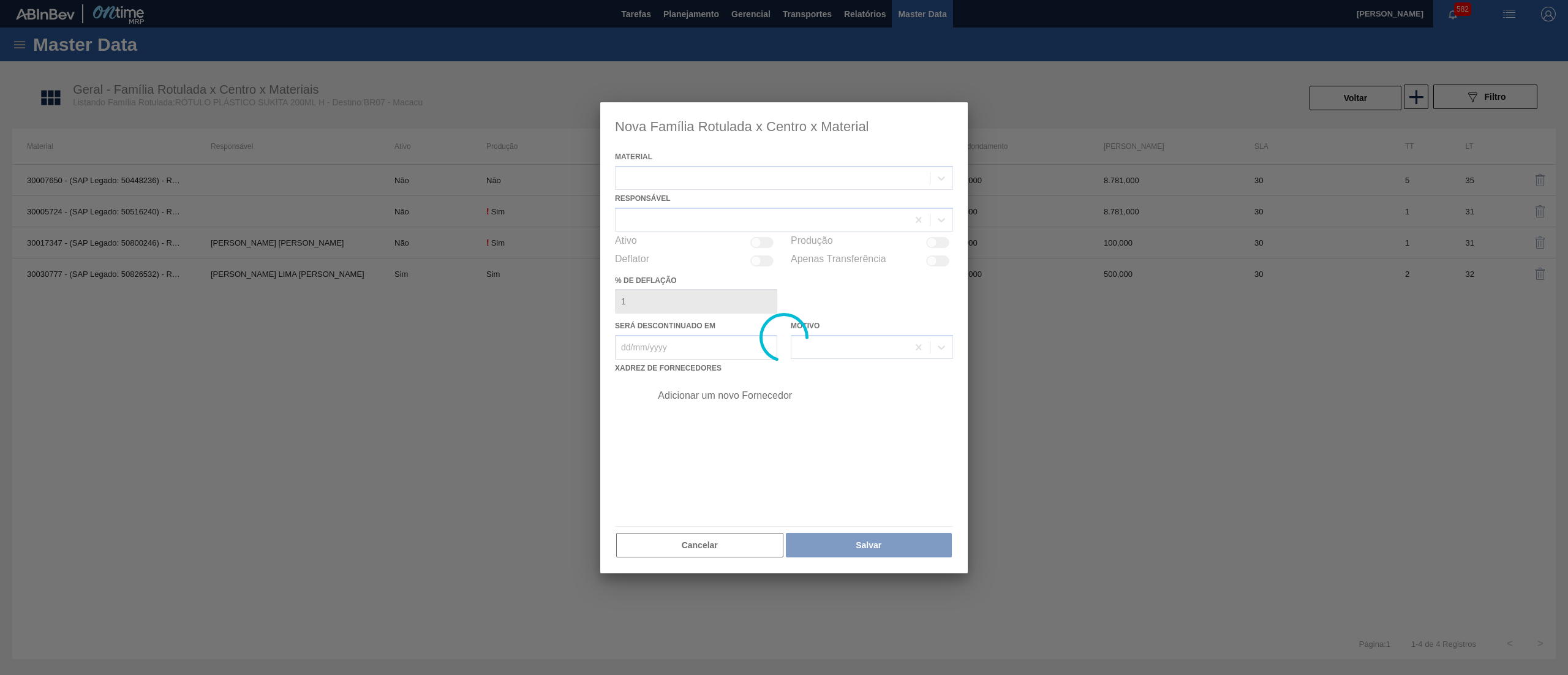
click at [740, 180] on div at bounding box center [783, 338] width 367 height 471
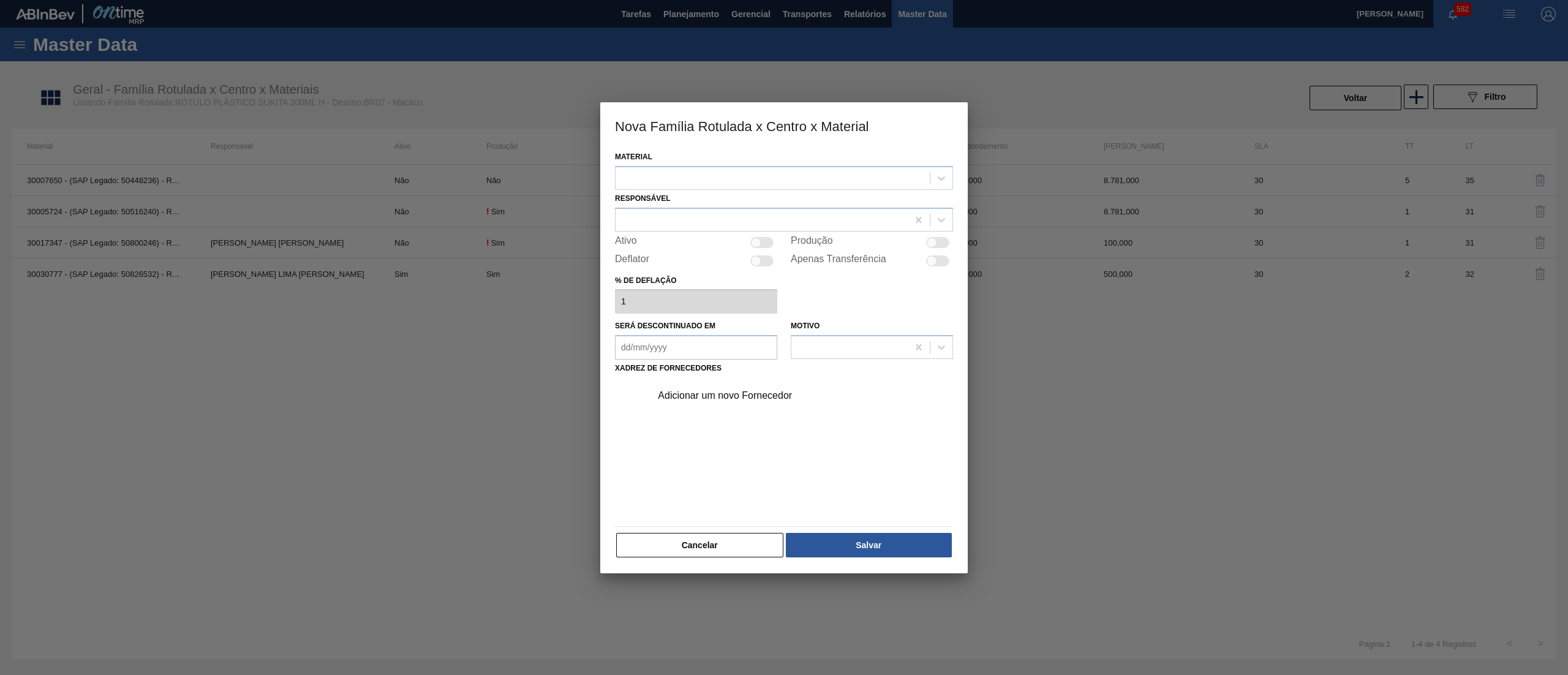
click at [740, 180] on div at bounding box center [772, 178] width 314 height 18
click at [738, 538] on button "Cancelar" at bounding box center [699, 545] width 167 height 24
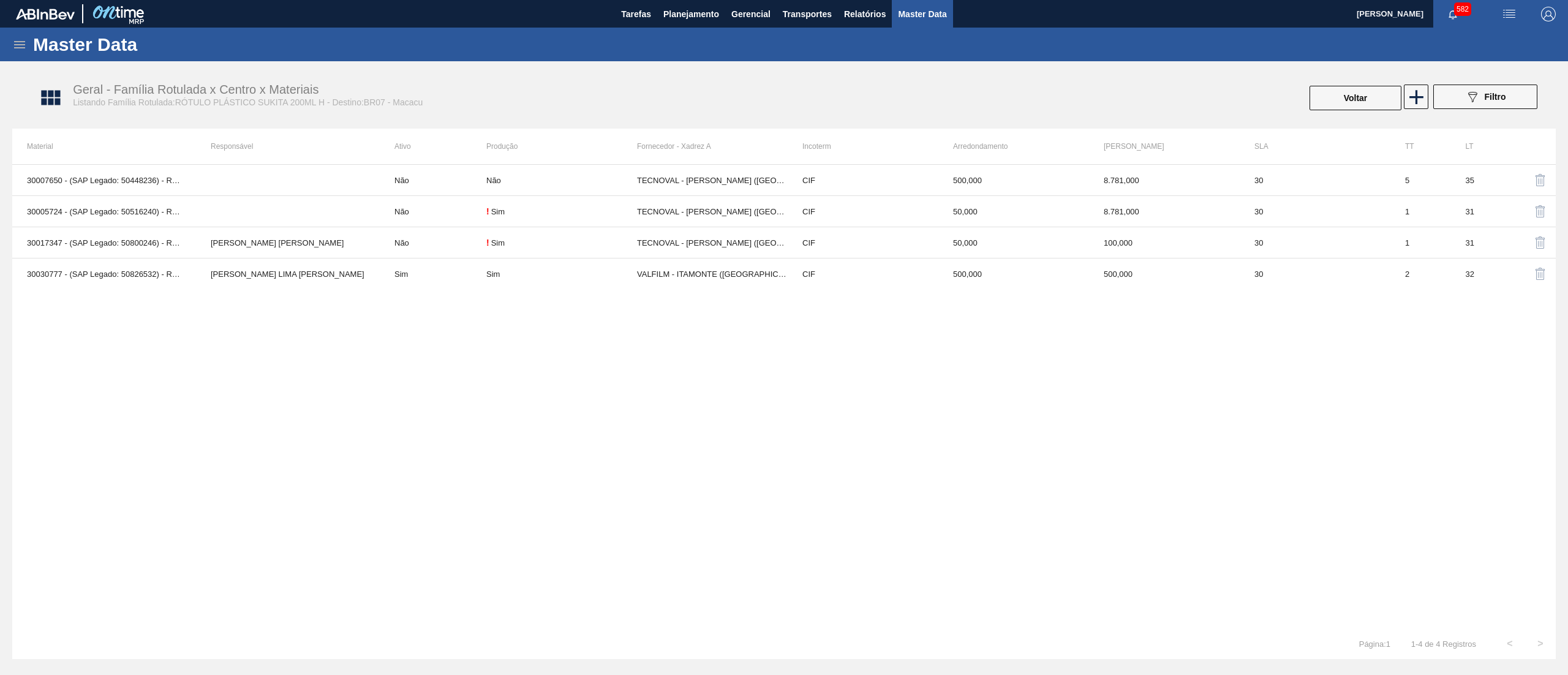
click at [25, 38] on icon at bounding box center [19, 45] width 15 height 15
